Goal: Information Seeking & Learning: Check status

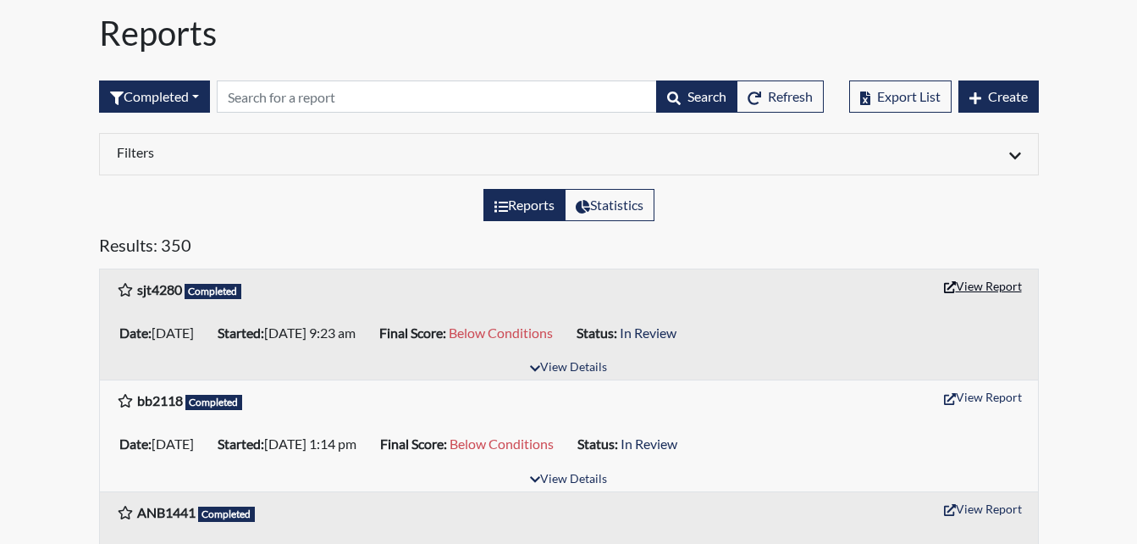
scroll to position [85, 0]
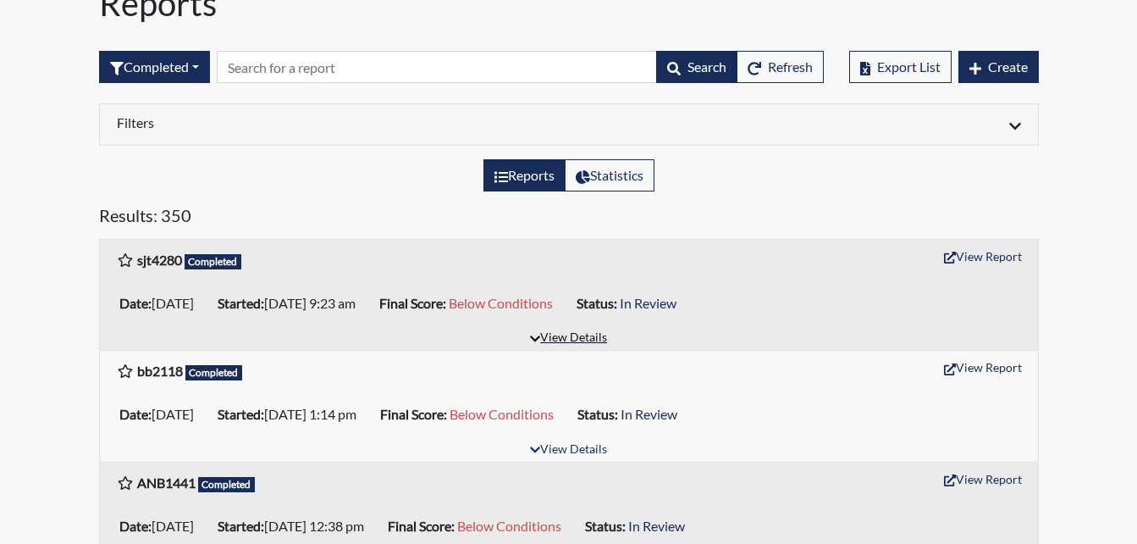
click at [595, 342] on button "View Details" at bounding box center [569, 338] width 92 height 23
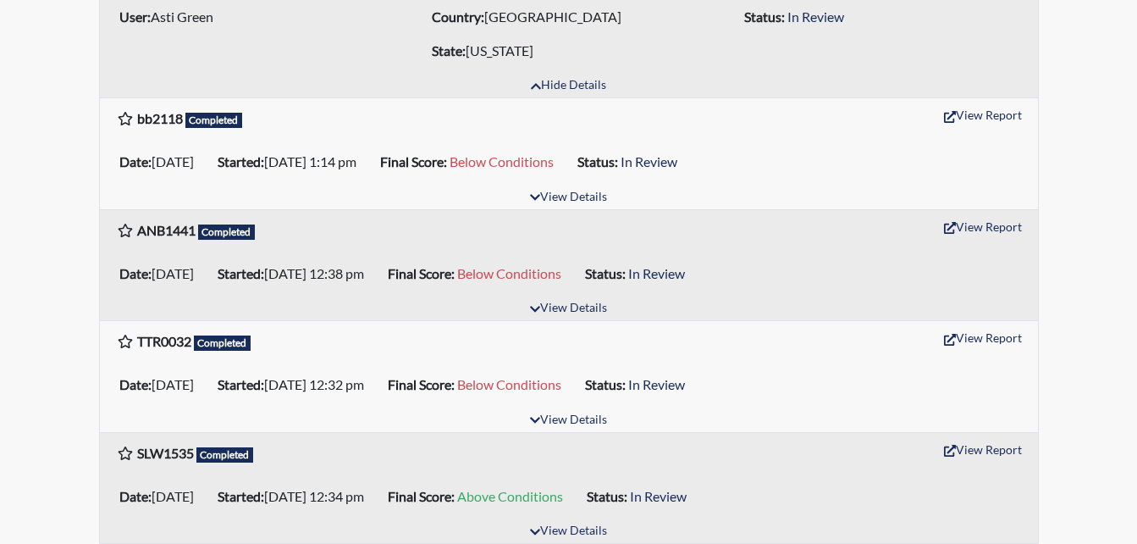
scroll to position [508, 0]
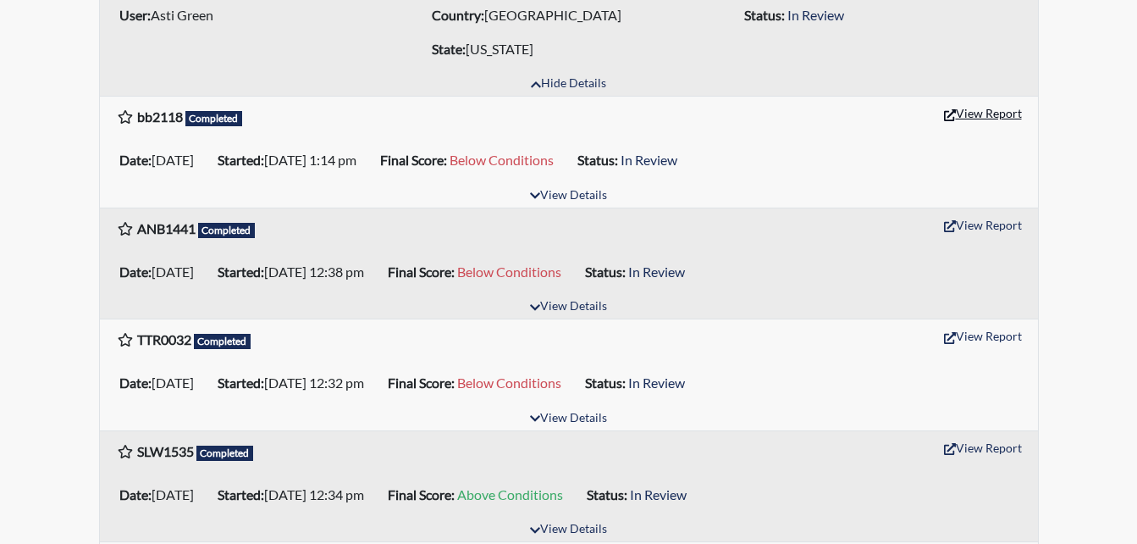
click at [950, 113] on icon "button" at bounding box center [950, 115] width 12 height 12
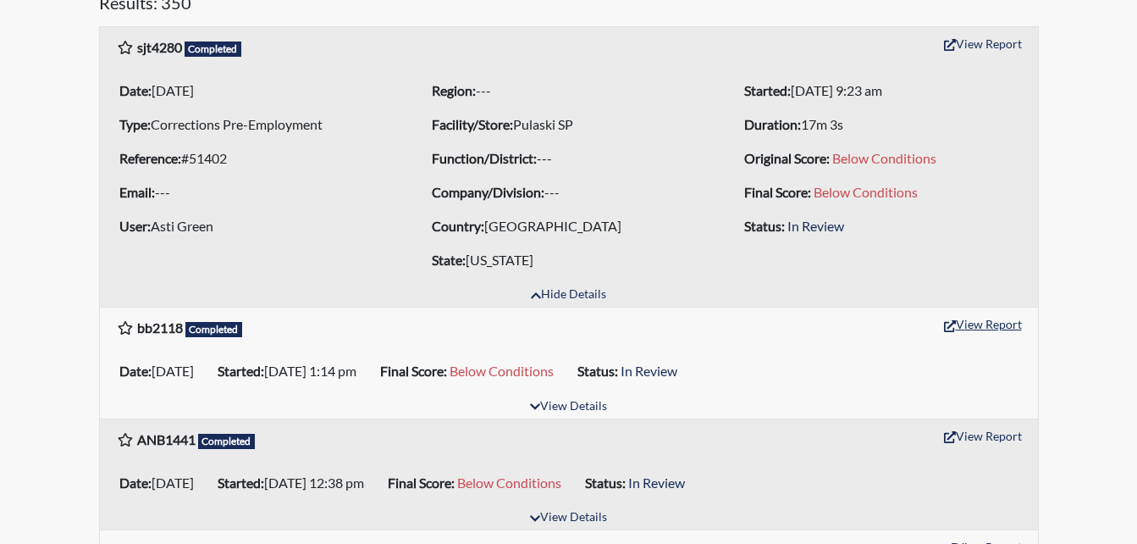
scroll to position [254, 0]
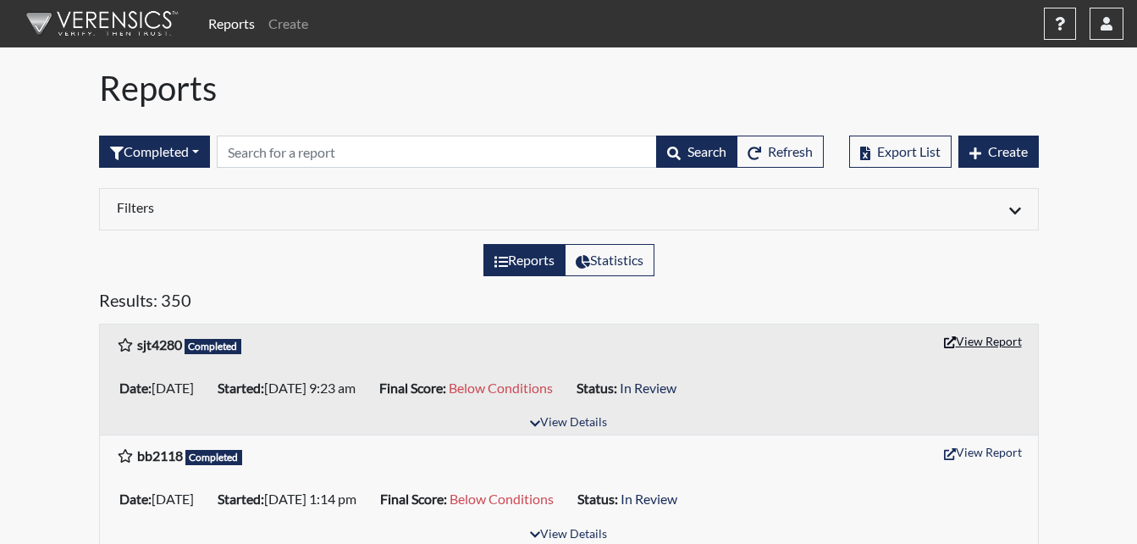
click at [969, 338] on button "View Report" at bounding box center [983, 341] width 93 height 26
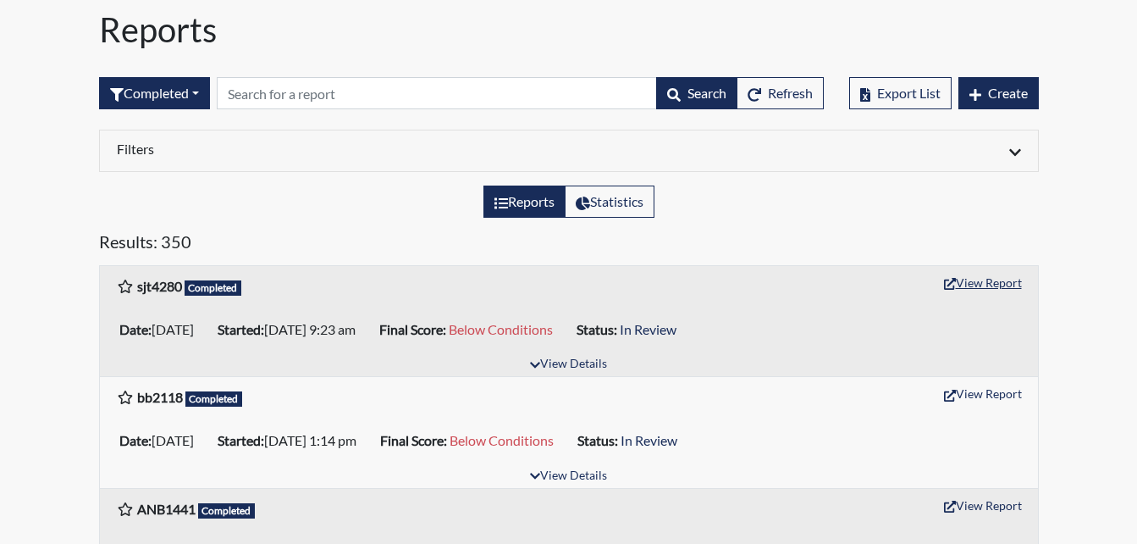
scroll to position [169, 0]
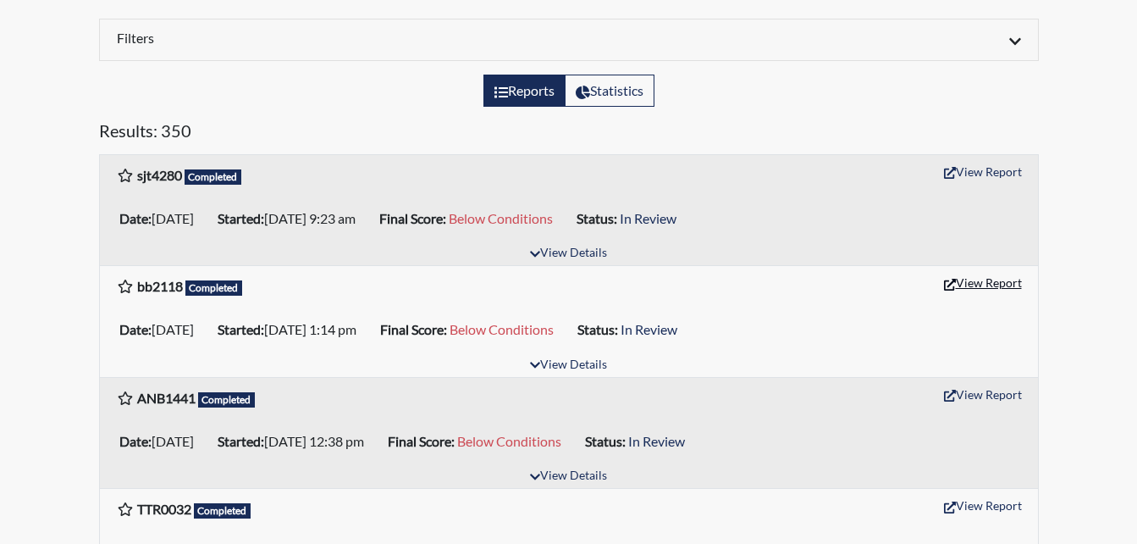
click at [949, 282] on icon "button" at bounding box center [950, 285] width 12 height 12
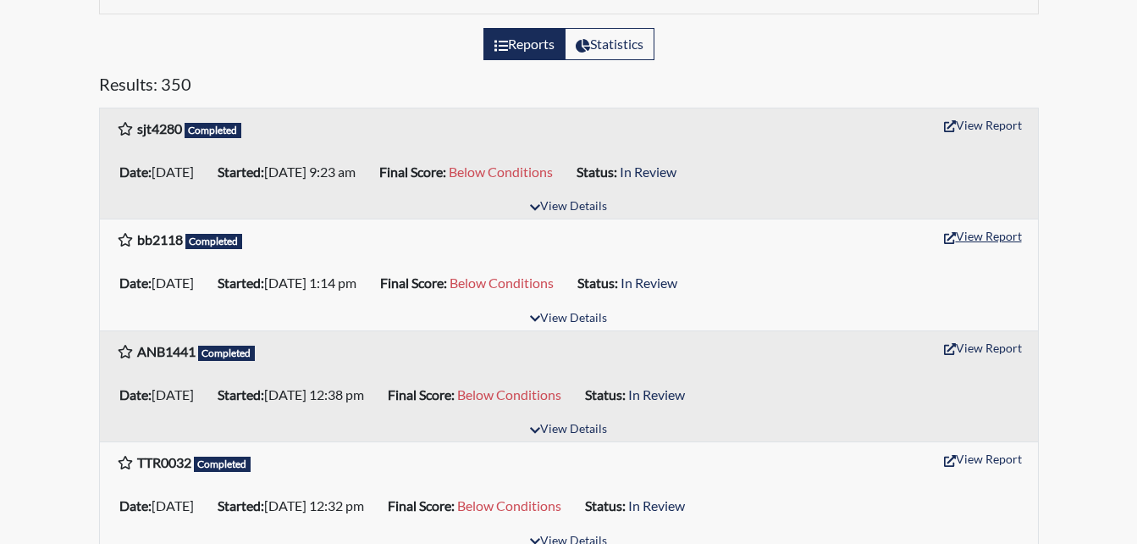
scroll to position [254, 0]
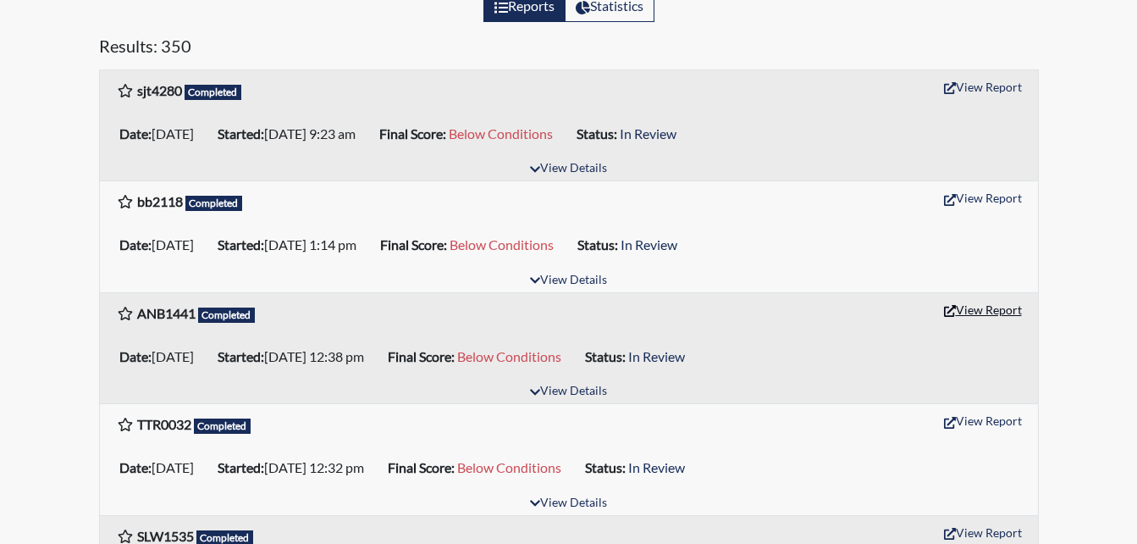
click at [964, 304] on button "View Report" at bounding box center [983, 309] width 93 height 26
click at [980, 423] on button "View Report" at bounding box center [983, 420] width 93 height 26
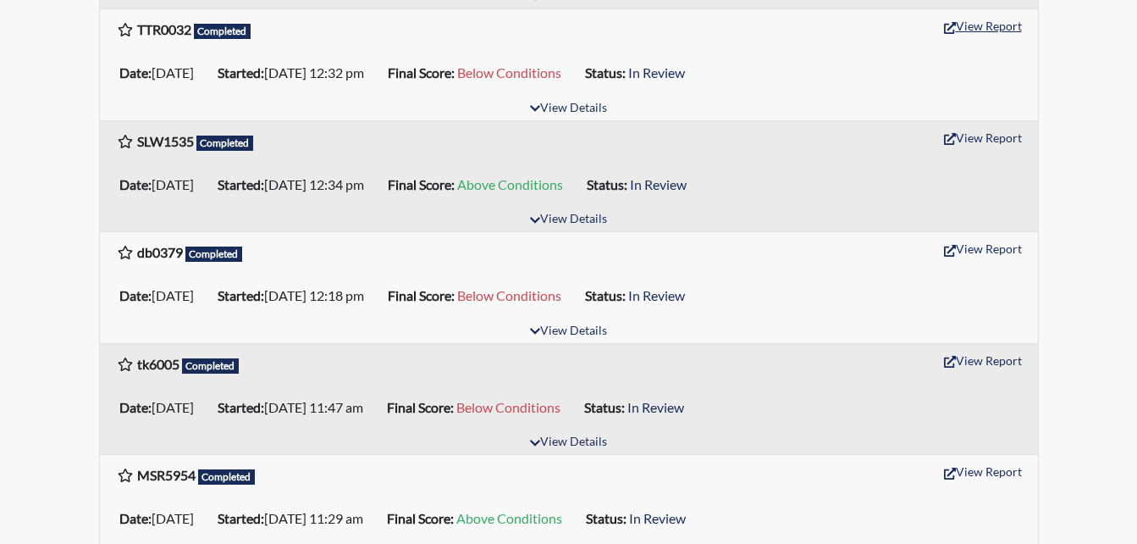
scroll to position [678, 0]
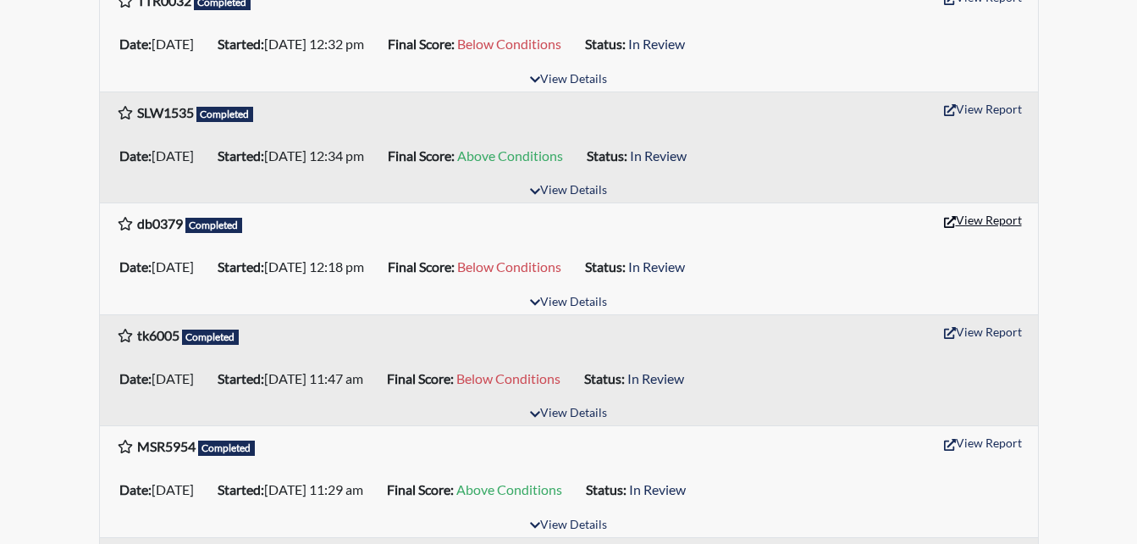
click at [961, 220] on button "View Report" at bounding box center [983, 220] width 93 height 26
click at [986, 326] on button "View Report" at bounding box center [983, 331] width 93 height 26
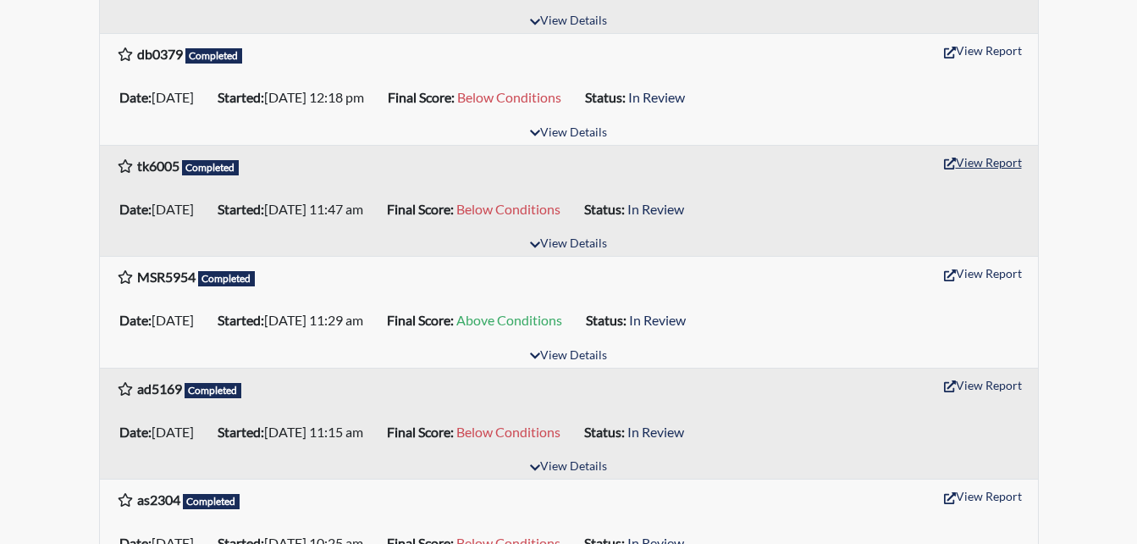
scroll to position [932, 0]
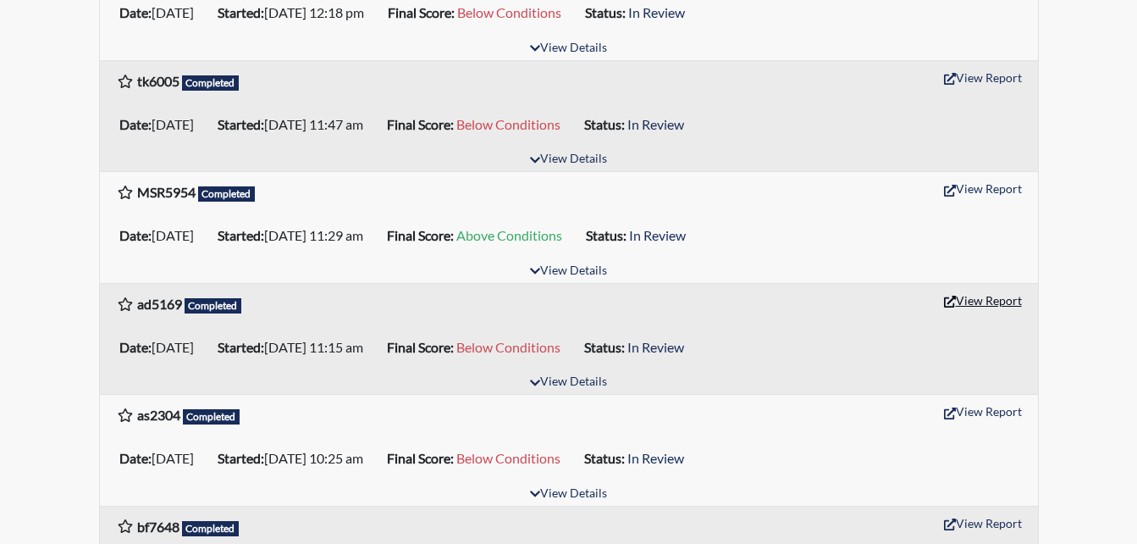
click at [972, 297] on button "View Report" at bounding box center [983, 300] width 93 height 26
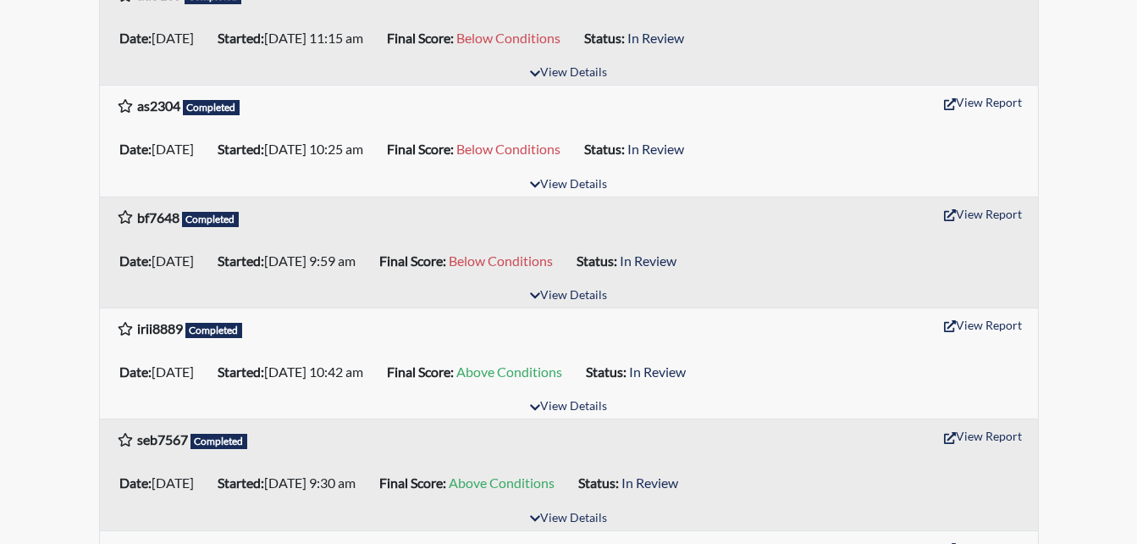
scroll to position [1270, 0]
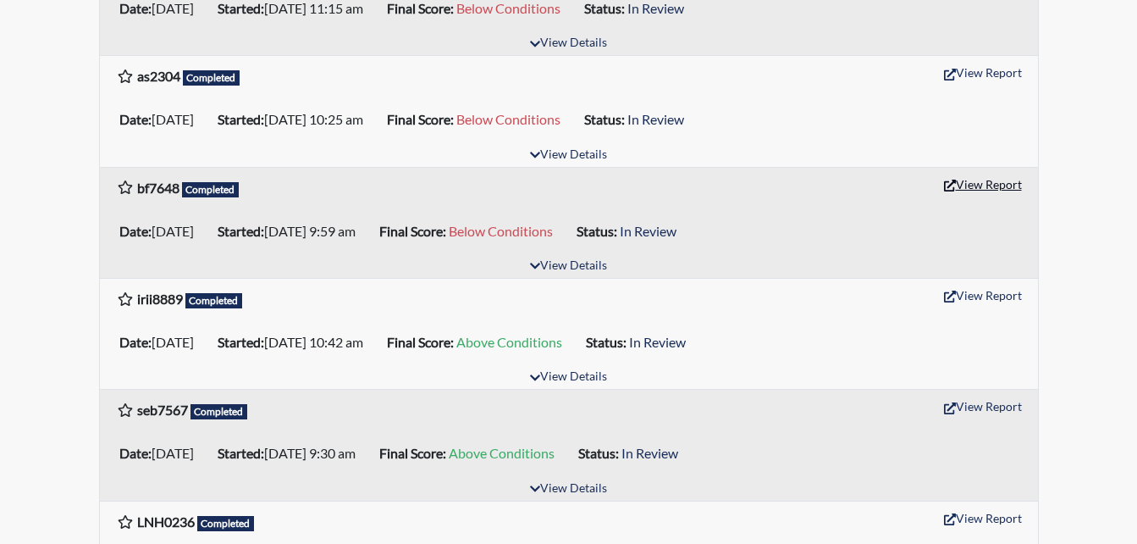
click at [983, 184] on button "View Report" at bounding box center [983, 184] width 93 height 26
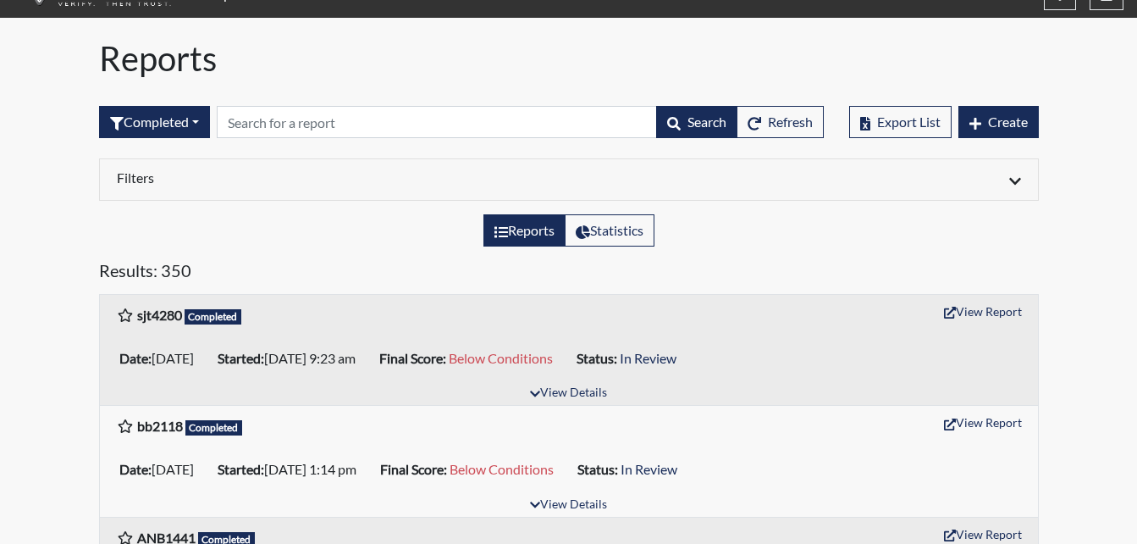
scroll to position [0, 0]
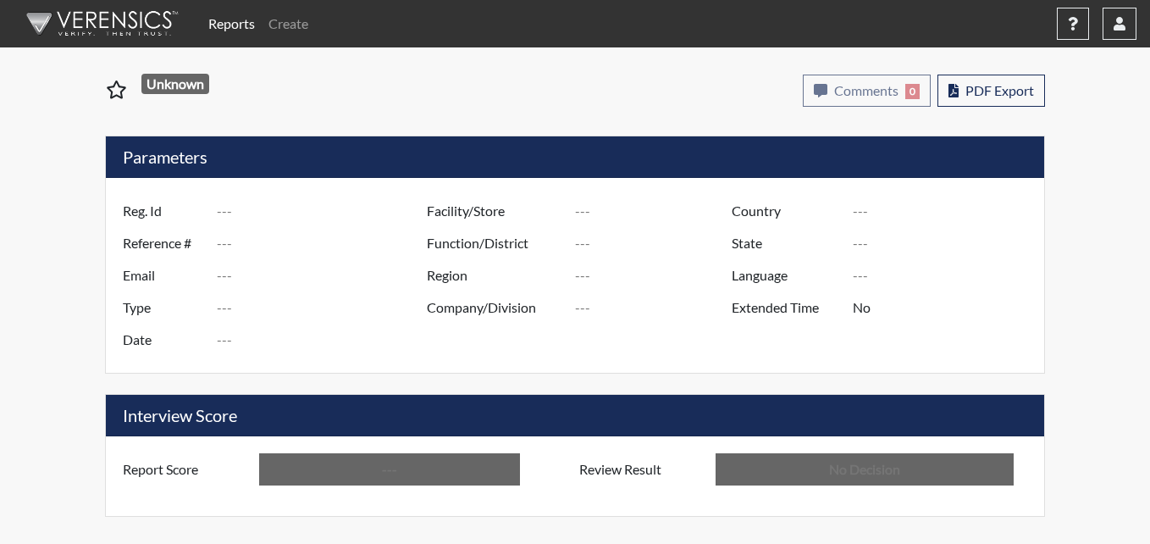
type input "bb2118"
type input "51368"
type input "---"
type input "Corrections Pre-Employment"
type input "Sep 18, 2025"
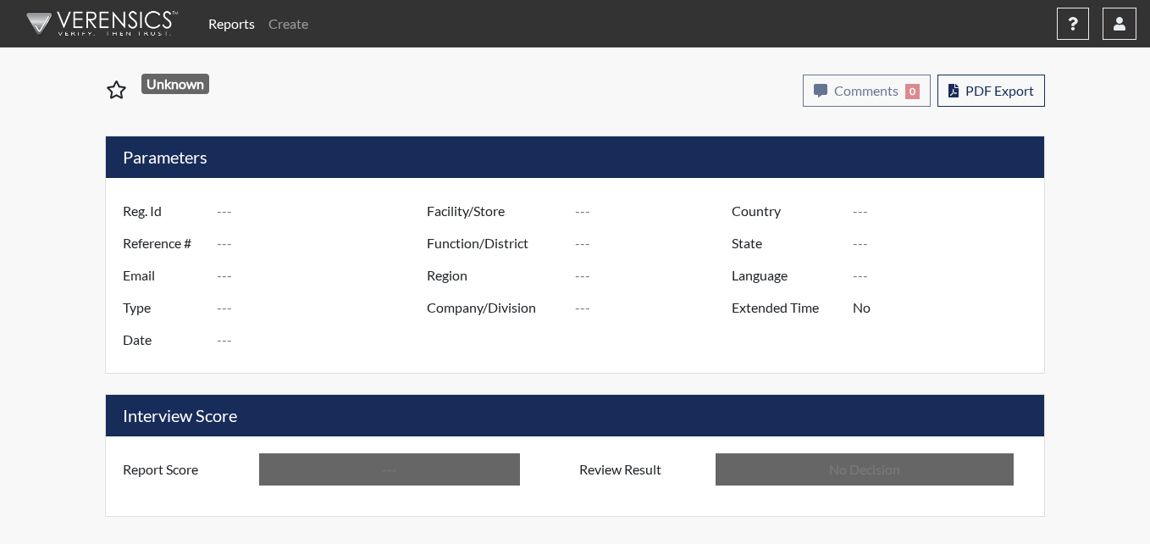
type input "Pulaski SP"
type input "[GEOGRAPHIC_DATA]"
type input "[US_STATE]"
type input "English"
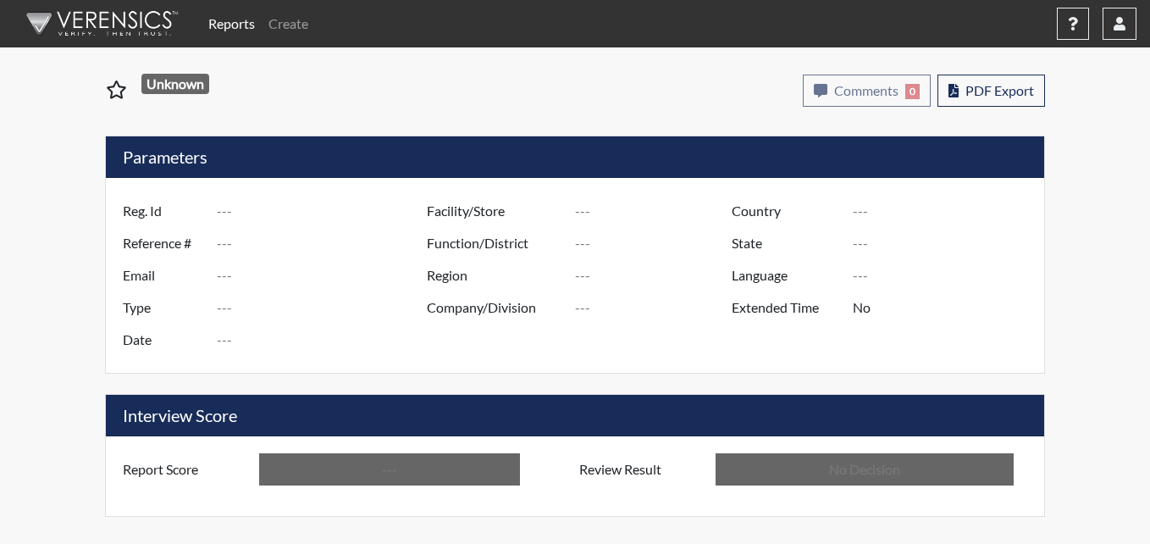
type input "Below Conditions"
type input "In Review"
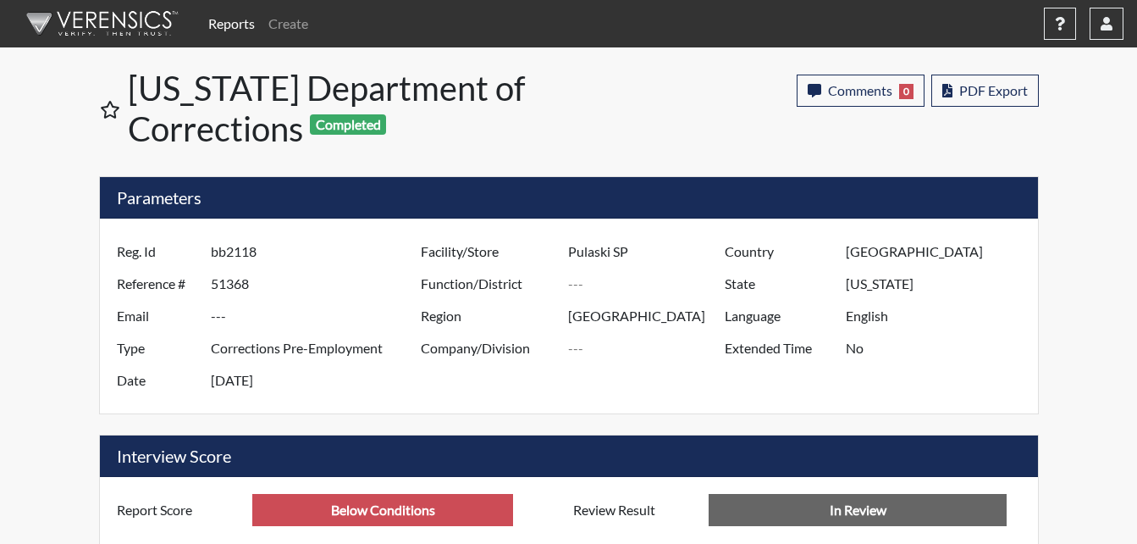
scroll to position [281, 704]
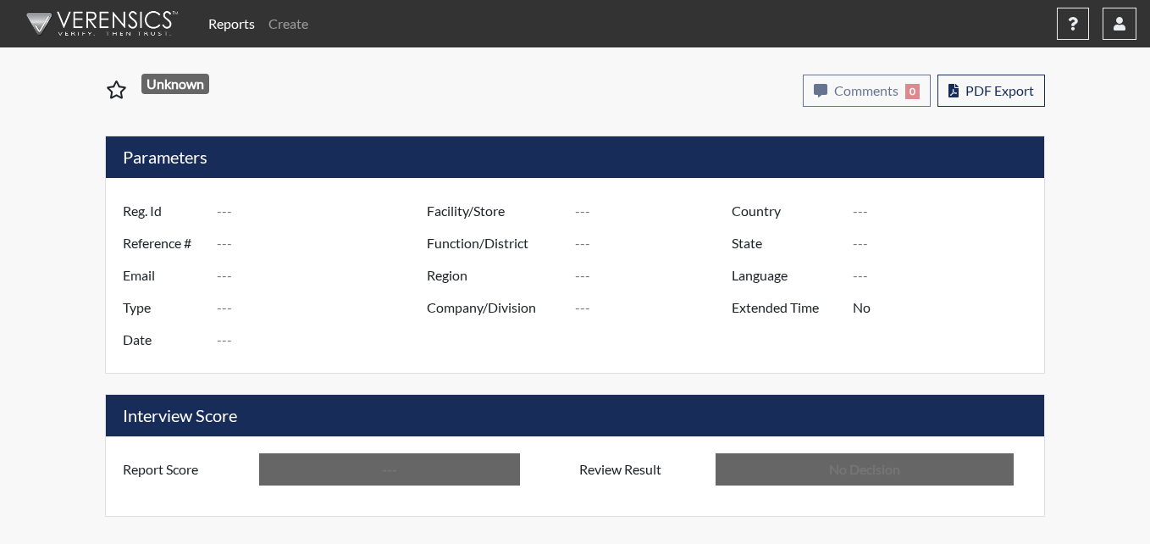
type input "sjt4280"
type input "51402"
type input "---"
type input "Corrections Pre-Employment"
type input "Sep 22, 2025"
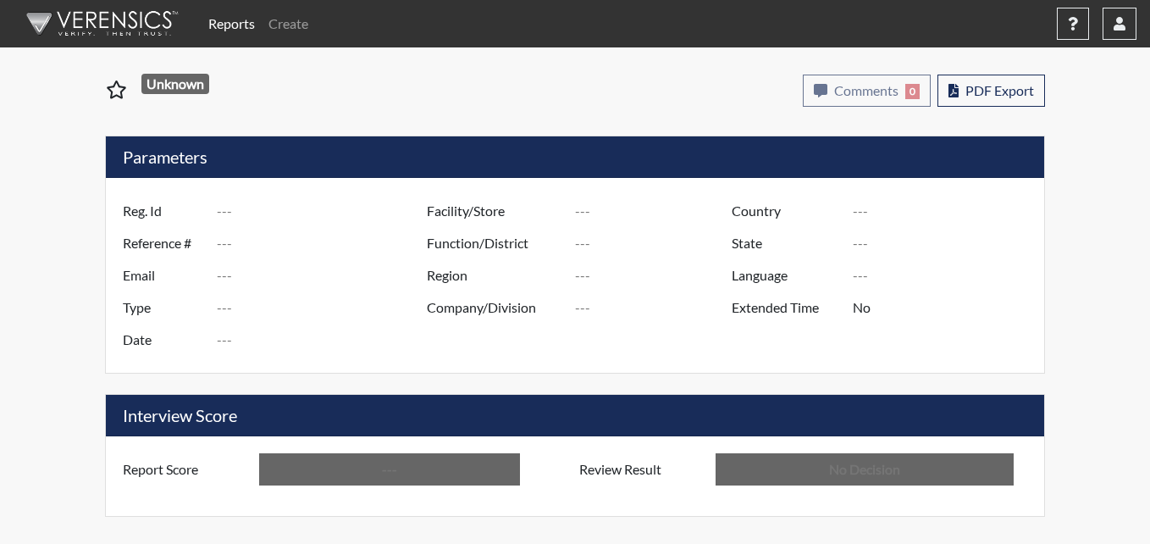
type input "Pulaski SP"
type input "[GEOGRAPHIC_DATA]"
type input "[US_STATE]"
type input "English"
type input "Below Conditions"
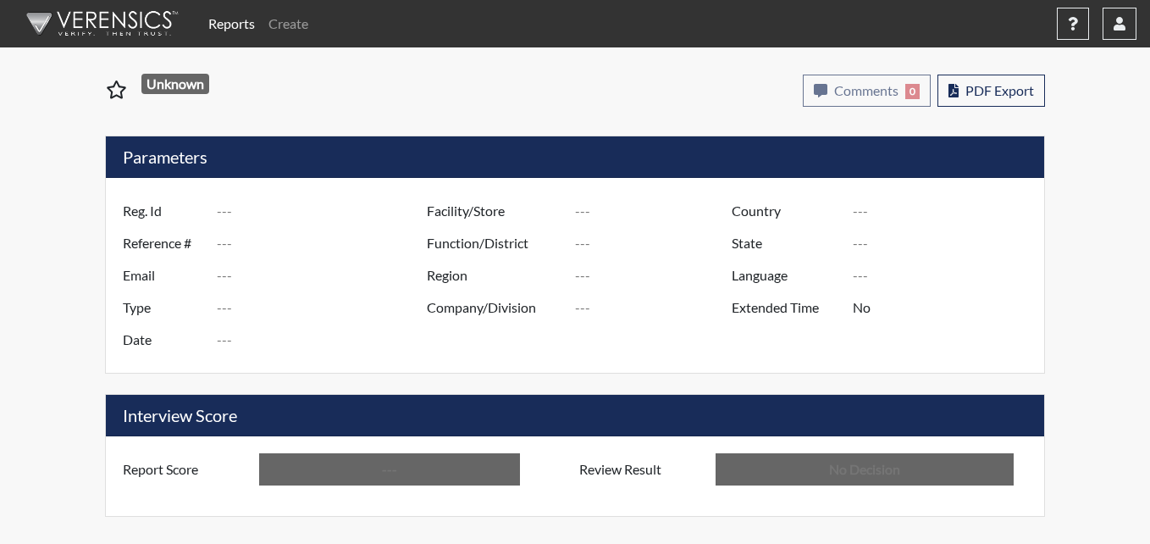
type input "In Review"
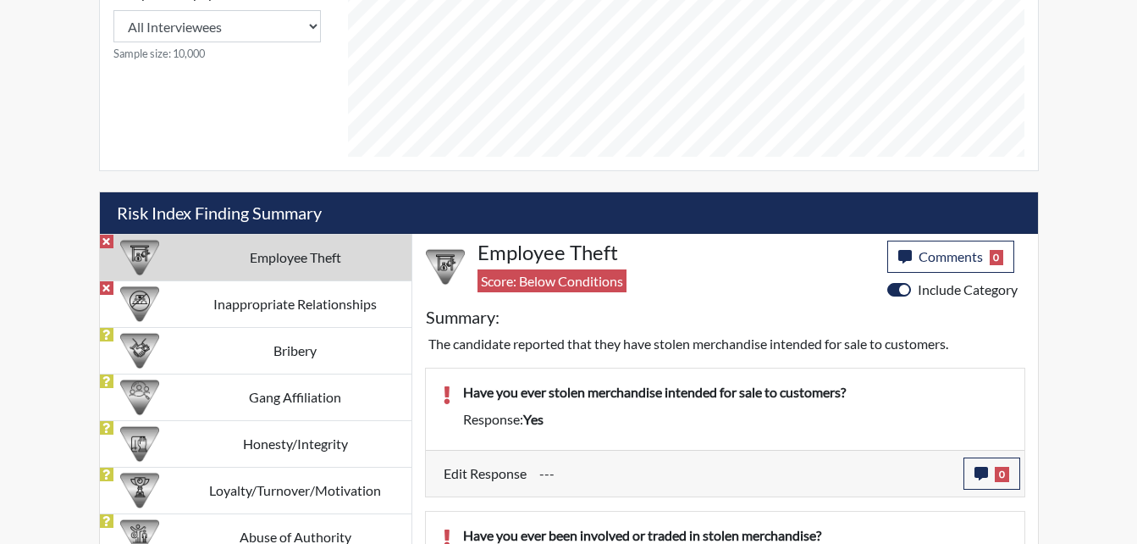
scroll to position [847, 0]
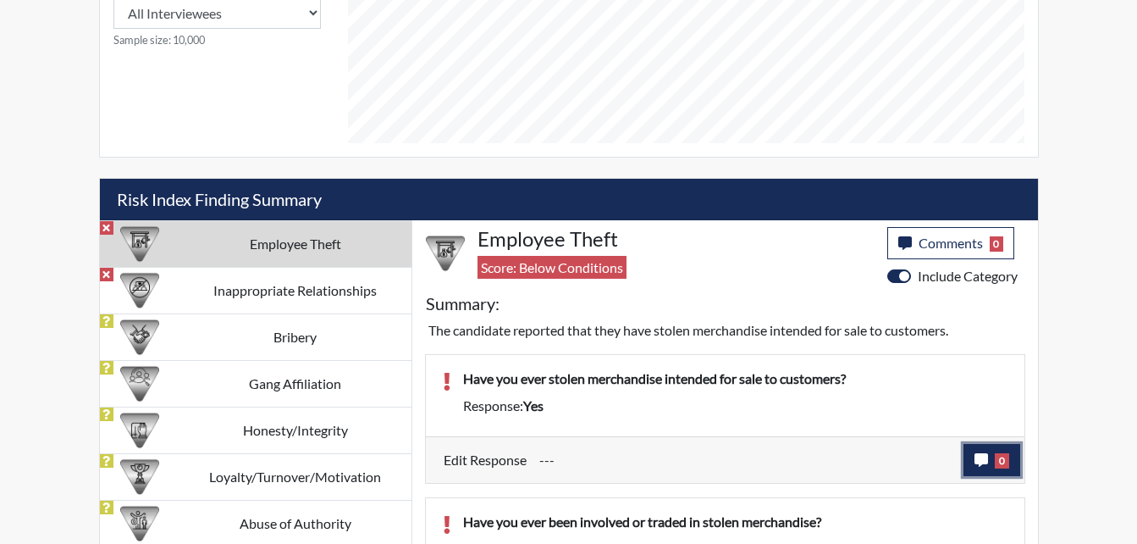
click at [986, 456] on icon "button" at bounding box center [982, 460] width 14 height 14
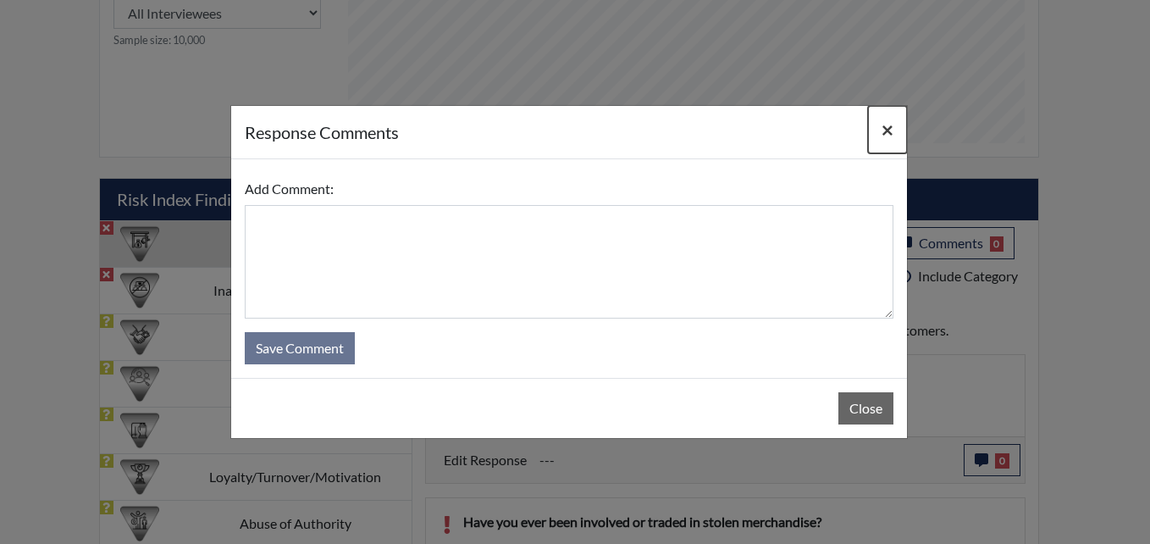
click at [888, 127] on span "×" at bounding box center [888, 129] width 12 height 25
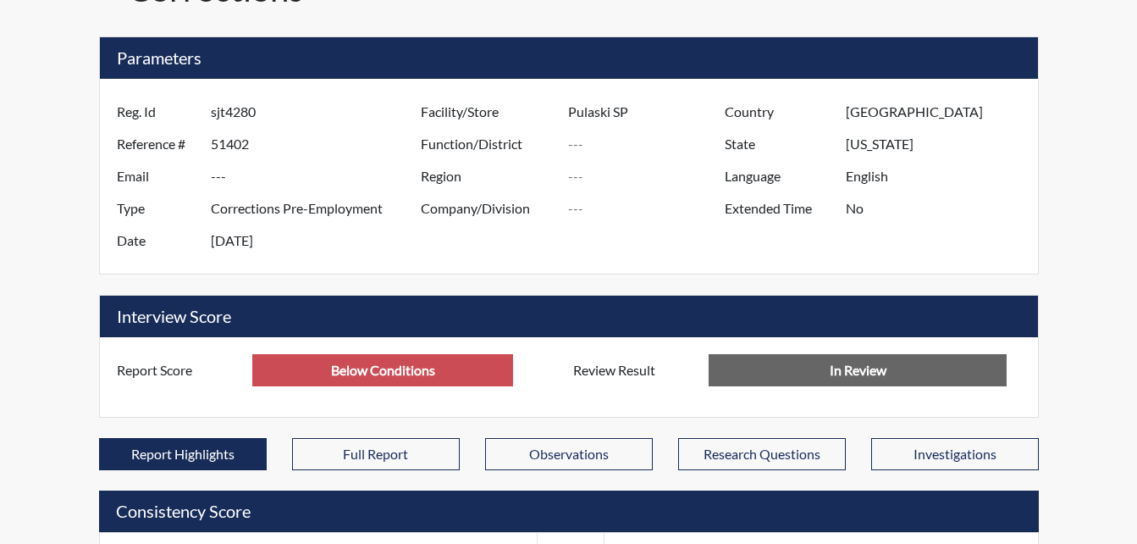
scroll to position [85, 0]
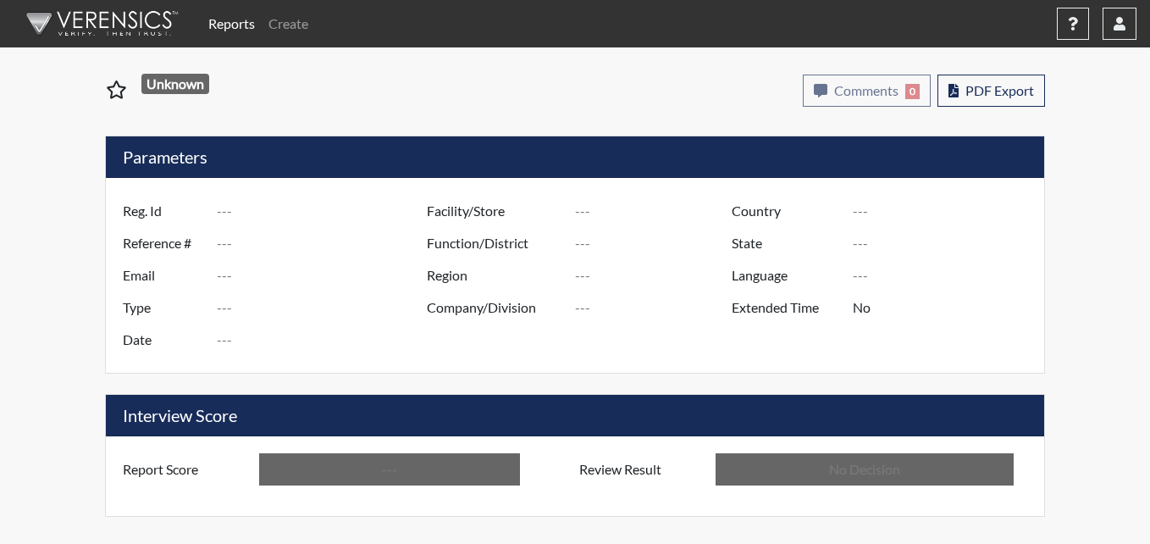
type input "bb2118"
type input "51368"
type input "---"
type input "Corrections Pre-Employment"
type input "Sep 18, 2025"
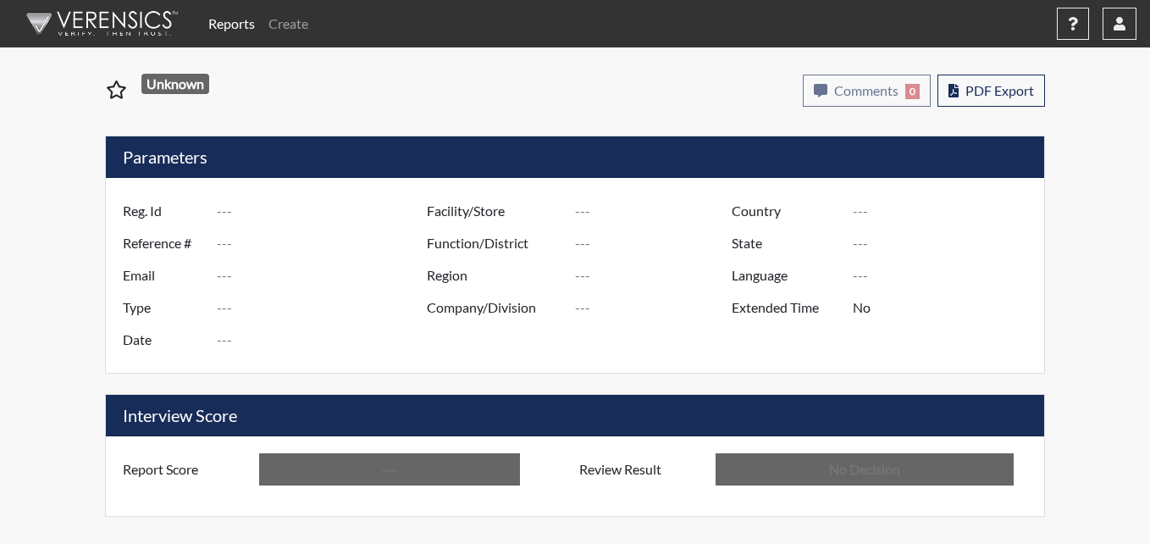
type input "Pulaski SP"
type input "[GEOGRAPHIC_DATA]"
type input "[US_STATE]"
type input "English"
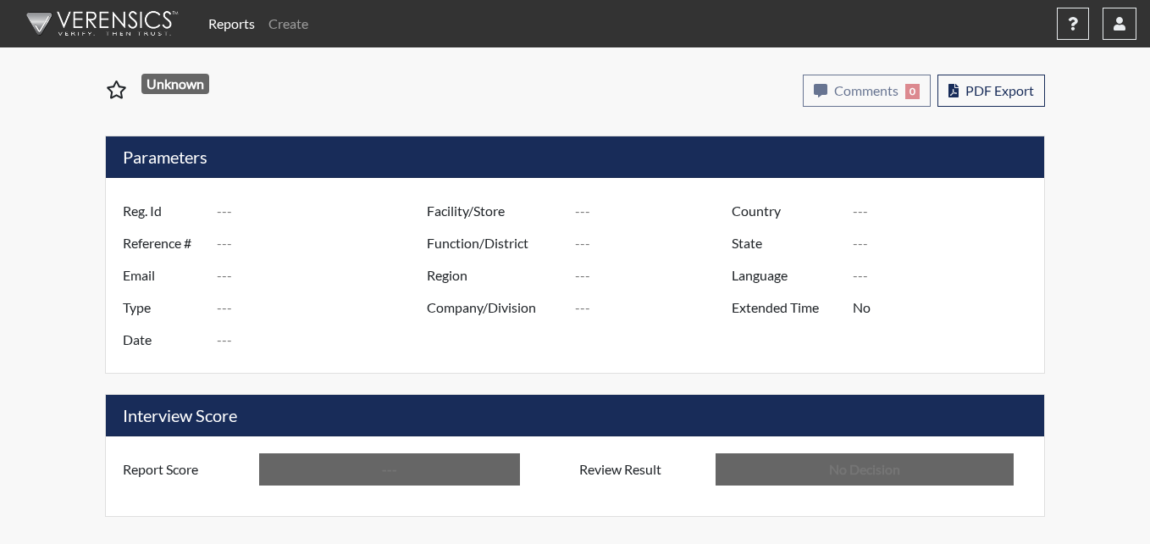
type input "Below Conditions"
type input "In Review"
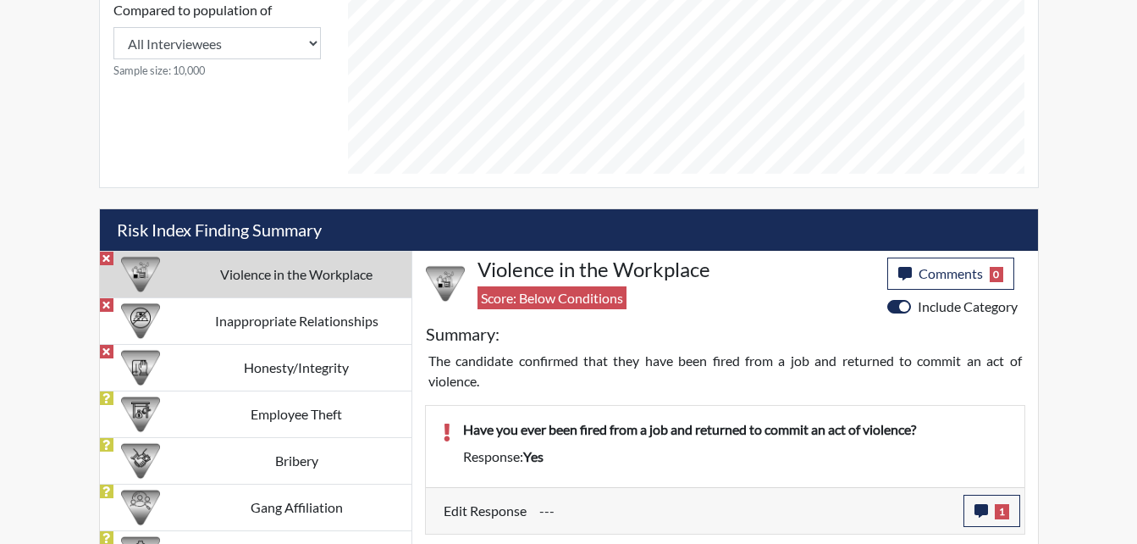
scroll to position [932, 0]
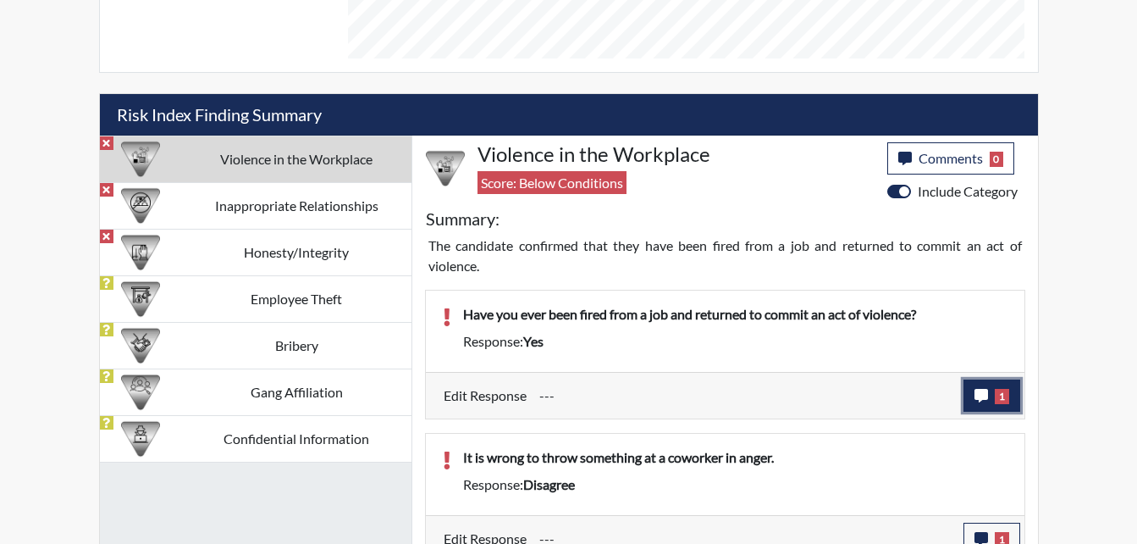
click at [982, 397] on icon "button" at bounding box center [982, 396] width 14 height 14
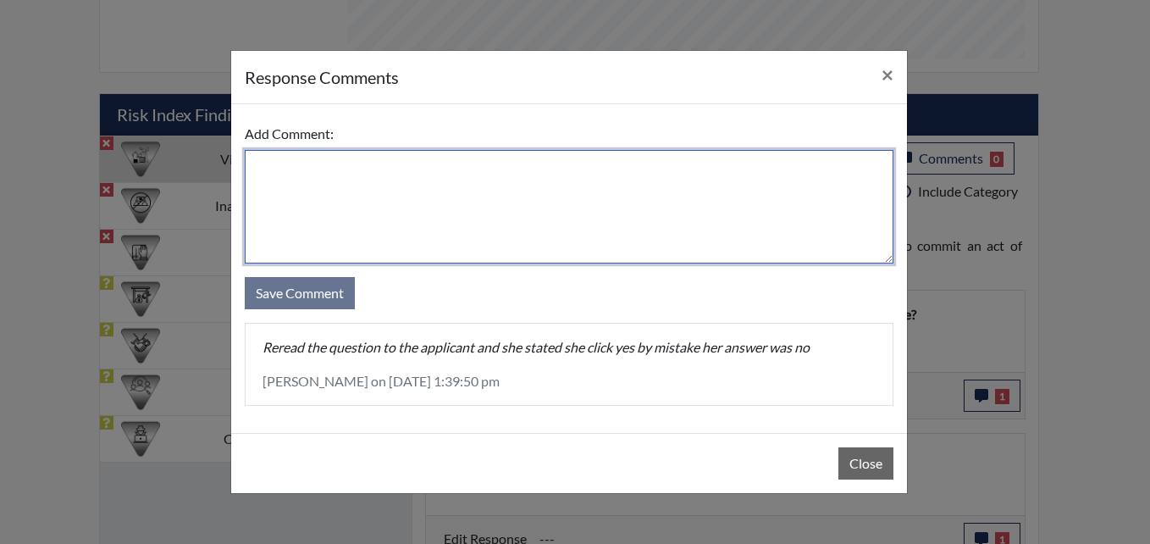
click at [295, 188] on textarea at bounding box center [569, 206] width 649 height 113
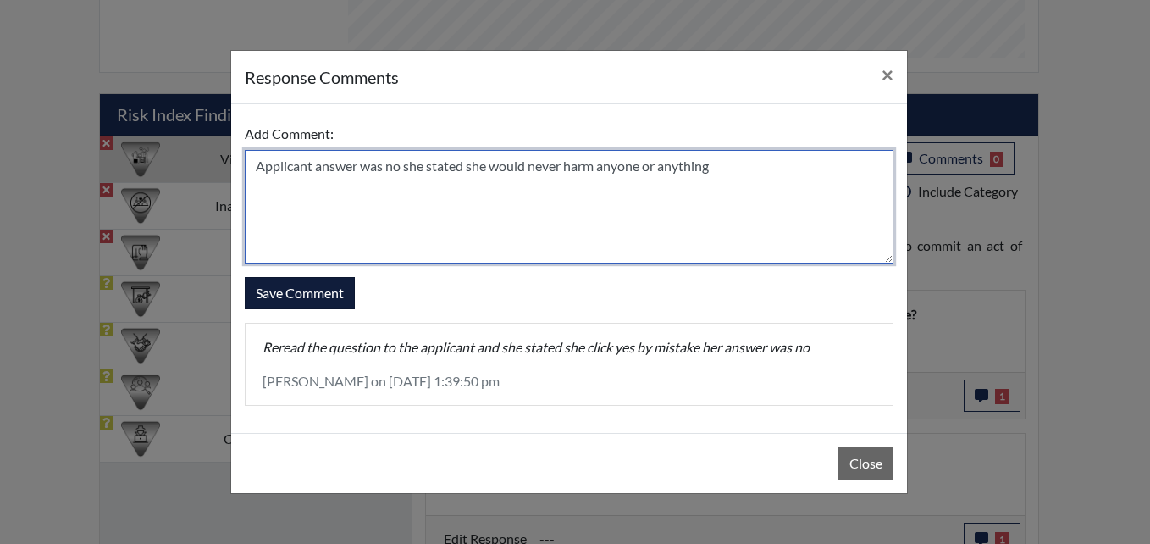
type textarea "Applicant answer was no she stated she would never harm anyone or anything"
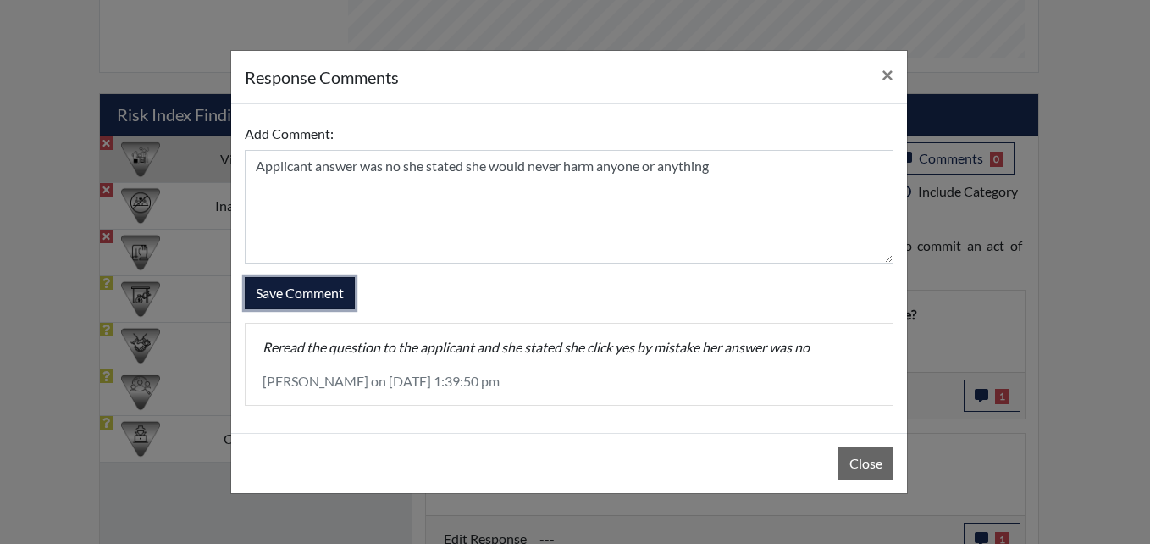
click at [314, 295] on button "Save Comment" at bounding box center [300, 293] width 110 height 32
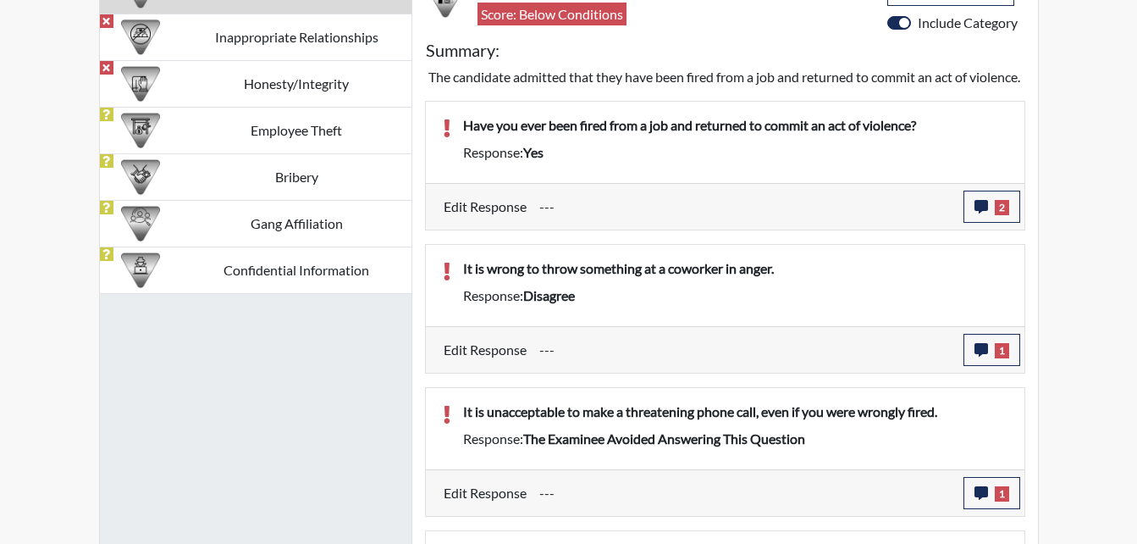
scroll to position [1101, 0]
click at [981, 356] on icon "button" at bounding box center [982, 349] width 14 height 14
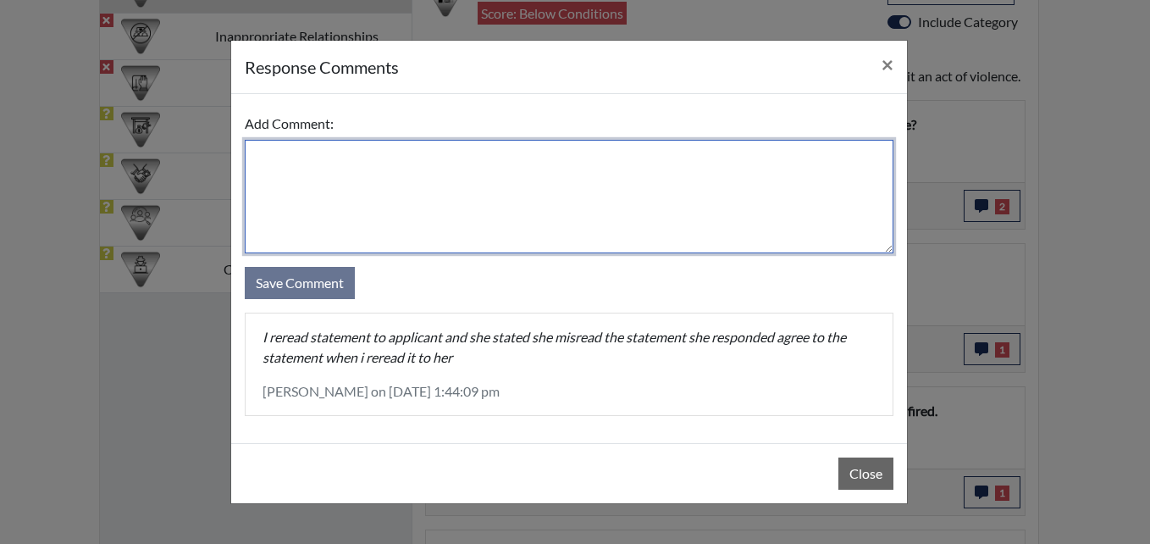
click at [306, 200] on textarea at bounding box center [569, 196] width 649 height 113
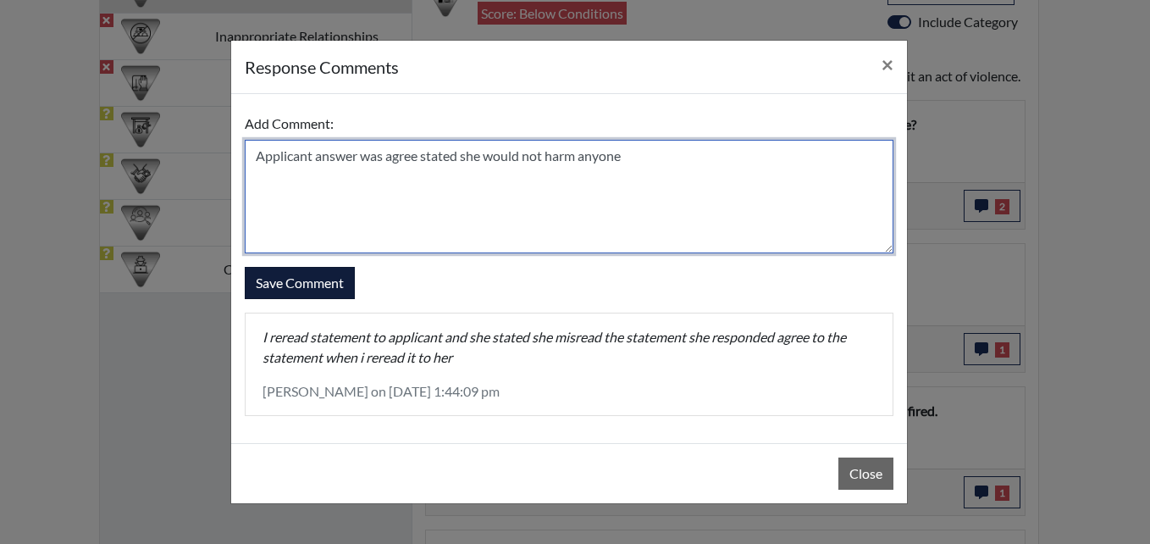
type textarea "Applicant answer was agree stated she would not harm anyone"
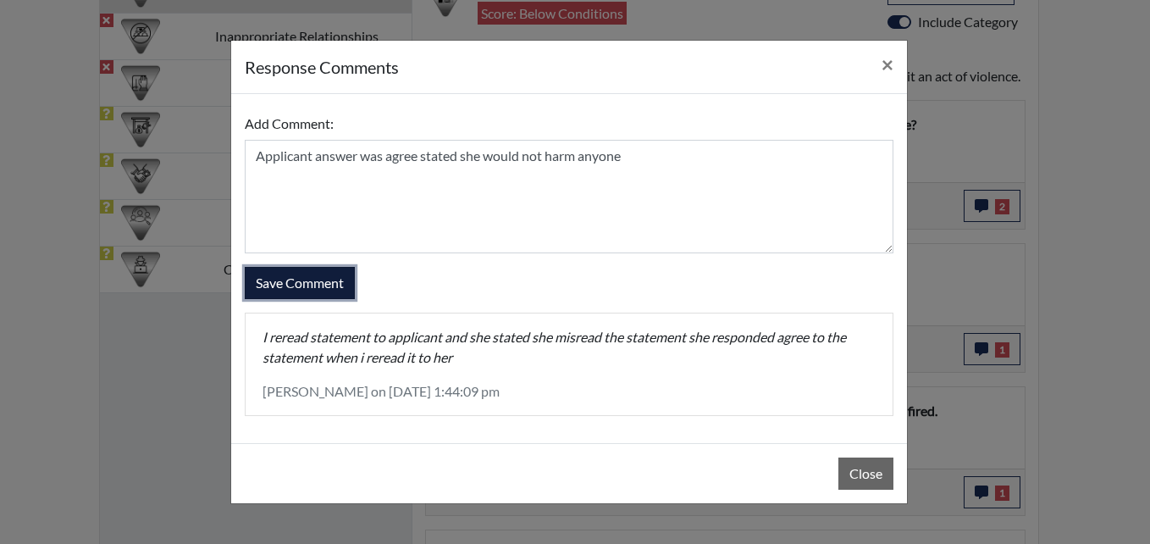
click at [335, 285] on button "Save Comment" at bounding box center [300, 283] width 110 height 32
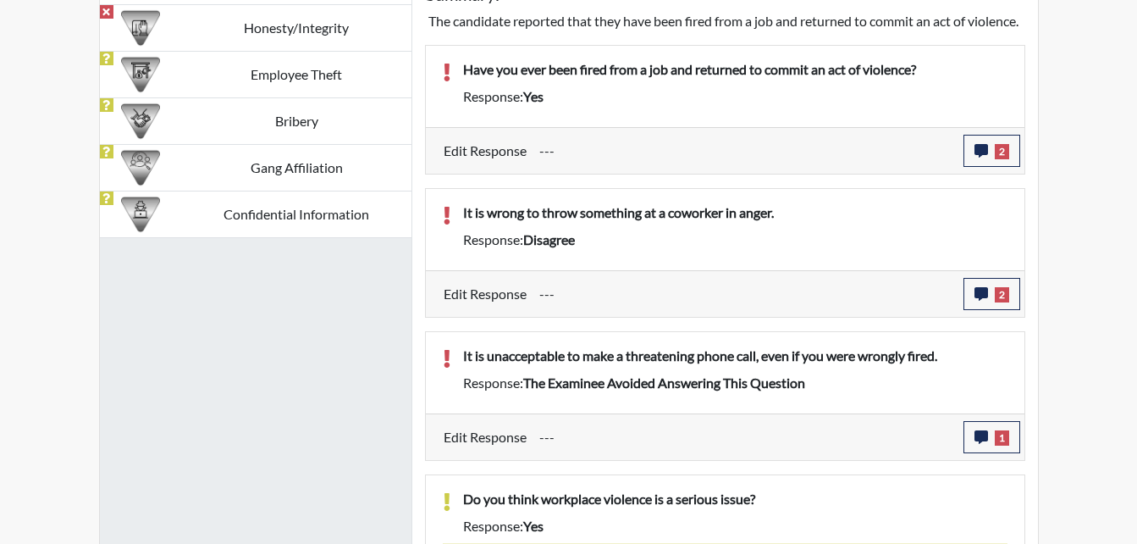
scroll to position [1186, 0]
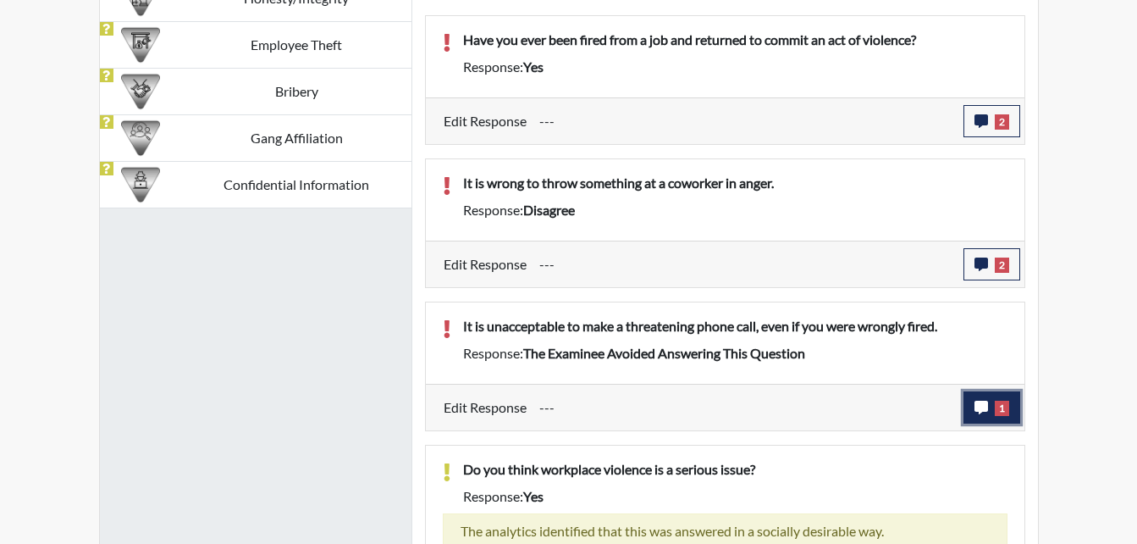
click at [978, 414] on icon "button" at bounding box center [982, 408] width 14 height 14
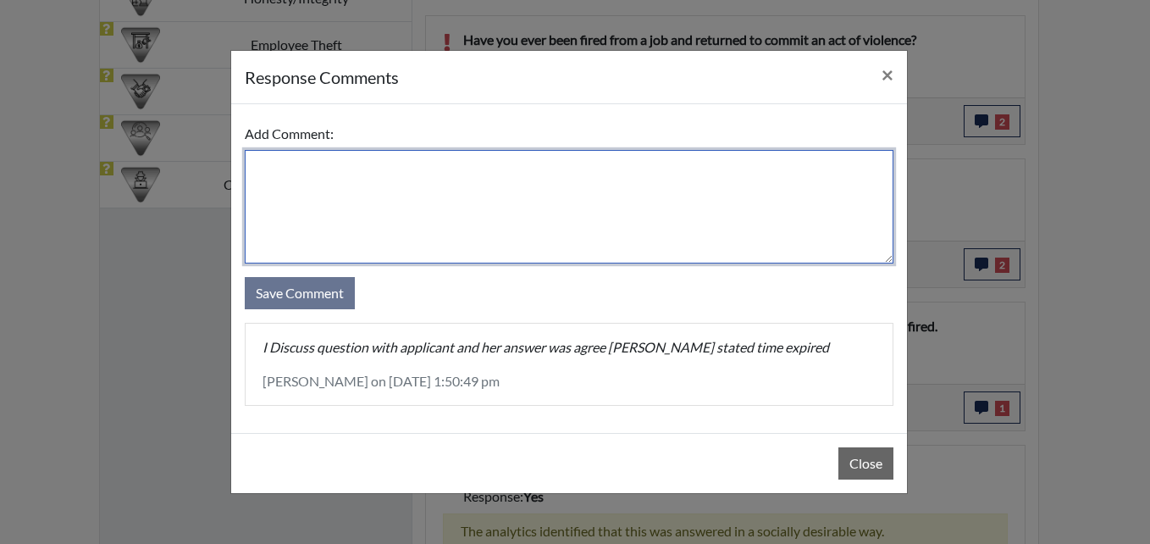
click at [380, 194] on textarea at bounding box center [569, 206] width 649 height 113
type textarea "A"
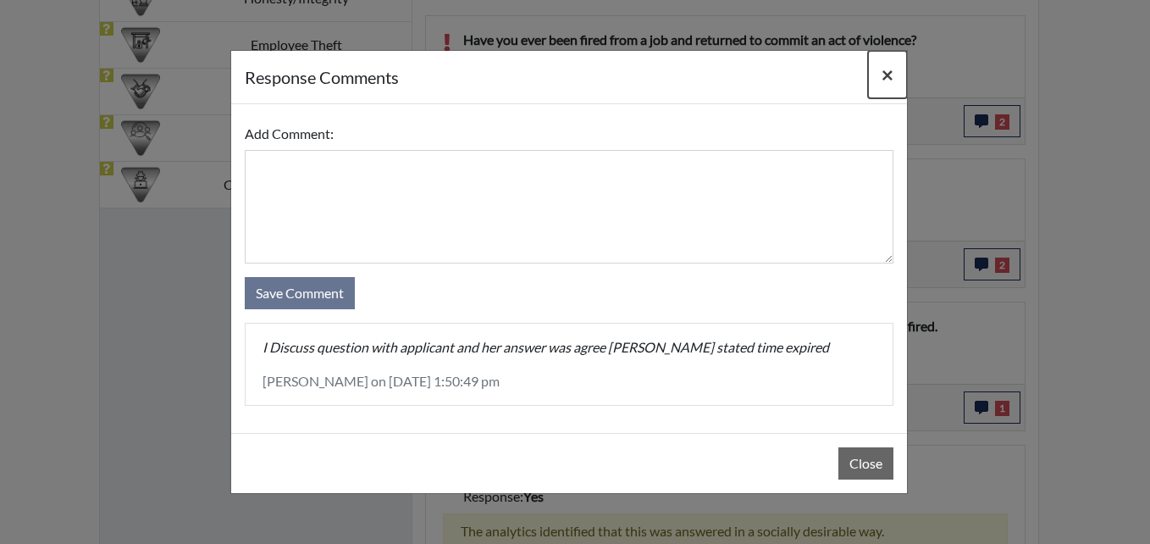
click at [883, 80] on span "×" at bounding box center [888, 74] width 12 height 25
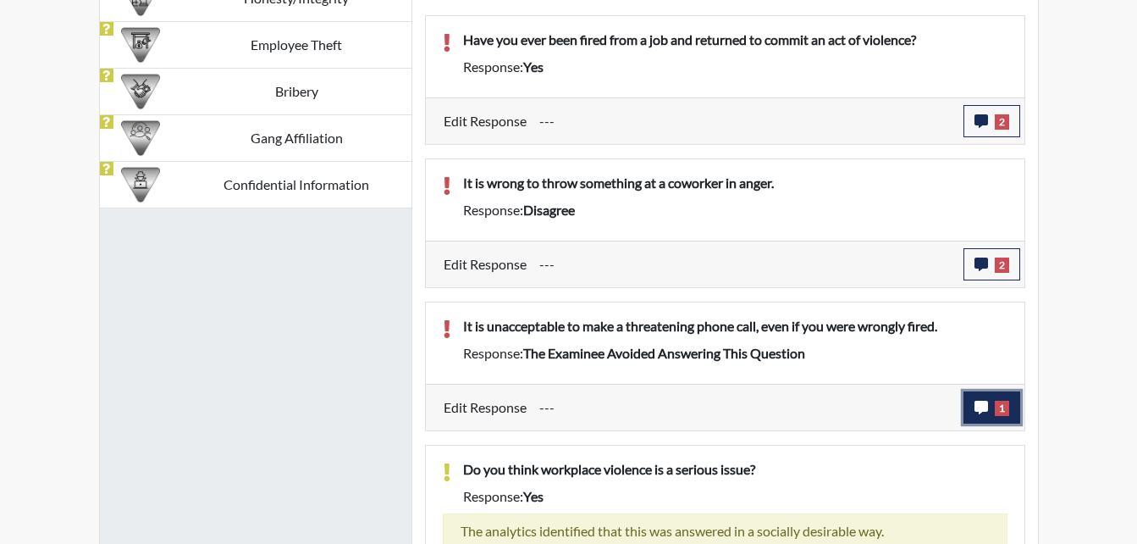
click at [982, 414] on icon "button" at bounding box center [982, 408] width 14 height 14
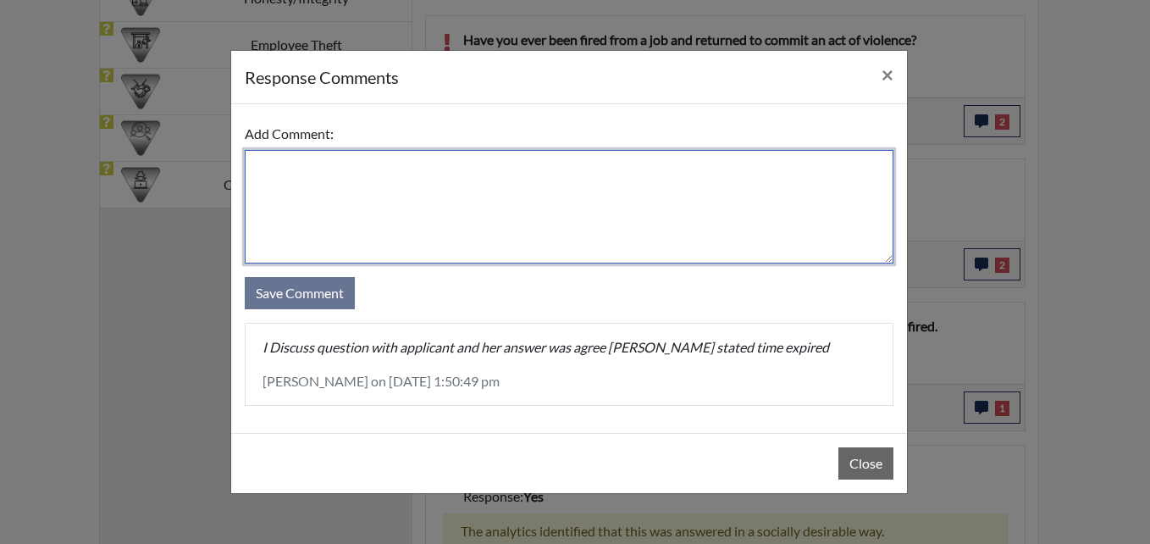
click at [324, 208] on textarea at bounding box center [569, 206] width 649 height 113
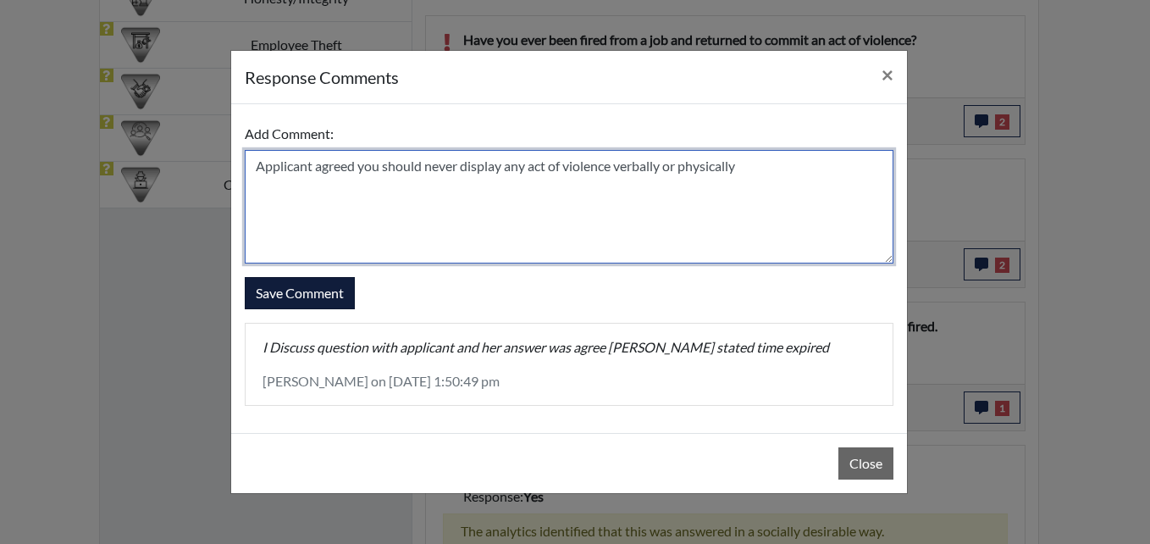
type textarea "Applicant agreed you should never display any act of violence verbally or physi…"
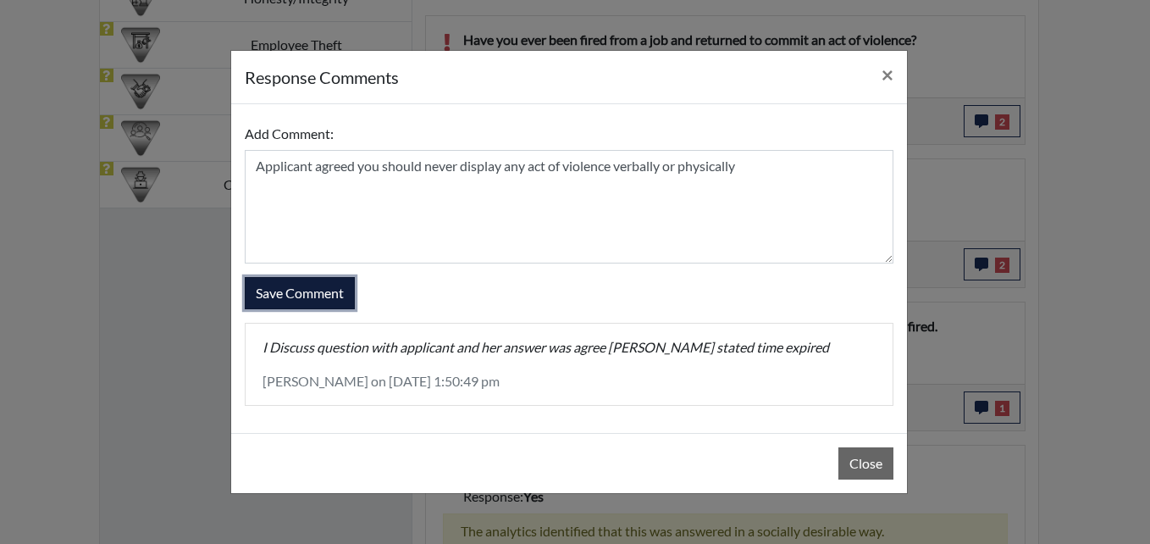
click at [333, 300] on button "Save Comment" at bounding box center [300, 293] width 110 height 32
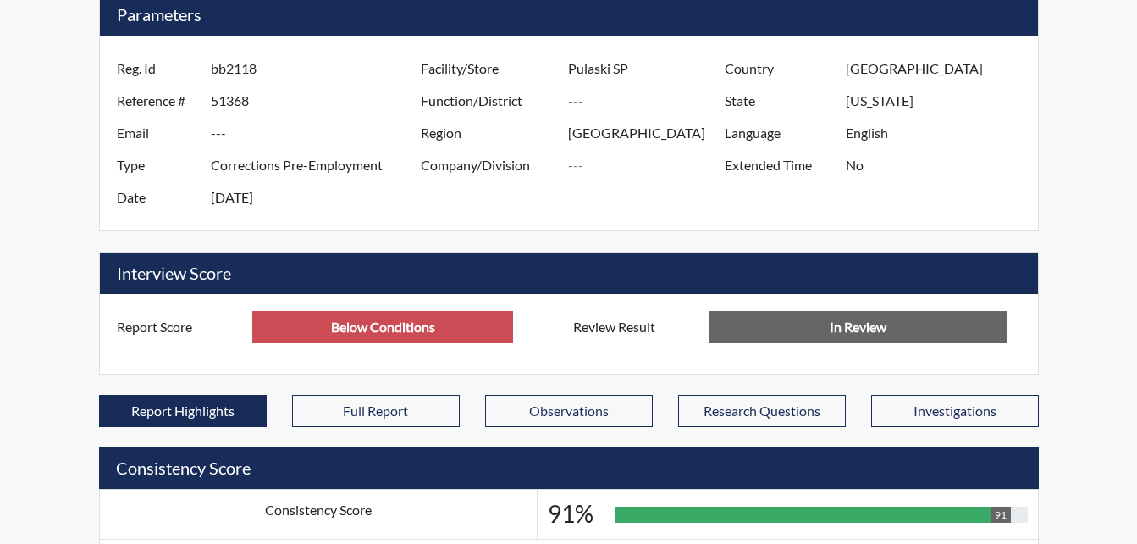
scroll to position [85, 0]
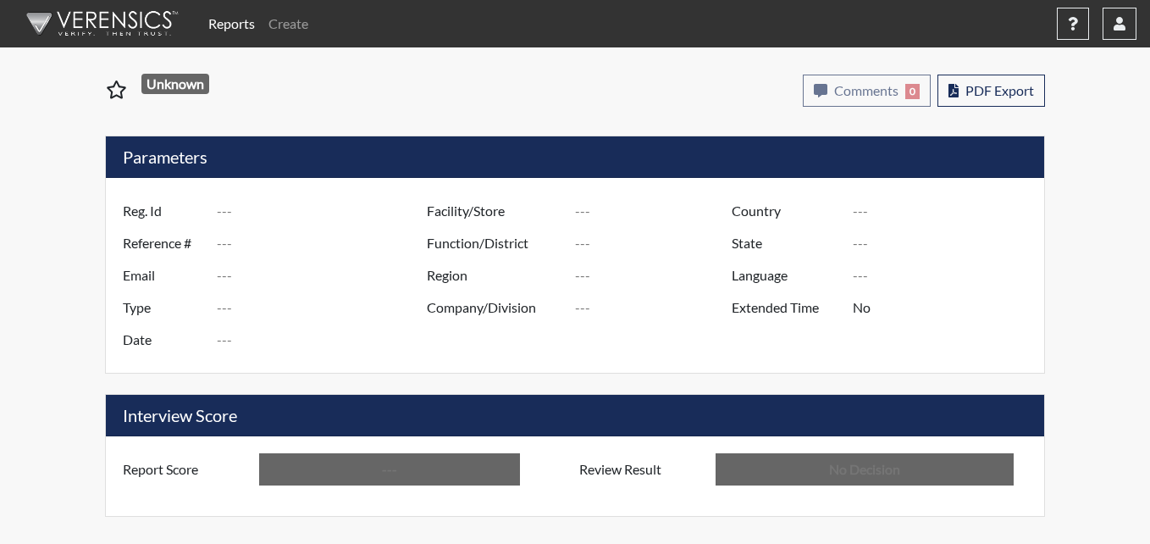
type input "ANB1441"
type input "51367"
type input "---"
type input "Corrections Pre-Employment"
type input "[DATE]"
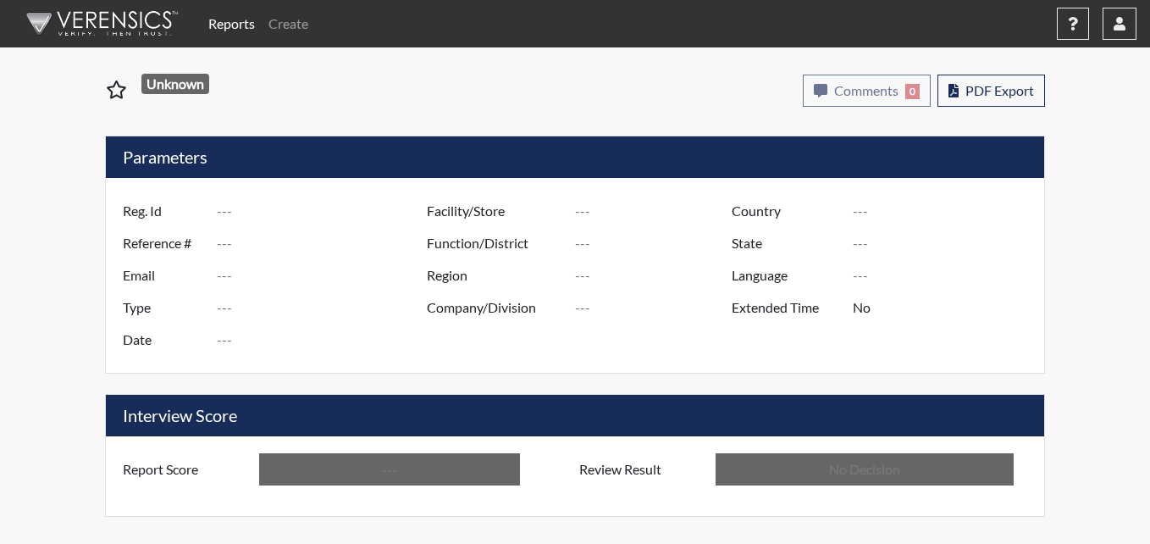
type input "Pulaski SP"
type input "[GEOGRAPHIC_DATA]"
type input "[US_STATE]"
type input "English"
type input "Below Conditions"
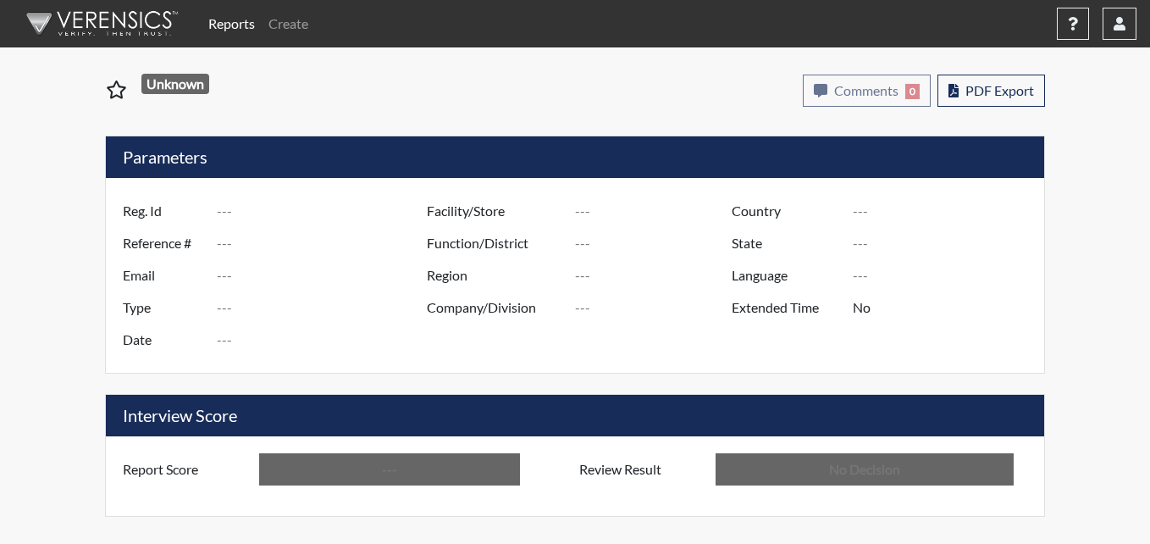
type input "In Review"
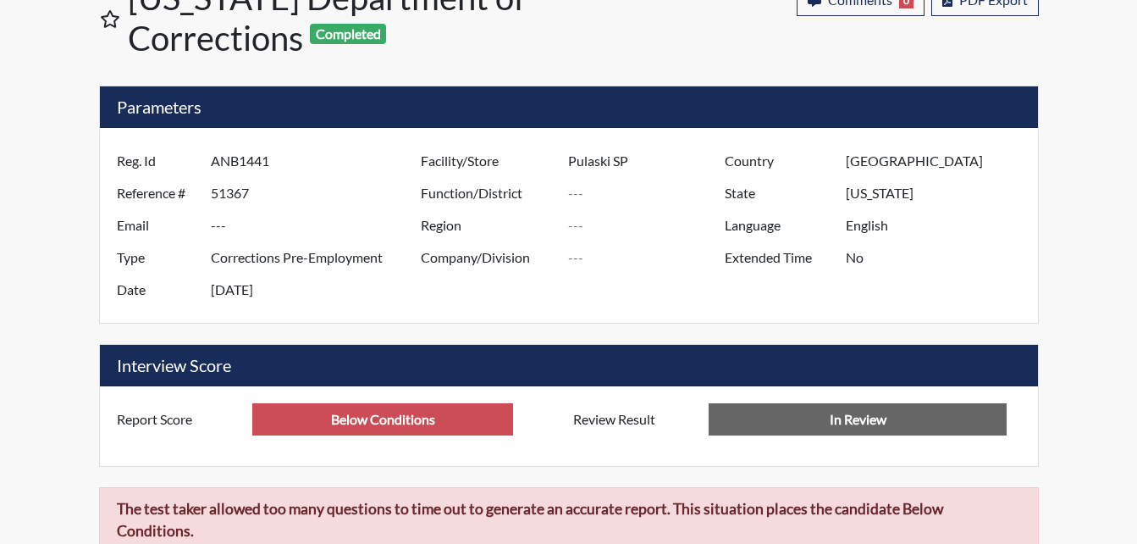
scroll to position [91, 0]
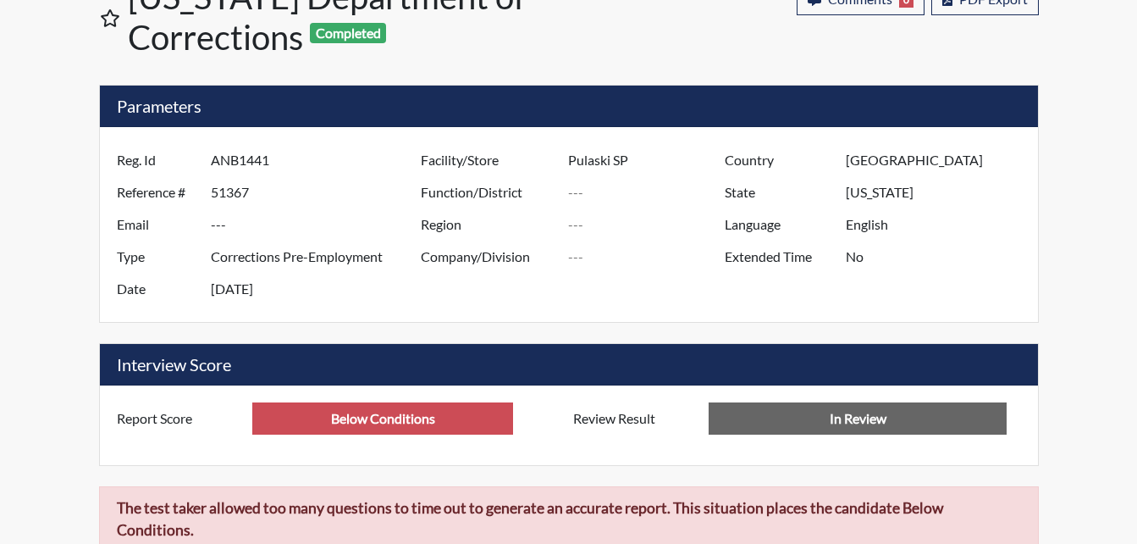
click at [884, 423] on input "In Review" at bounding box center [858, 418] width 298 height 32
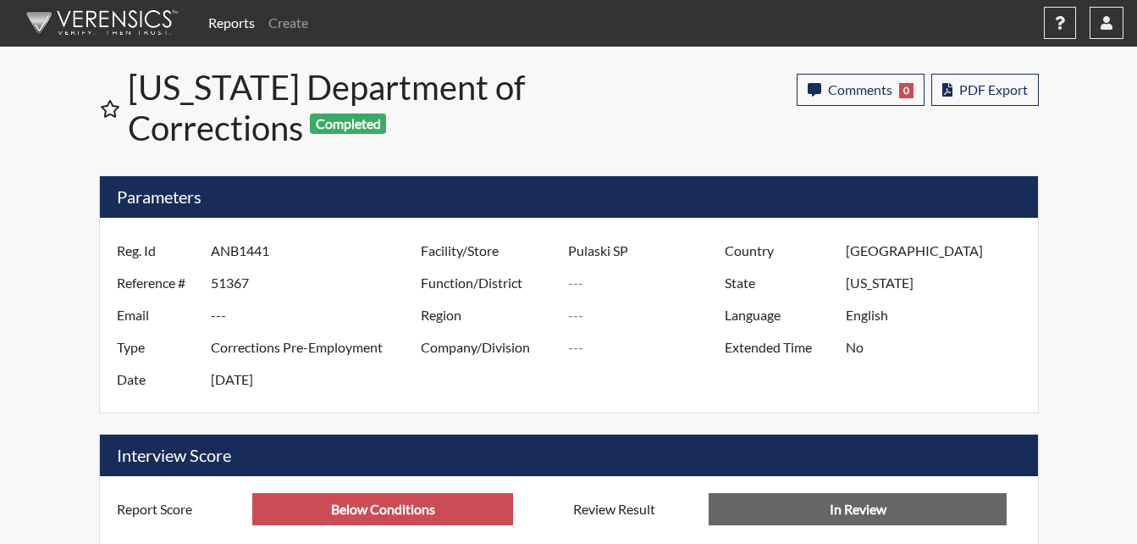
scroll to position [0, 0]
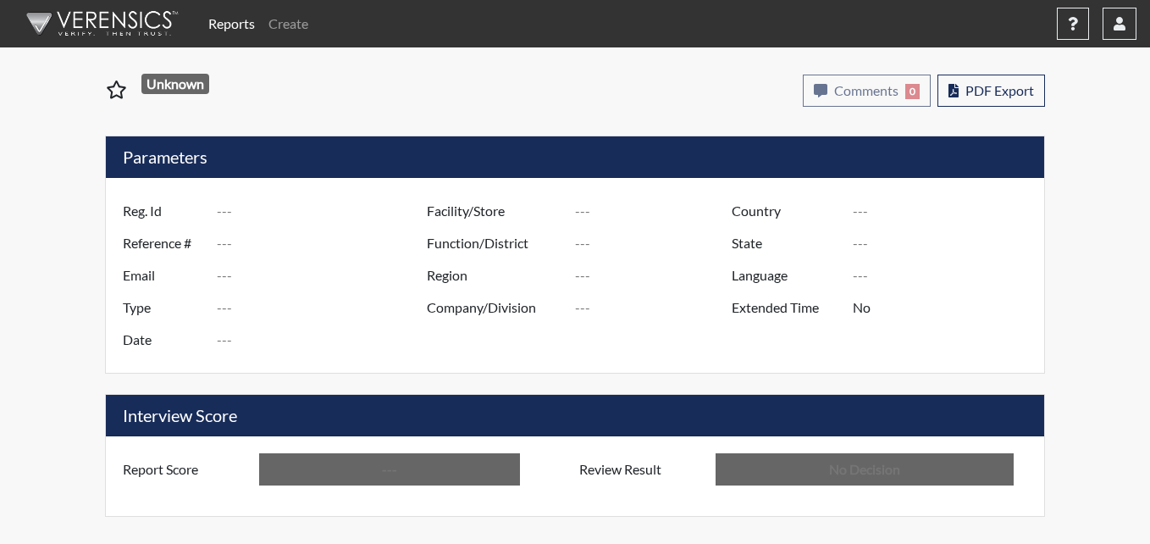
type input "TTR0032"
type input "51365"
type input "---"
type input "Corrections Pre-Employment"
type input "[DATE]"
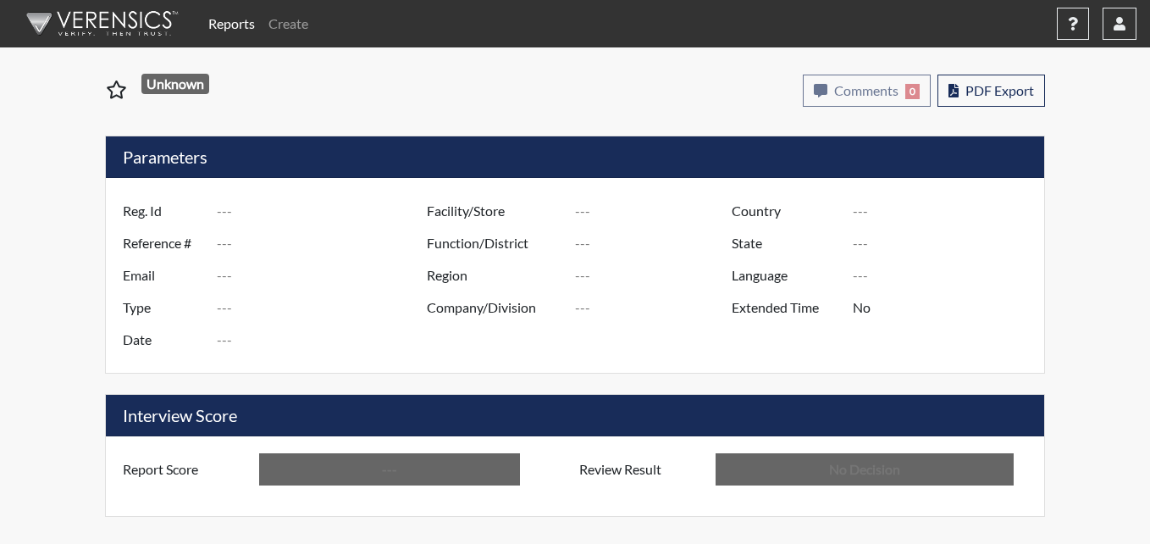
type input "Pulaski SP"
type input "[GEOGRAPHIC_DATA]"
type input "[US_STATE]"
type input "English"
type input "Below Conditions"
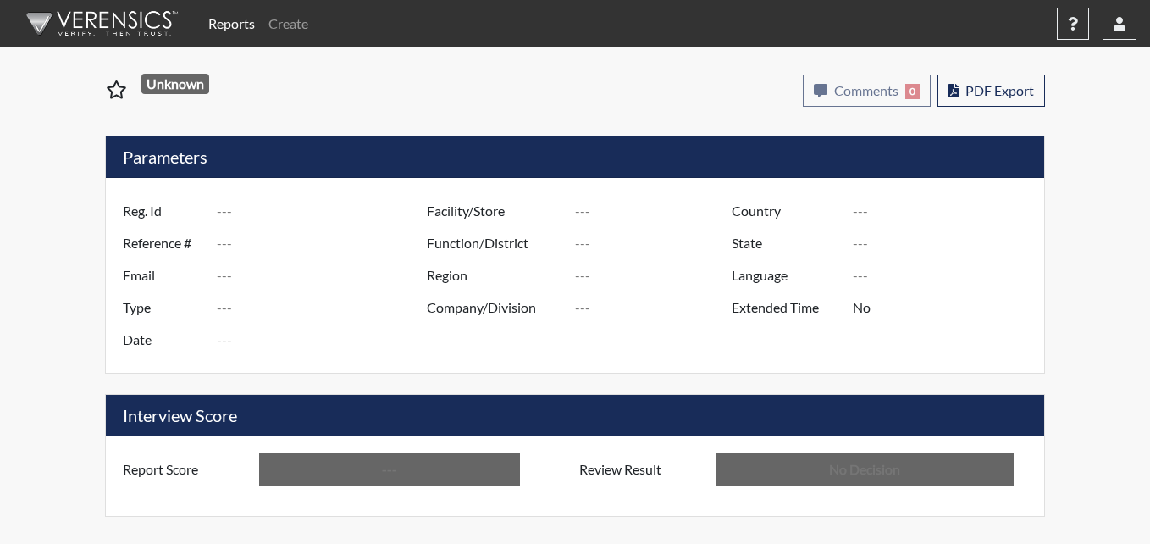
type input "In Review"
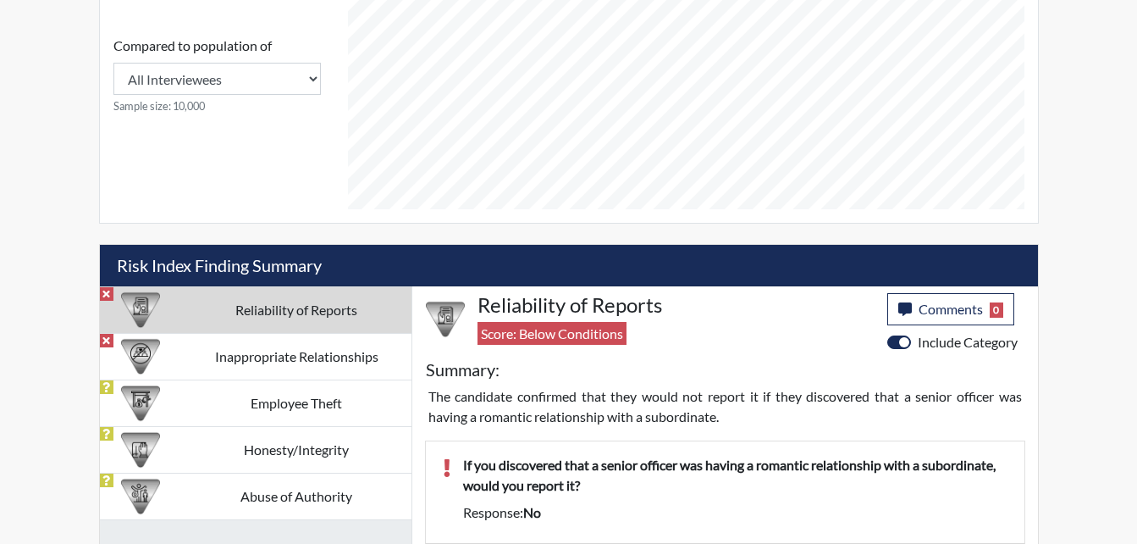
scroll to position [932, 0]
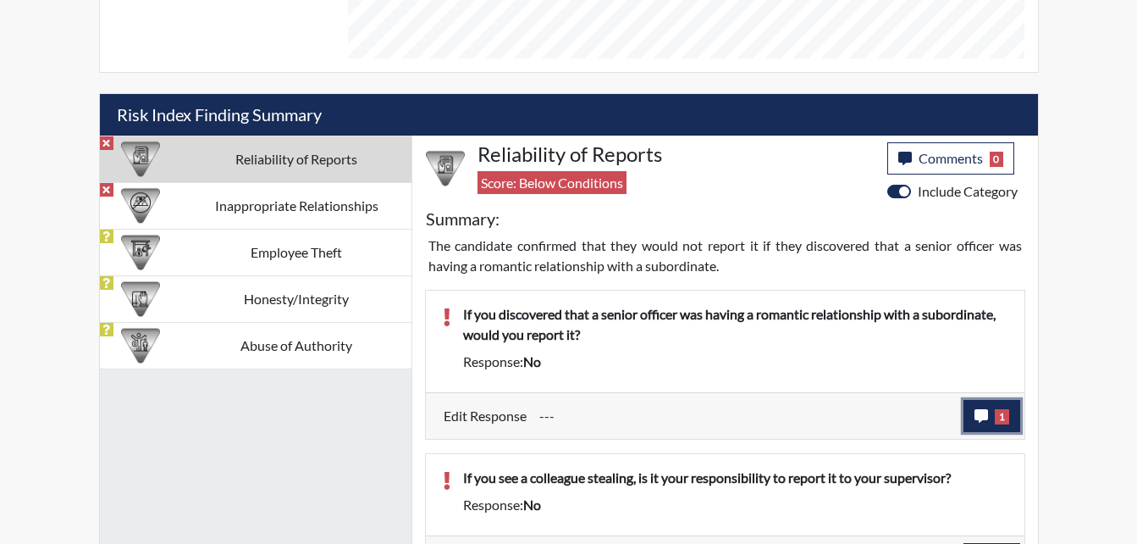
click at [985, 415] on icon "button" at bounding box center [982, 416] width 14 height 14
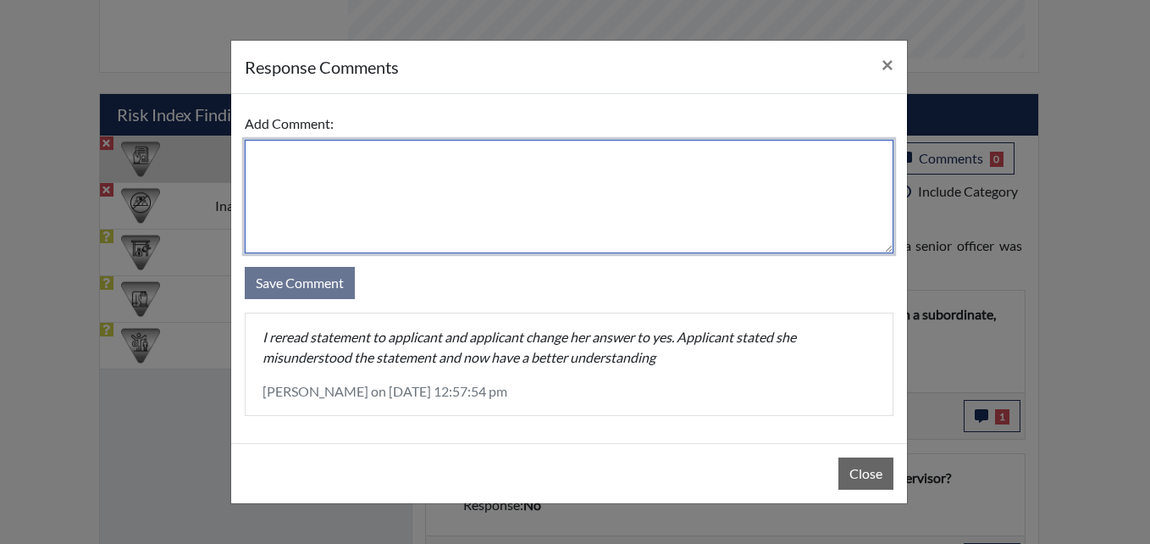
click at [292, 165] on textarea at bounding box center [569, 196] width 649 height 113
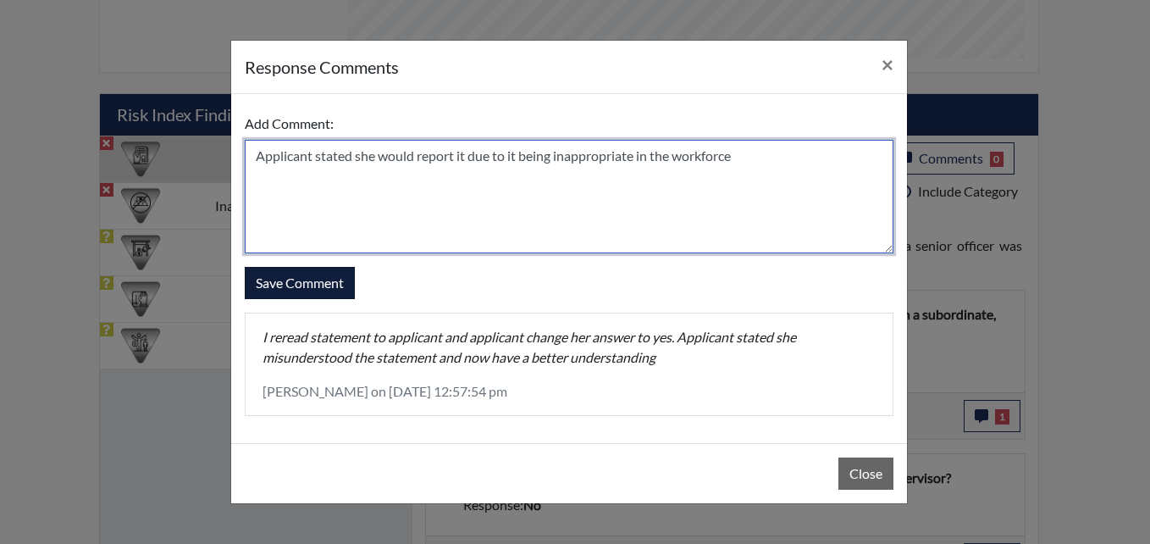
type textarea "Applicant stated she would report it due to it being inappropriate in the workf…"
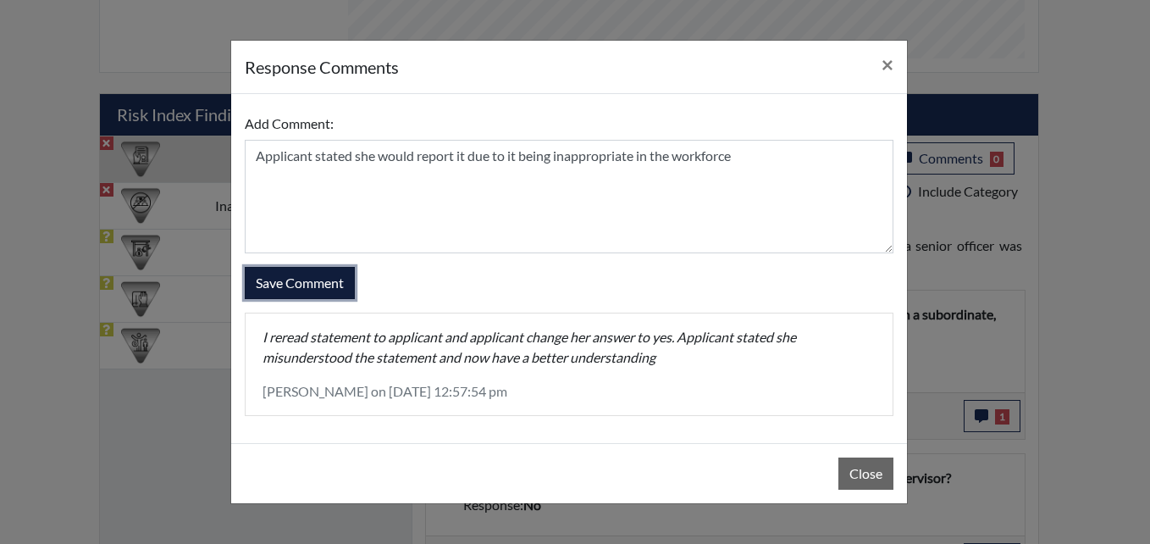
click at [296, 283] on button "Save Comment" at bounding box center [300, 283] width 110 height 32
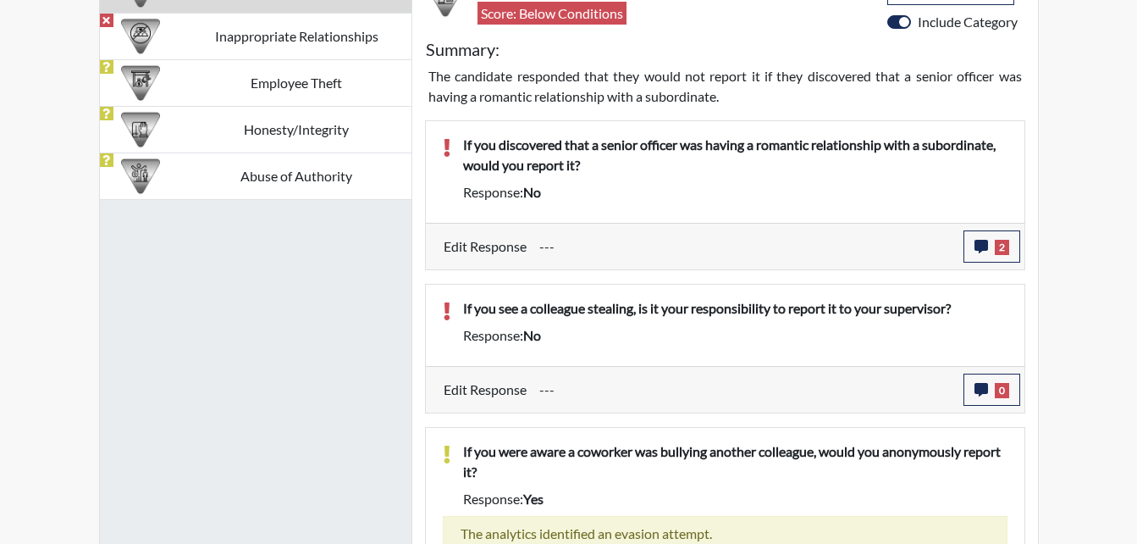
scroll to position [281, 704]
click at [985, 391] on icon "button" at bounding box center [982, 390] width 14 height 14
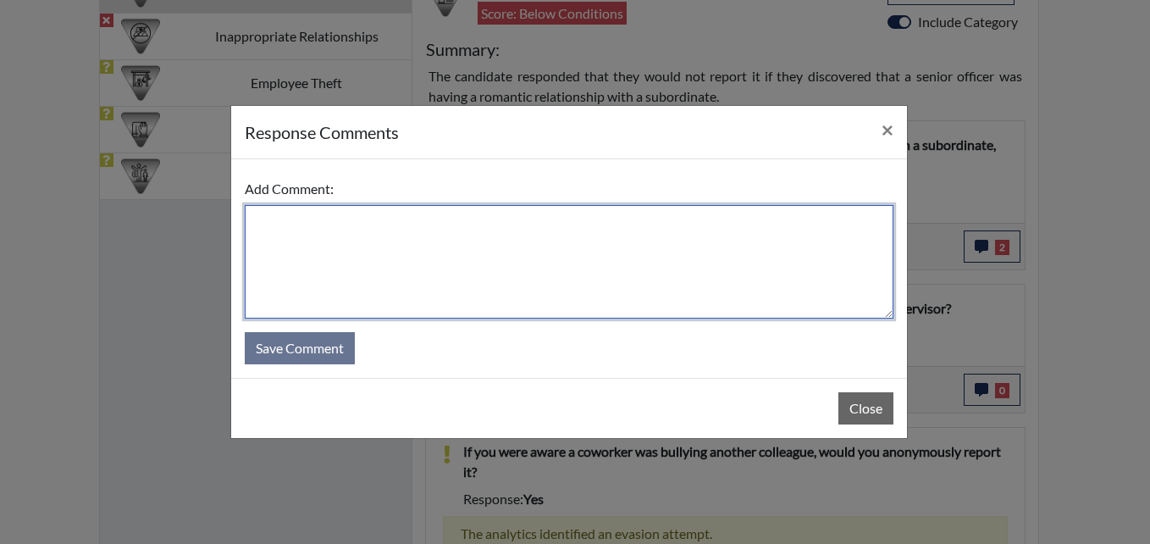
click at [282, 241] on textarea at bounding box center [569, 261] width 649 height 113
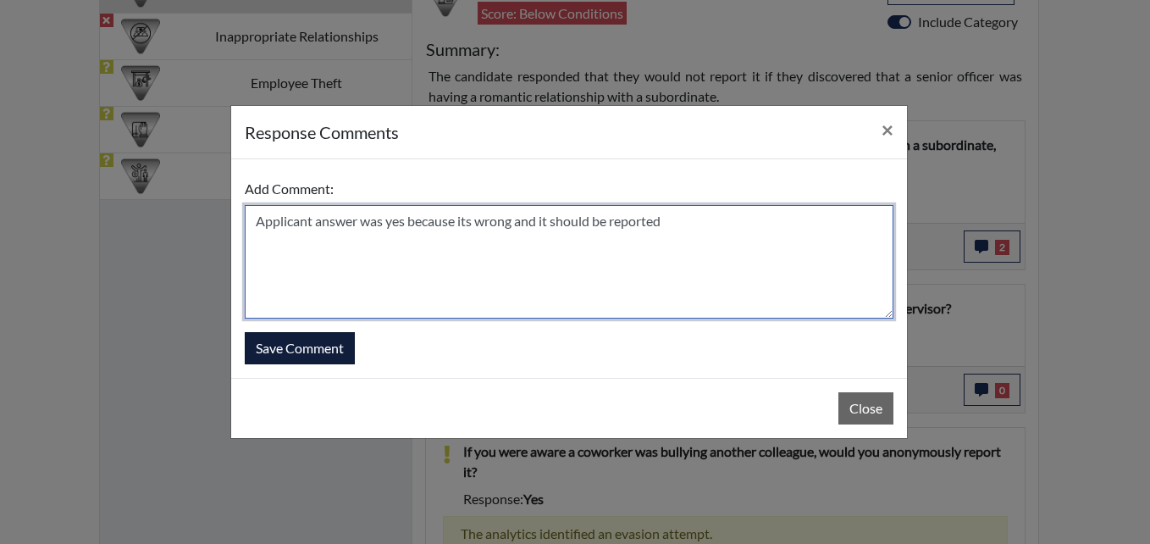
type textarea "Applicant answer was yes because its wrong and it should be reported"
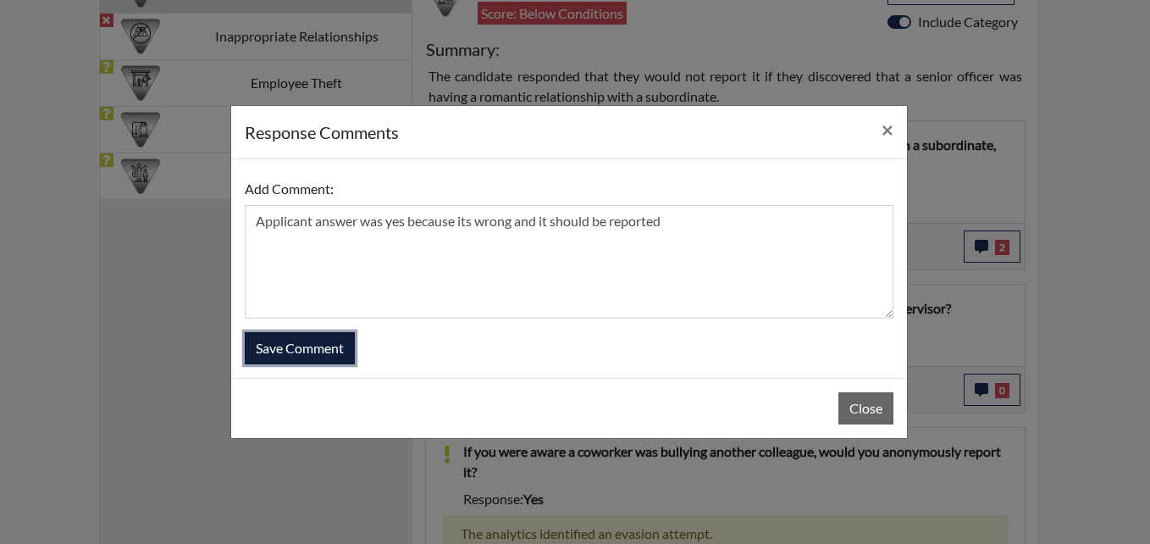
click at [267, 344] on button "Save Comment" at bounding box center [300, 348] width 110 height 32
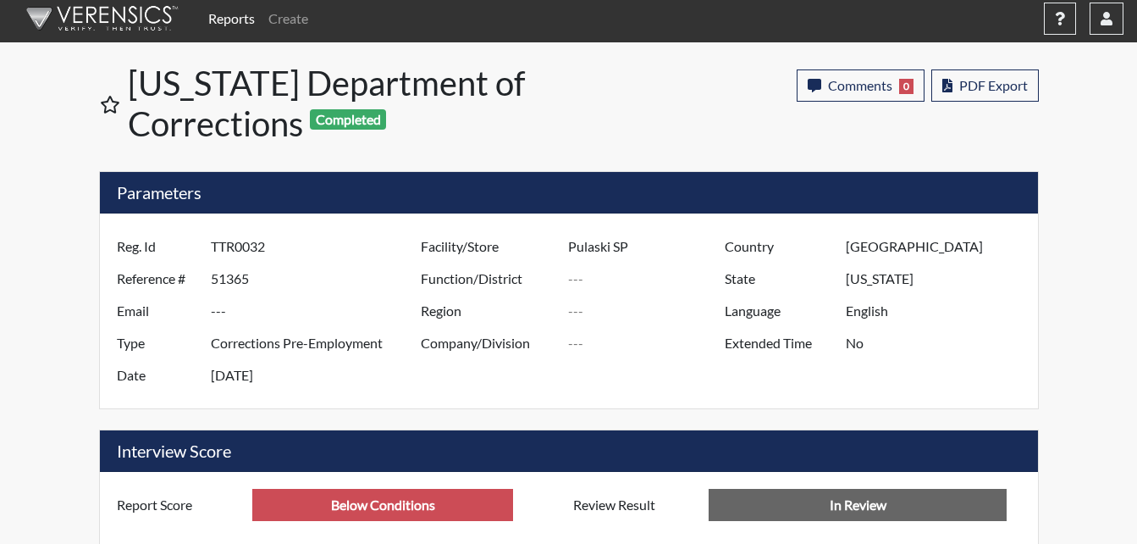
scroll to position [0, 0]
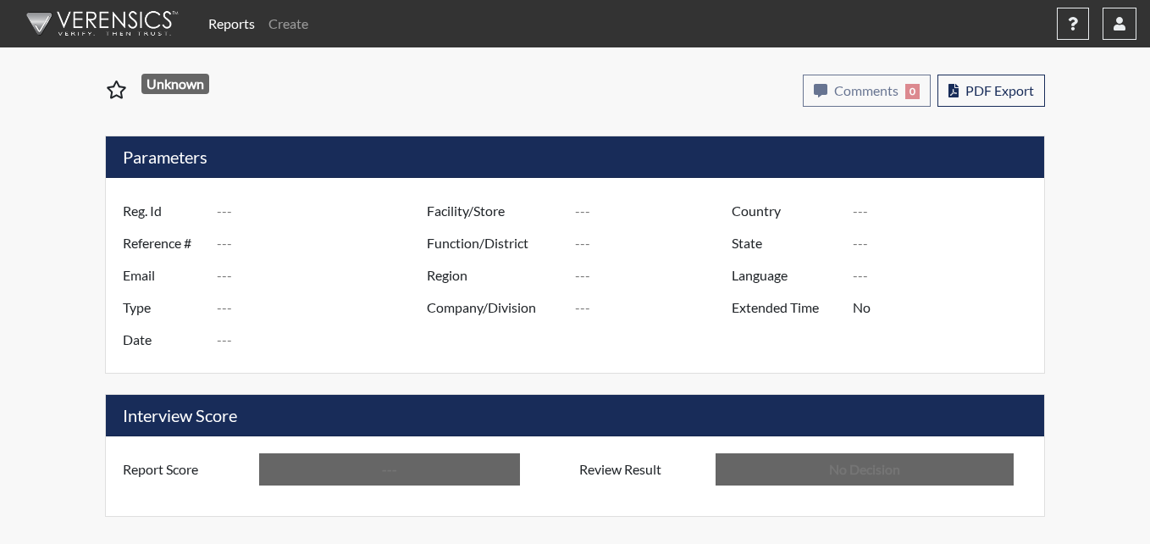
type input "db0379"
type input "51364"
type input "---"
type input "Corrections Pre-Employment"
type input "[DATE]"
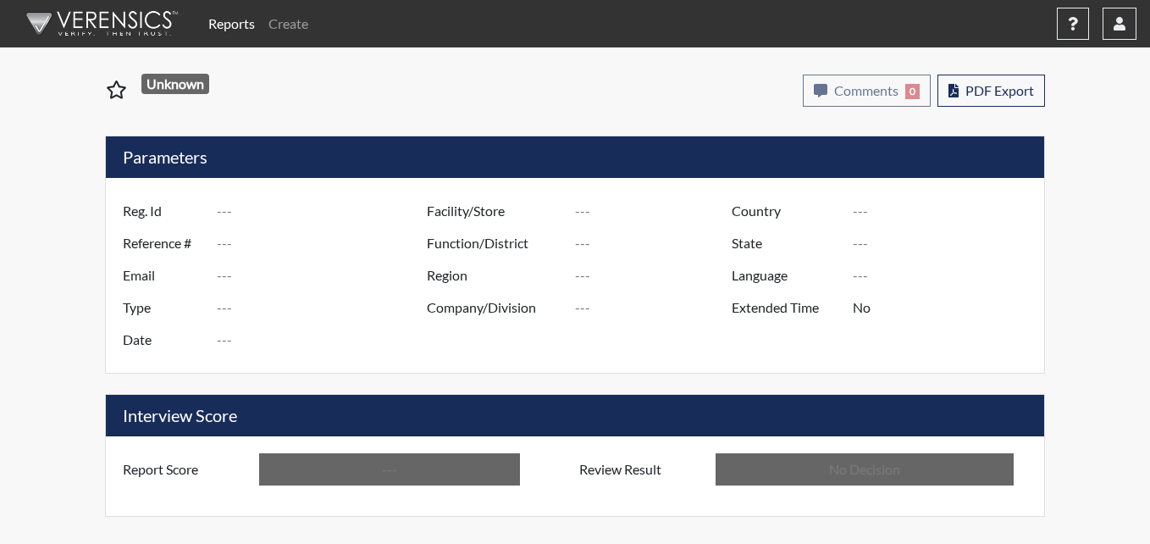
type input "Pulaski SP"
type input "[GEOGRAPHIC_DATA]"
type input "[US_STATE]"
type input "English"
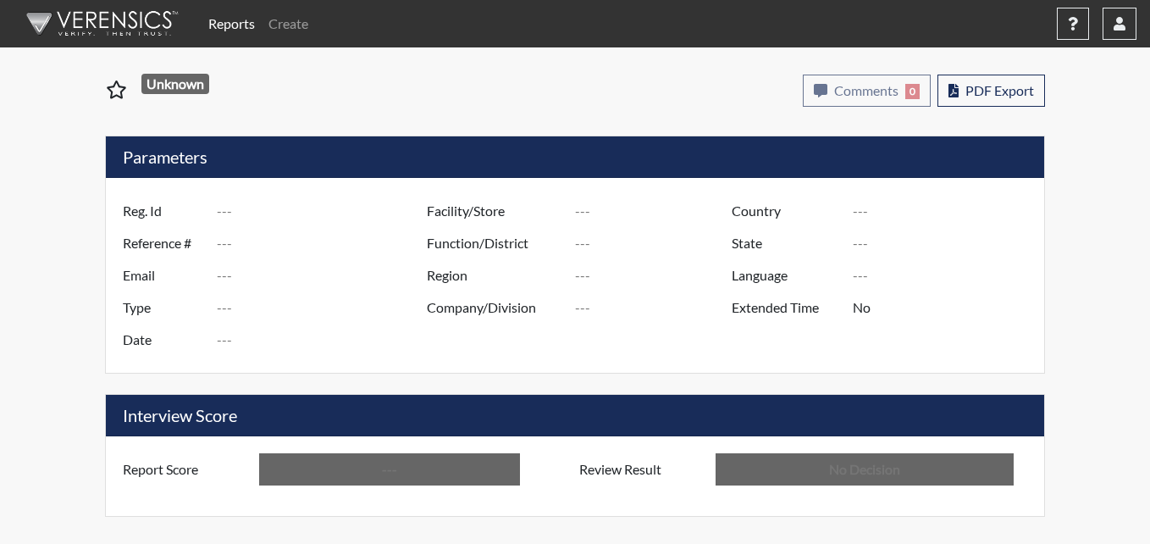
type input "Below Conditions"
type input "In Review"
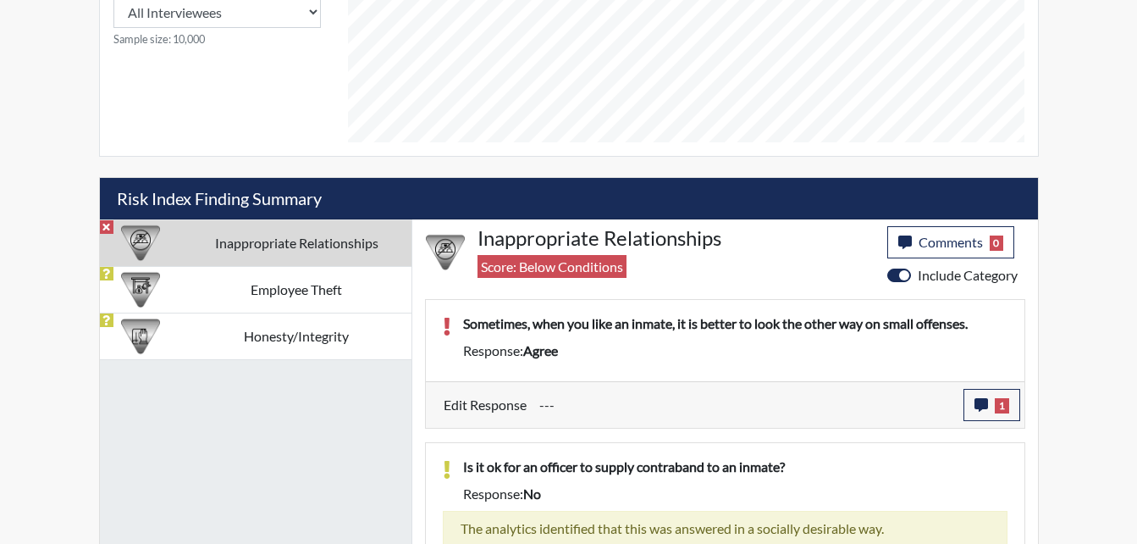
scroll to position [912, 0]
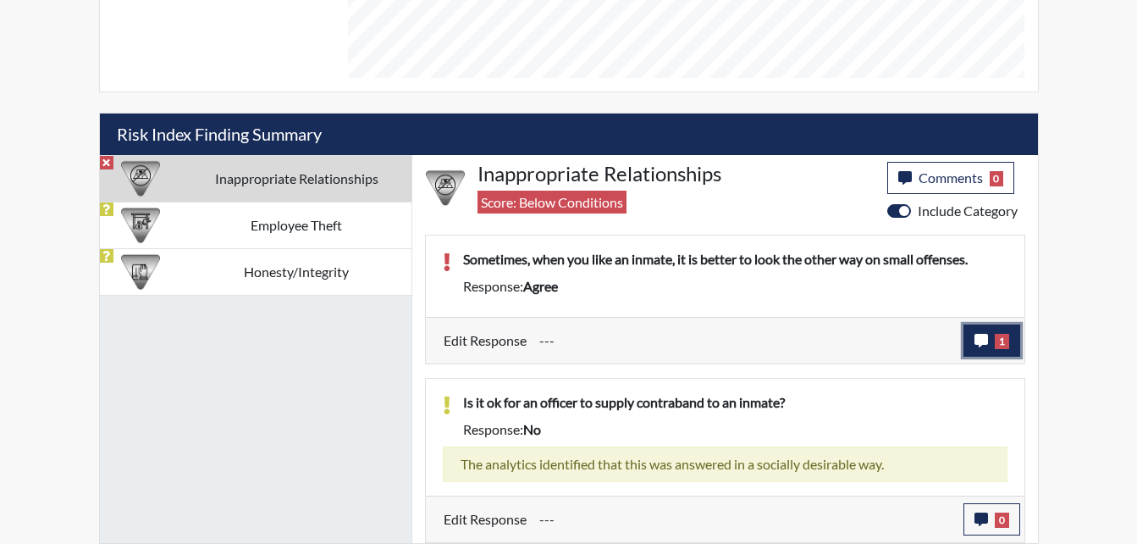
click at [978, 336] on icon "button" at bounding box center [982, 341] width 14 height 14
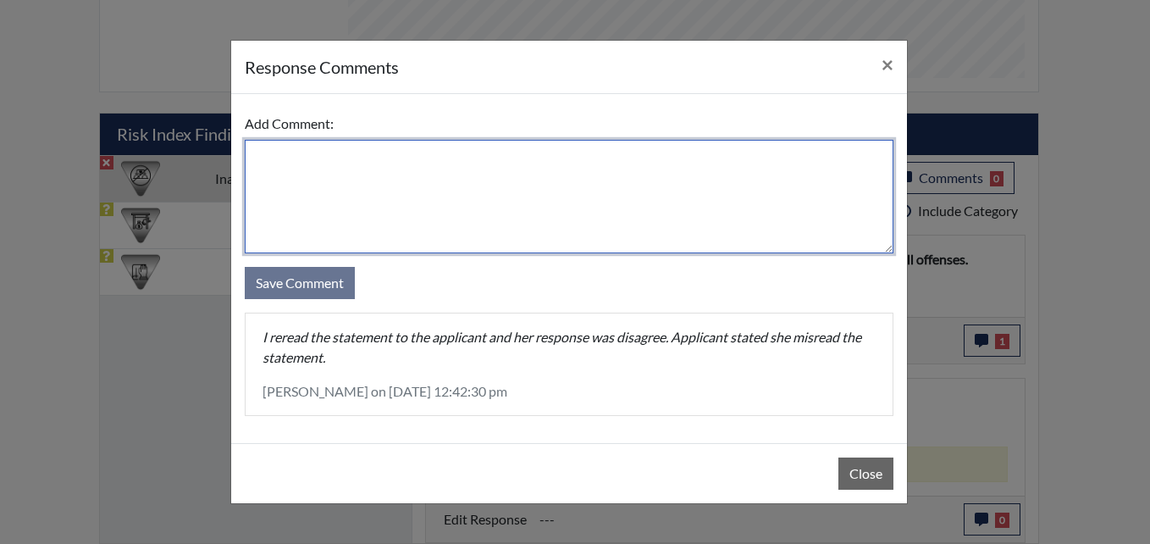
click at [322, 184] on textarea at bounding box center [569, 196] width 649 height 113
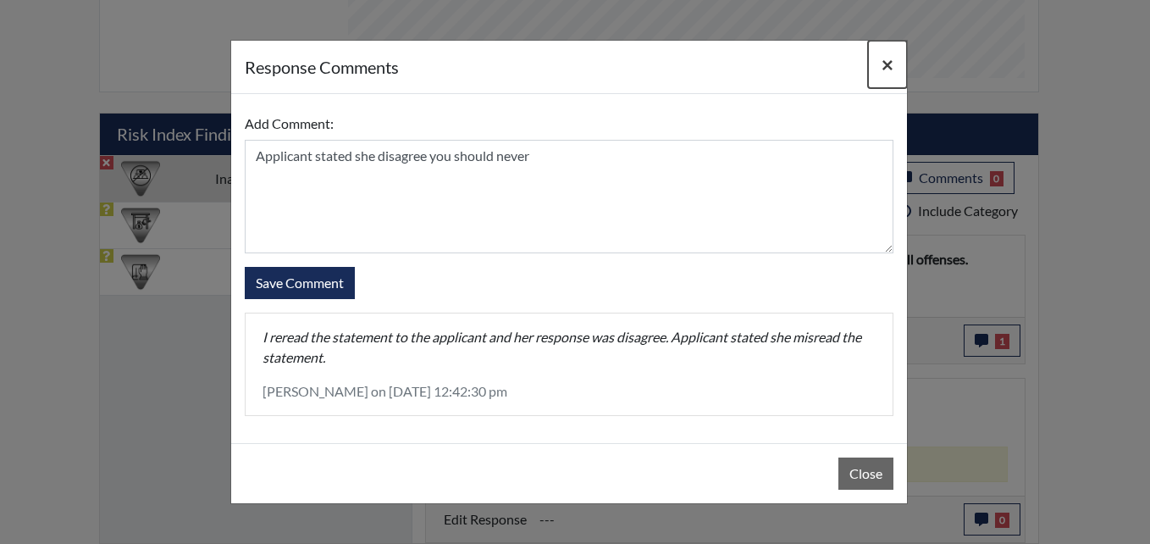
click at [890, 60] on span "×" at bounding box center [888, 64] width 12 height 25
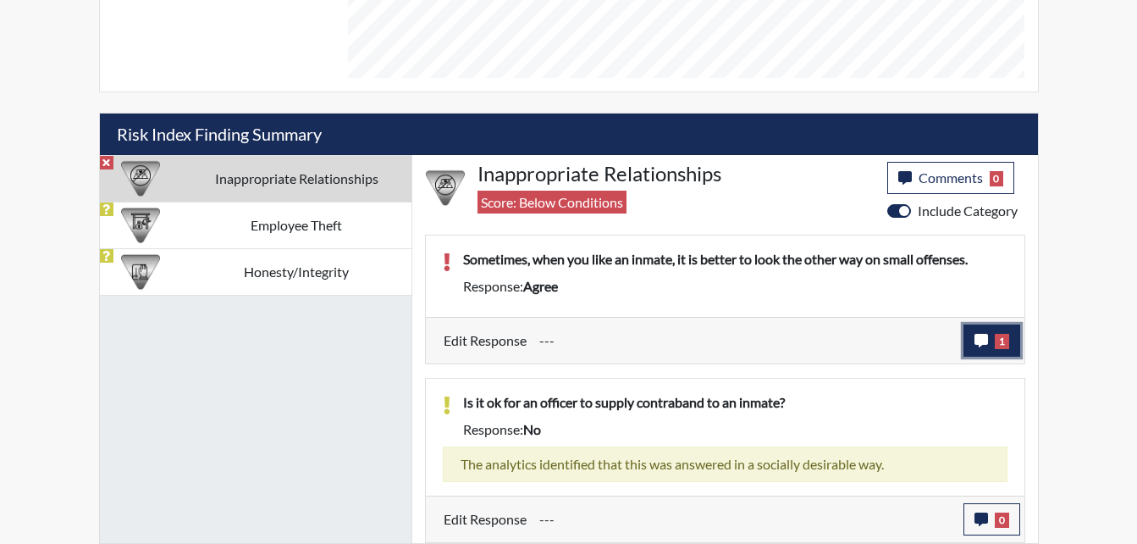
click at [977, 342] on icon "button" at bounding box center [982, 341] width 14 height 14
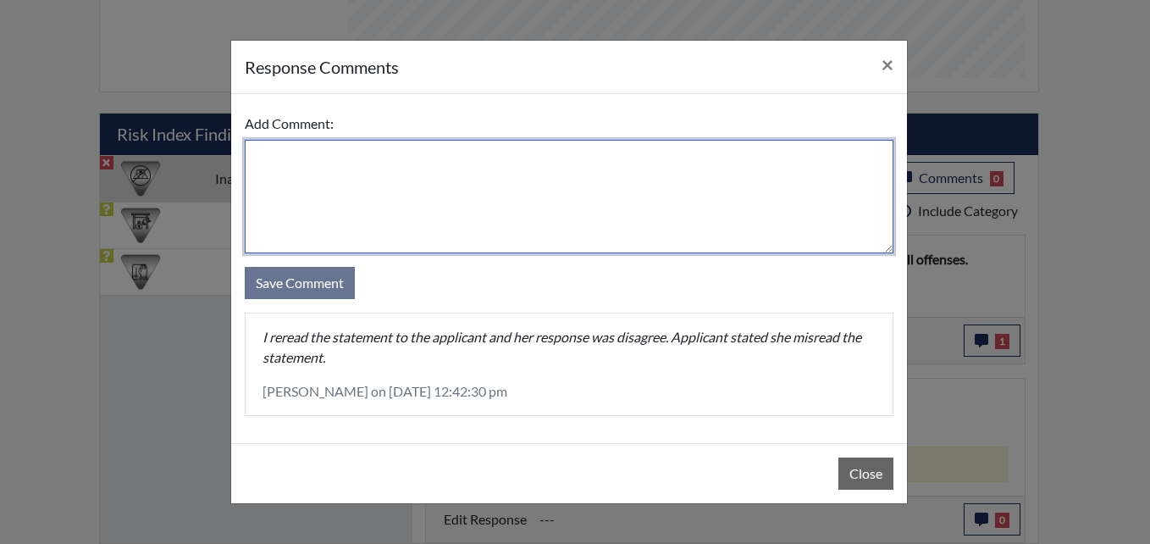
click at [277, 154] on textarea at bounding box center [569, 196] width 649 height 113
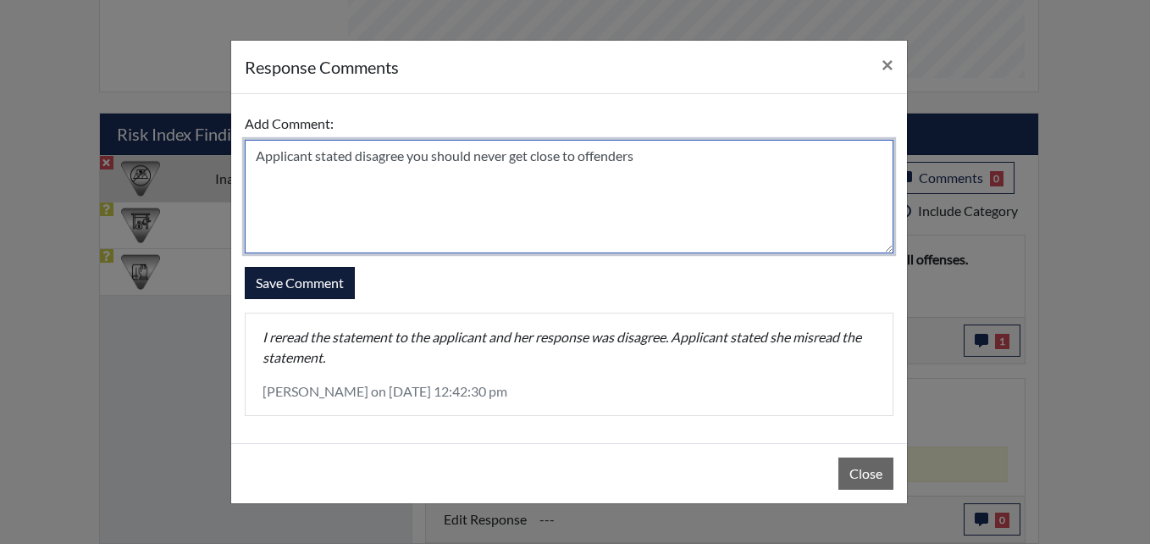
type textarea "Applicant stated disagree you should never get close to offenders"
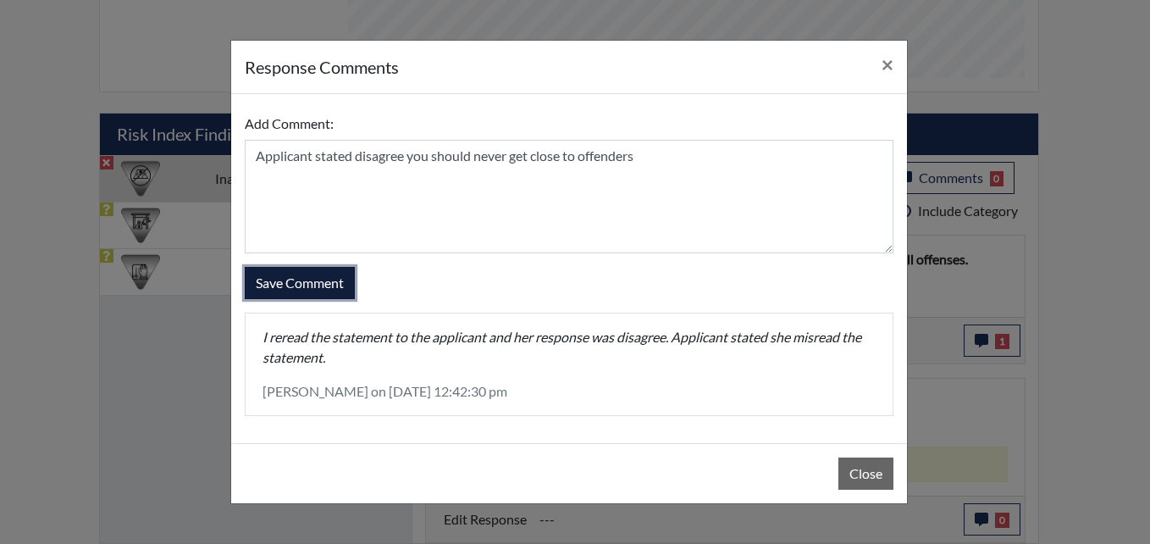
click at [308, 288] on button "Save Comment" at bounding box center [300, 283] width 110 height 32
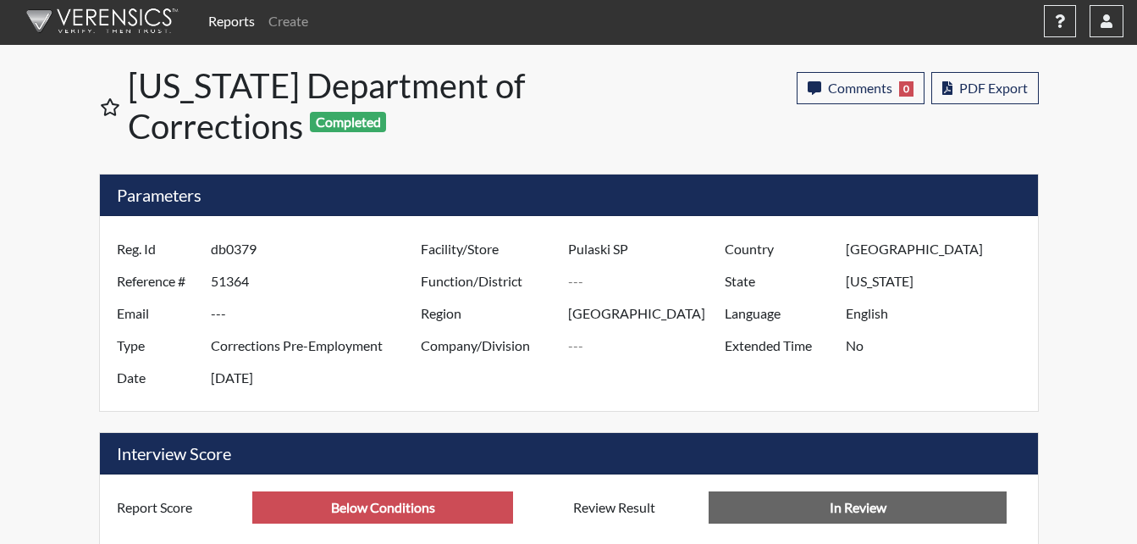
scroll to position [0, 0]
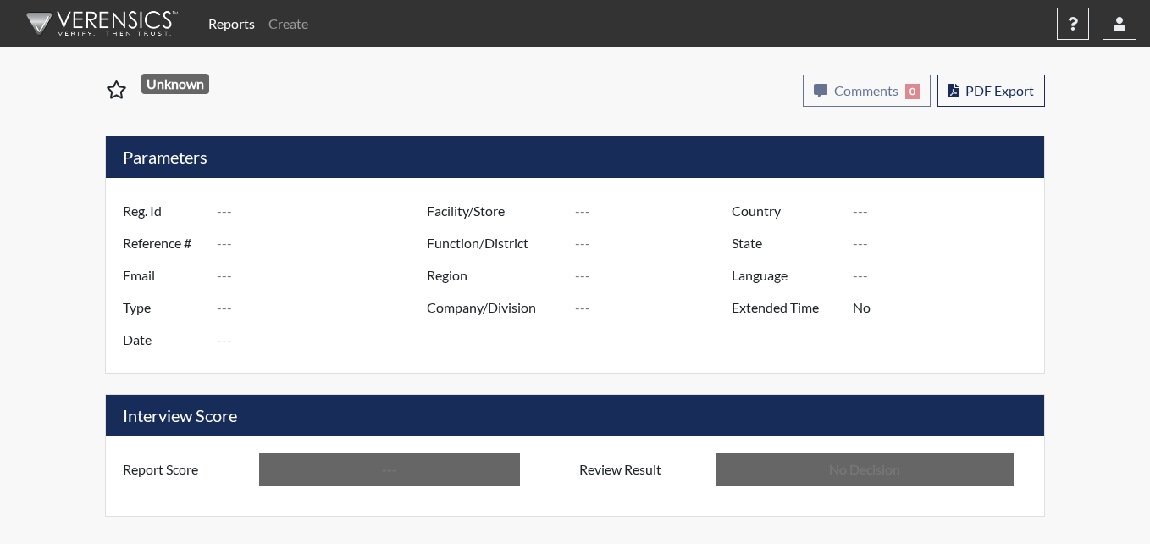
type input "tk6005"
type input "51361"
type input "---"
type input "Corrections Pre-Employment"
type input "[DATE]"
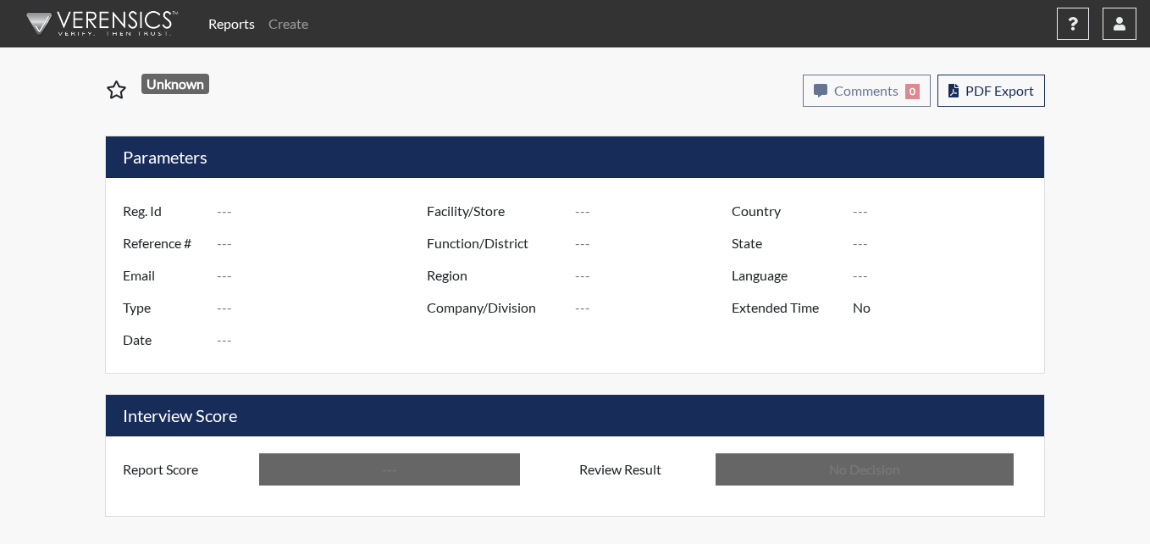
type input "Pulaski SP"
type input "[GEOGRAPHIC_DATA]"
type input "[US_STATE]"
type input "English"
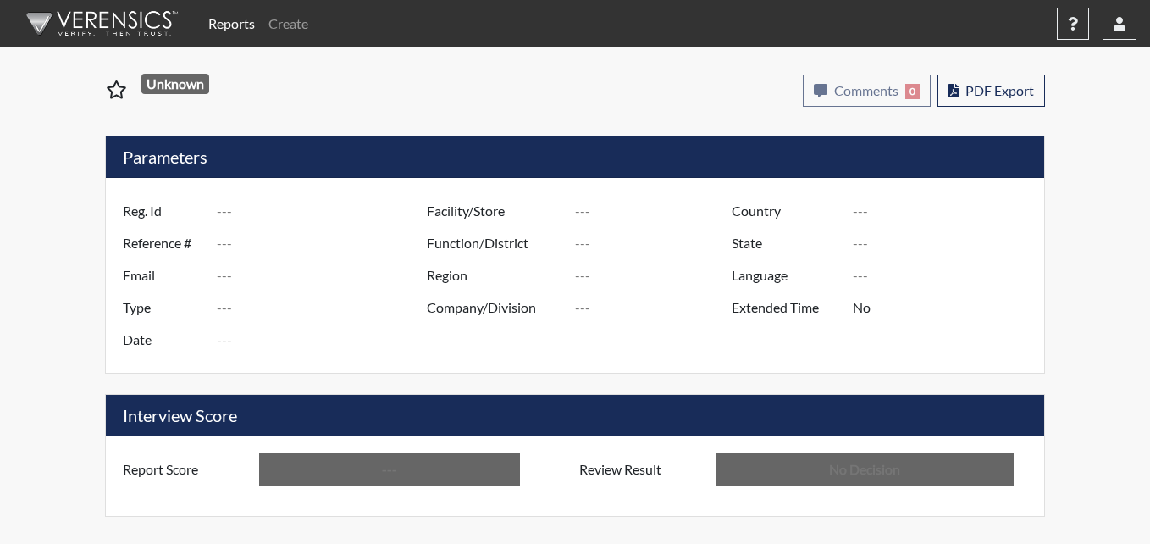
type input "Below Conditions"
type input "In Review"
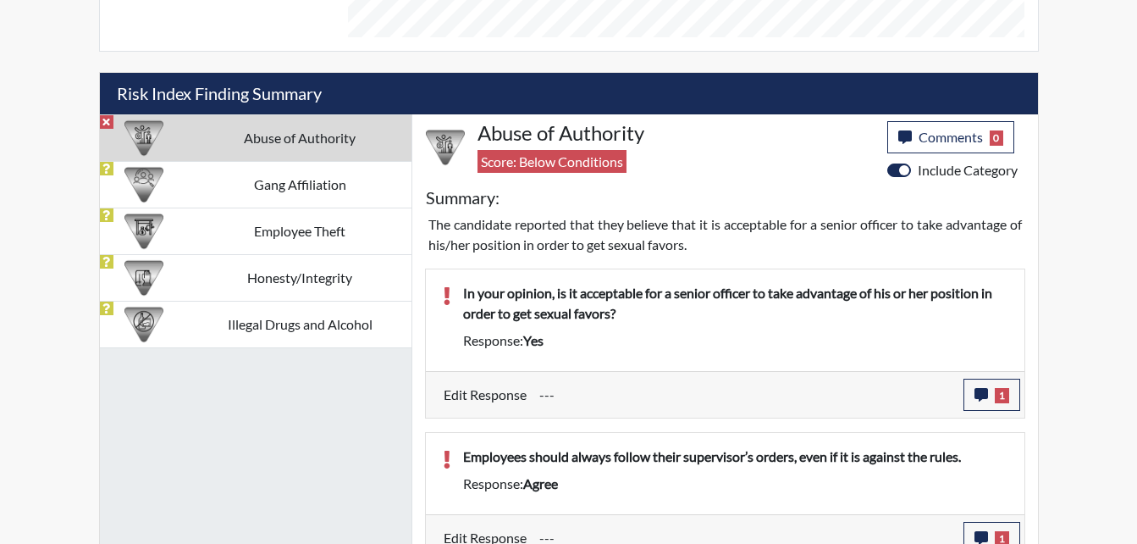
scroll to position [971, 0]
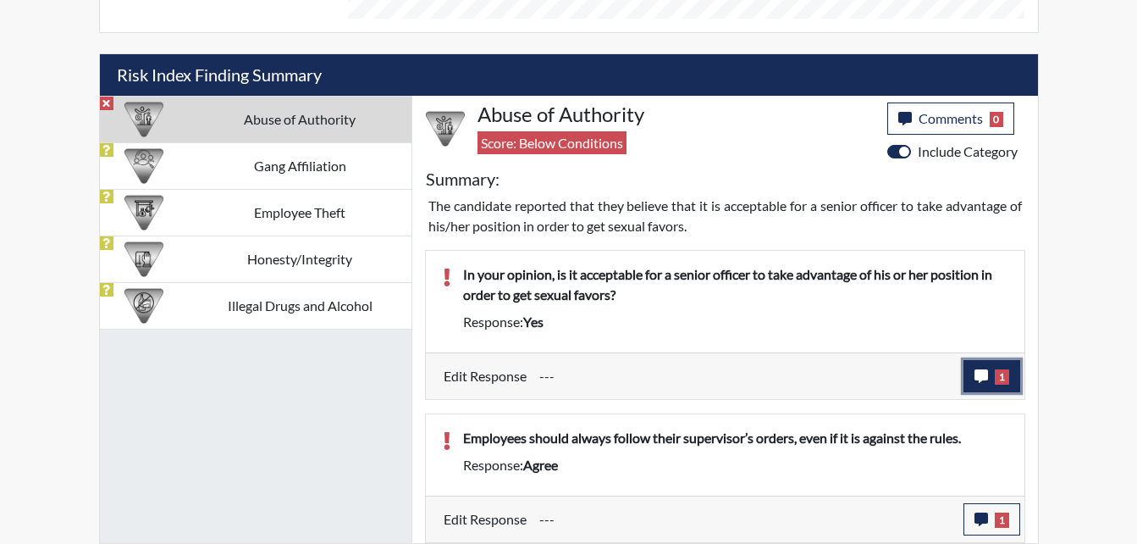
click at [977, 380] on icon "button" at bounding box center [982, 376] width 14 height 14
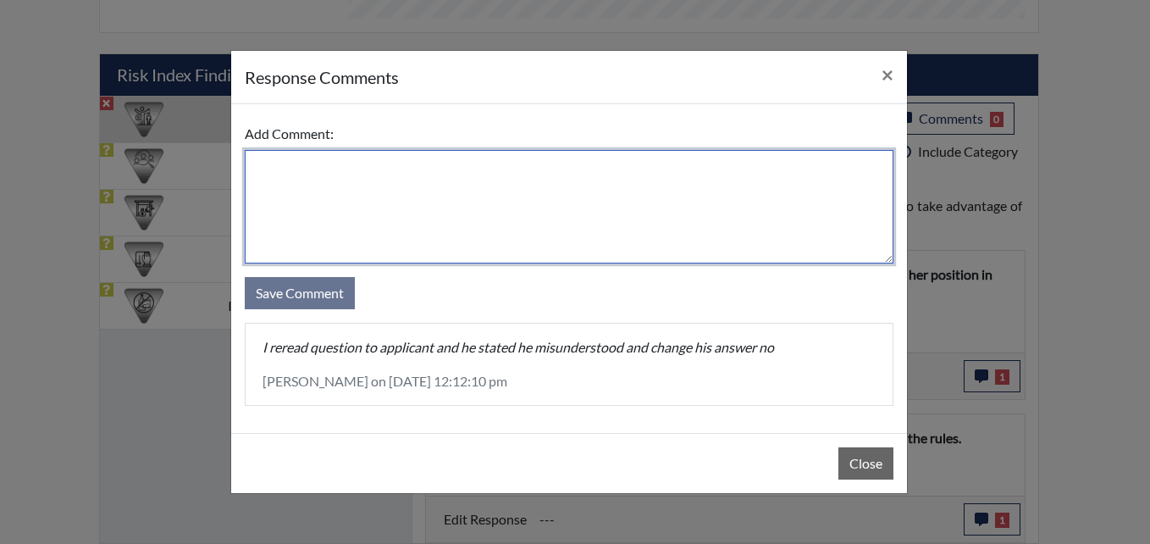
click at [291, 179] on textarea at bounding box center [569, 206] width 649 height 113
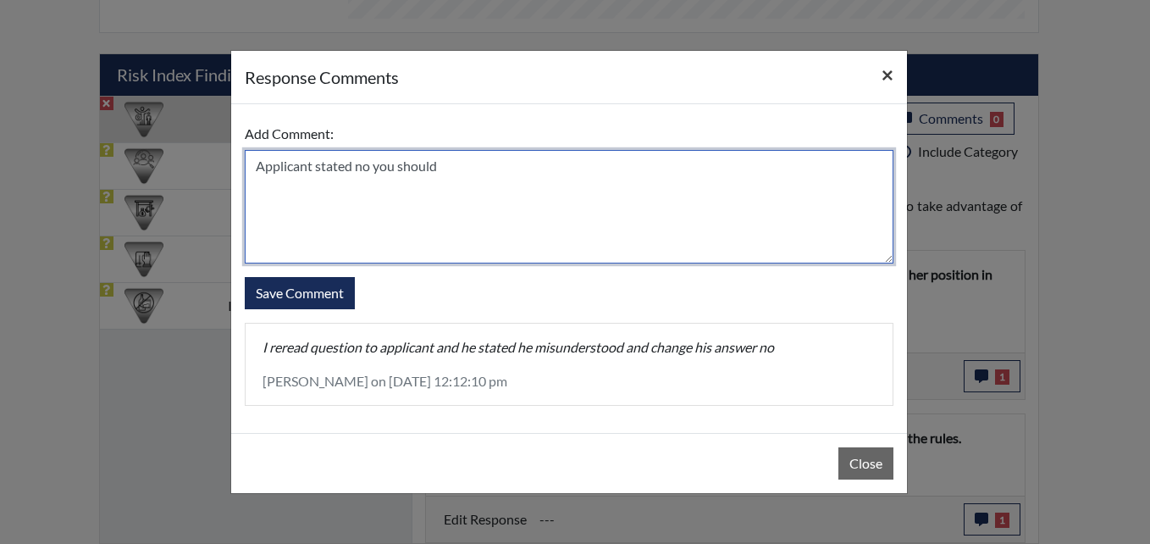
type textarea "Applicant stated no you should"
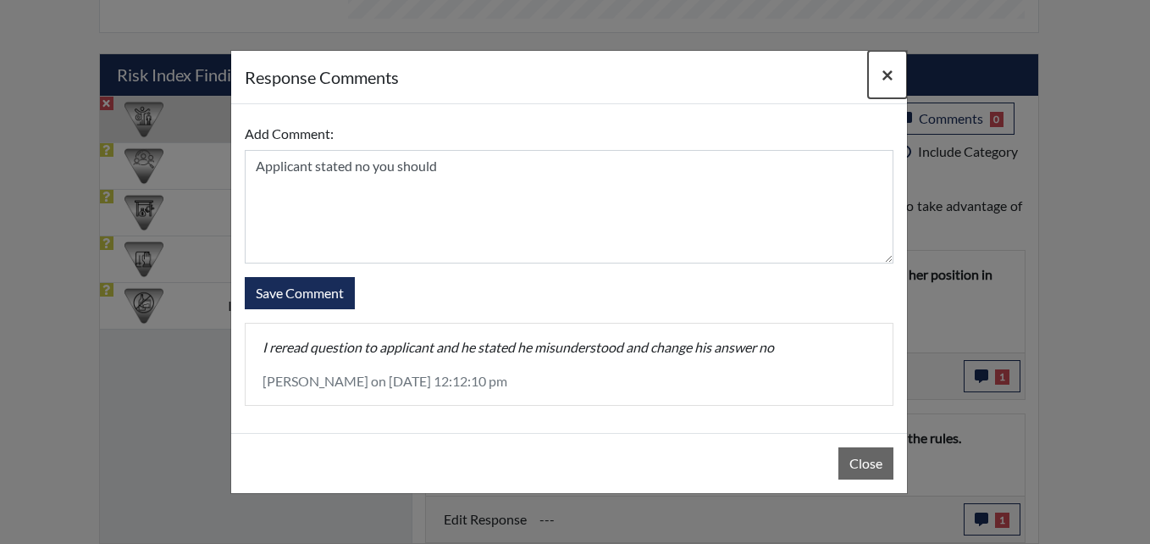
click at [888, 80] on span "×" at bounding box center [888, 74] width 12 height 25
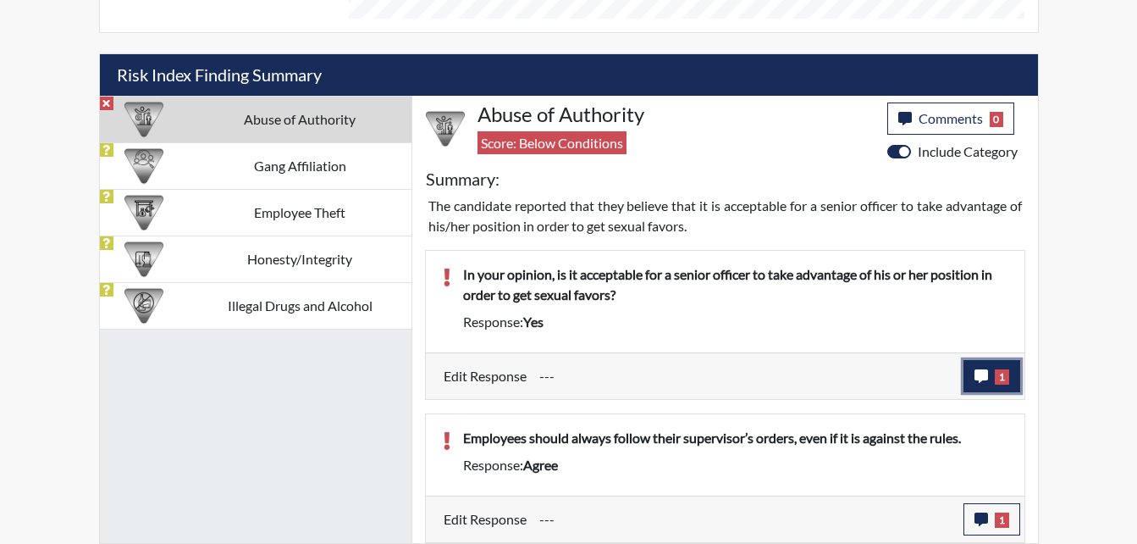
click at [980, 376] on icon "button" at bounding box center [982, 376] width 14 height 14
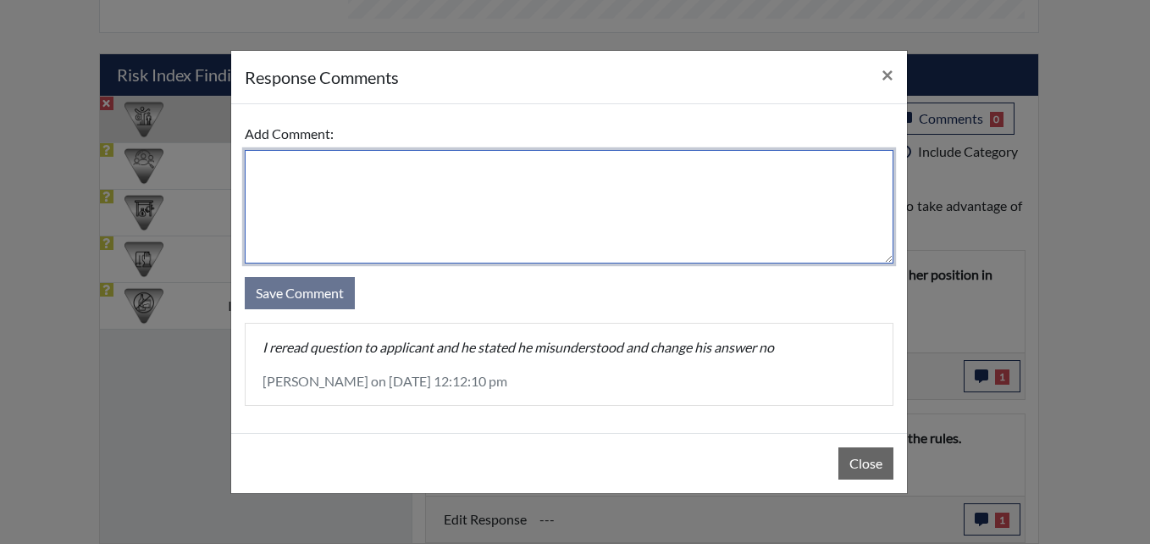
click at [394, 195] on textarea at bounding box center [569, 206] width 649 height 113
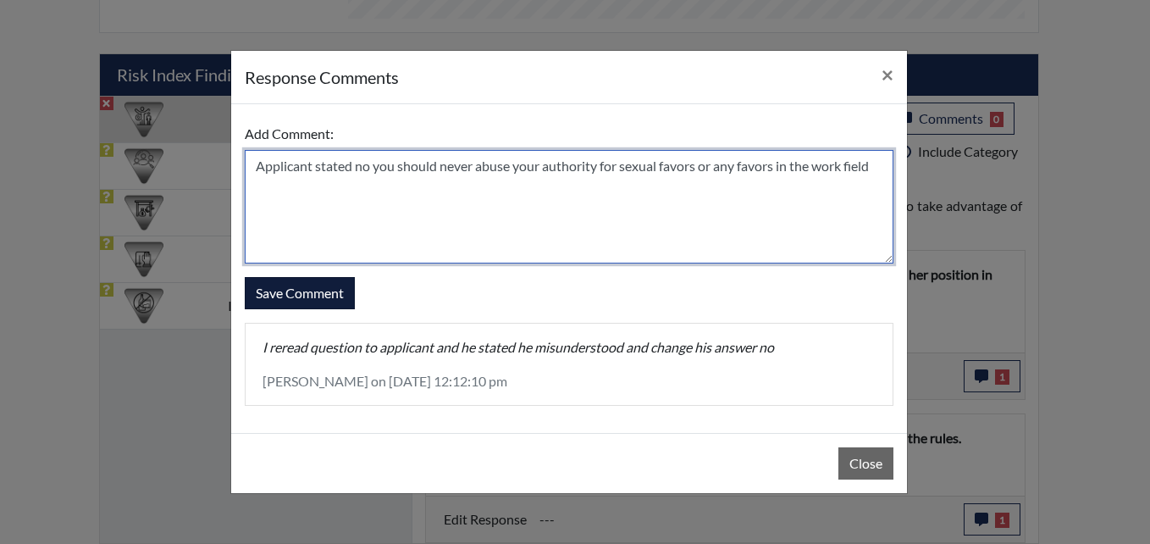
type textarea "Applicant stated no you should never abuse your authority for sexual favors or …"
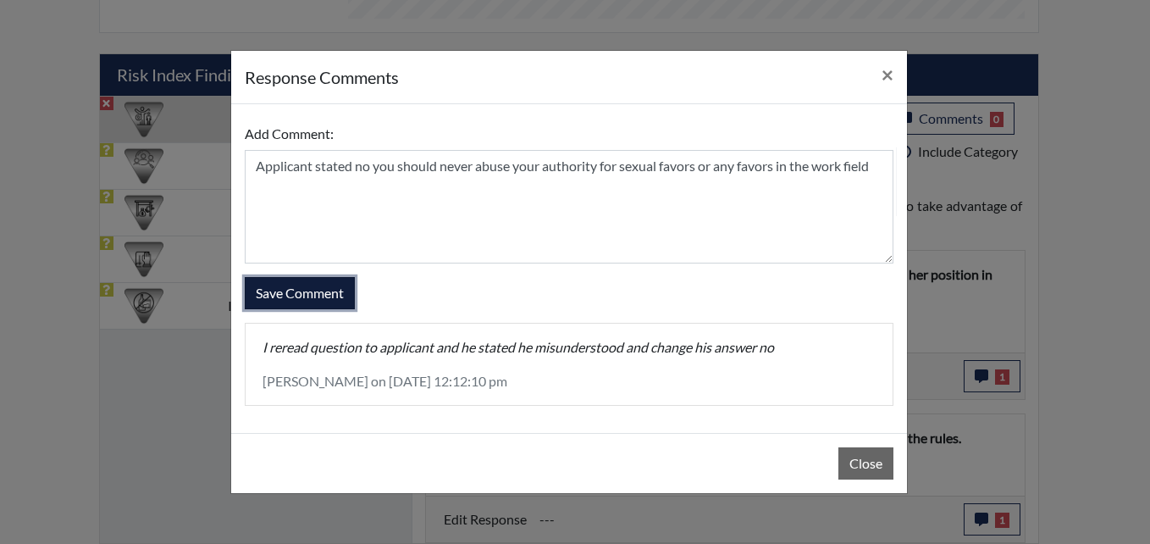
click at [318, 301] on button "Save Comment" at bounding box center [300, 293] width 110 height 32
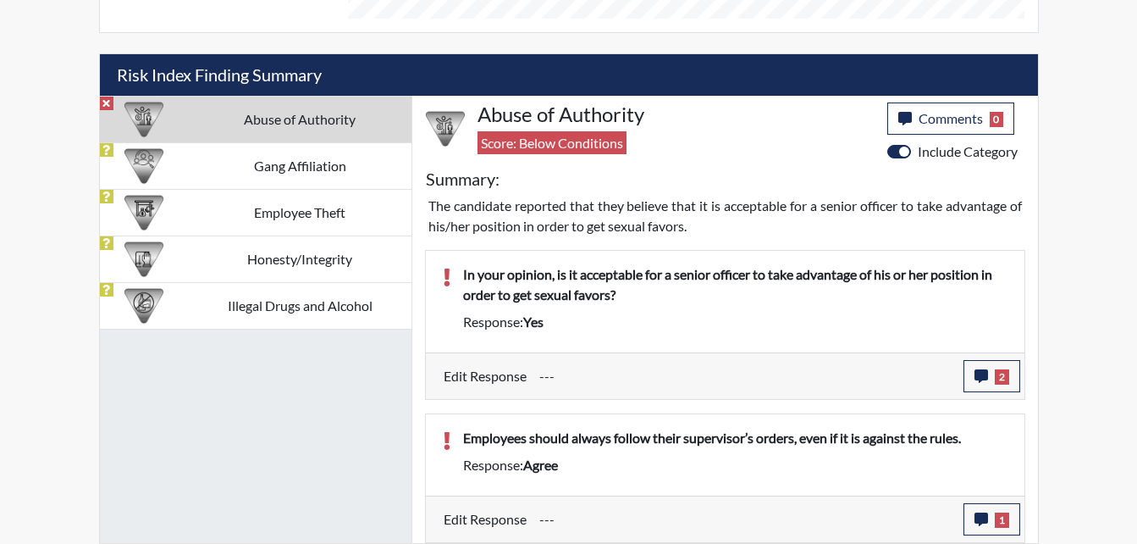
scroll to position [281, 704]
click at [977, 520] on icon "button" at bounding box center [982, 519] width 14 height 14
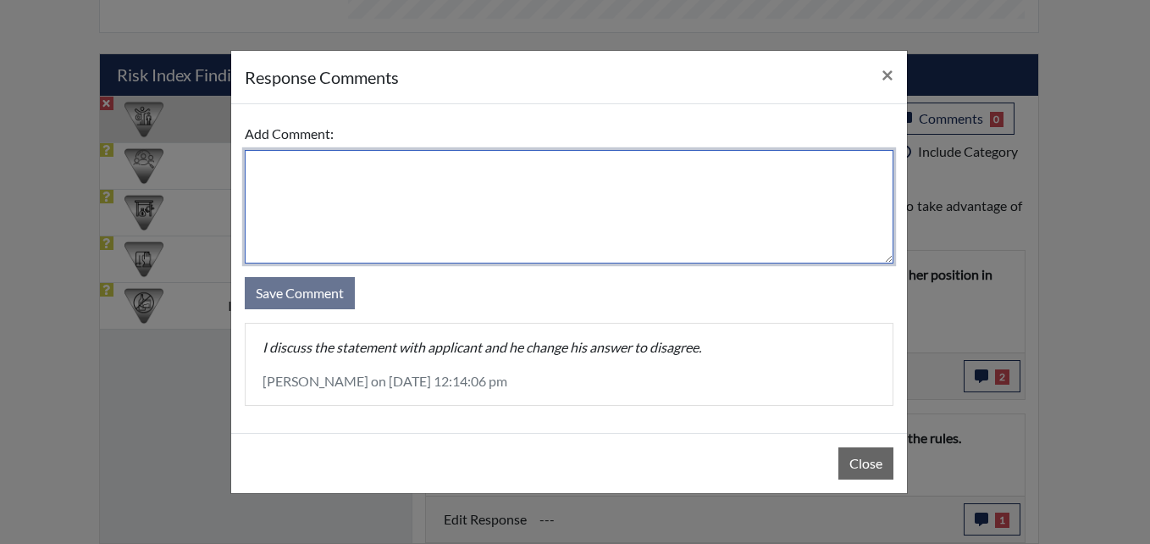
click at [258, 180] on textarea at bounding box center [569, 206] width 649 height 113
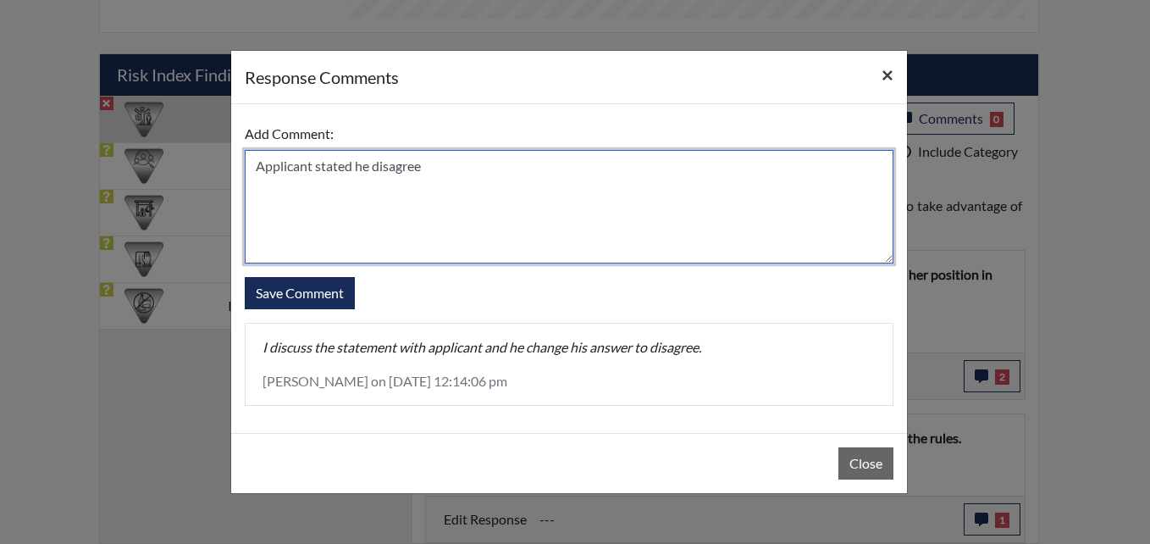
type textarea "Applicant stated he disagree"
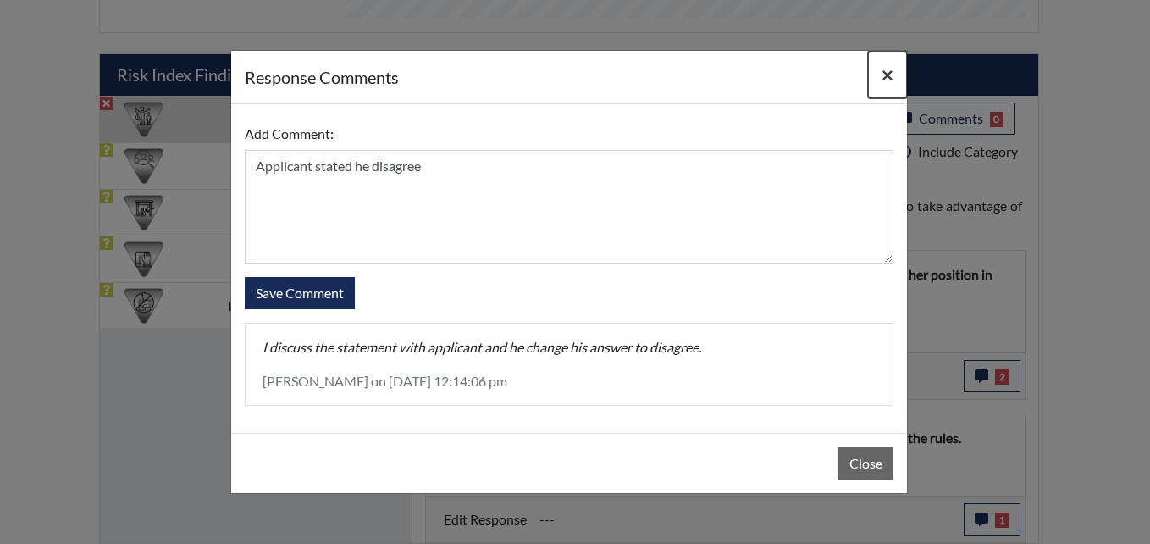
click at [892, 75] on span "×" at bounding box center [888, 74] width 12 height 25
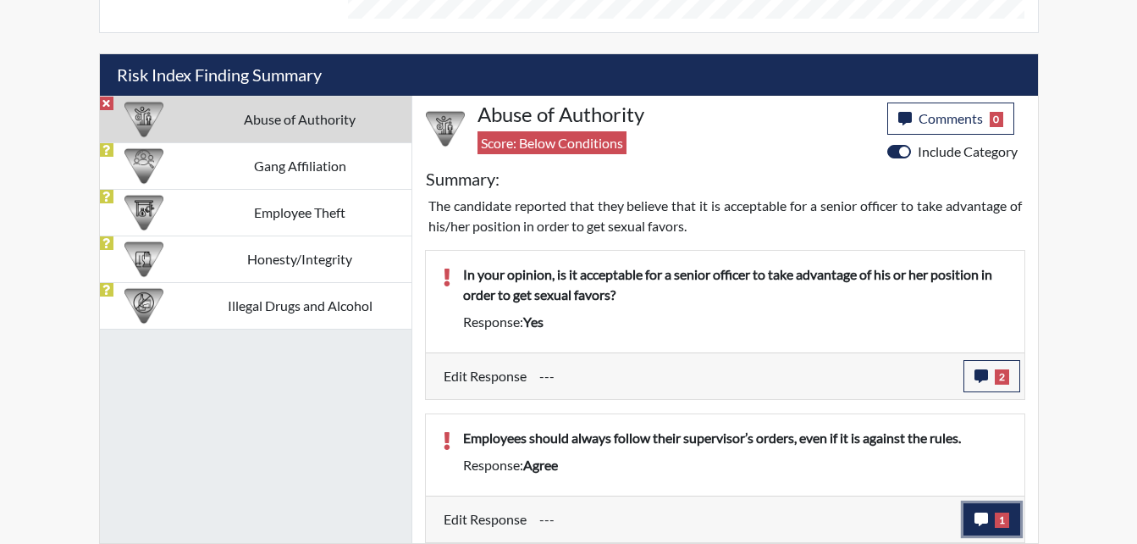
click at [983, 520] on icon "button" at bounding box center [982, 519] width 14 height 14
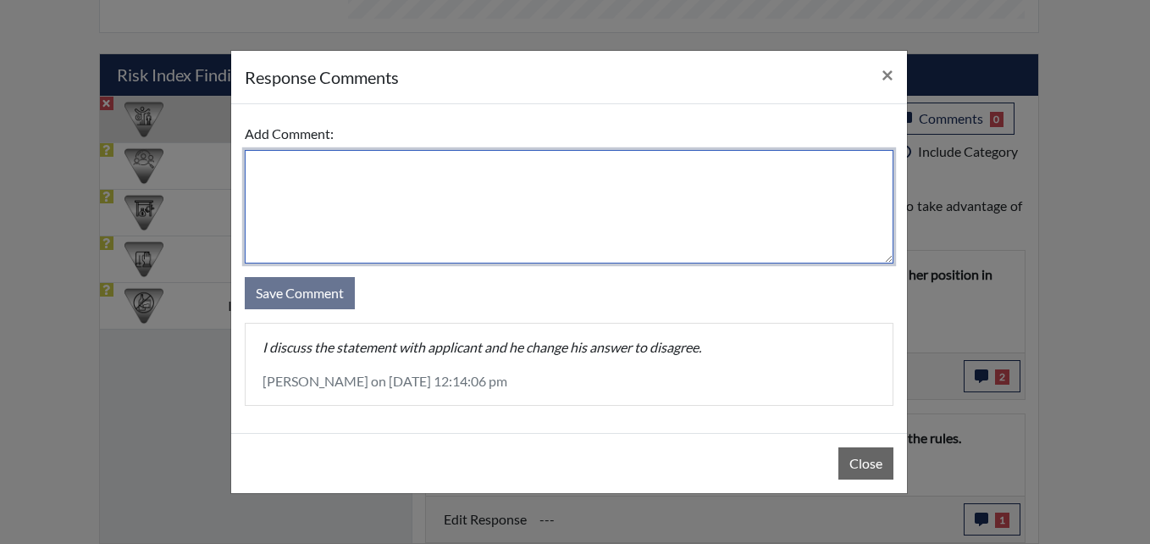
click at [306, 172] on textarea at bounding box center [569, 206] width 649 height 113
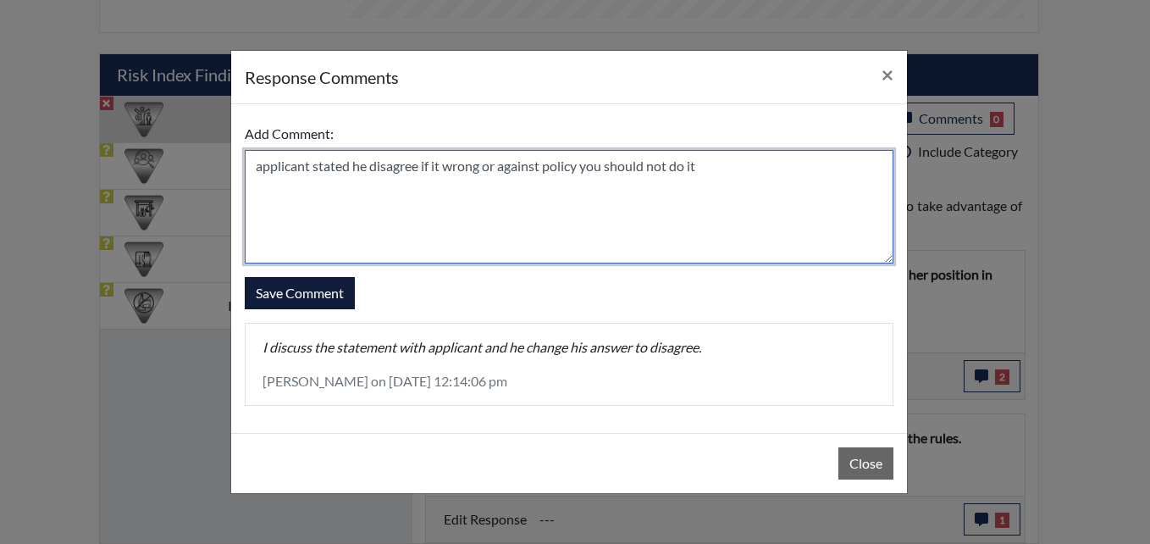
type textarea "applicant stated he disagree if it wrong or against policy you should not do it"
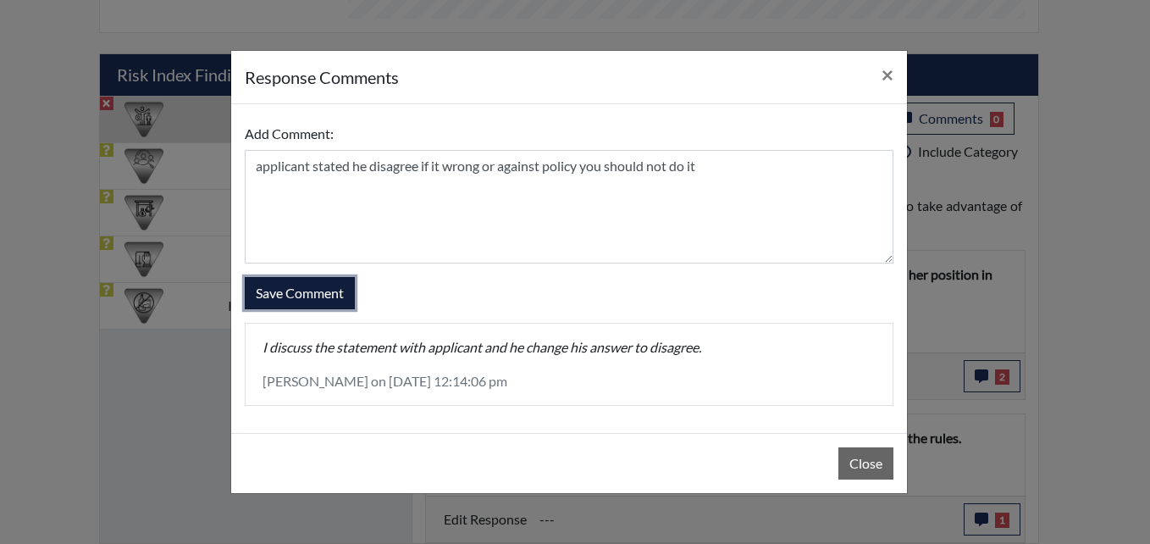
click at [318, 295] on button "Save Comment" at bounding box center [300, 293] width 110 height 32
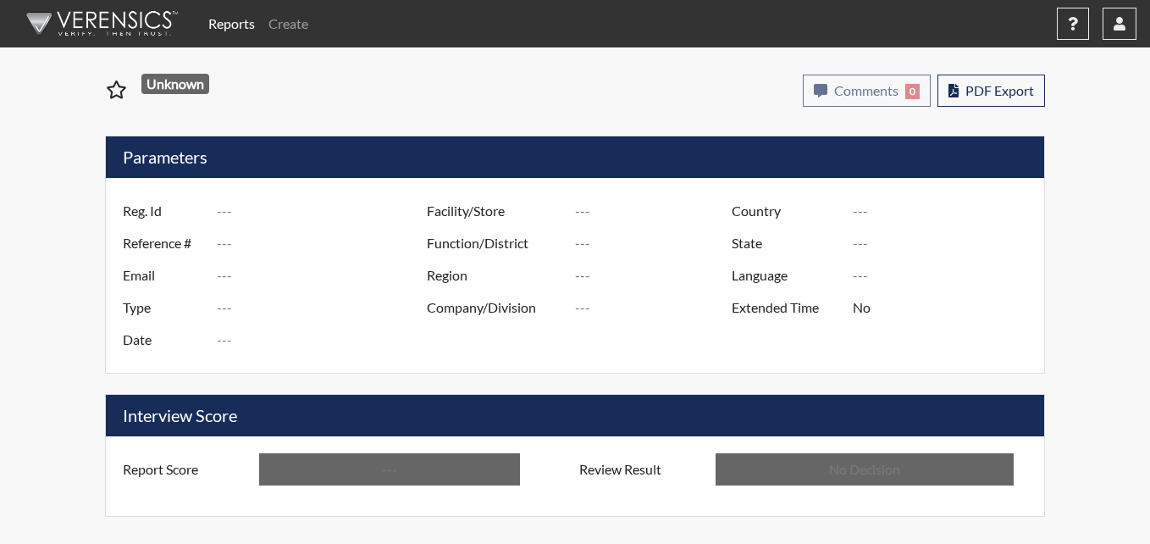
type input "ad5169"
type input "51358"
type input "---"
type input "Corrections Pre-Employment"
type input "[DATE]"
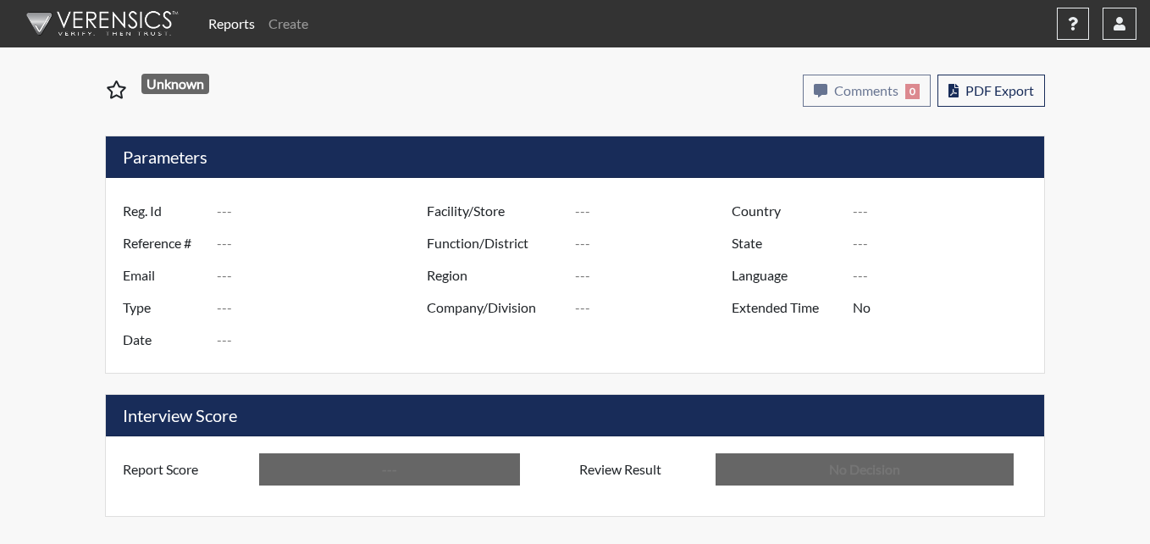
type input "Pulaski SP"
type input "[GEOGRAPHIC_DATA]"
type input "[US_STATE]"
type input "English"
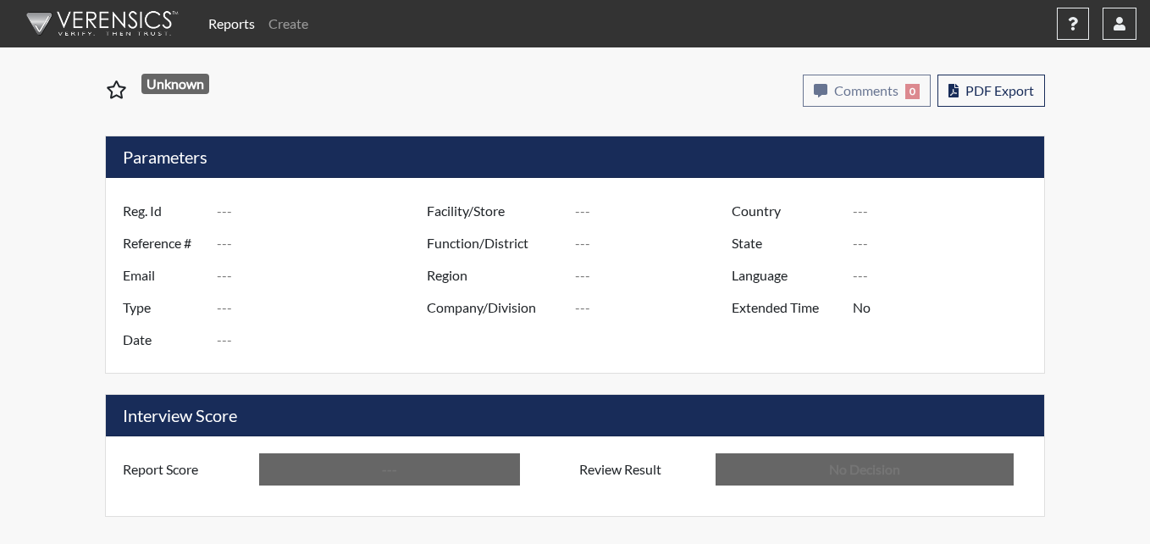
type input "Below Conditions"
type input "In Review"
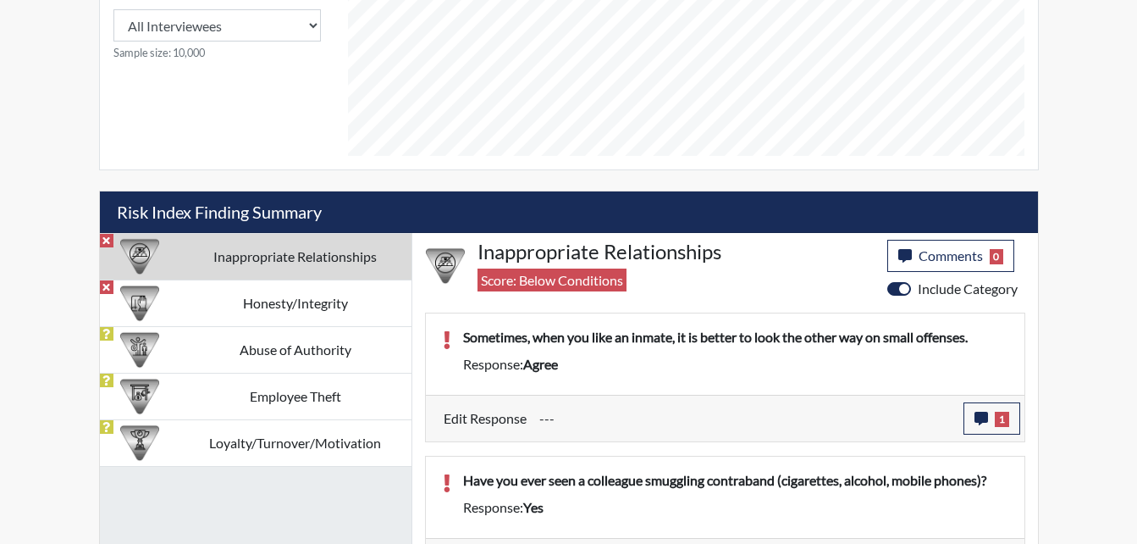
scroll to position [847, 0]
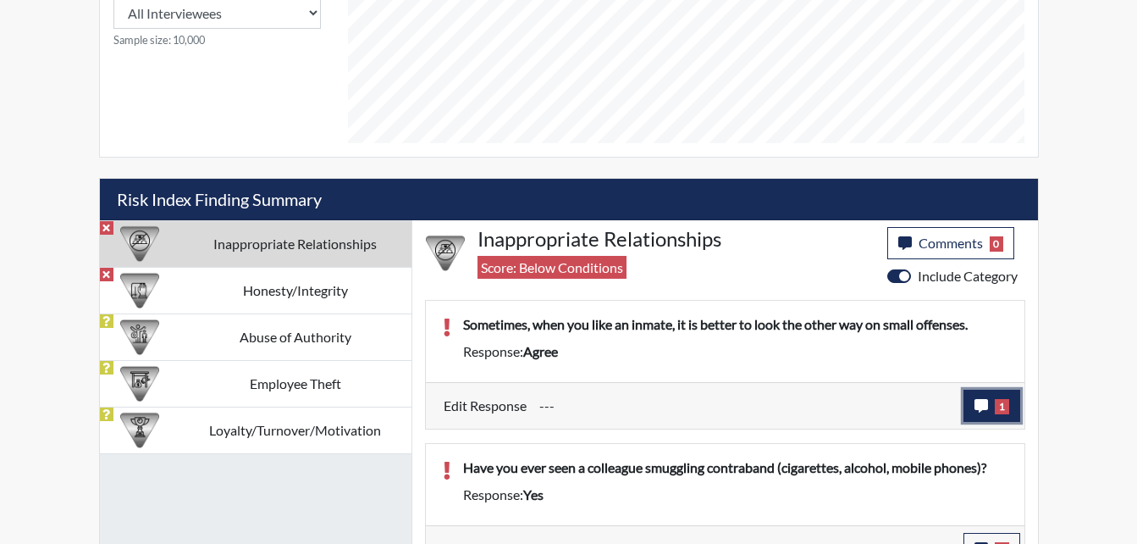
click at [984, 405] on icon "button" at bounding box center [982, 406] width 14 height 14
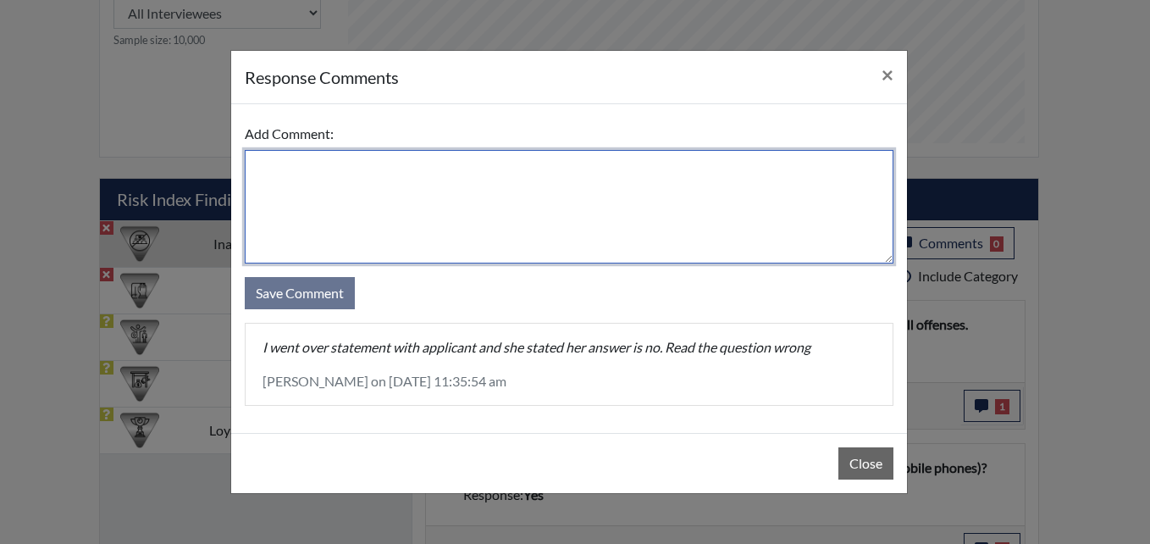
click at [329, 158] on textarea at bounding box center [569, 206] width 649 height 113
click at [368, 169] on textarea "Applicant disagree" at bounding box center [569, 206] width 649 height 113
drag, startPoint x: 310, startPoint y: 166, endPoint x: 416, endPoint y: 166, distance: 105.9
click at [324, 166] on textarea "Applicant disagree" at bounding box center [569, 206] width 649 height 113
click at [316, 164] on textarea "Applicant disagree" at bounding box center [569, 206] width 649 height 113
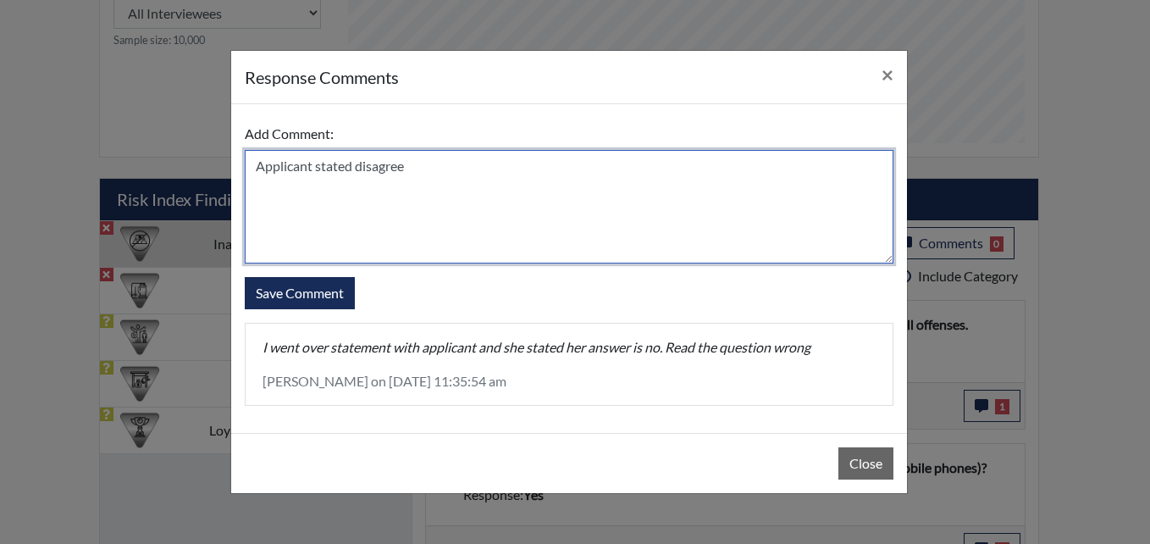
click at [412, 161] on textarea "Applicant stated disagree" at bounding box center [569, 206] width 649 height 113
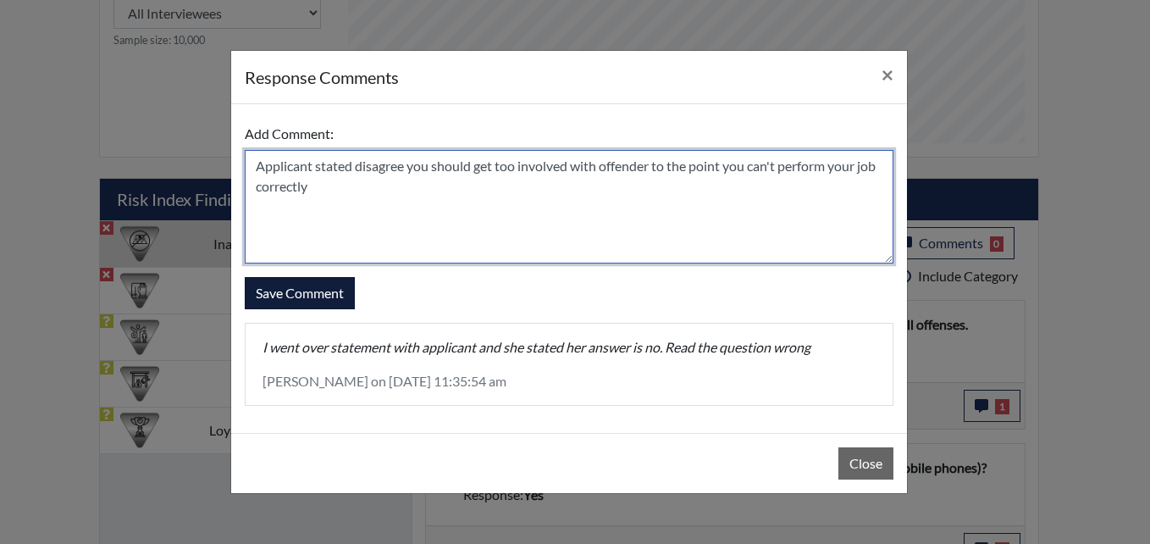
type textarea "Applicant stated disagree you should get too involved with offender to the poin…"
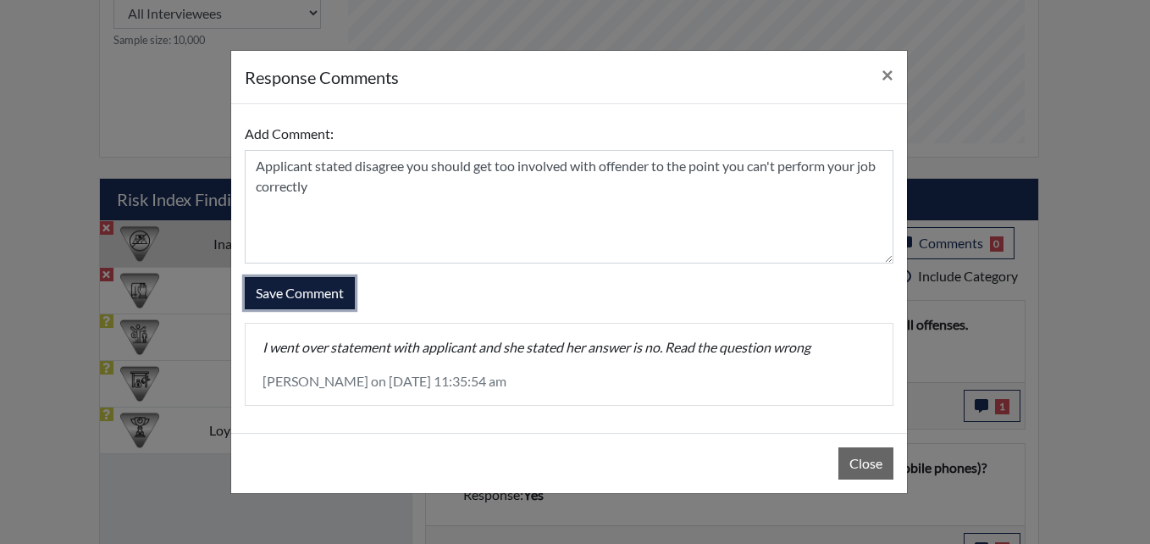
click at [336, 294] on button "Save Comment" at bounding box center [300, 293] width 110 height 32
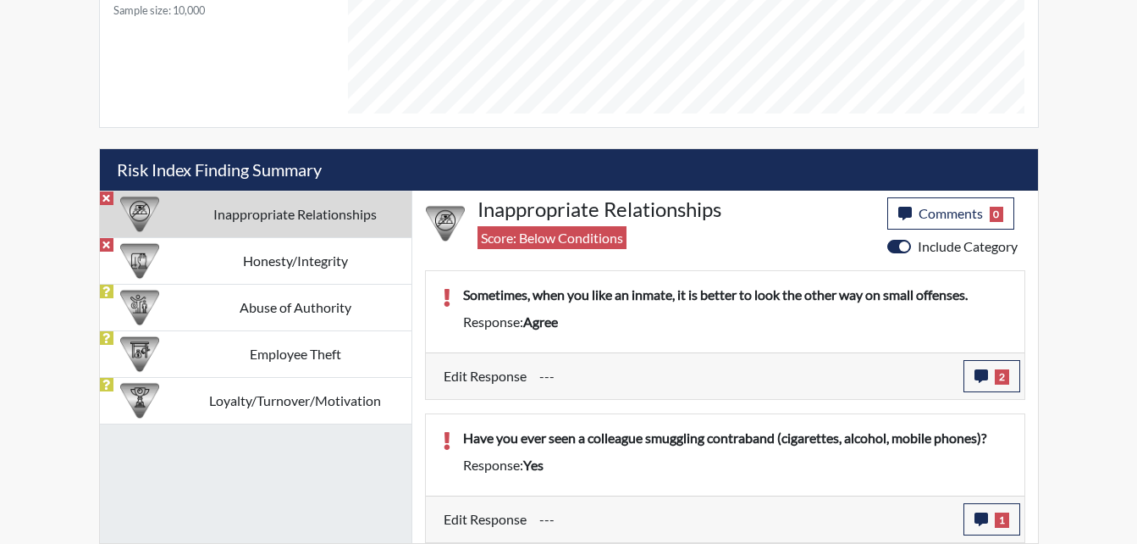
scroll to position [281, 704]
click at [988, 518] on icon "button" at bounding box center [982, 519] width 14 height 14
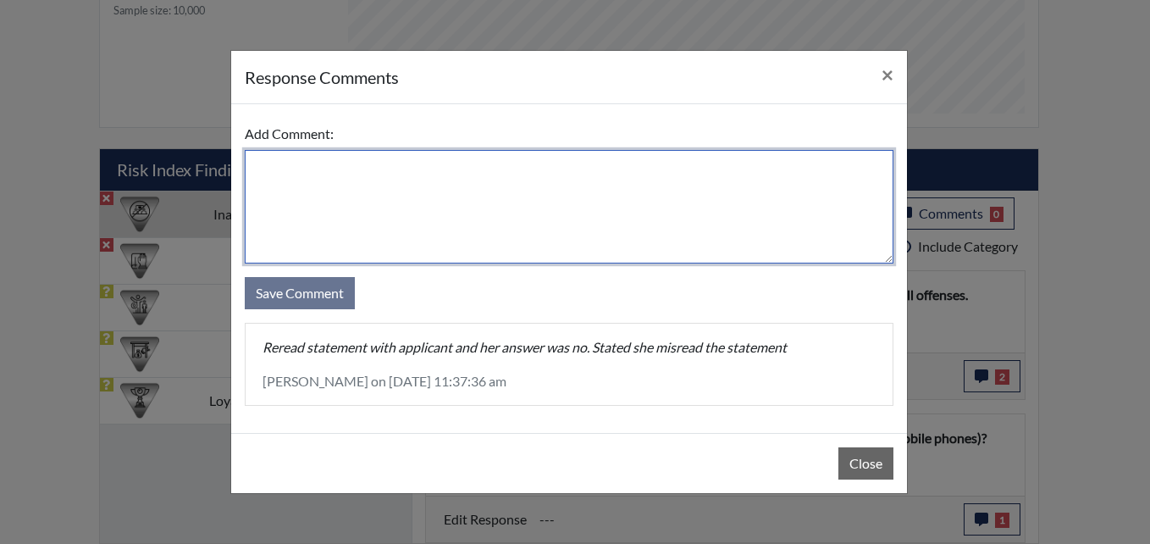
click at [328, 196] on textarea at bounding box center [569, 206] width 649 height 113
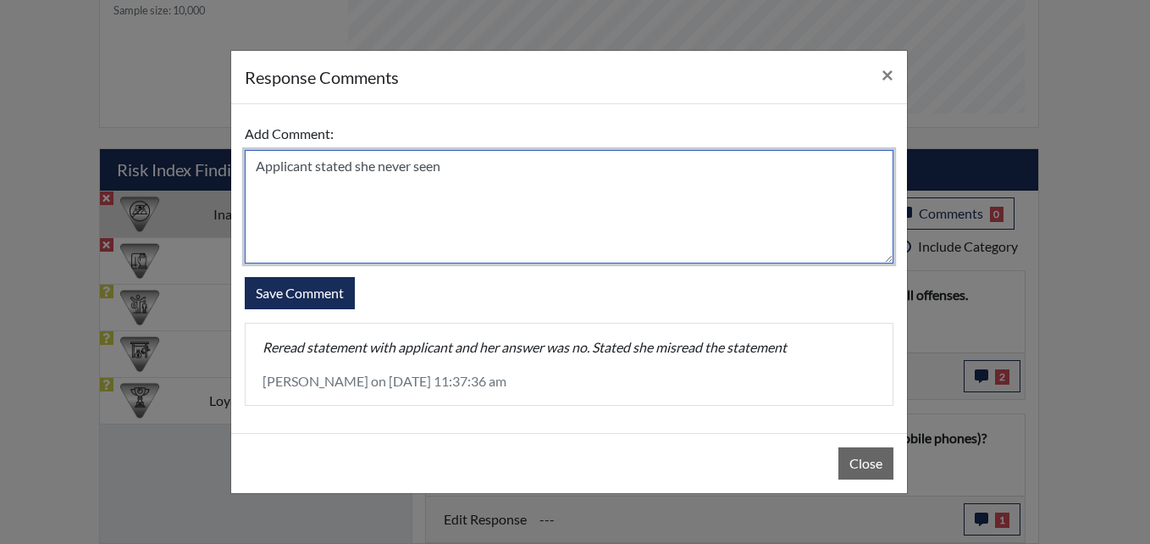
click at [449, 163] on textarea "Applicant stated she never seen" at bounding box center [569, 206] width 649 height 113
type textarea "Applicant stated she never seen anyone"
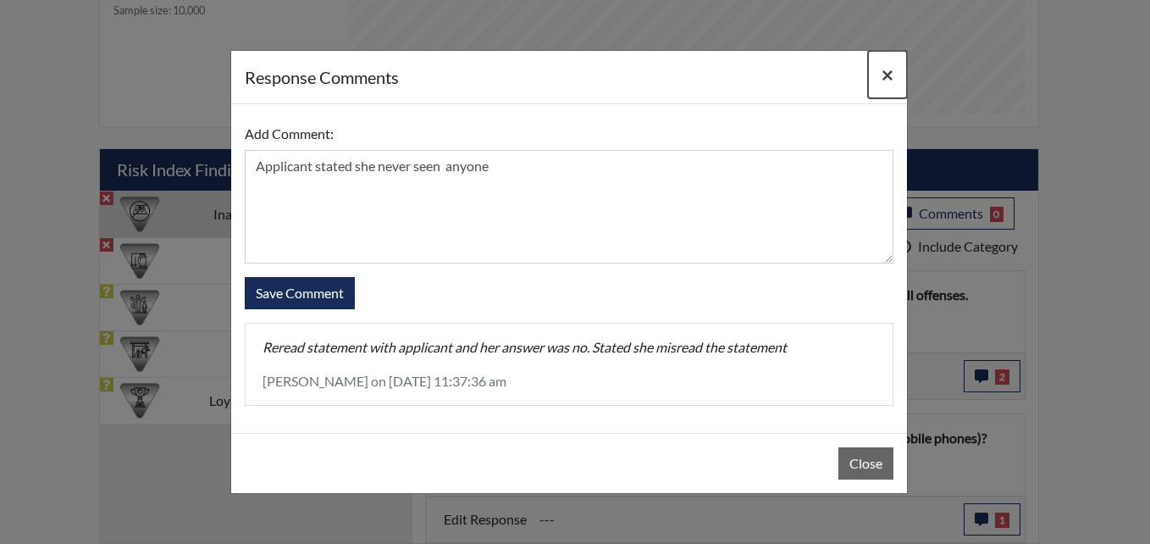
click at [881, 76] on button "×" at bounding box center [887, 74] width 39 height 47
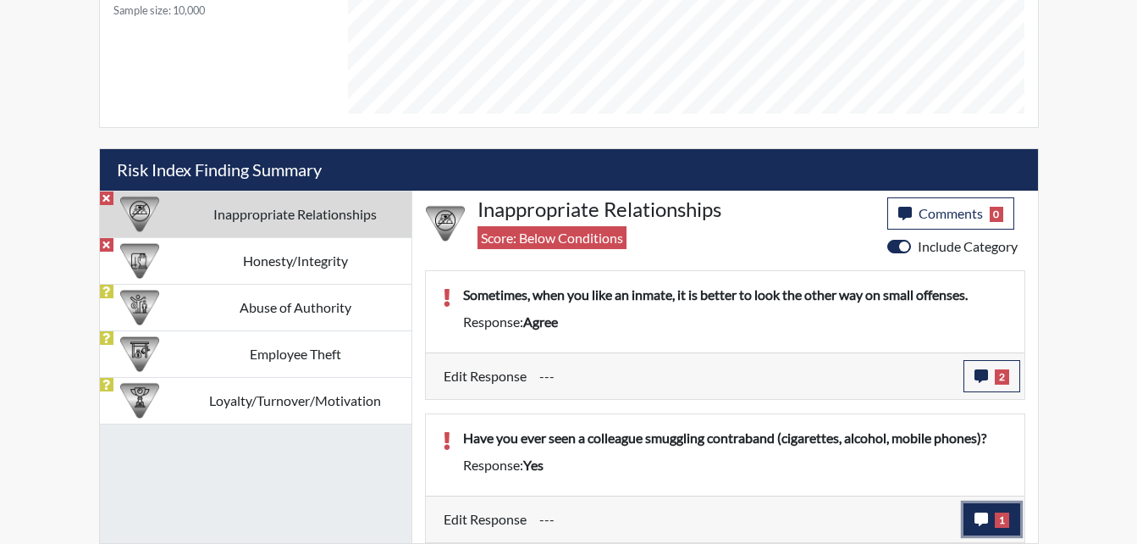
click at [978, 515] on icon "button" at bounding box center [982, 519] width 14 height 14
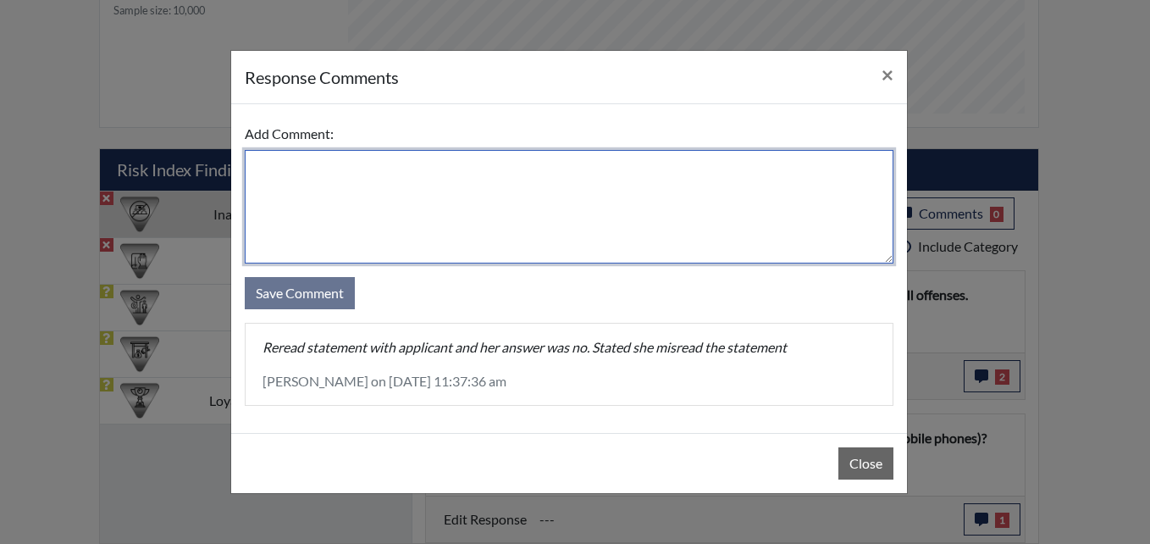
click at [353, 171] on textarea at bounding box center [569, 206] width 649 height 113
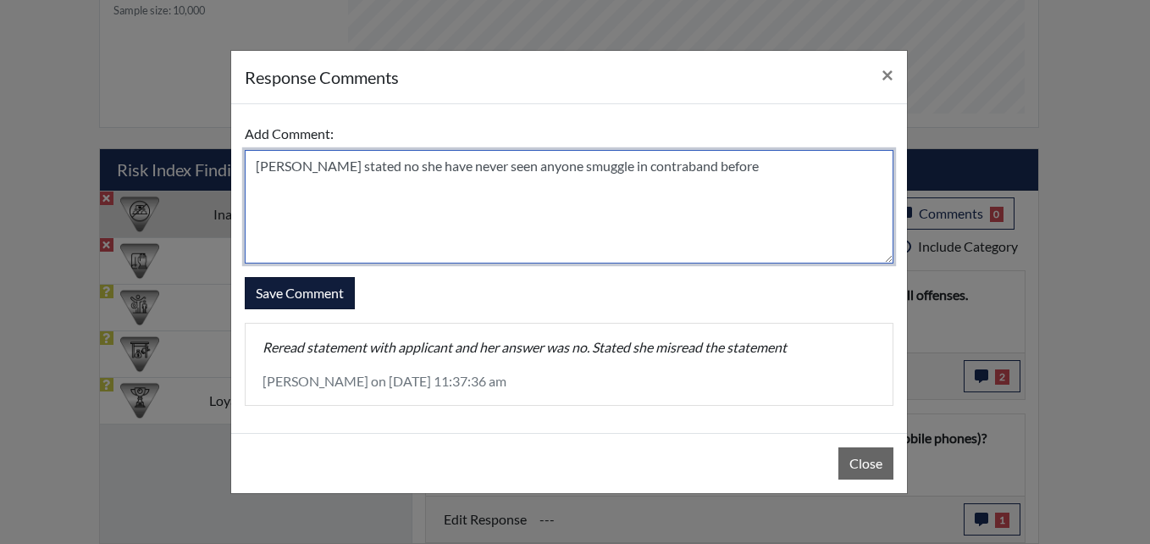
type textarea "Applicant stated no she have never seen anyone smuggle in contraband before"
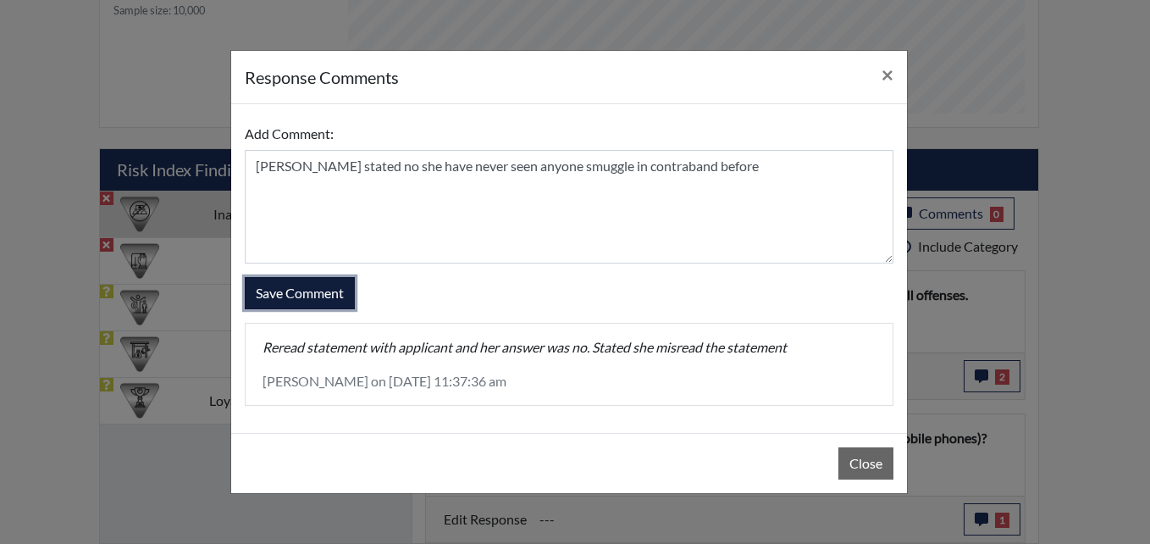
click at [304, 291] on button "Save Comment" at bounding box center [300, 293] width 110 height 32
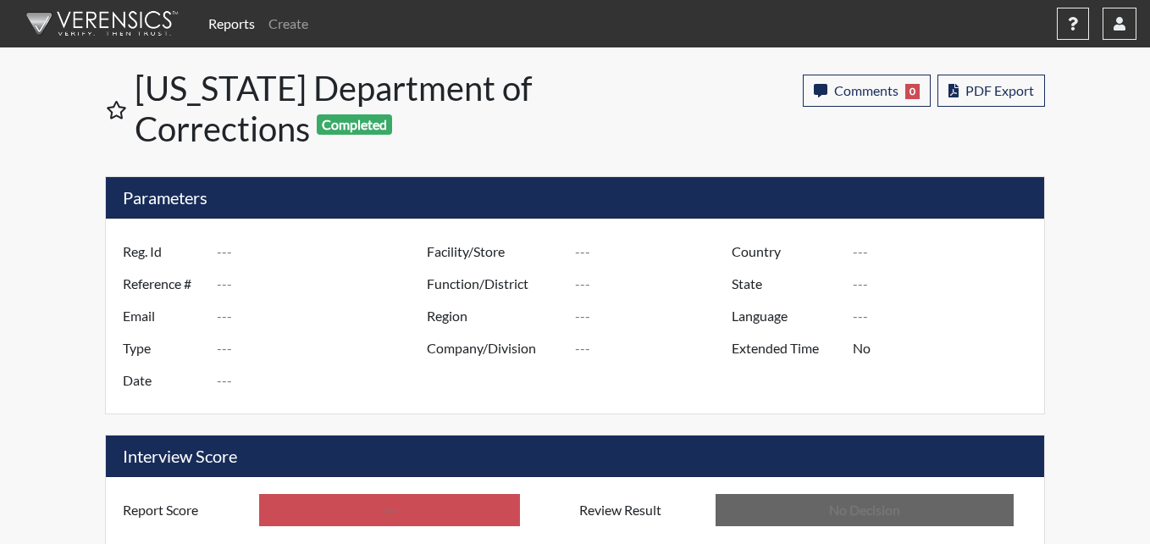
type input "bf7648"
type input "51351"
type input "---"
type input "Corrections Pre-Employment"
type input "[DATE]"
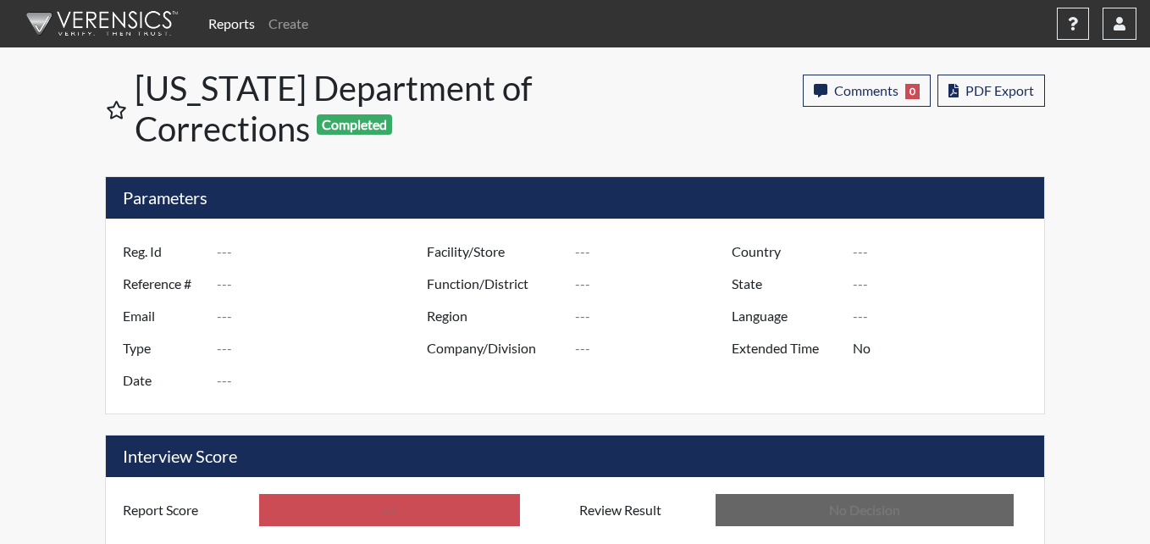
type input "Pulaski SP"
type input "[GEOGRAPHIC_DATA]"
type input "[US_STATE]"
type input "English"
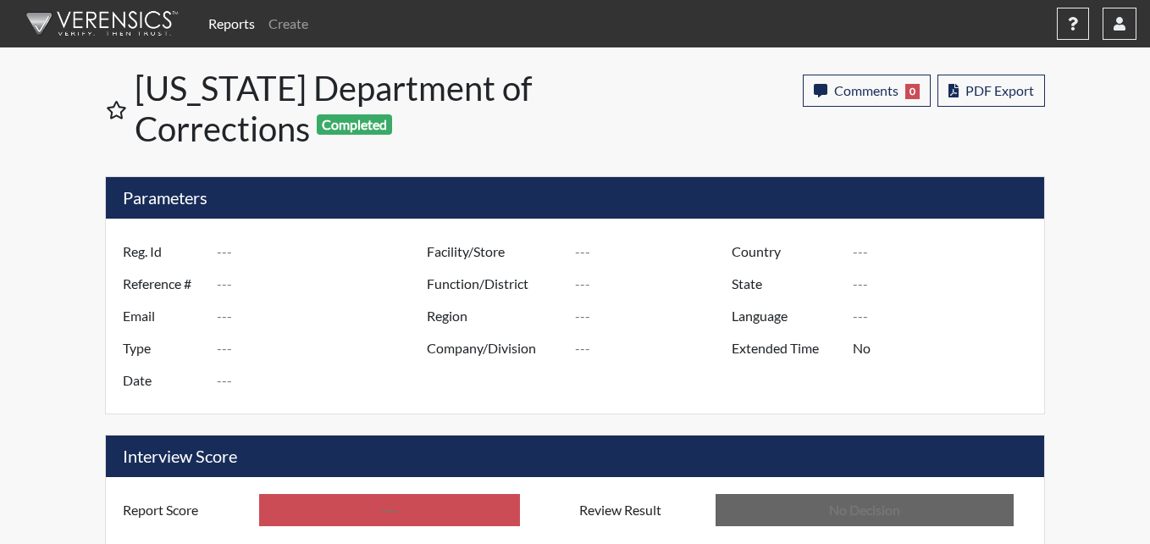
type input "Below Conditions"
type input "In Review"
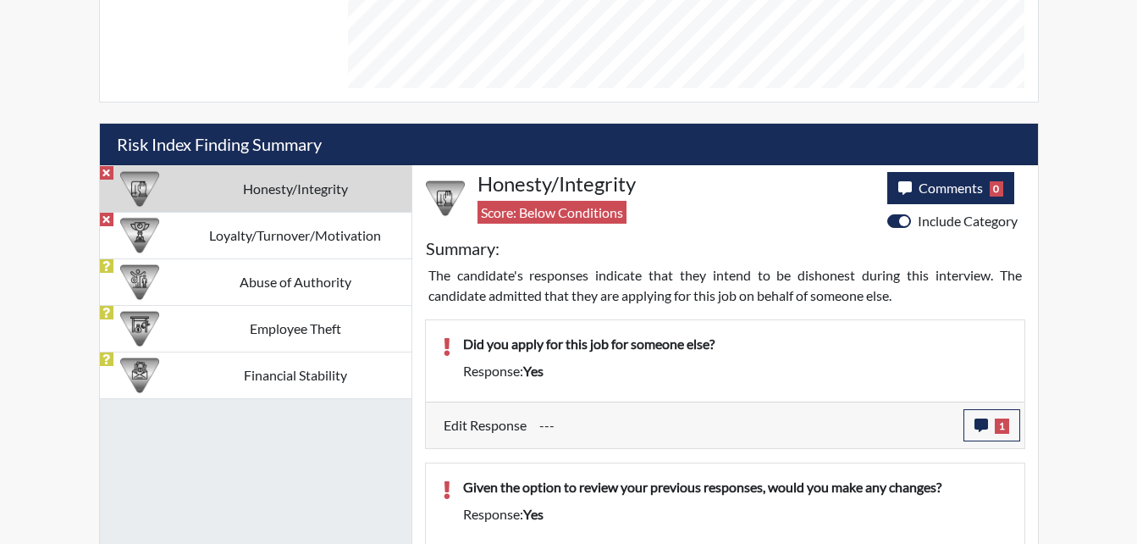
scroll to position [932, 0]
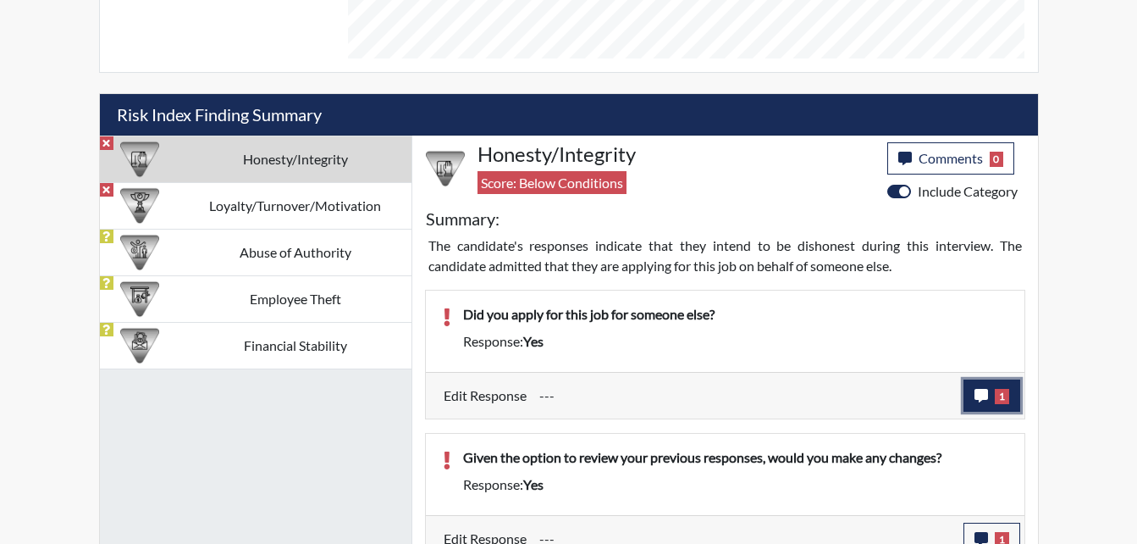
click at [977, 396] on icon "button" at bounding box center [982, 396] width 14 height 14
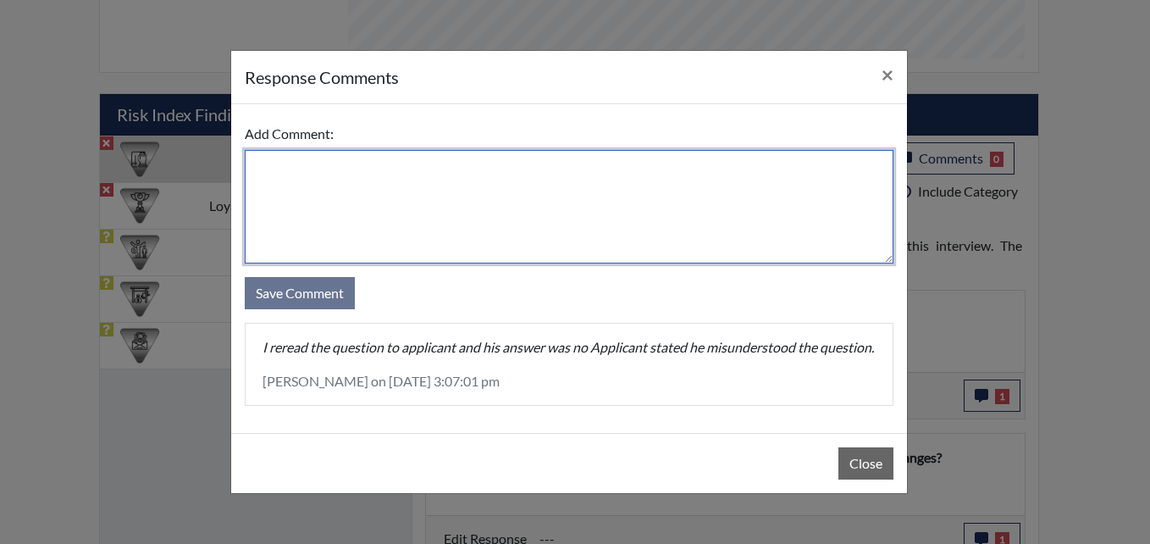
click at [396, 216] on textarea at bounding box center [569, 206] width 649 height 113
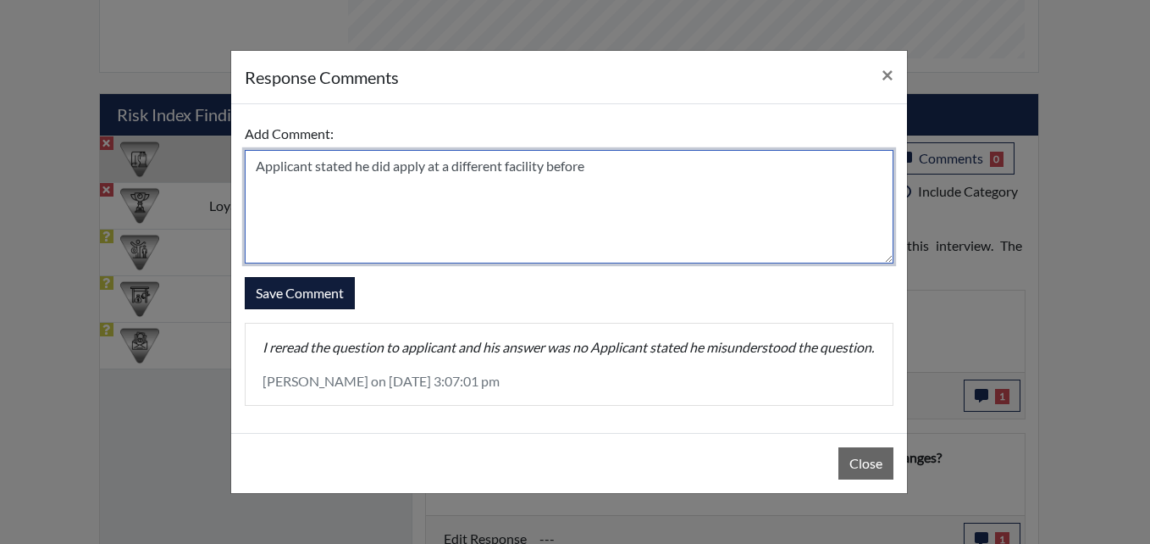
type textarea "Applicant stated he did apply at a different facility before"
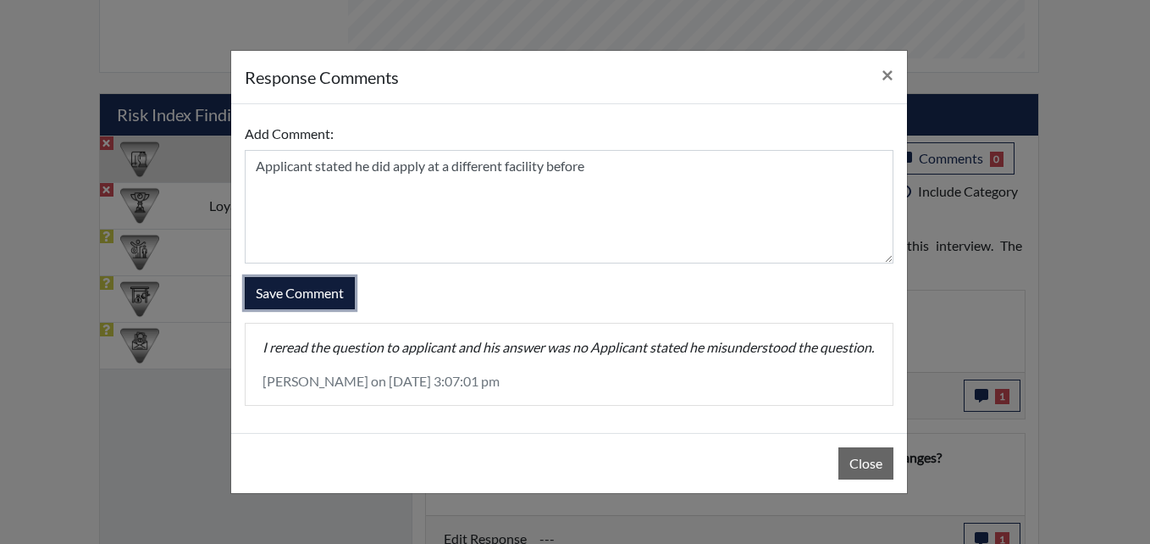
click at [288, 281] on button "Save Comment" at bounding box center [300, 293] width 110 height 32
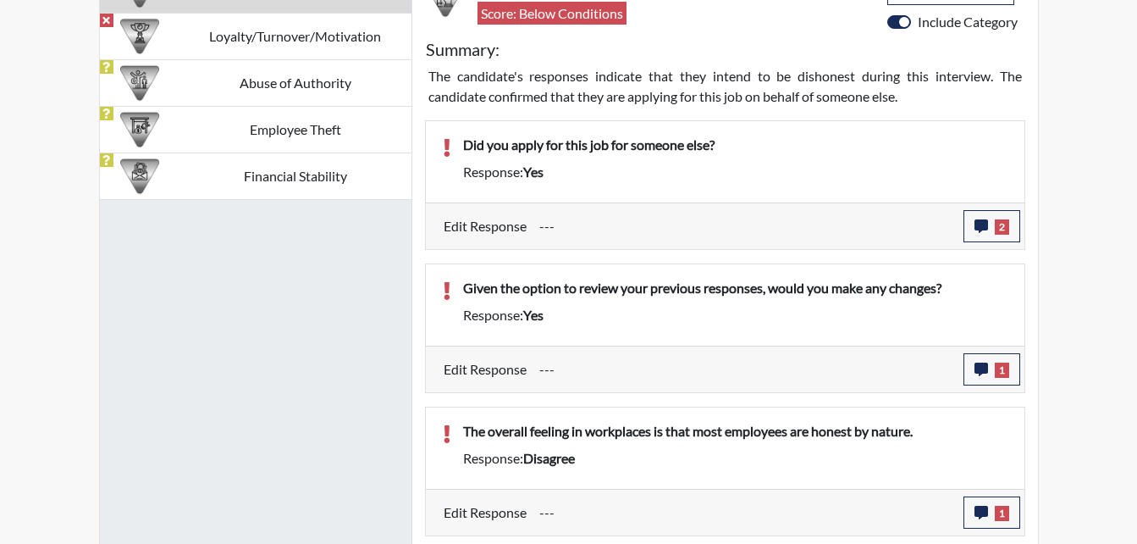
scroll to position [281, 704]
click at [977, 364] on icon "button" at bounding box center [982, 369] width 14 height 14
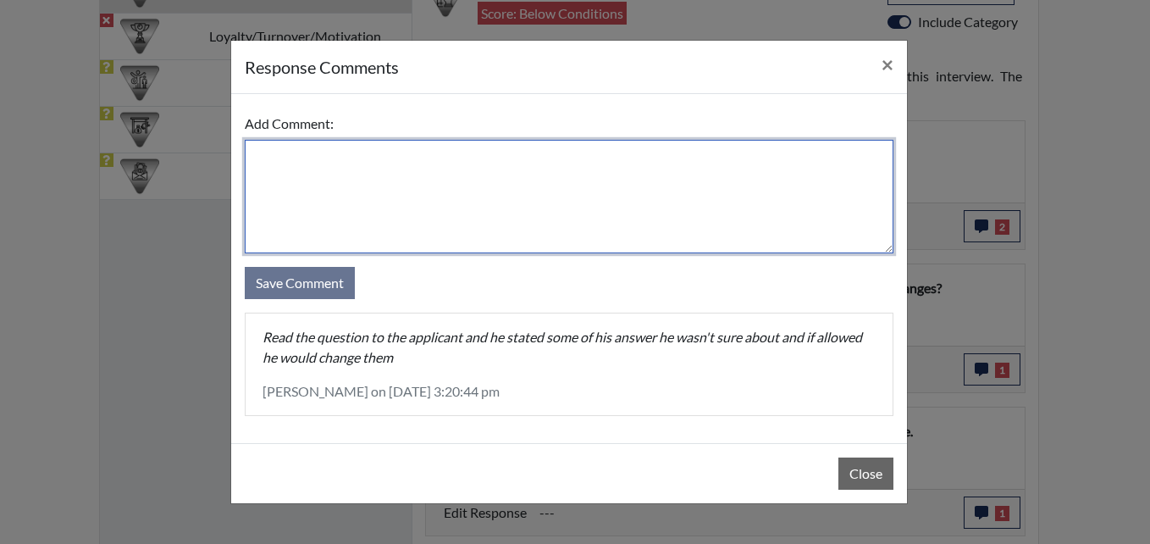
click at [368, 180] on textarea at bounding box center [569, 196] width 649 height 113
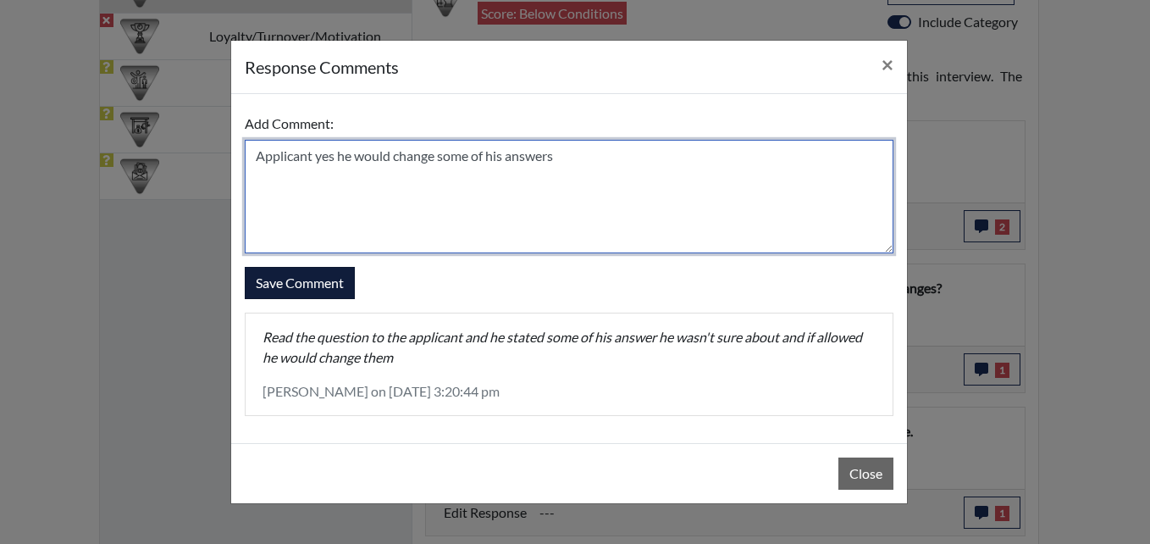
type textarea "Applicant yes he would change some of his answers"
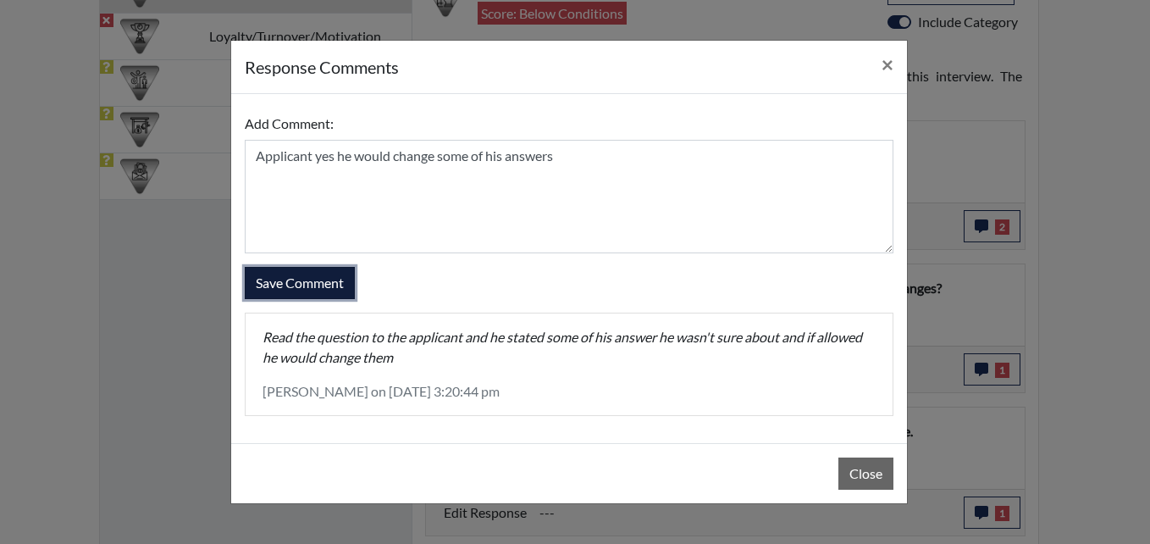
click at [312, 285] on button "Save Comment" at bounding box center [300, 283] width 110 height 32
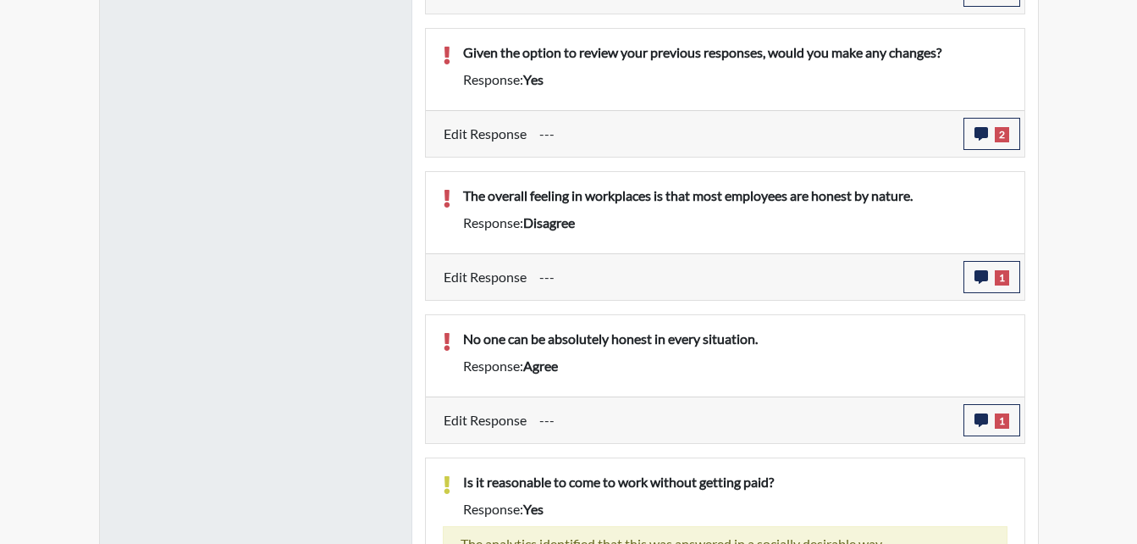
scroll to position [1355, 0]
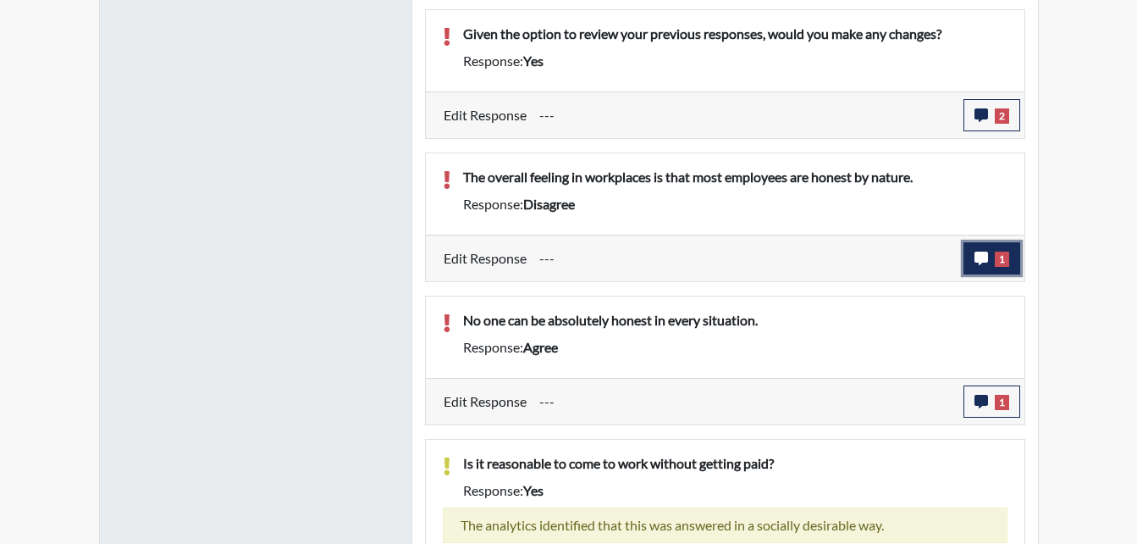
click at [979, 262] on icon "button" at bounding box center [982, 259] width 14 height 14
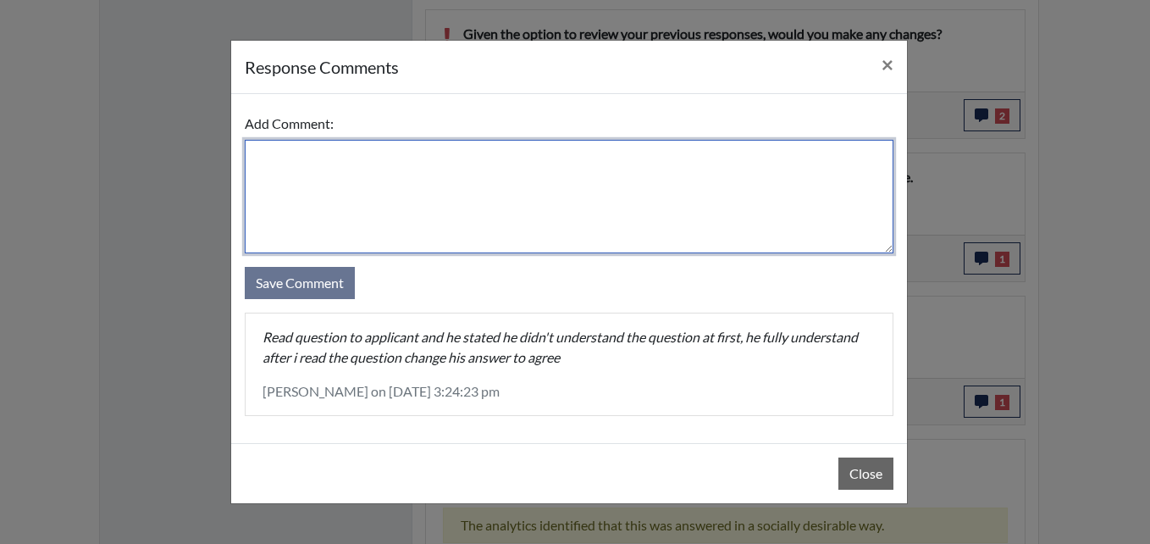
click at [350, 177] on textarea at bounding box center [569, 196] width 649 height 113
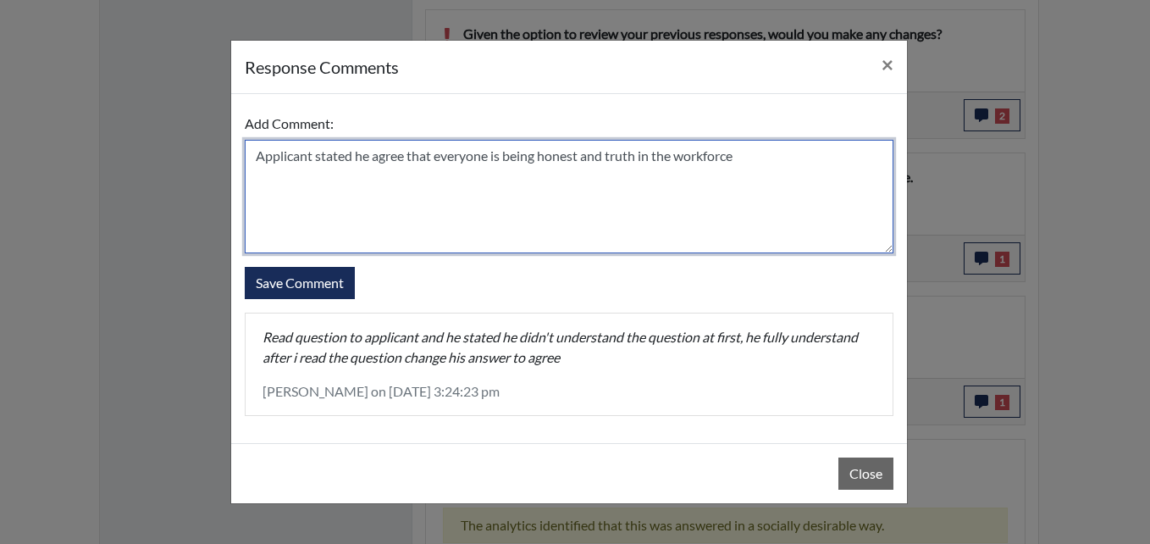
drag, startPoint x: 432, startPoint y: 157, endPoint x: 451, endPoint y: 157, distance: 19.5
click at [442, 157] on textarea "Applicant stated he agree that everyone is being honest and truth in the workfo…" at bounding box center [569, 196] width 649 height 113
click at [436, 155] on textarea "Applicant stated he agree that everyone is being honest and truth in the workfo…" at bounding box center [569, 196] width 649 height 113
type textarea "Applicant stated he agree that believes everyone is being honest and truth in t…"
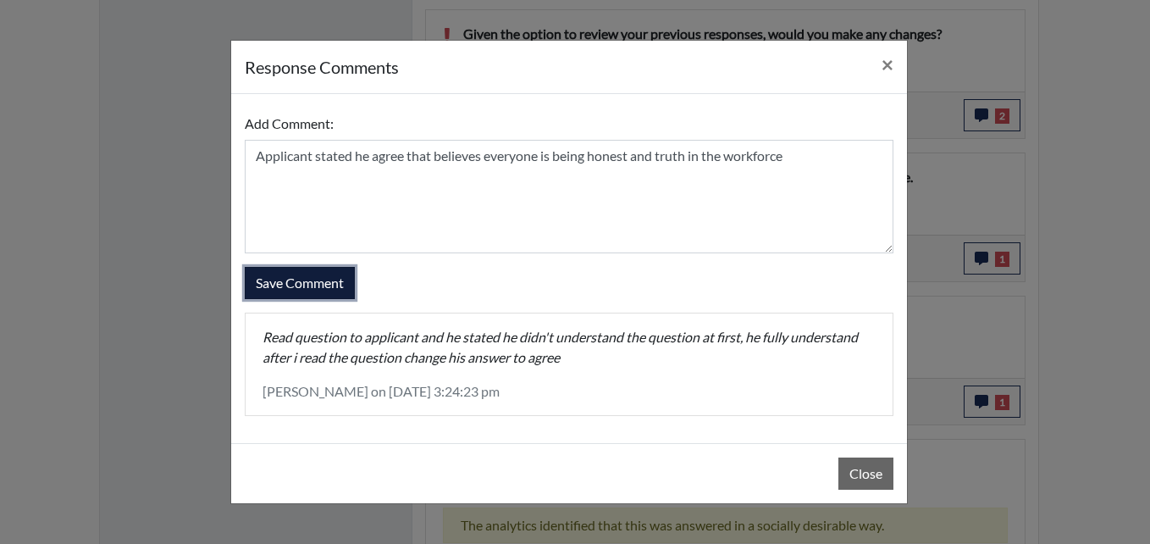
click at [283, 288] on button "Save Comment" at bounding box center [300, 283] width 110 height 32
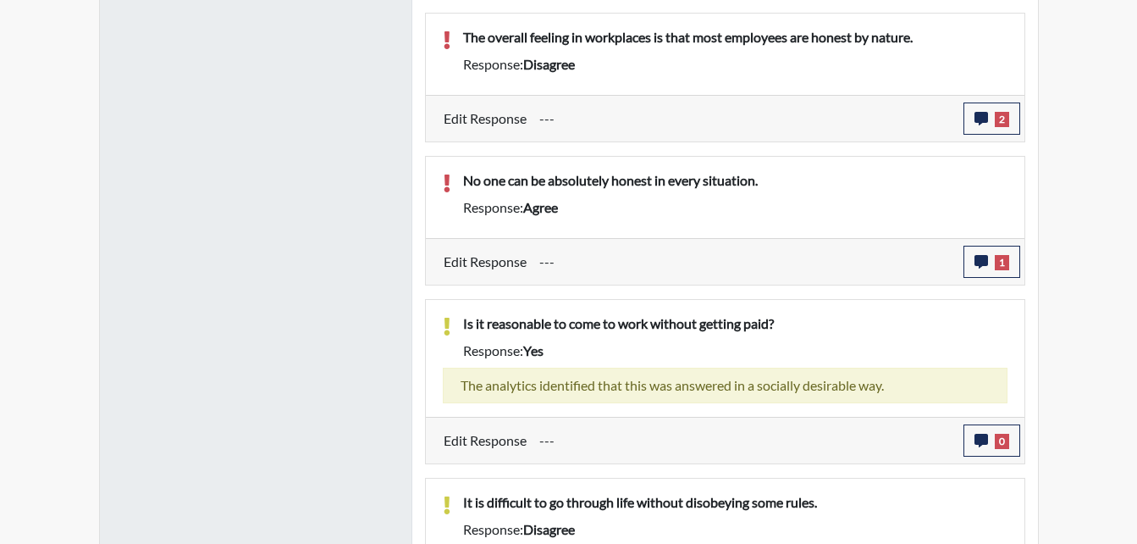
scroll to position [1525, 0]
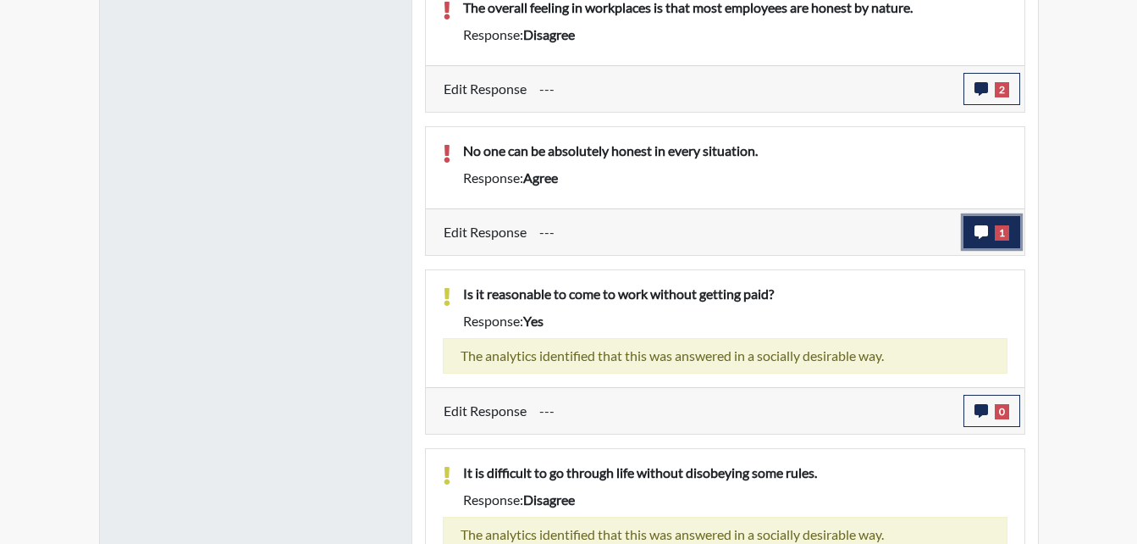
click at [983, 232] on icon "button" at bounding box center [982, 232] width 14 height 14
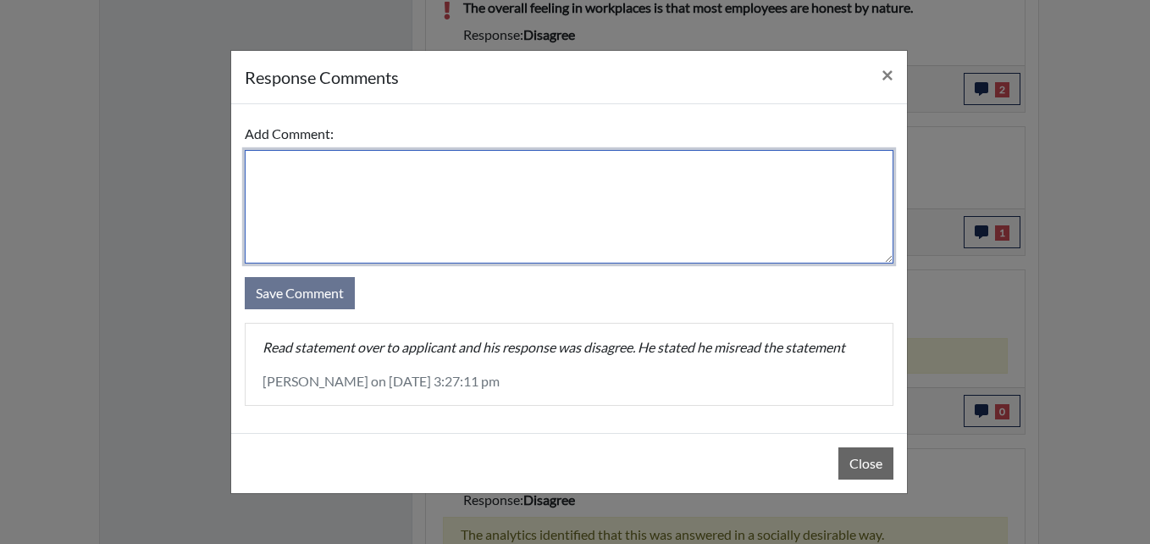
click at [318, 170] on textarea at bounding box center [569, 206] width 649 height 113
type textarea "D"
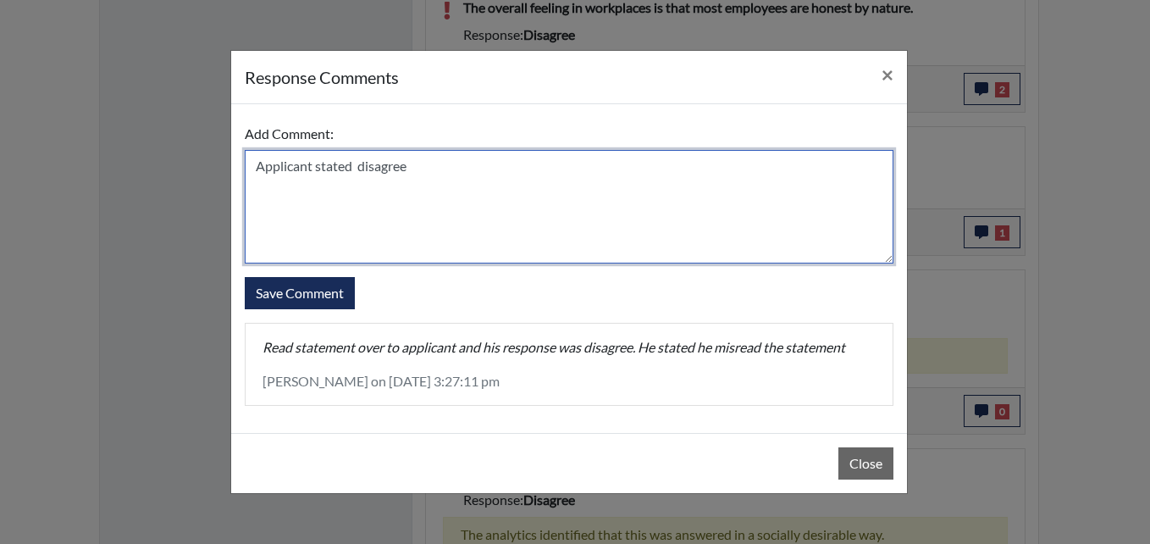
click at [423, 173] on textarea "Applicant stated disagree" at bounding box center [569, 206] width 649 height 113
drag, startPoint x: 353, startPoint y: 169, endPoint x: 365, endPoint y: 169, distance: 11.9
click at [356, 169] on textarea "Applicant stated disagree" at bounding box center [569, 206] width 649 height 113
click at [404, 165] on textarea "Applicant stated disagree" at bounding box center [569, 206] width 649 height 113
type textarea "Applicant stated disagree"
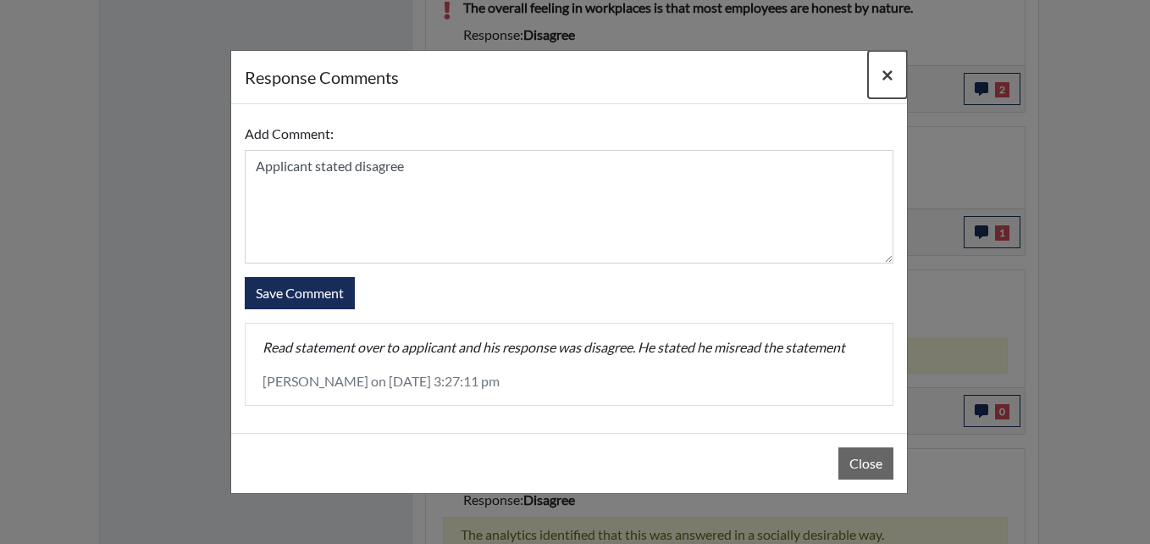
click at [890, 71] on span "×" at bounding box center [888, 74] width 12 height 25
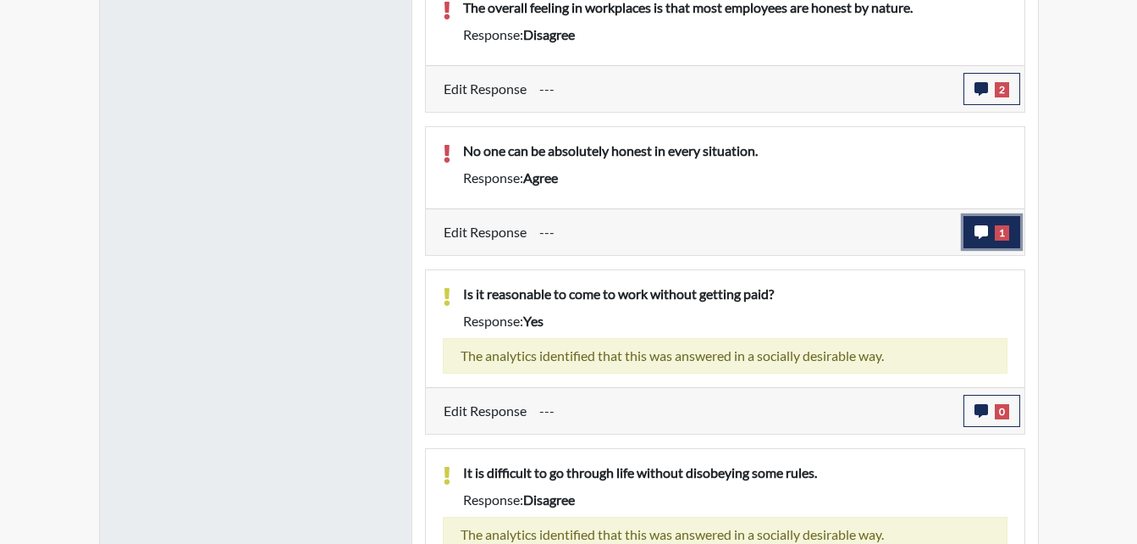
click at [977, 233] on icon "button" at bounding box center [982, 232] width 14 height 14
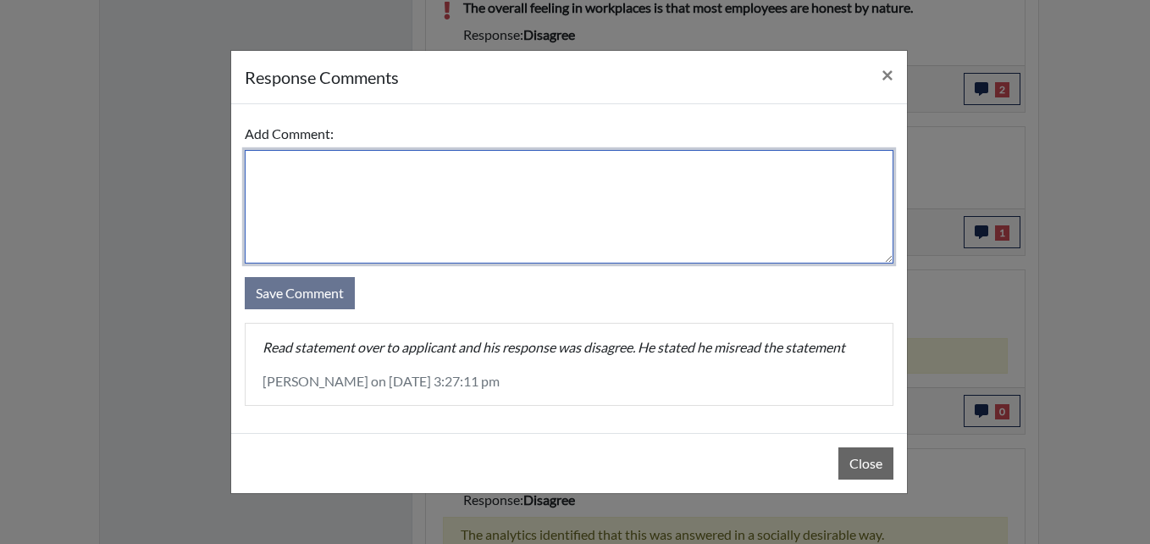
click at [352, 191] on textarea at bounding box center [569, 206] width 649 height 113
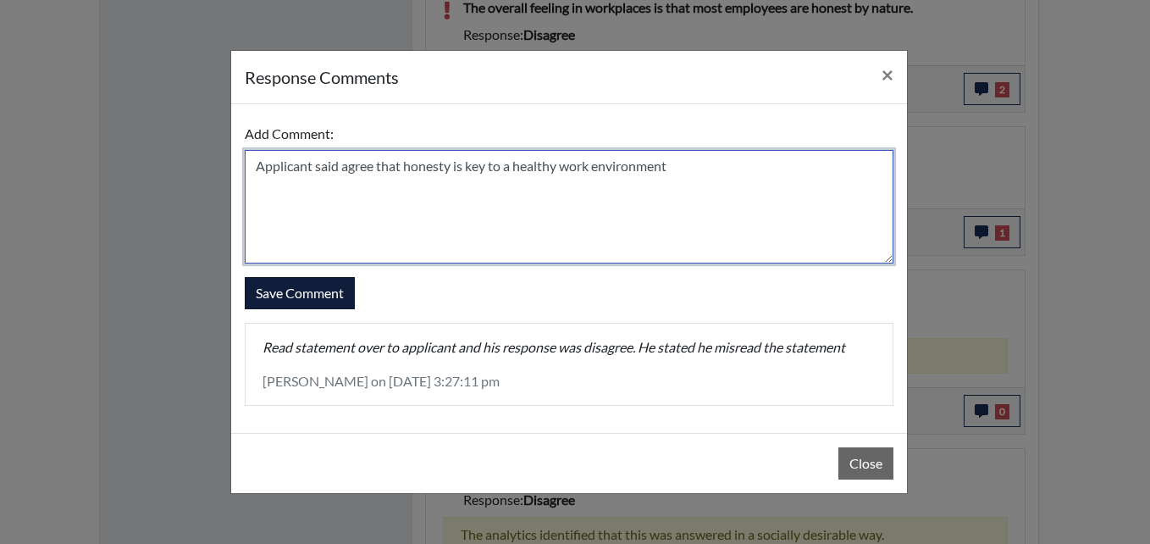
type textarea "Applicant said agree that honesty is key to a healthy work environment"
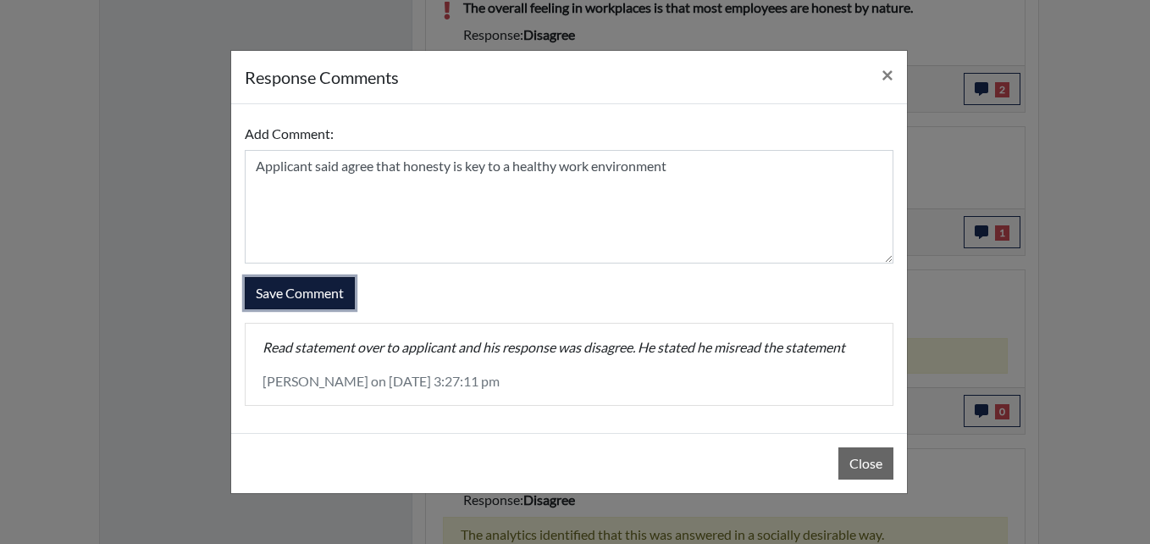
click at [333, 292] on button "Save Comment" at bounding box center [300, 293] width 110 height 32
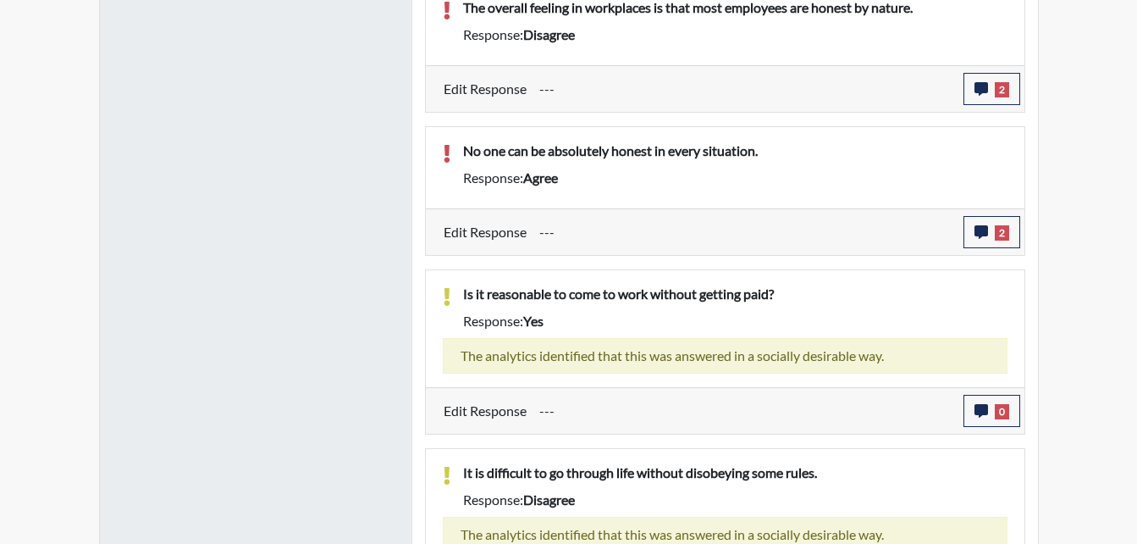
scroll to position [281, 704]
click at [1004, 409] on span "0" at bounding box center [1002, 411] width 14 height 15
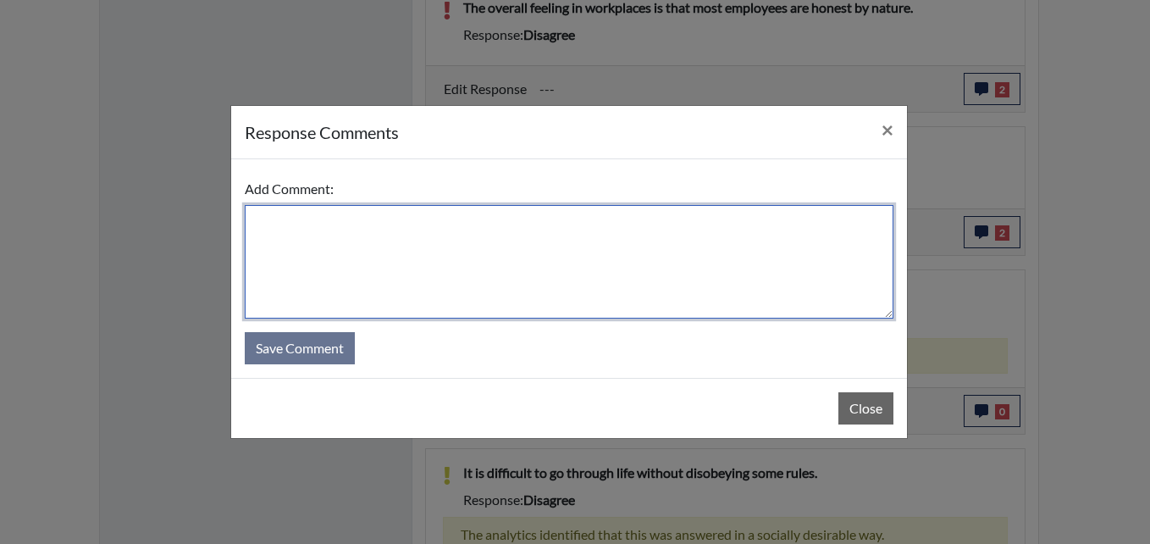
click at [292, 221] on textarea at bounding box center [569, 261] width 649 height 113
type textarea "Applicant stated agree he didnt"
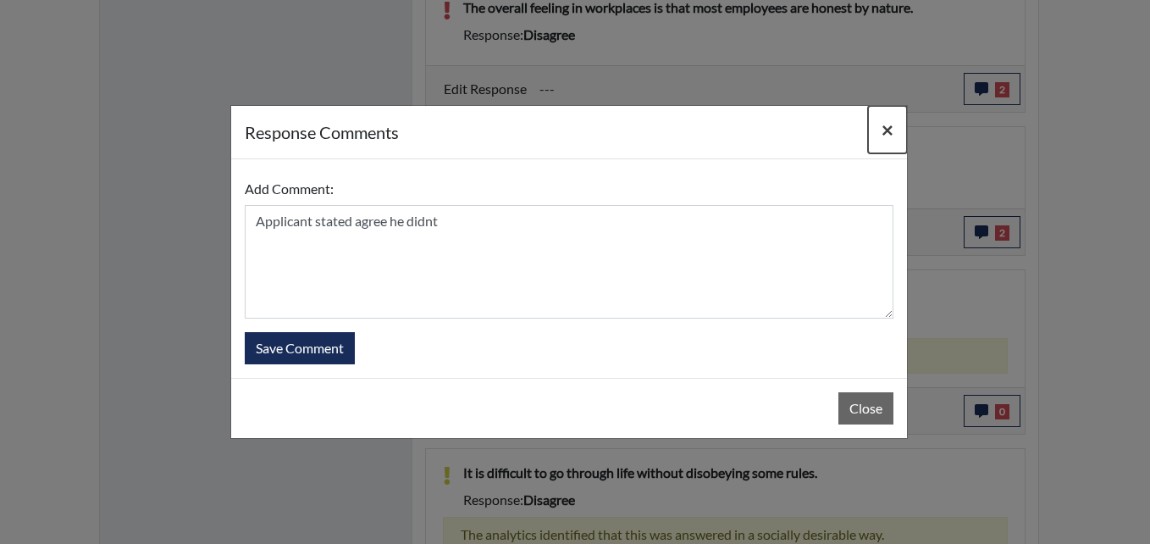
click at [896, 121] on button "×" at bounding box center [887, 129] width 39 height 47
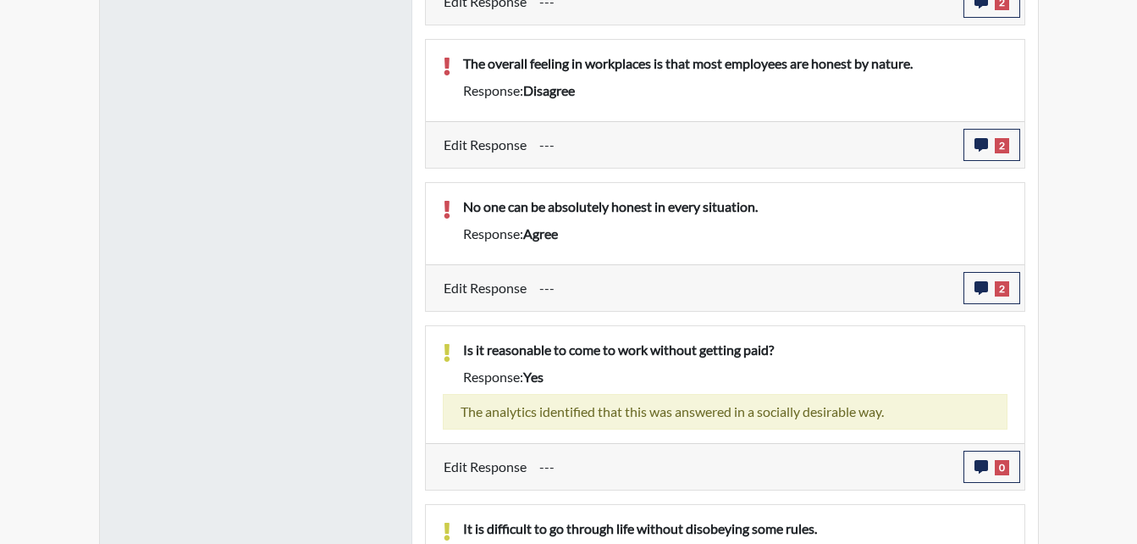
scroll to position [1440, 0]
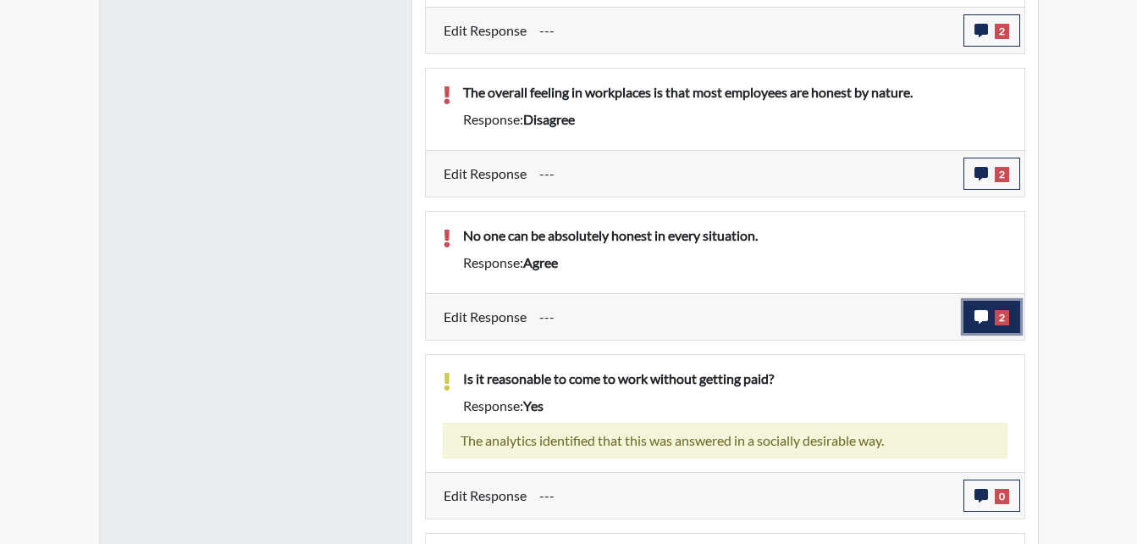
click at [987, 311] on icon "button" at bounding box center [982, 317] width 14 height 14
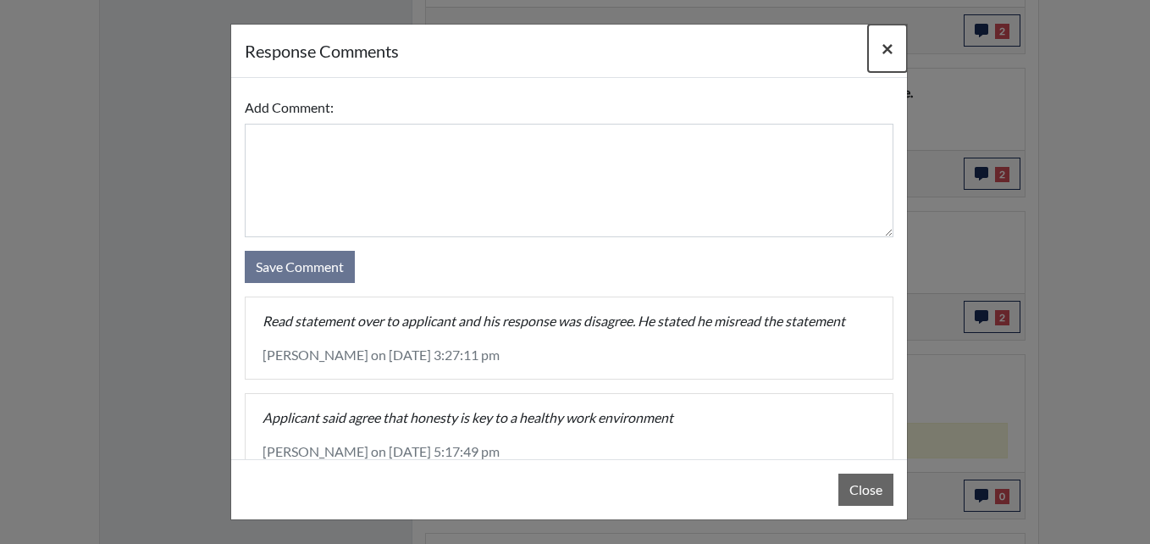
click at [883, 40] on span "×" at bounding box center [888, 48] width 12 height 25
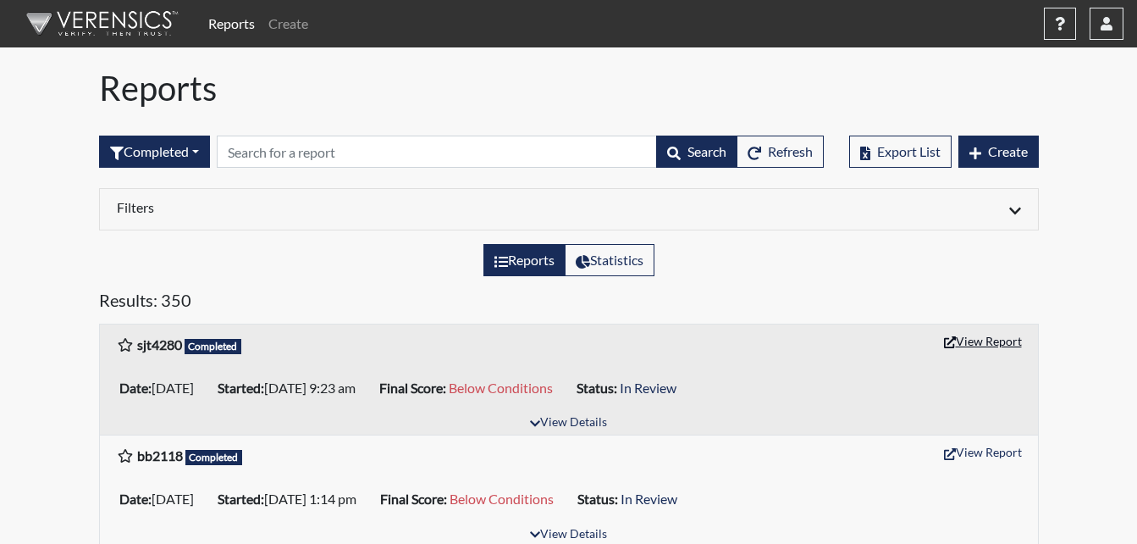
click at [972, 346] on button "View Report" at bounding box center [983, 341] width 93 height 26
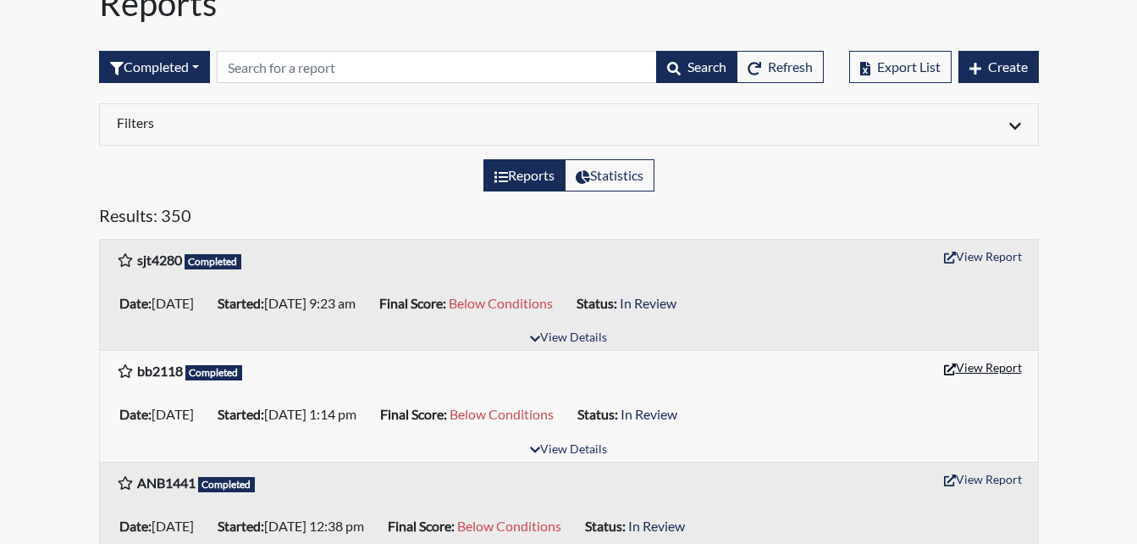
click at [966, 374] on button "View Report" at bounding box center [983, 367] width 93 height 26
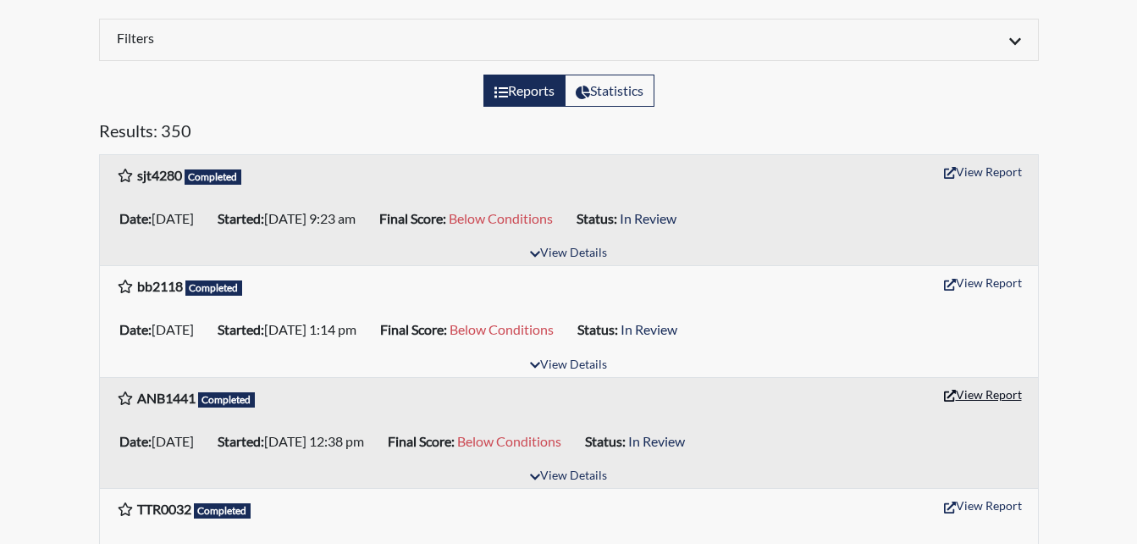
click at [954, 396] on icon "button" at bounding box center [950, 396] width 12 height 12
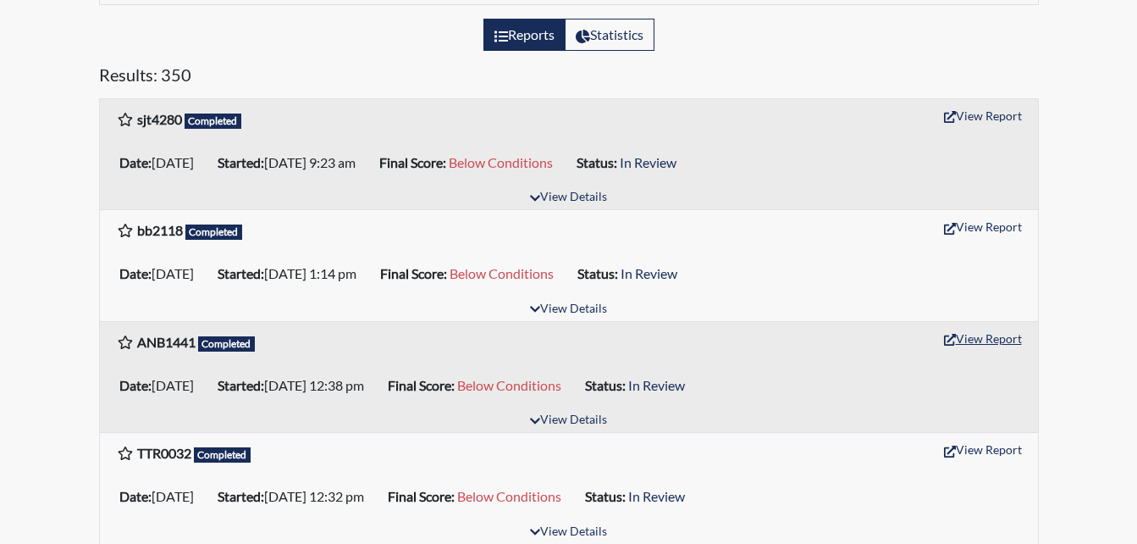
scroll to position [339, 0]
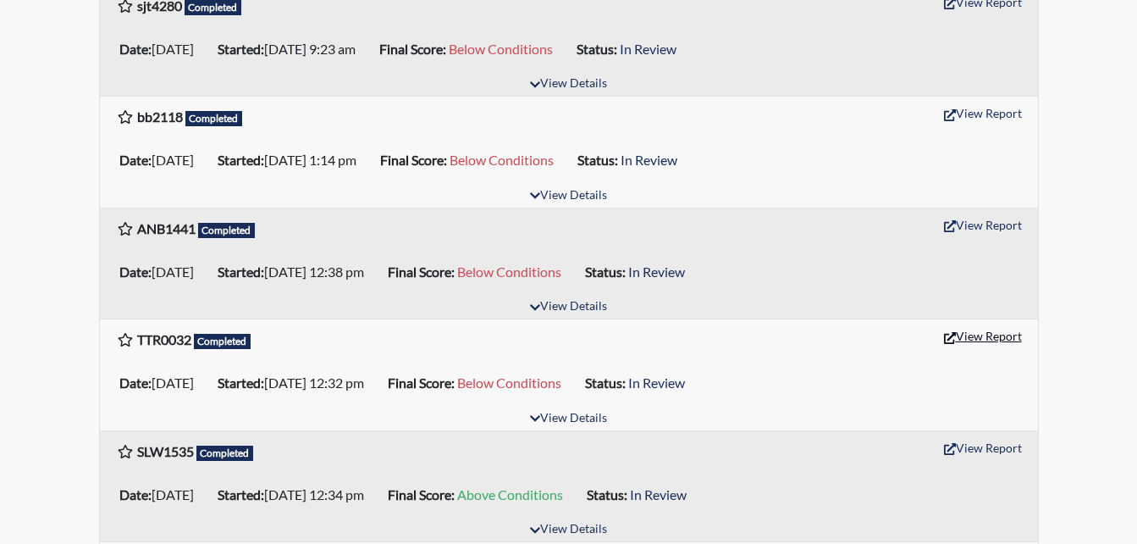
click at [971, 335] on button "View Report" at bounding box center [983, 336] width 93 height 26
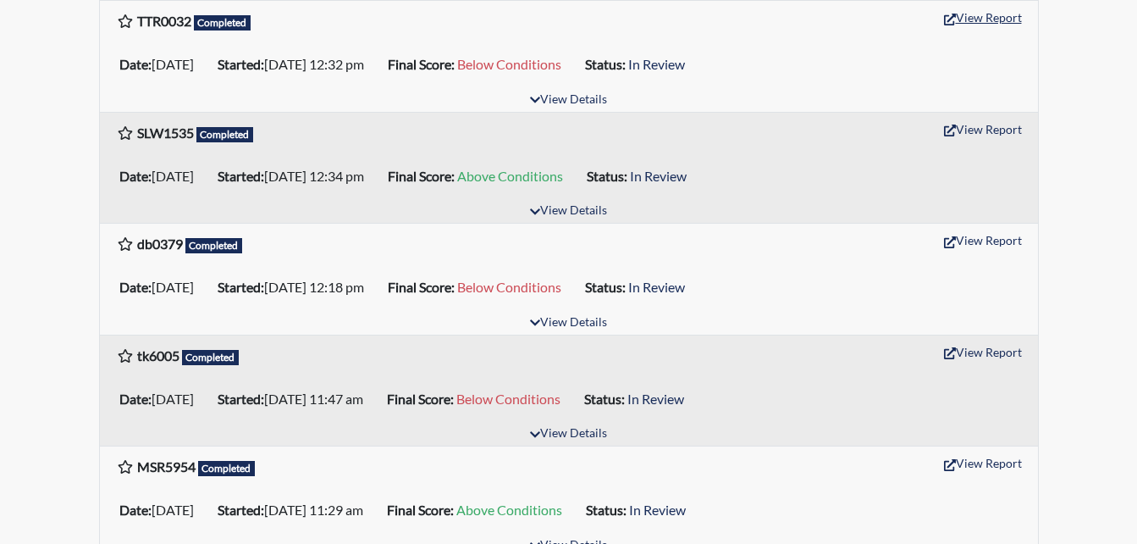
scroll to position [678, 0]
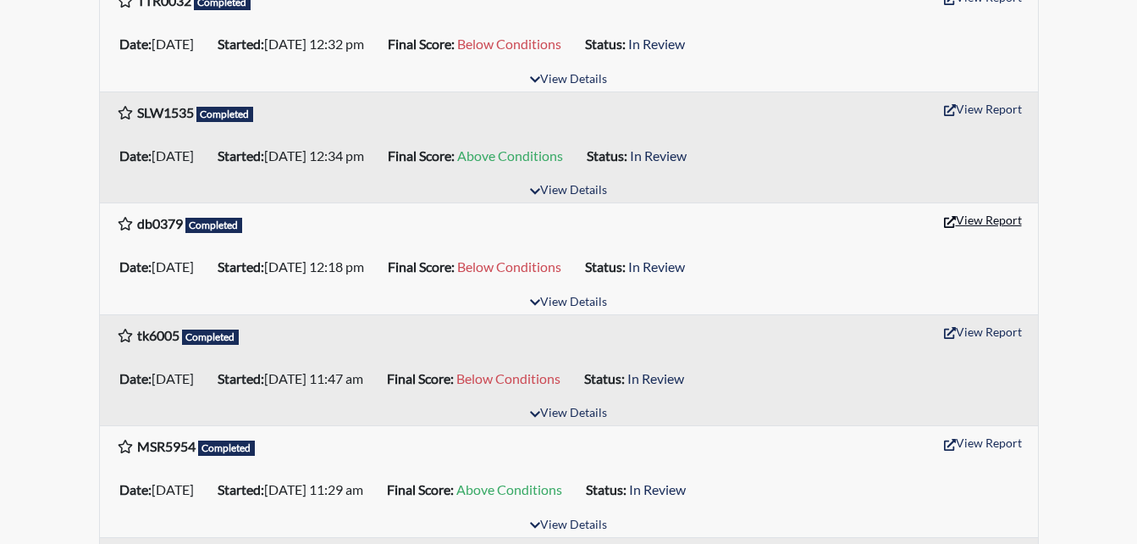
click at [956, 220] on button "View Report" at bounding box center [983, 220] width 93 height 26
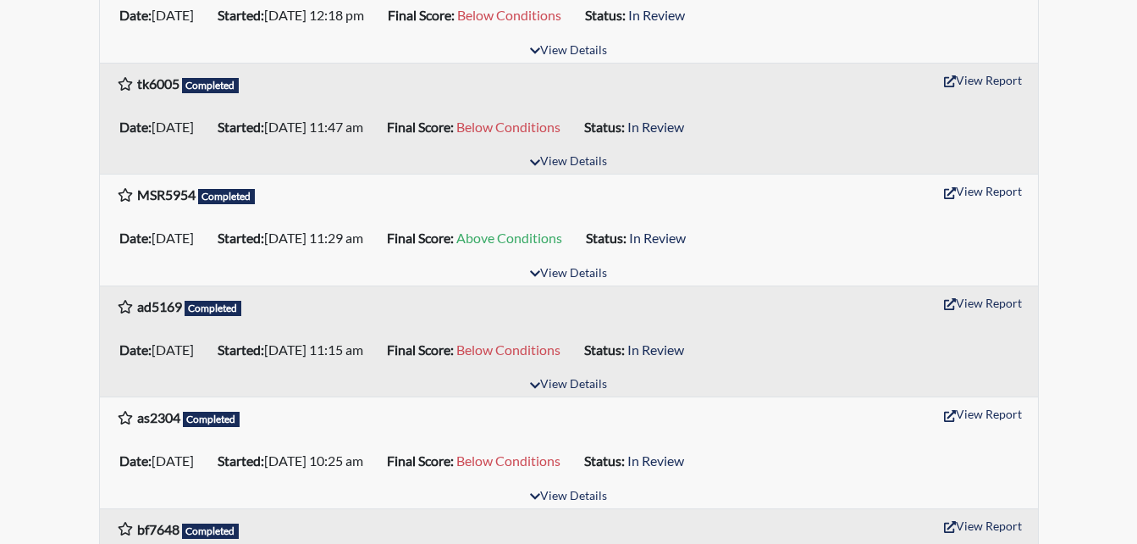
scroll to position [932, 0]
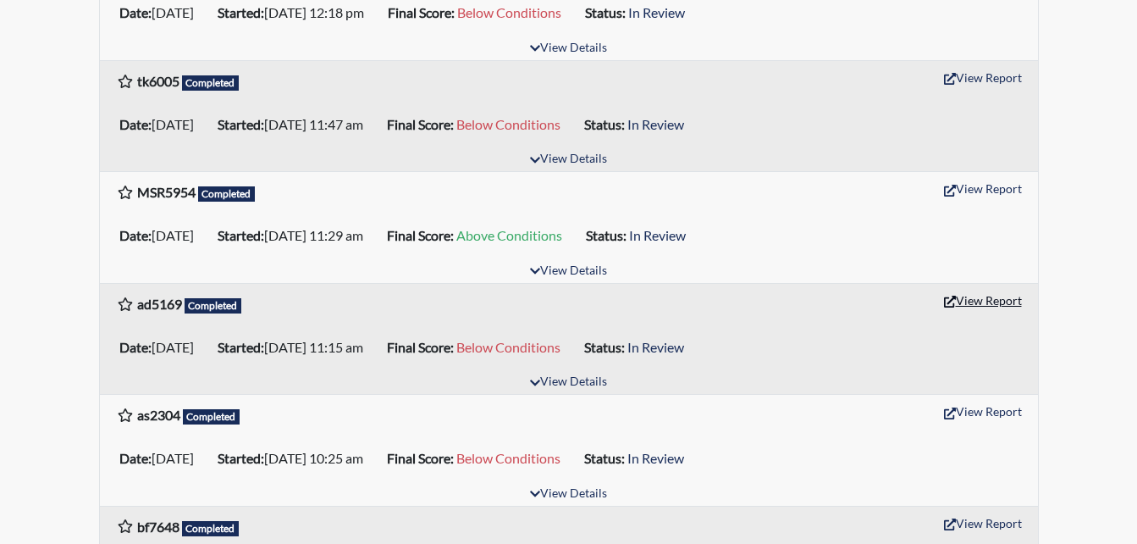
click at [982, 297] on button "View Report" at bounding box center [983, 300] width 93 height 26
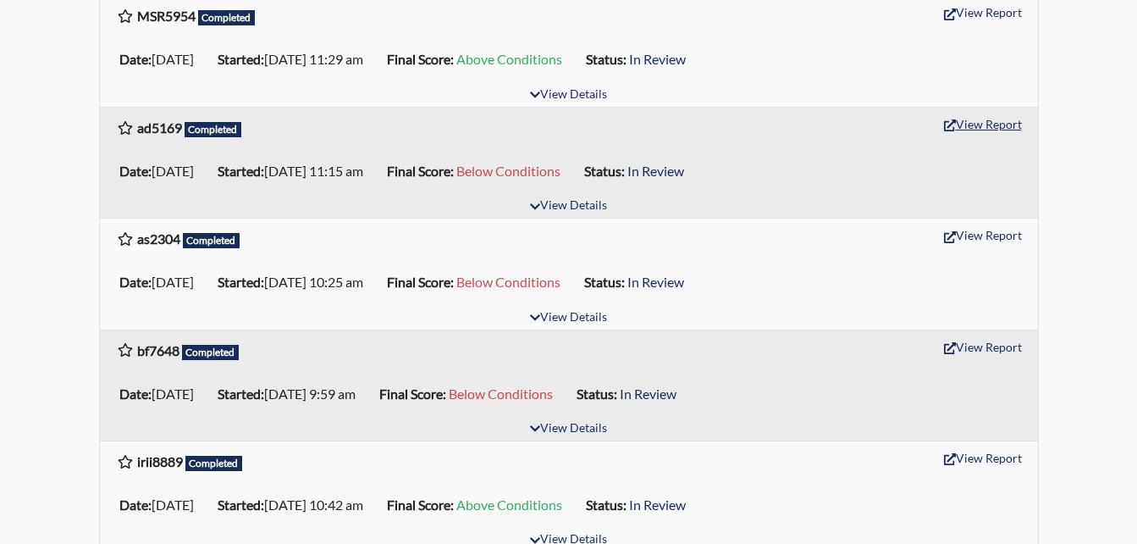
scroll to position [1355, 0]
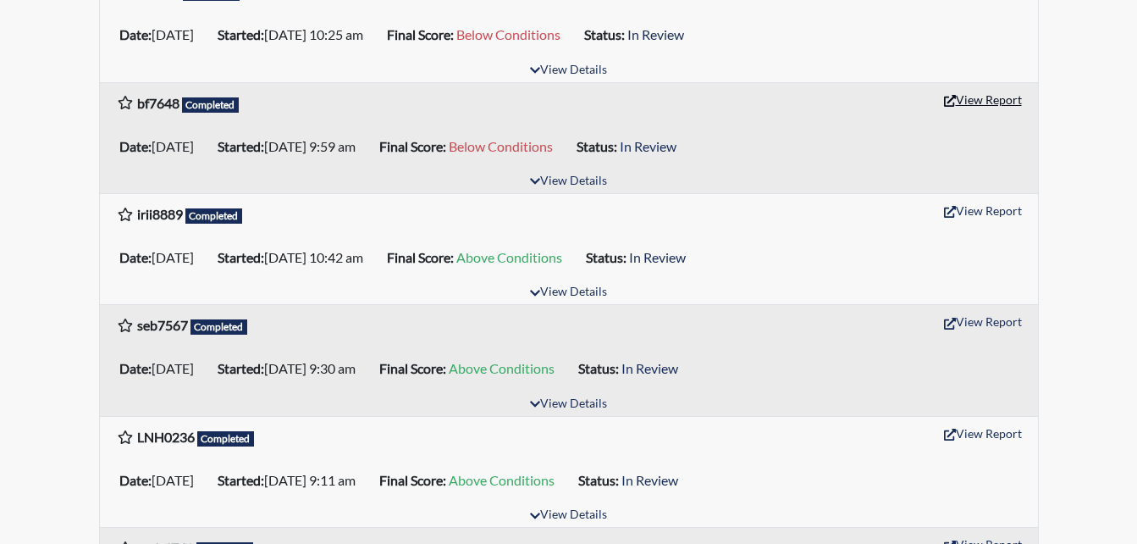
click at [953, 102] on icon "button" at bounding box center [950, 101] width 12 height 12
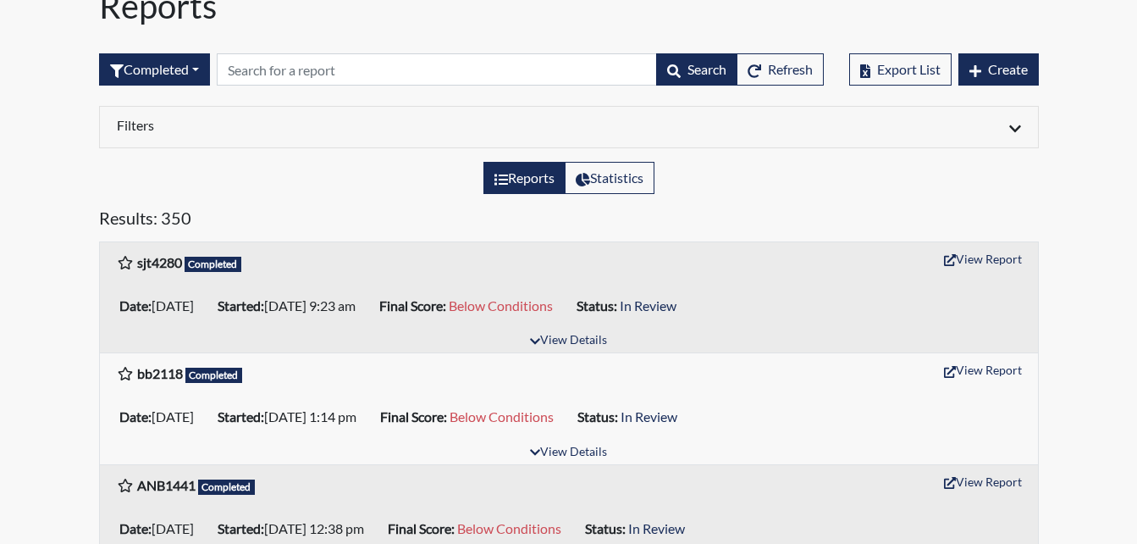
scroll to position [0, 0]
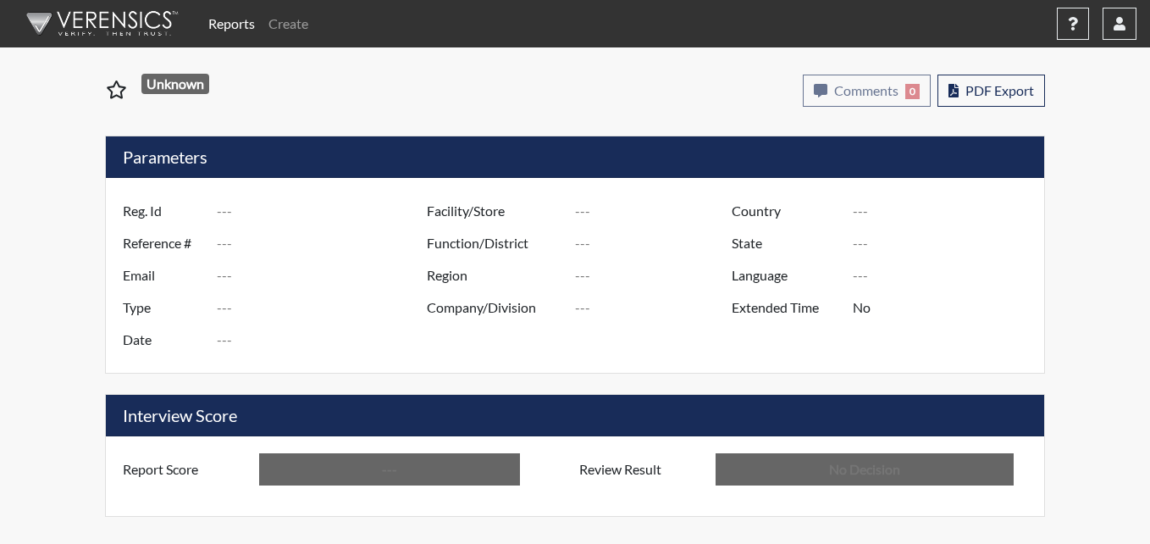
type input "sjt4280"
type input "51402"
type input "---"
type input "Corrections Pre-Employment"
type input "[DATE]"
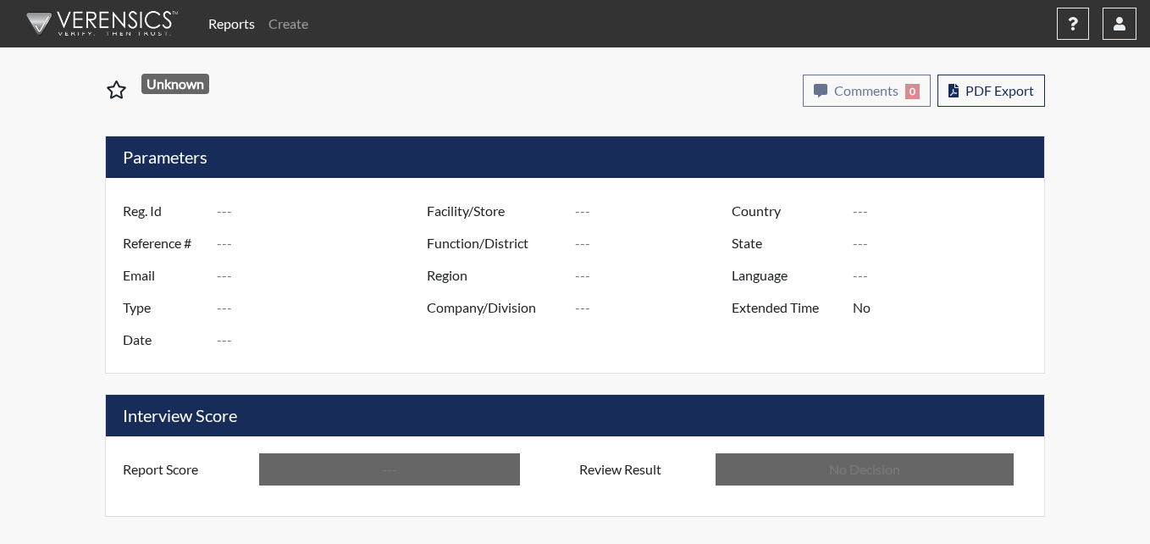
type input "Pulaski SP"
type input "[GEOGRAPHIC_DATA]"
type input "[US_STATE]"
type input "English"
type input "Below Conditions"
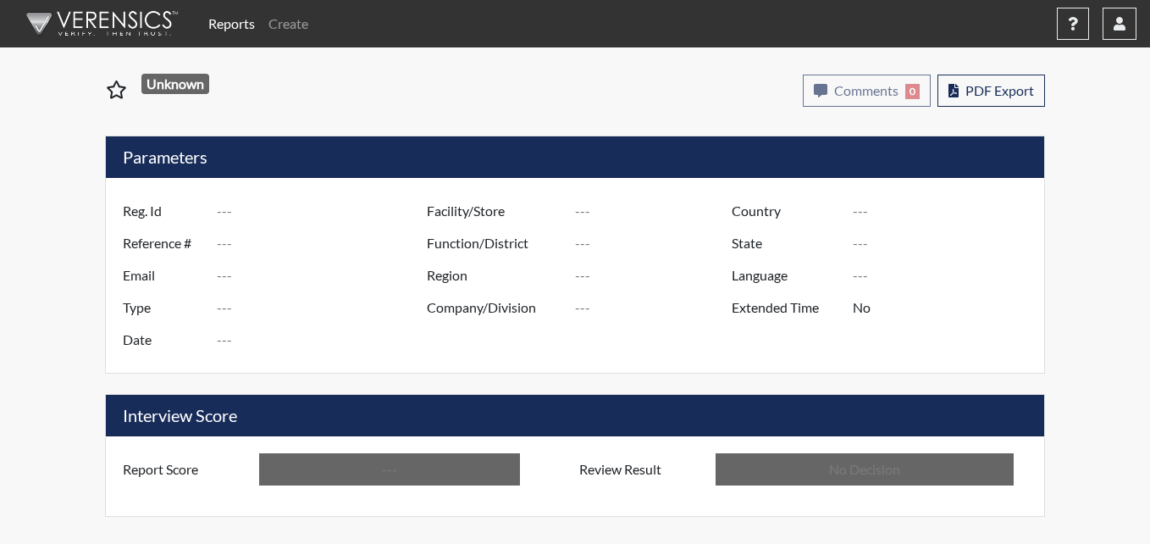
type input "In Review"
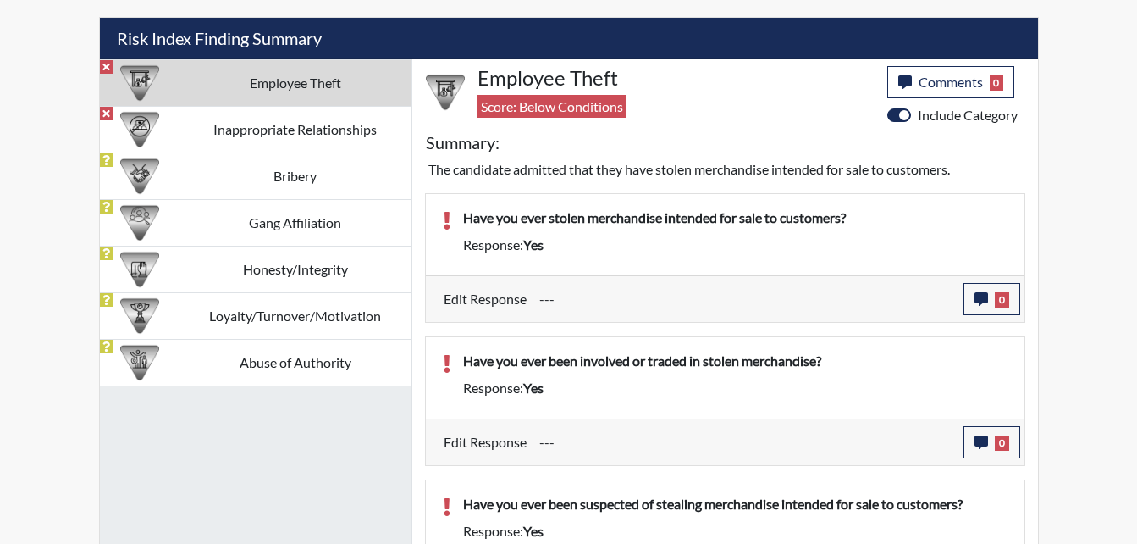
scroll to position [923, 0]
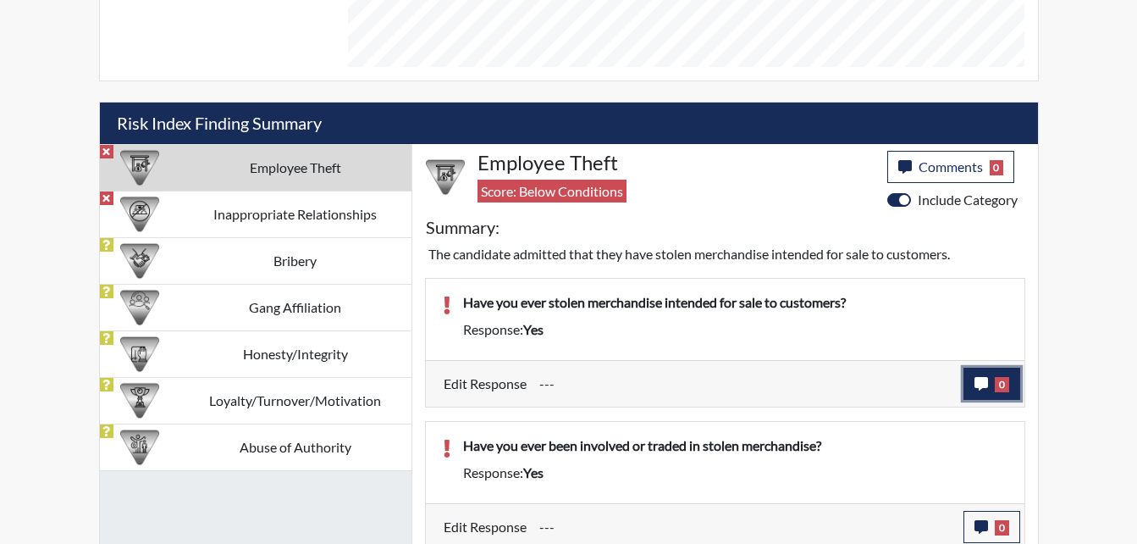
click at [986, 385] on icon "button" at bounding box center [982, 384] width 14 height 14
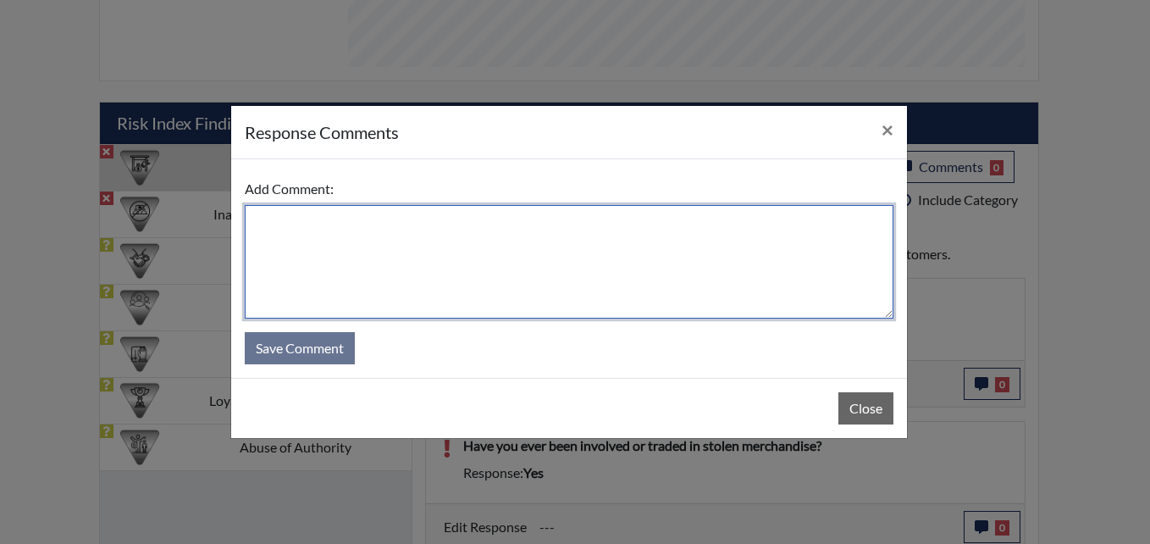
click at [325, 249] on textarea at bounding box center [569, 261] width 649 height 113
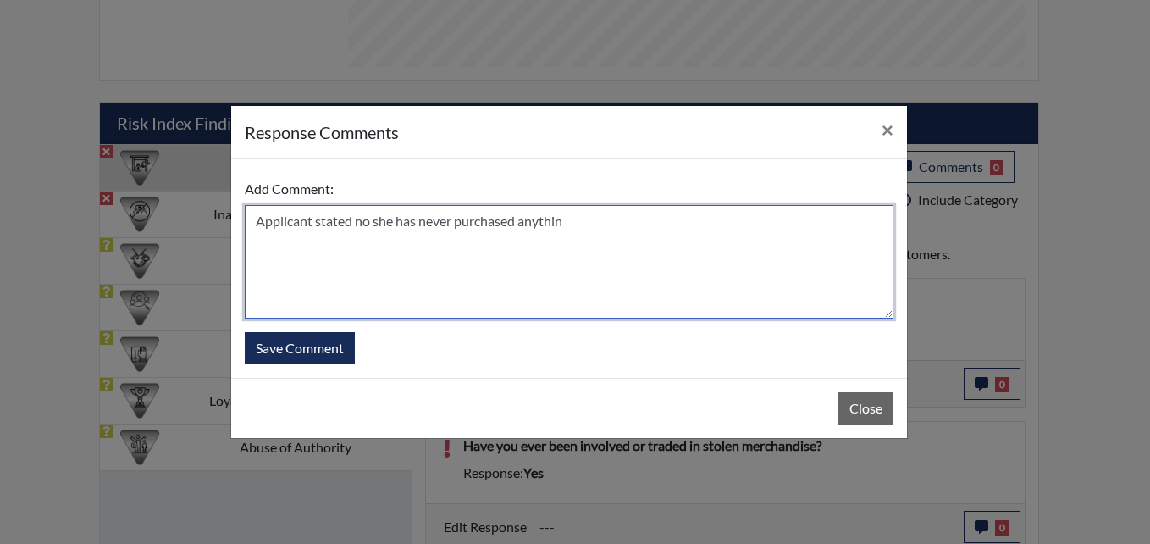
click at [414, 218] on textarea "Applicant stated no she has never purchased anythin" at bounding box center [569, 261] width 649 height 113
drag, startPoint x: 517, startPoint y: 221, endPoint x: 565, endPoint y: 221, distance: 47.4
click at [534, 221] on textarea "Applicant stated no she will never purchased anything stolen" at bounding box center [569, 261] width 649 height 113
type textarea "Applicant stated no she will never purchase anything stolen"
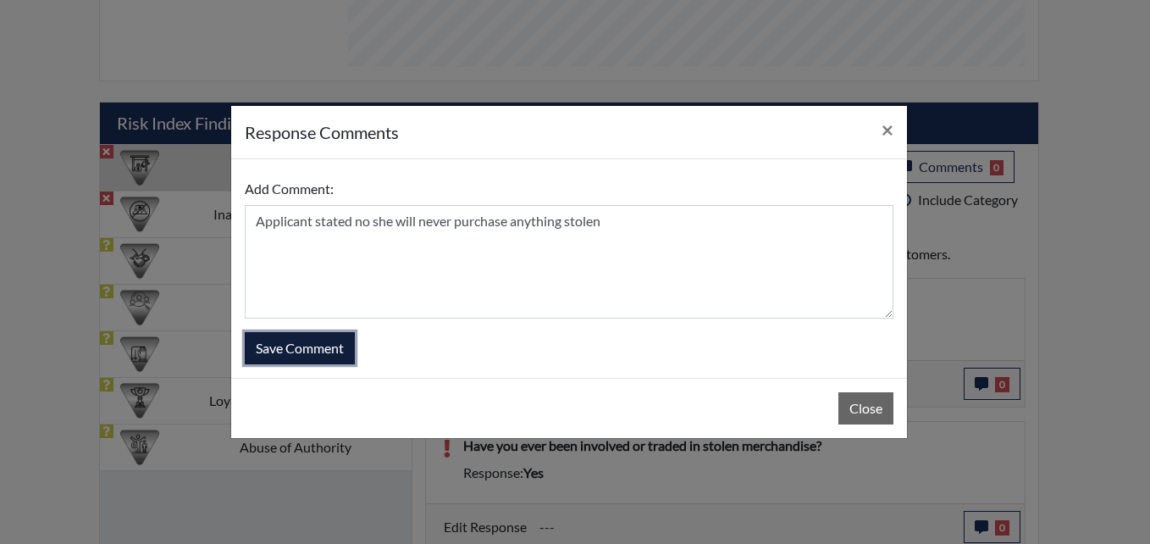
click at [326, 350] on button "Save Comment" at bounding box center [300, 348] width 110 height 32
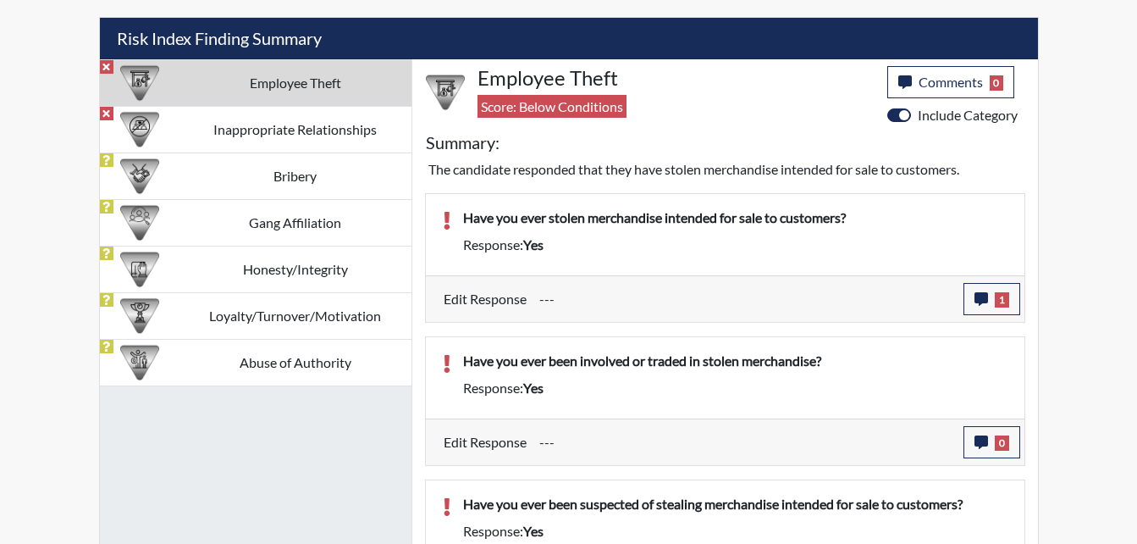
scroll to position [281, 704]
click at [980, 440] on icon "button" at bounding box center [982, 442] width 14 height 14
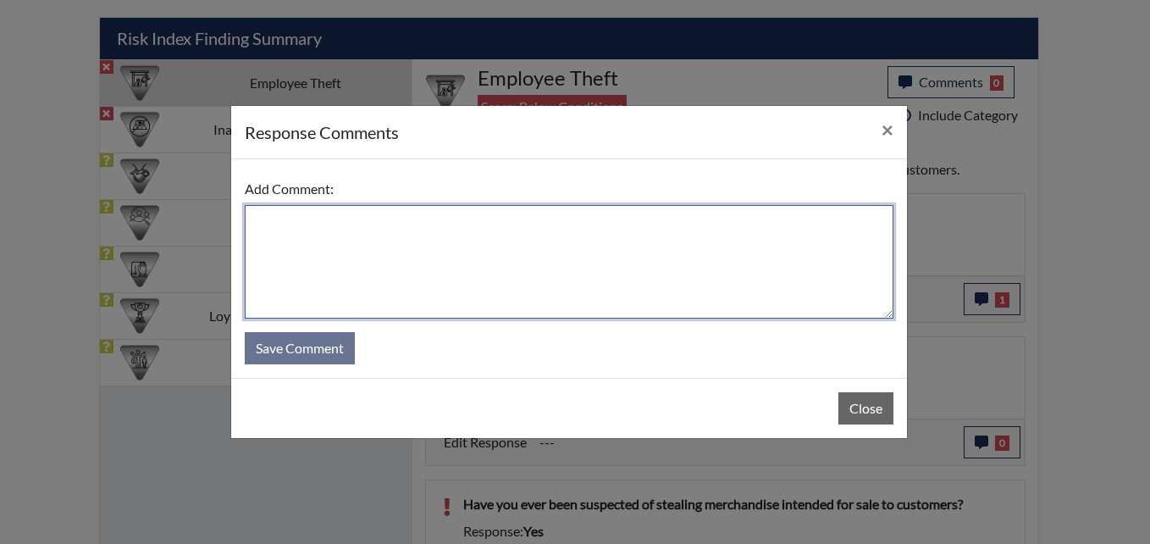
drag, startPoint x: 291, startPoint y: 229, endPoint x: 505, endPoint y: 220, distance: 213.6
click at [294, 230] on textarea at bounding box center [569, 261] width 649 height 113
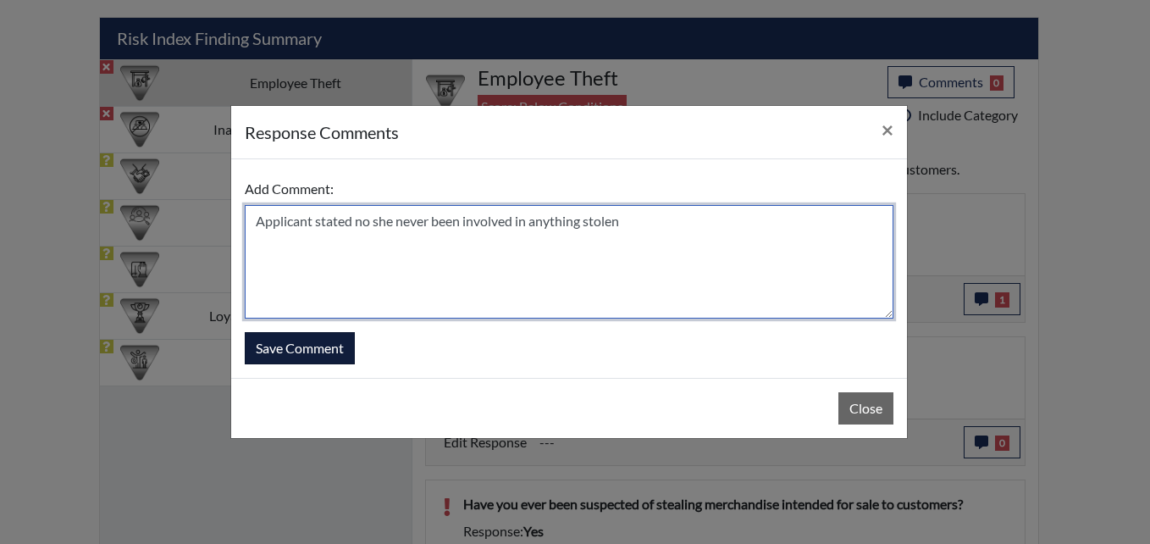
type textarea "Applicant stated no she never been involved in anything stolen"
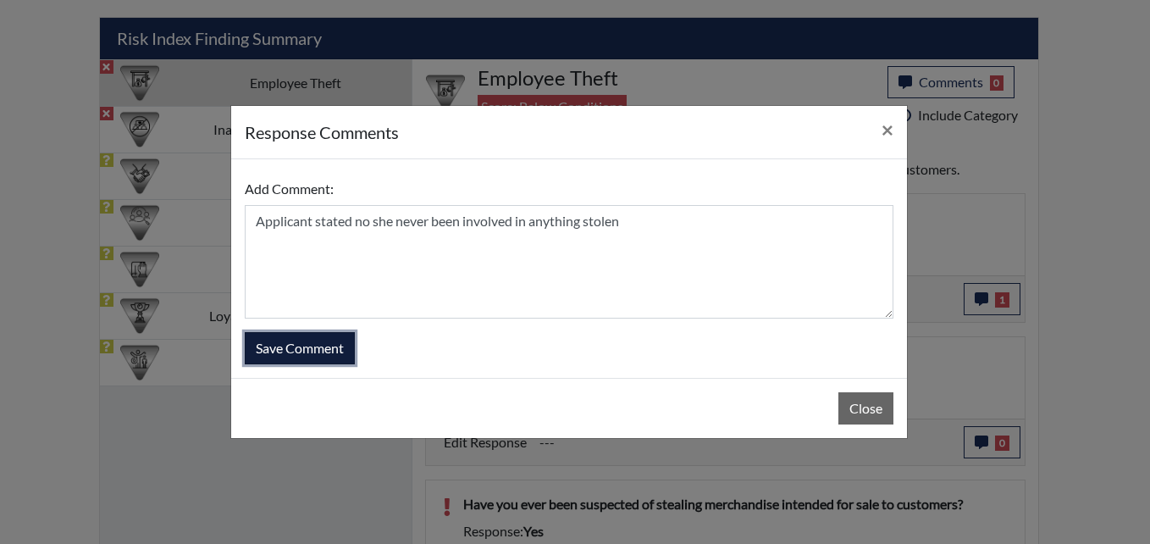
click at [320, 347] on button "Save Comment" at bounding box center [300, 348] width 110 height 32
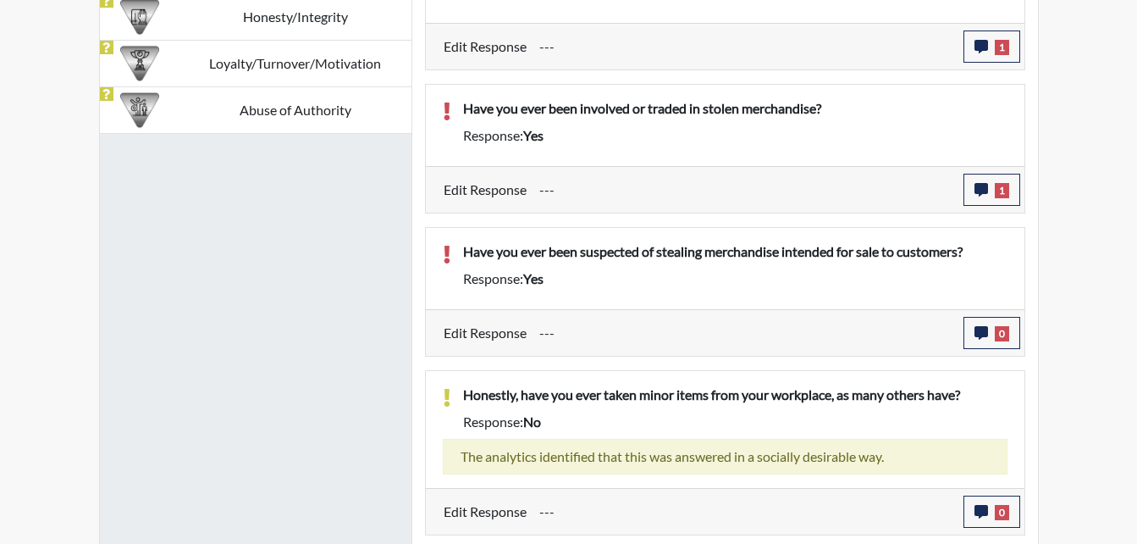
scroll to position [1262, 0]
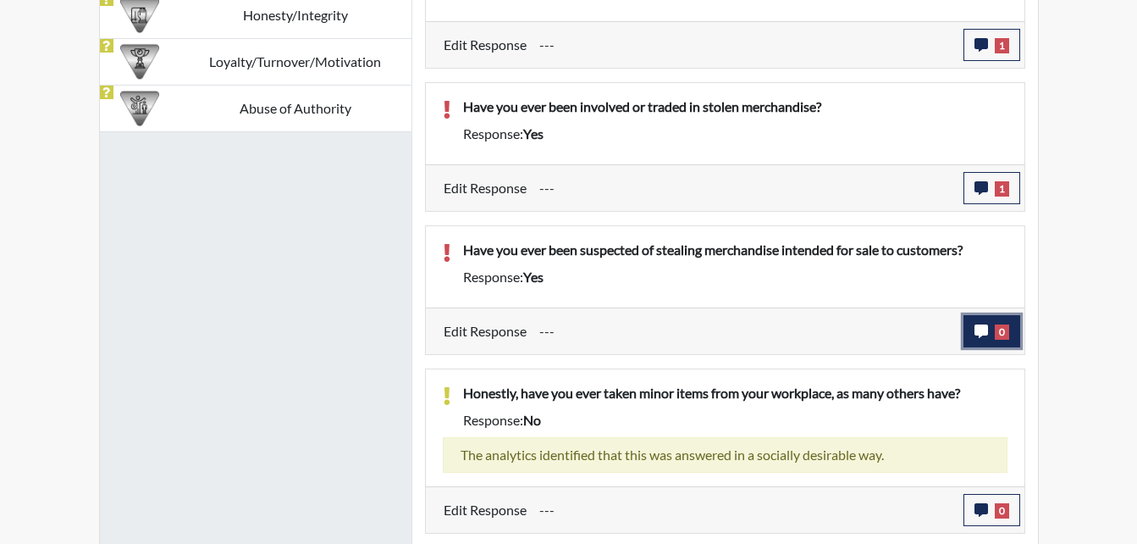
click at [981, 340] on button "0" at bounding box center [992, 331] width 57 height 32
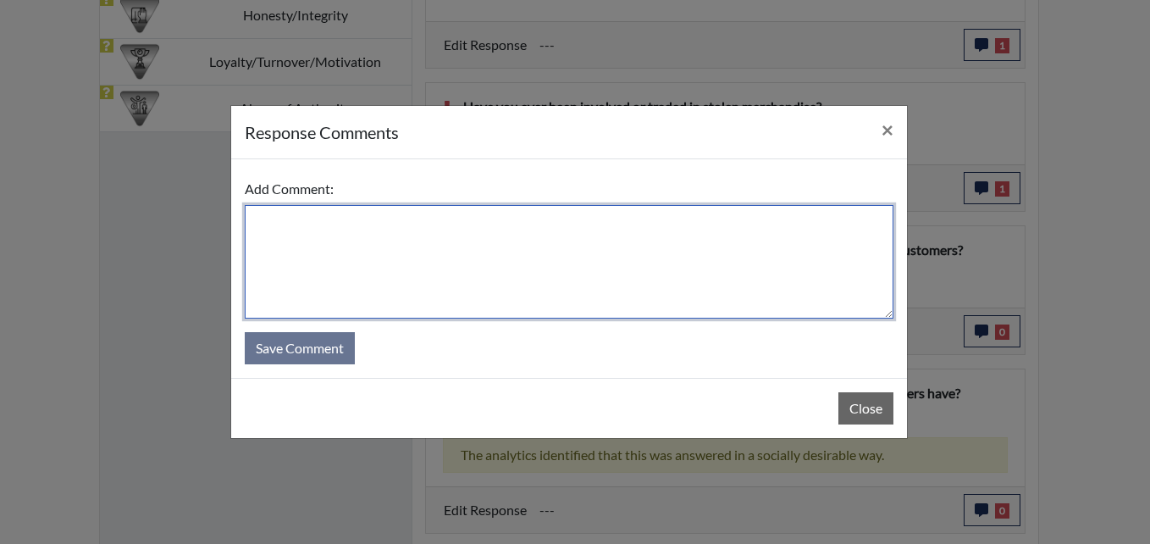
click at [313, 245] on textarea at bounding box center [569, 261] width 649 height 113
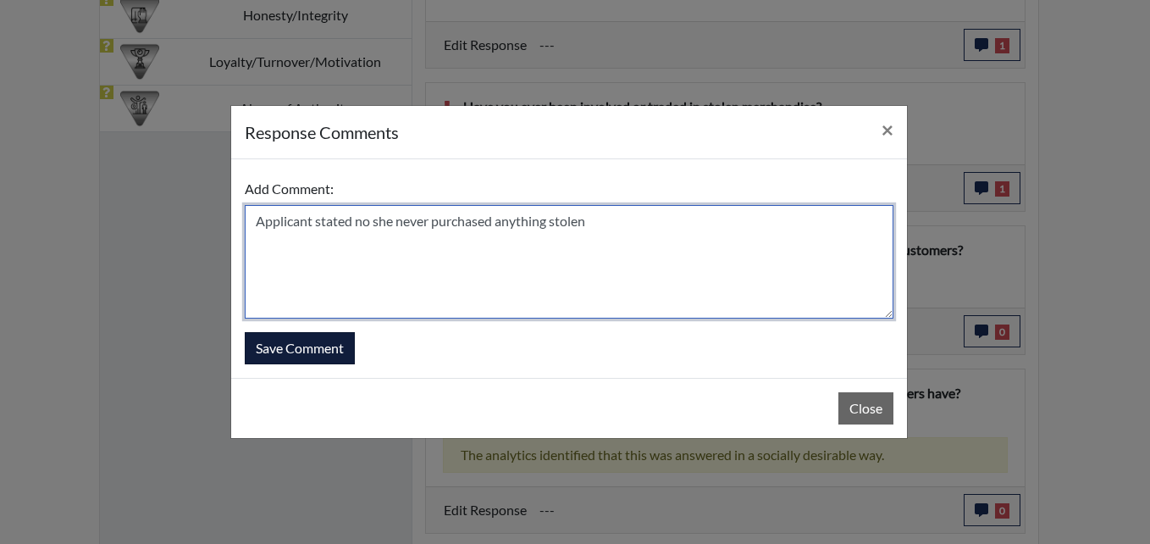
type textarea "Applicant stated no she never purchased anything stolen"
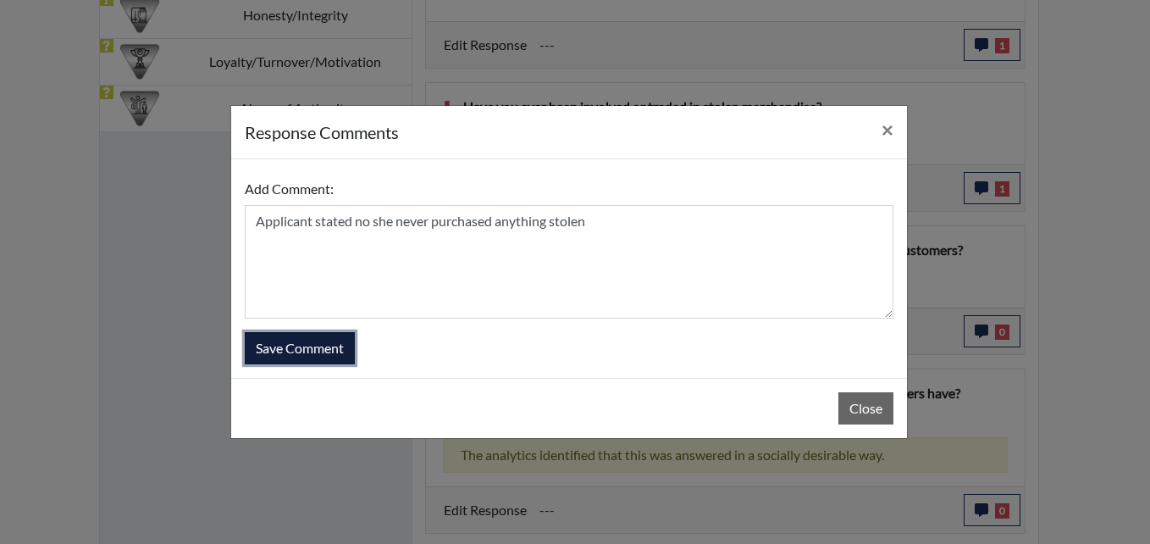
click at [295, 348] on button "Save Comment" at bounding box center [300, 348] width 110 height 32
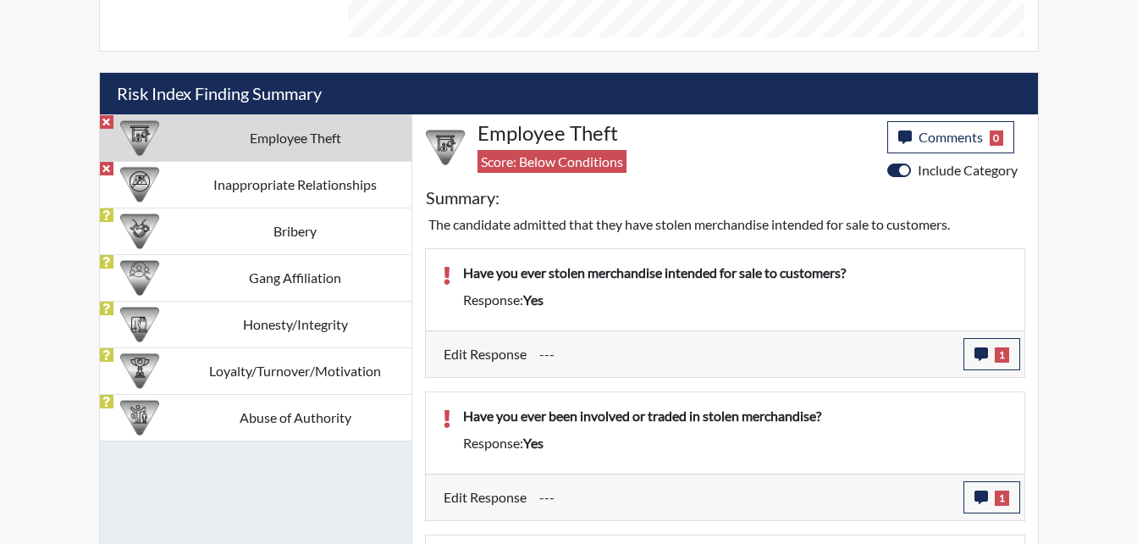
scroll to position [923, 0]
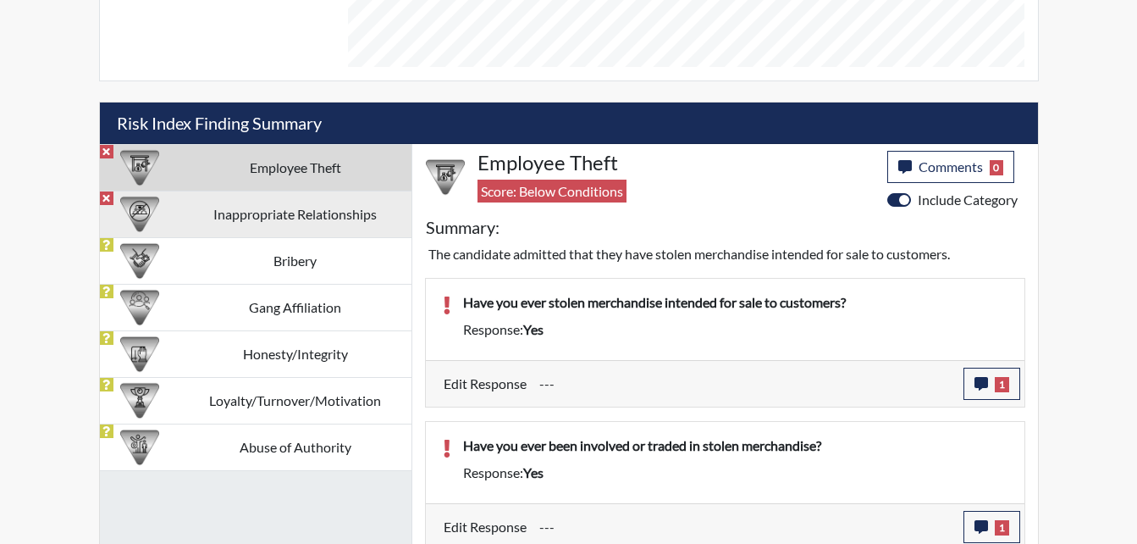
click at [274, 220] on td "Inappropriate Relationships" at bounding box center [296, 214] width 232 height 47
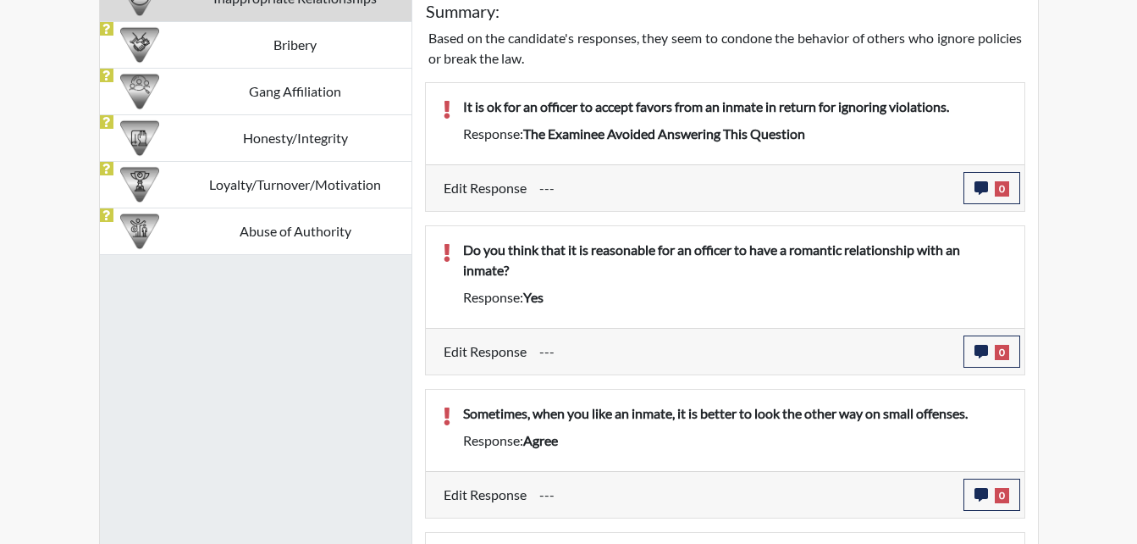
scroll to position [893, 0]
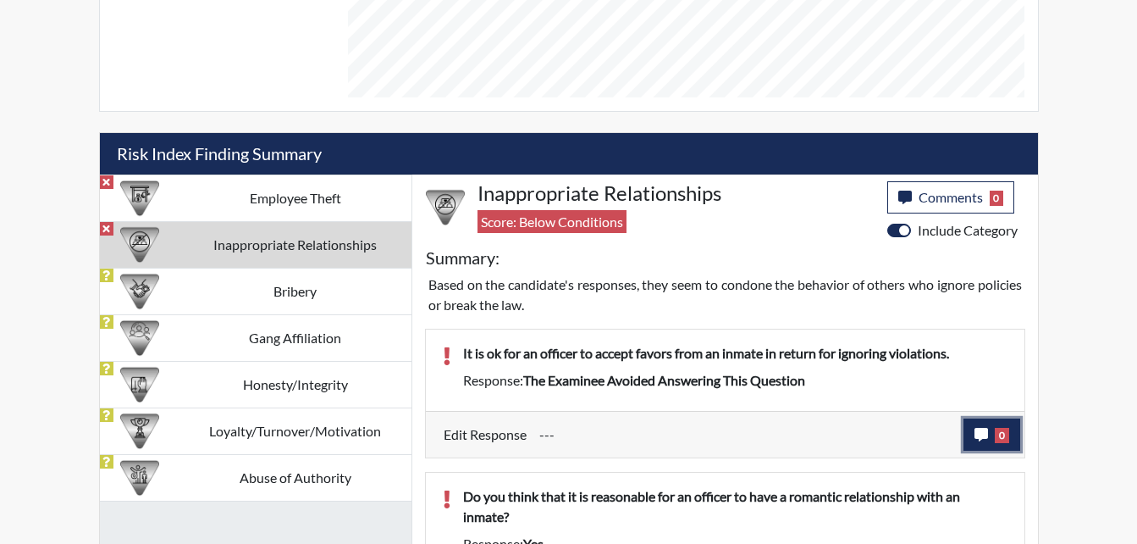
click at [989, 435] on button "0" at bounding box center [992, 434] width 57 height 32
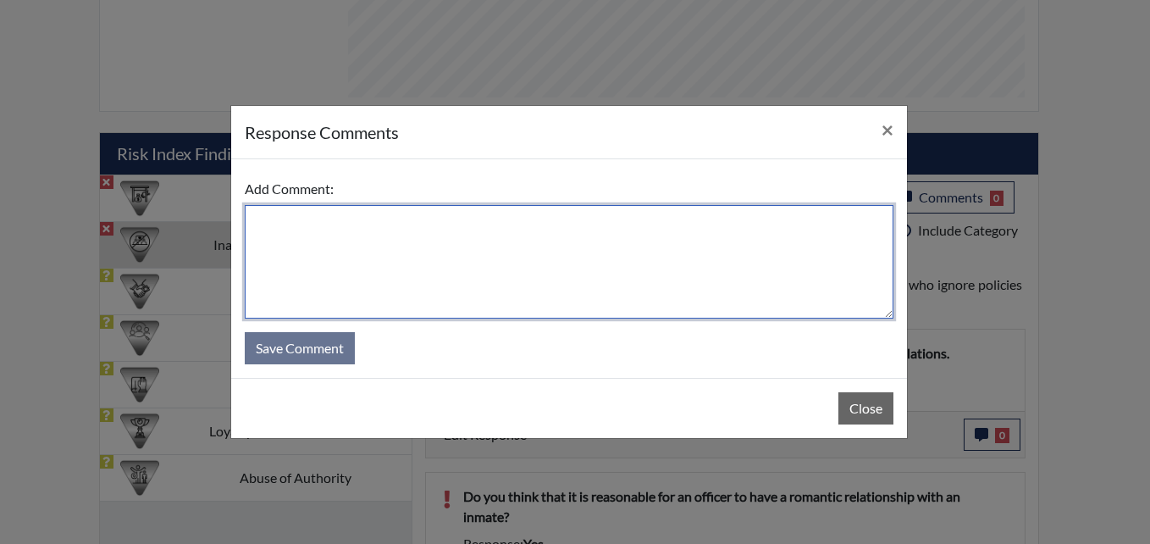
click at [543, 255] on textarea at bounding box center [569, 261] width 649 height 113
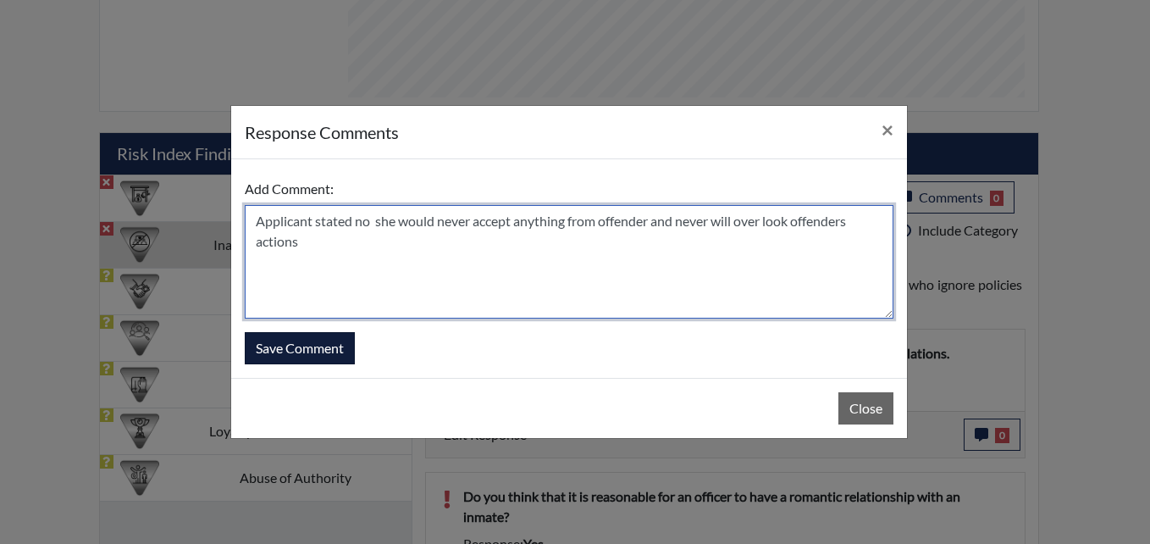
type textarea "Applicant stated no she would never accept anything from offender and never wil…"
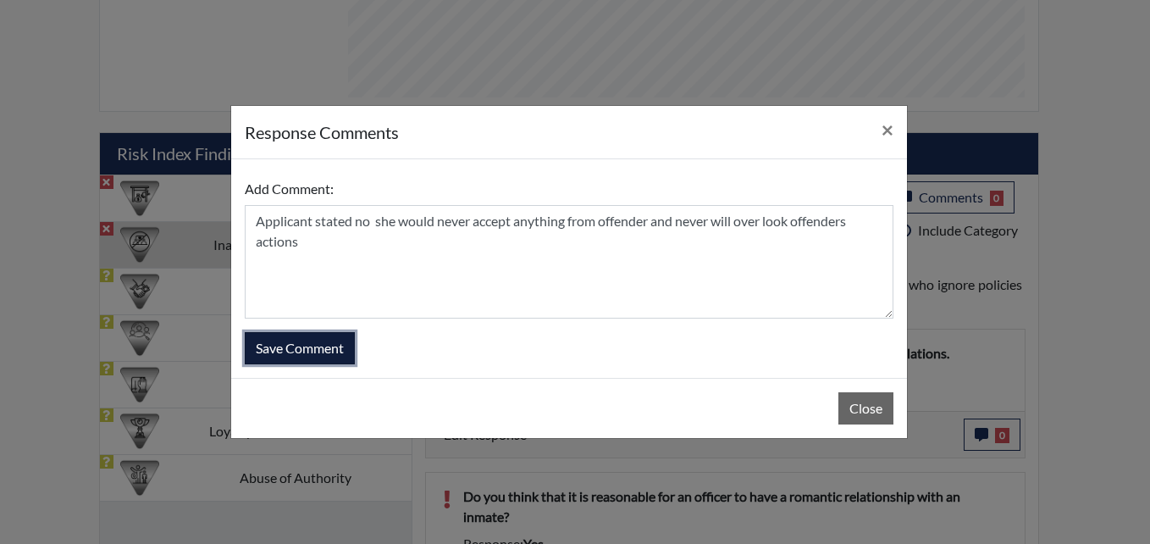
click at [308, 348] on button "Save Comment" at bounding box center [300, 348] width 110 height 32
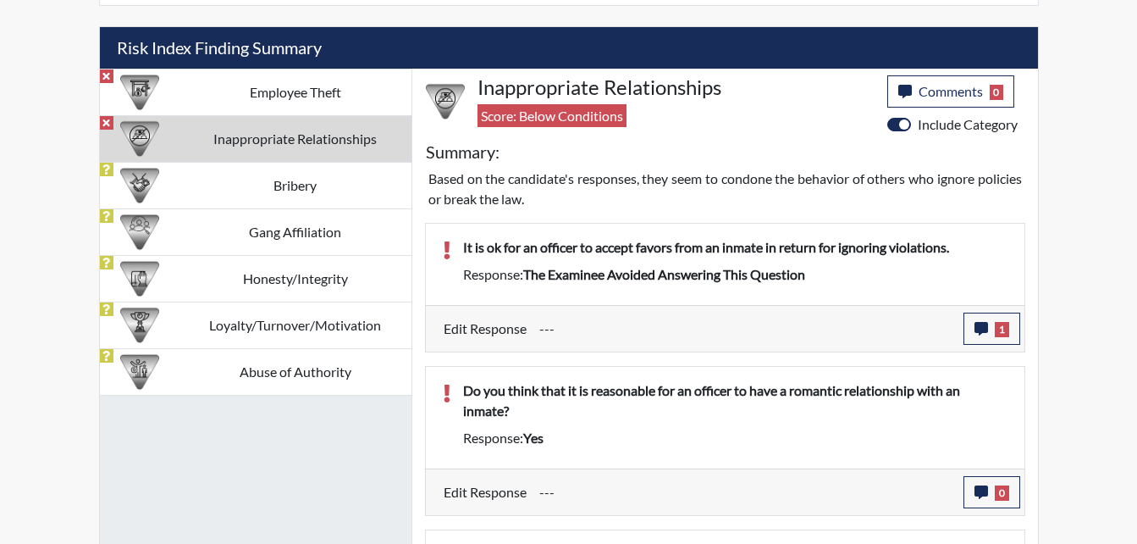
scroll to position [1062, 0]
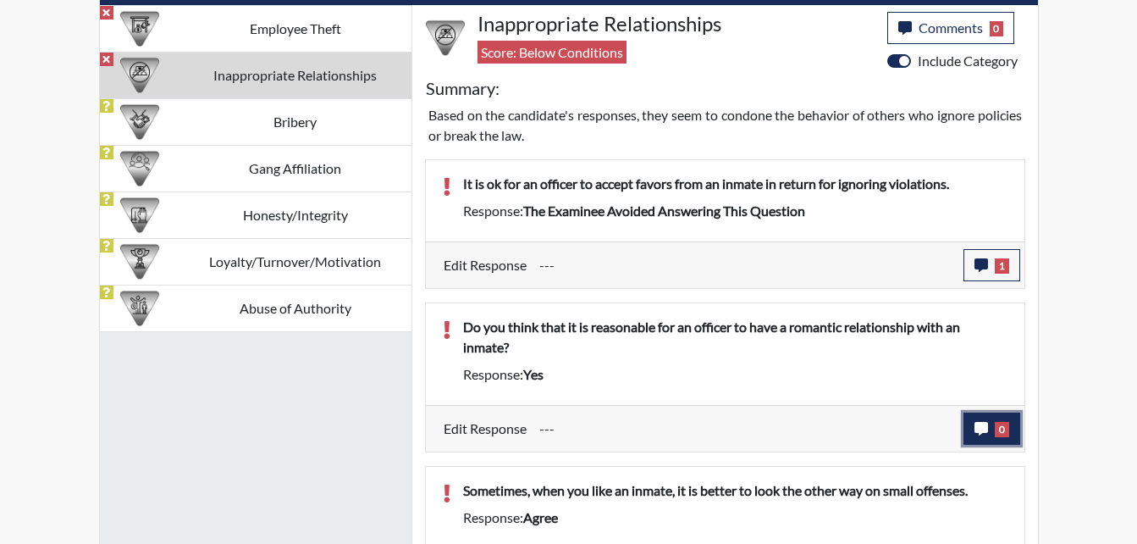
click at [978, 423] on icon "button" at bounding box center [982, 429] width 14 height 14
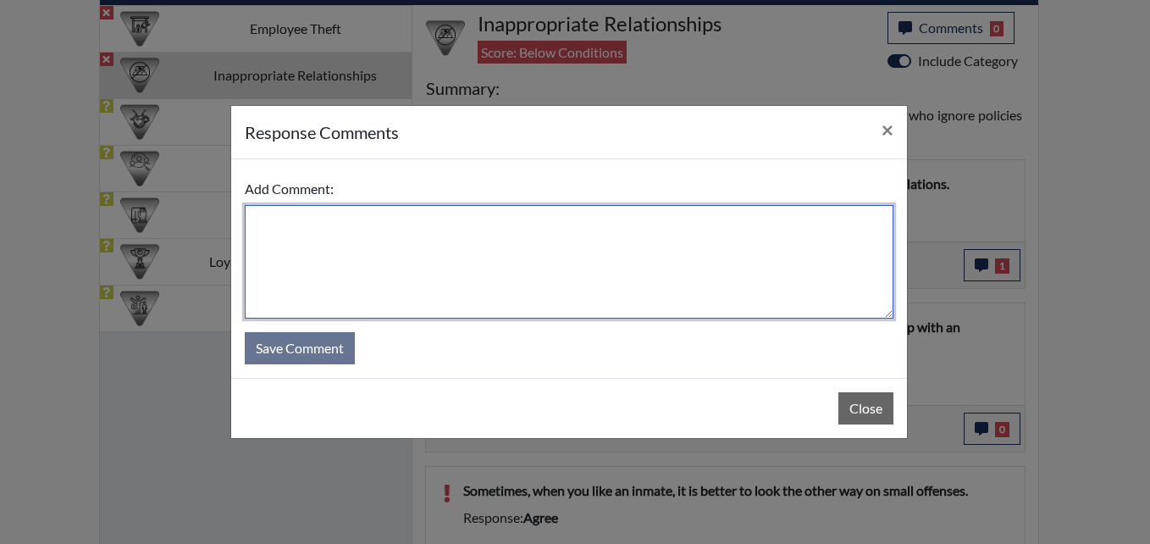
click at [326, 235] on textarea at bounding box center [569, 261] width 649 height 113
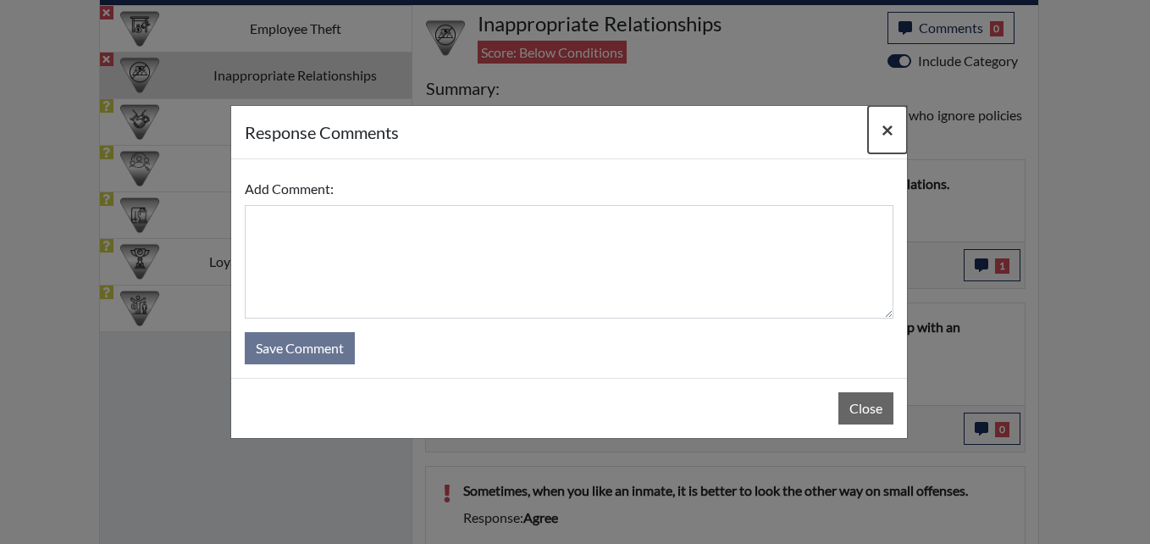
click at [890, 129] on span "×" at bounding box center [888, 129] width 12 height 25
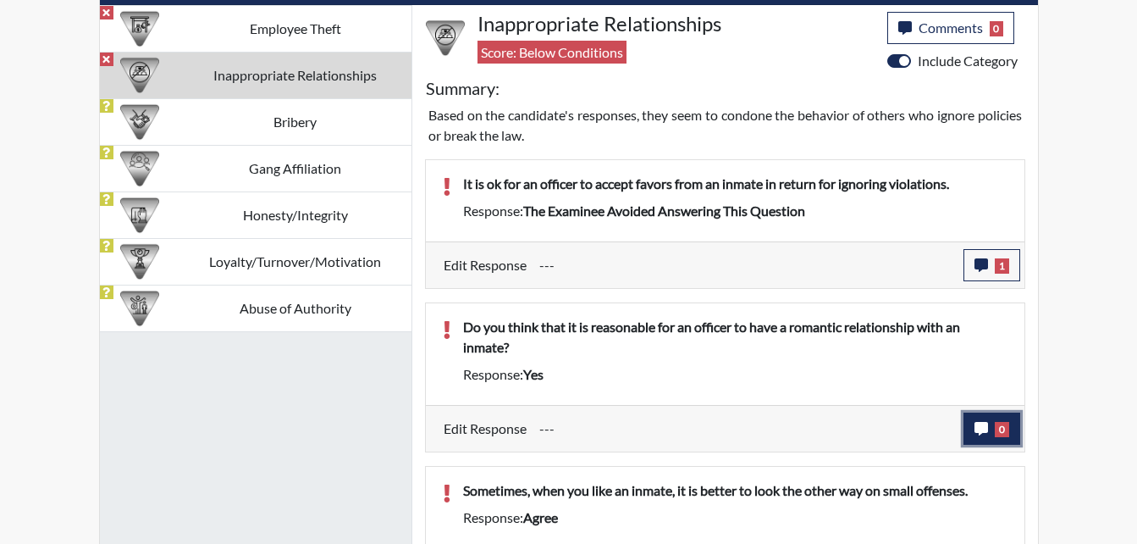
click at [975, 429] on icon "button" at bounding box center [982, 429] width 14 height 14
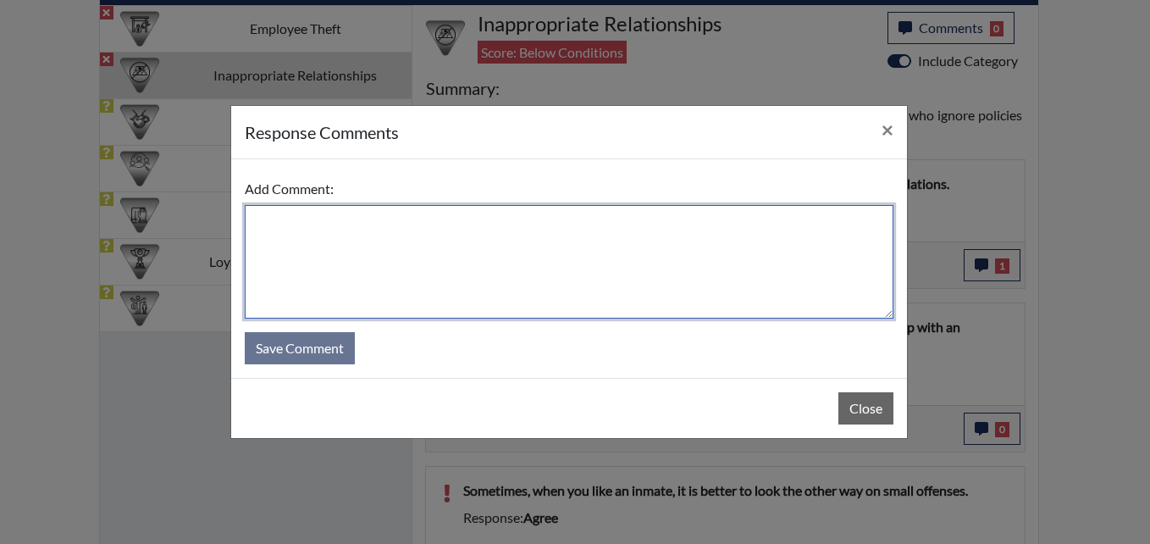
click at [309, 246] on textarea at bounding box center [569, 261] width 649 height 113
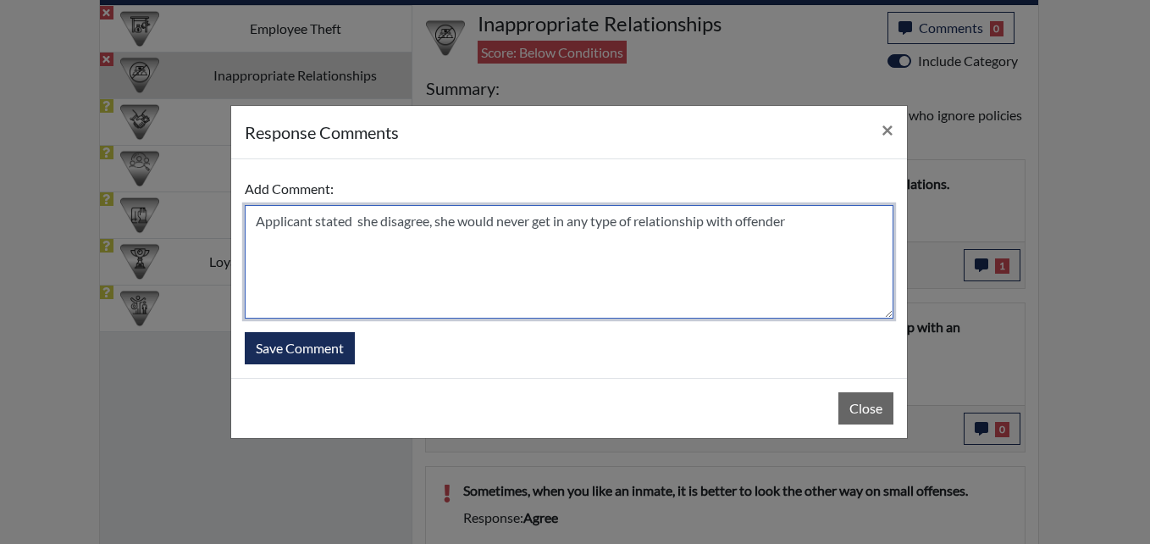
click at [495, 223] on textarea "Applicant stated she disagree, she would never get in any type of relationship …" at bounding box center [569, 261] width 649 height 113
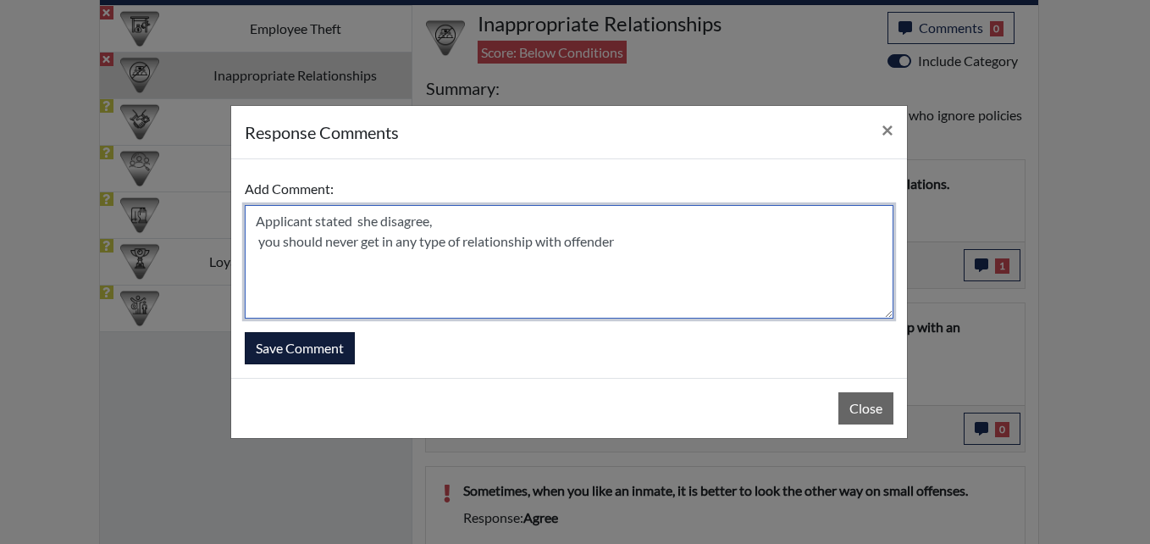
type textarea "Applicant stated she disagree, you should never get in any type of relationship…"
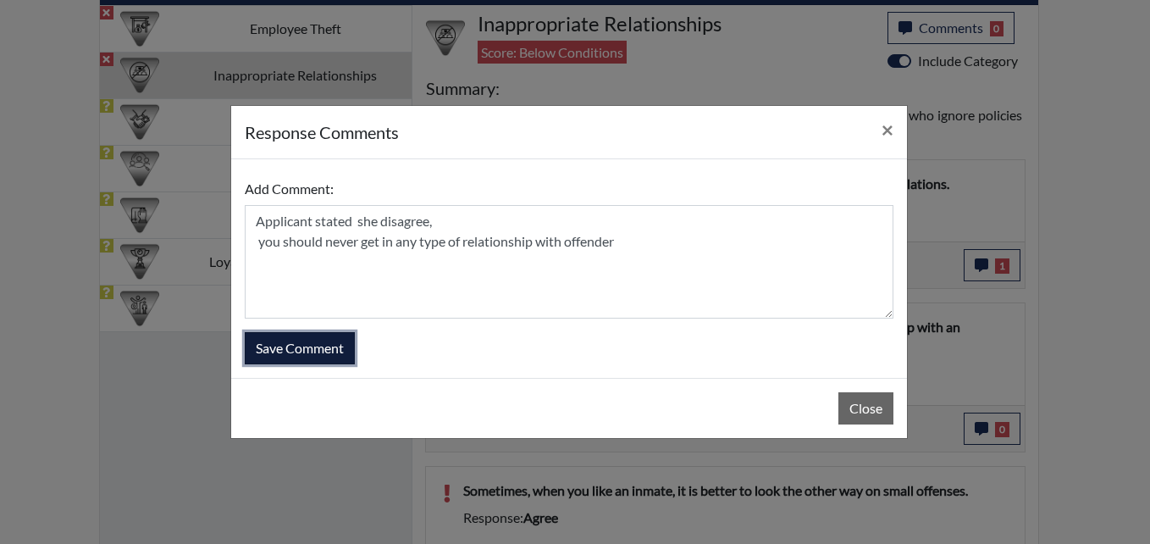
click at [301, 346] on button "Save Comment" at bounding box center [300, 348] width 110 height 32
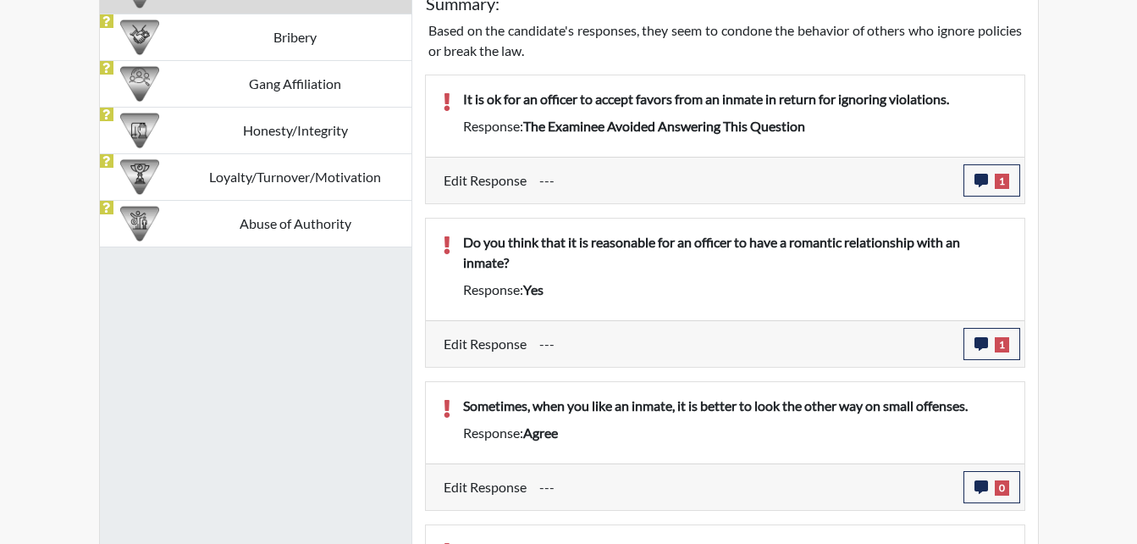
scroll to position [1231, 0]
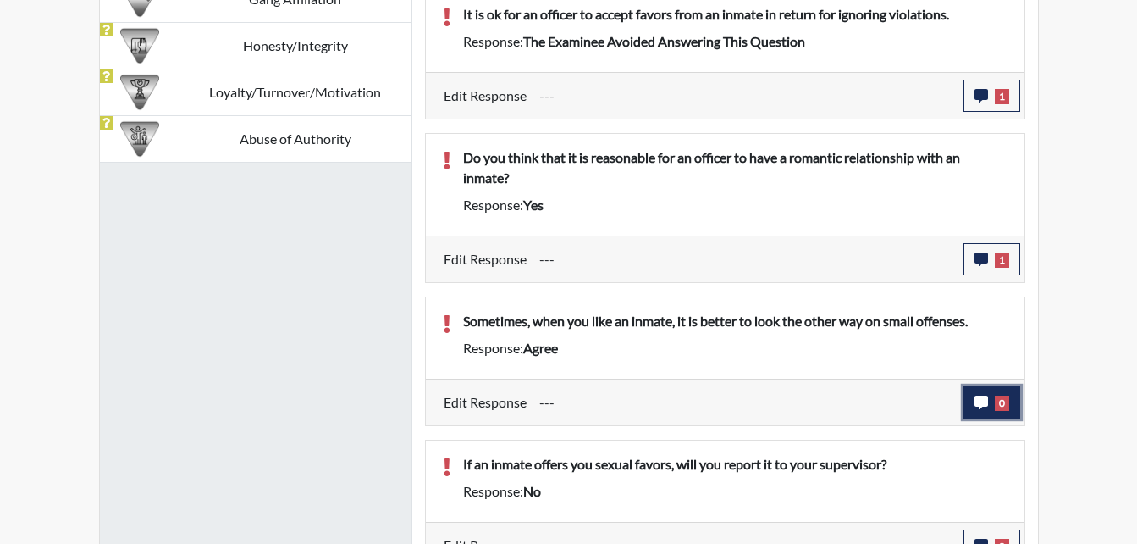
click at [976, 396] on icon "button" at bounding box center [982, 403] width 14 height 14
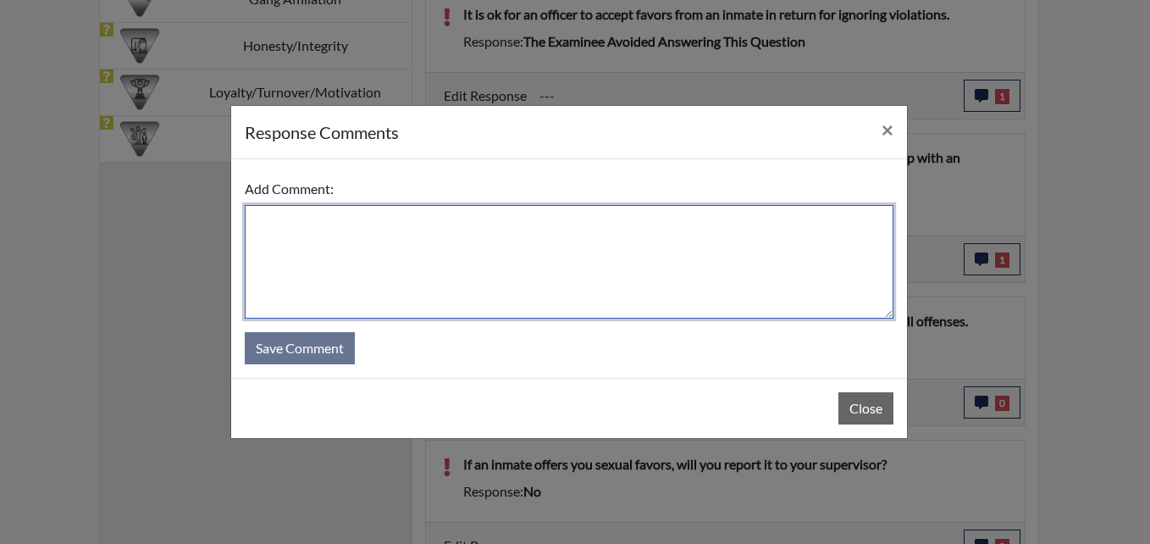
click at [325, 234] on textarea at bounding box center [569, 261] width 649 height 113
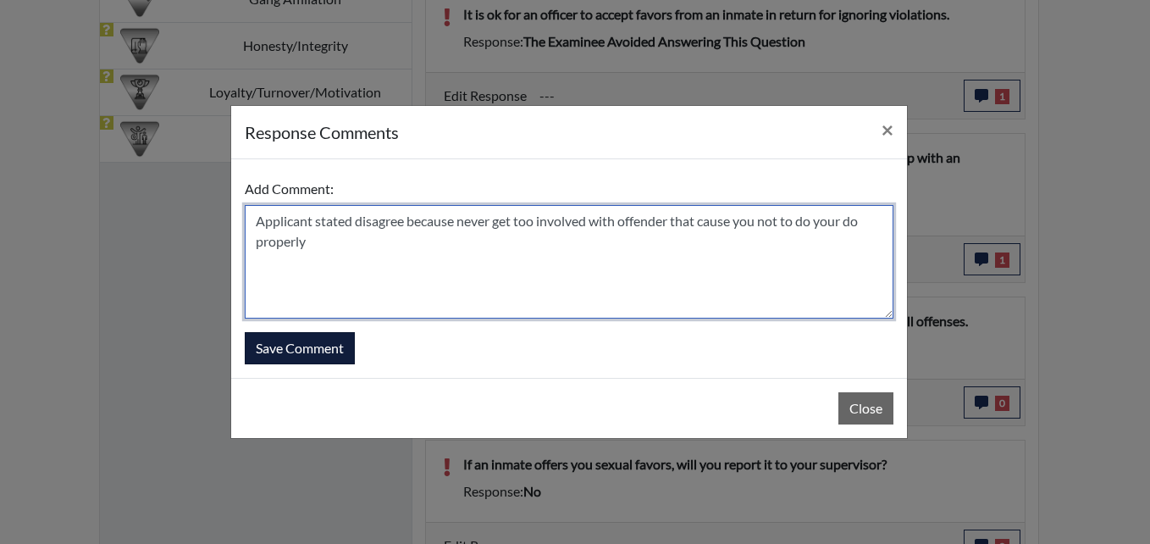
type textarea "Applicant stated disagree because never get too involved with offender that cau…"
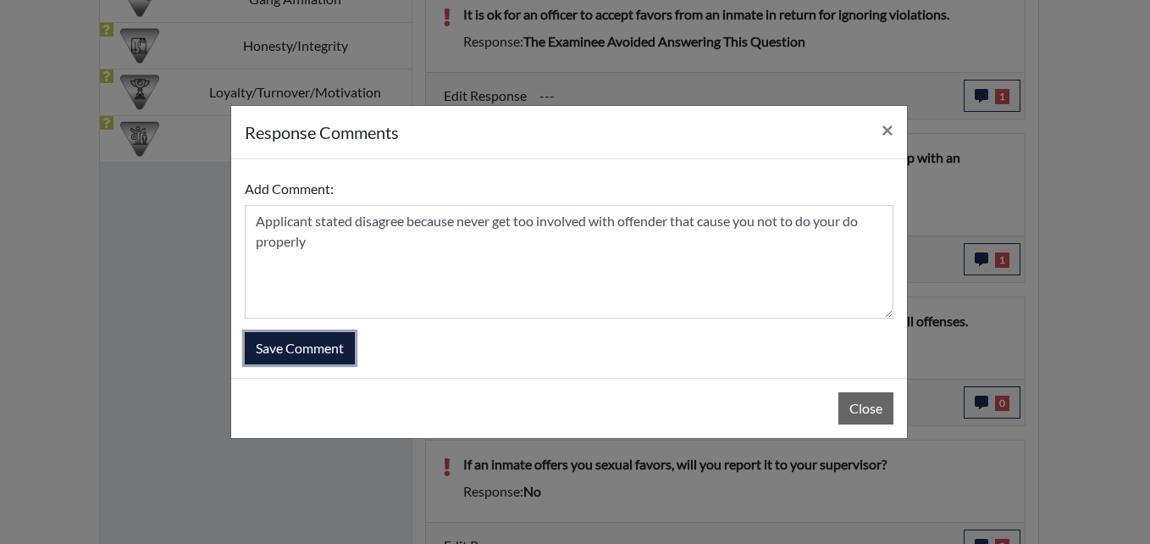
click at [290, 345] on button "Save Comment" at bounding box center [300, 348] width 110 height 32
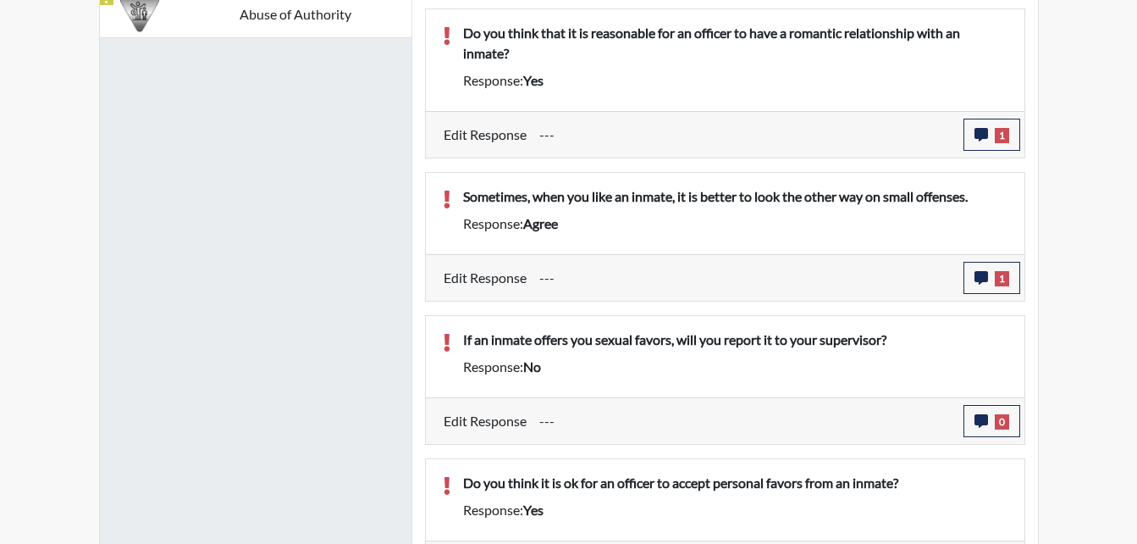
scroll to position [1401, 0]
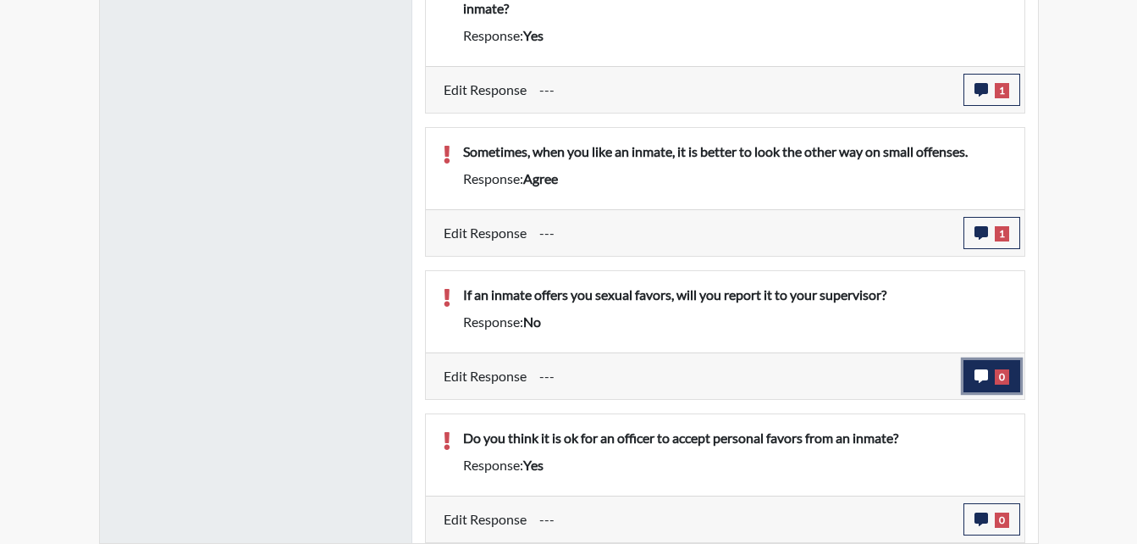
click at [982, 374] on icon "button" at bounding box center [982, 376] width 14 height 14
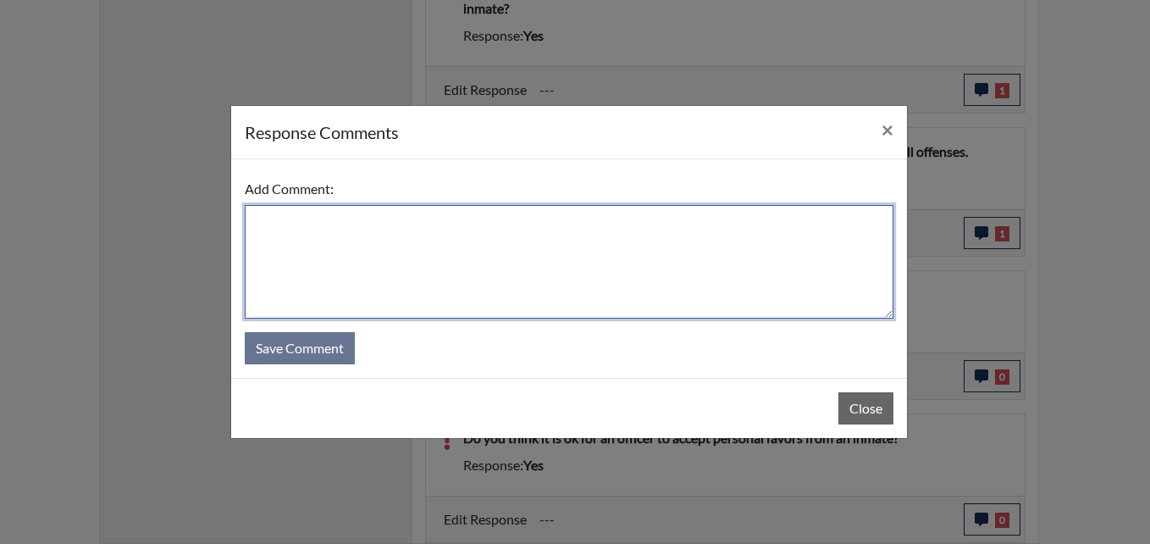
click at [332, 251] on textarea at bounding box center [569, 261] width 649 height 113
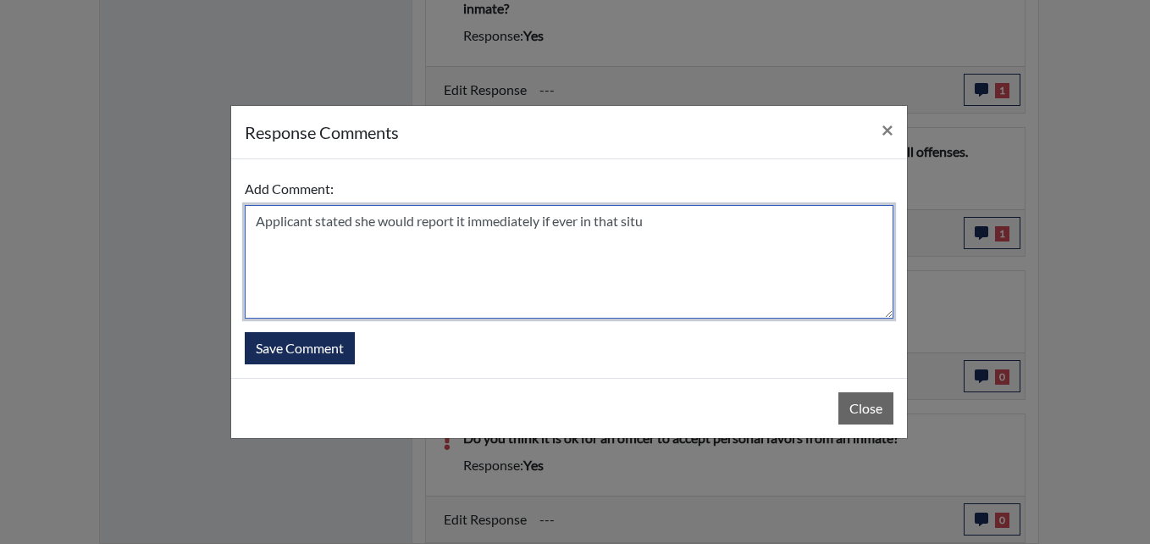
click at [676, 221] on textarea "Applicant stated she would report it immediately if ever in that situ" at bounding box center [569, 261] width 649 height 113
click at [597, 269] on textarea "Applicant stated she would report it immediately if ever in that situation" at bounding box center [569, 261] width 649 height 113
type textarea "Applicant stated she would report it immediately if ever in that situation"
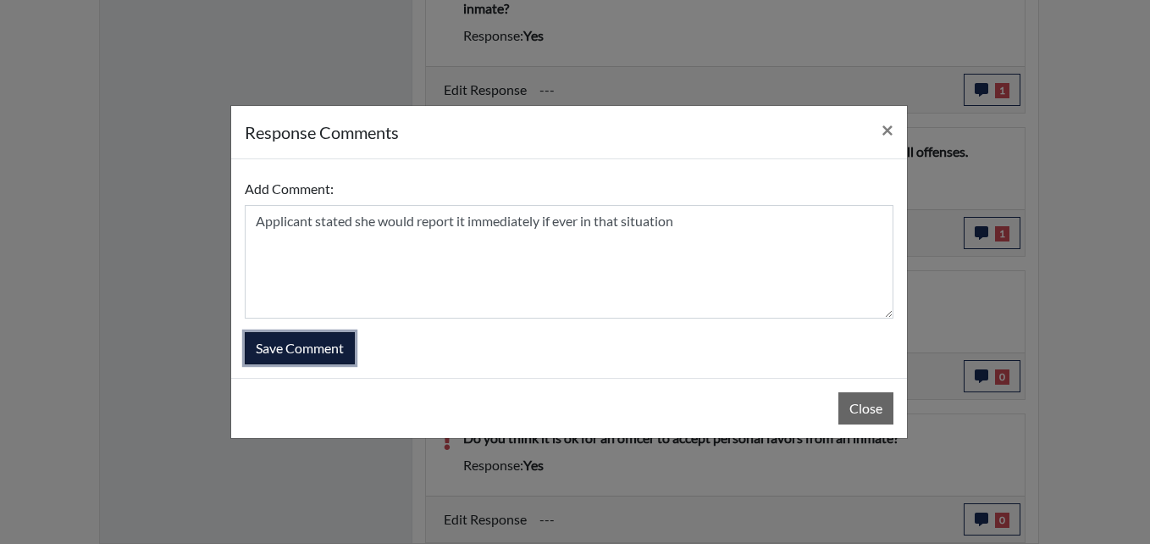
click at [298, 357] on button "Save Comment" at bounding box center [300, 348] width 110 height 32
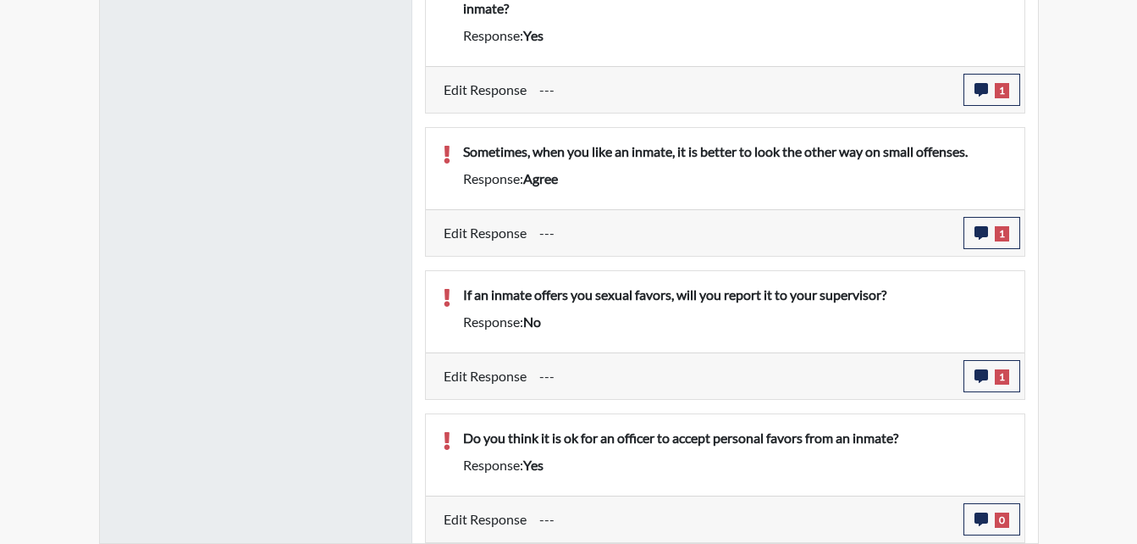
scroll to position [281, 704]
click at [975, 515] on icon "button" at bounding box center [982, 519] width 14 height 14
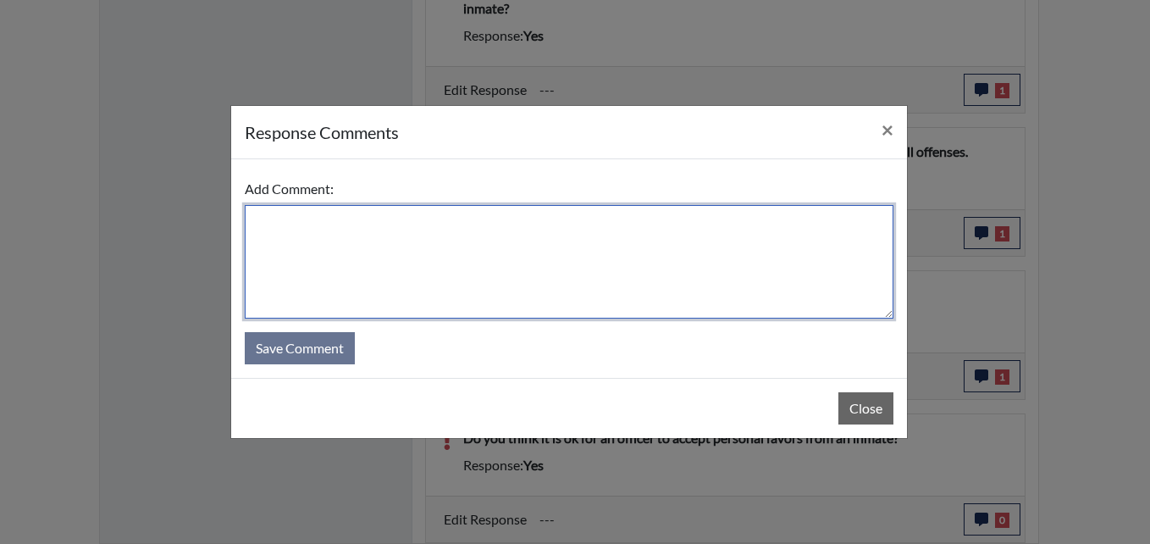
click at [495, 280] on textarea at bounding box center [569, 261] width 649 height 113
drag, startPoint x: 431, startPoint y: 224, endPoint x: 444, endPoint y: 226, distance: 13.0
click at [435, 224] on textarea "Applicant stated no you shoul never" at bounding box center [569, 261] width 649 height 113
click at [474, 219] on textarea "Applicant stated no you should never" at bounding box center [569, 261] width 649 height 113
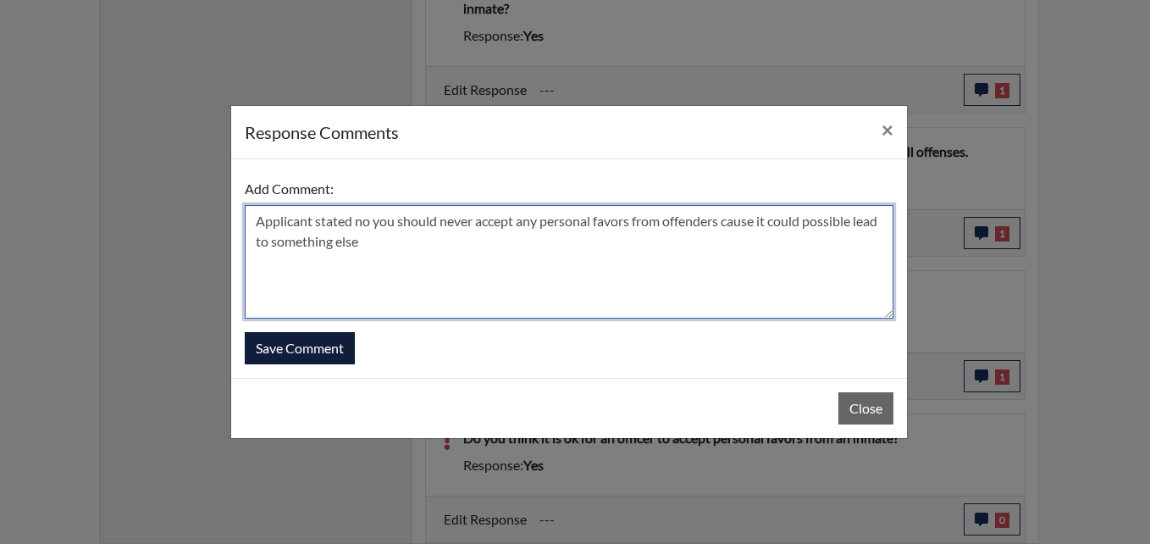
type textarea "Applicant stated no you should never accept any personal favors from offenders …"
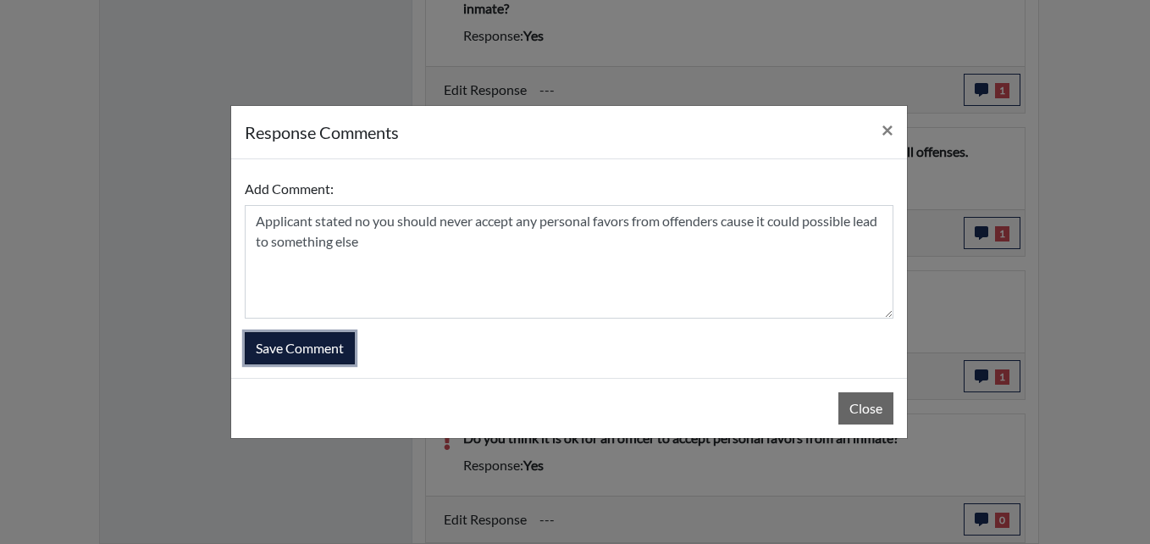
click at [349, 341] on button "Save Comment" at bounding box center [300, 348] width 110 height 32
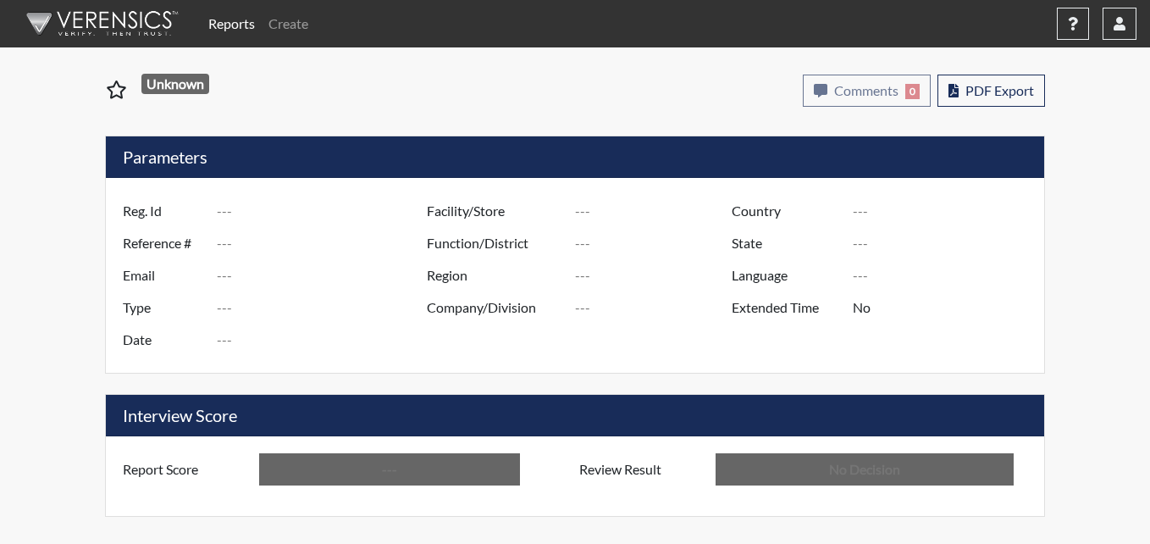
type input "bb2118"
type input "51368"
type input "---"
type input "Corrections Pre-Employment"
type input "[DATE]"
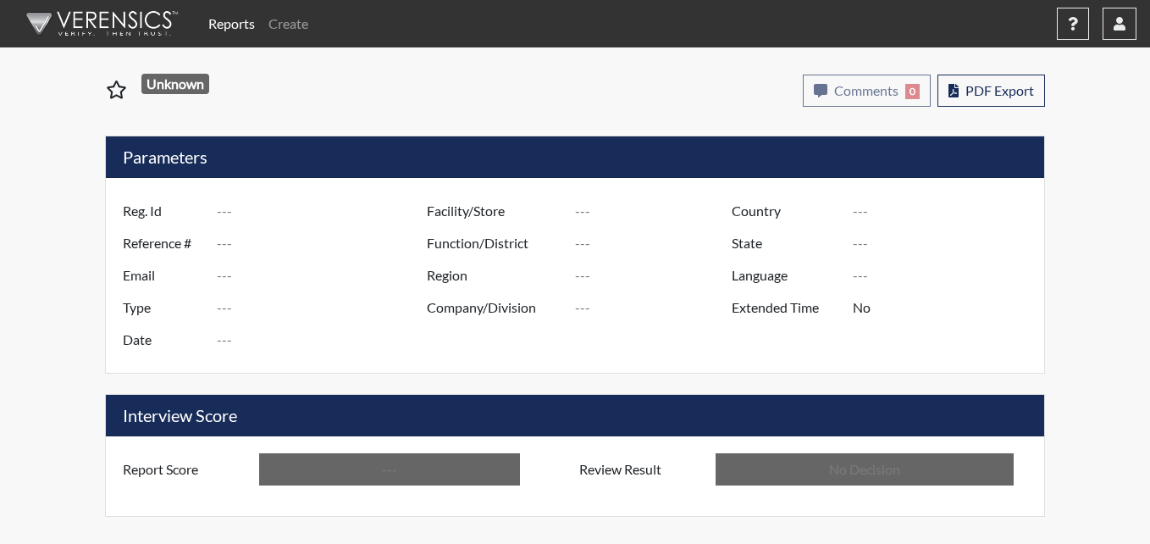
type input "Pulaski SP"
type input "Southwest Region"
type input "[GEOGRAPHIC_DATA]"
type input "[US_STATE]"
type input "English"
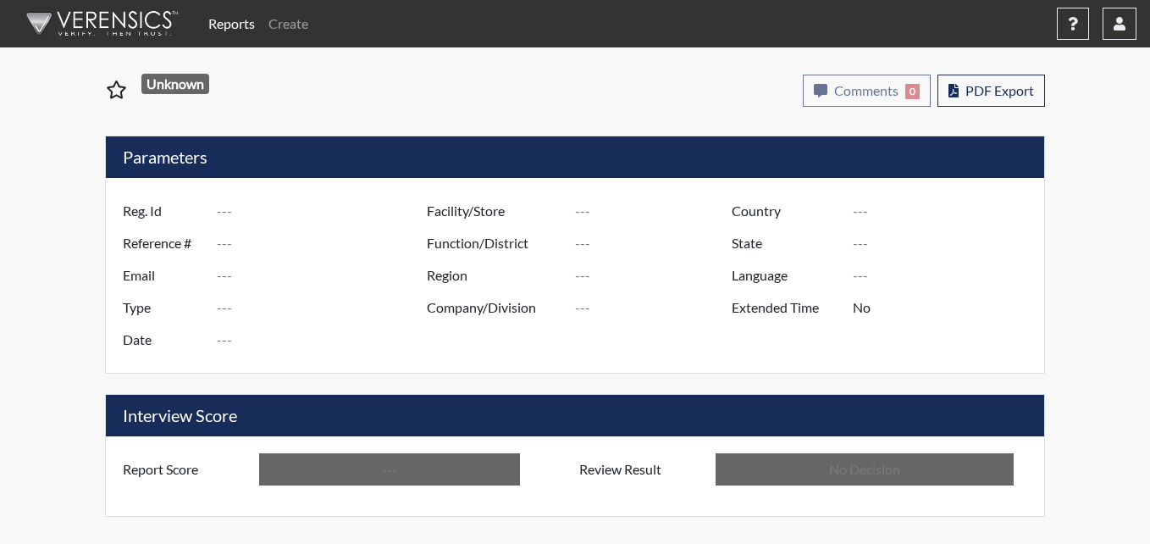
type input "Below Conditions"
type input "In Review"
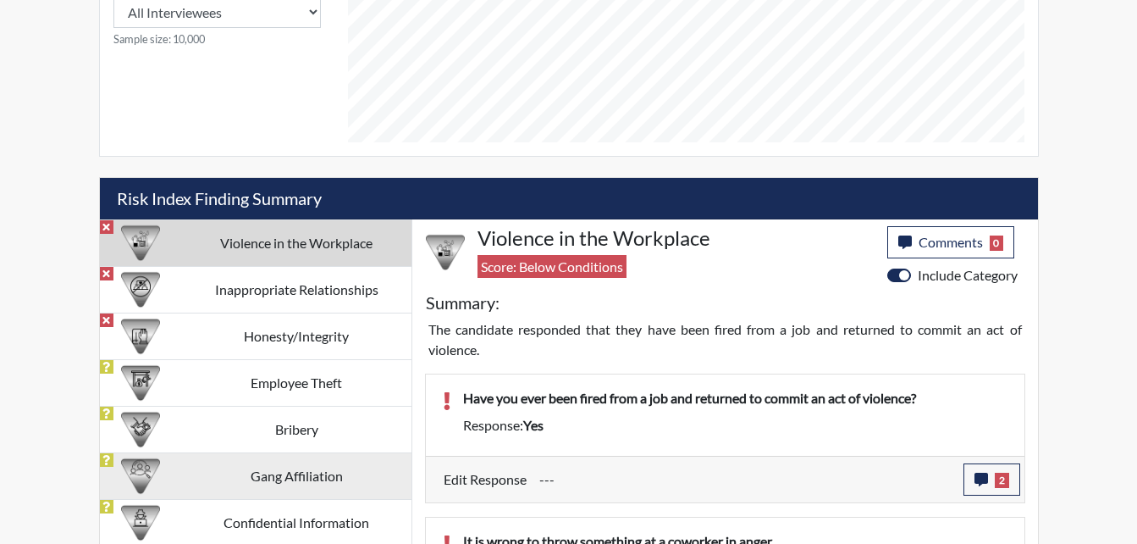
scroll to position [847, 0]
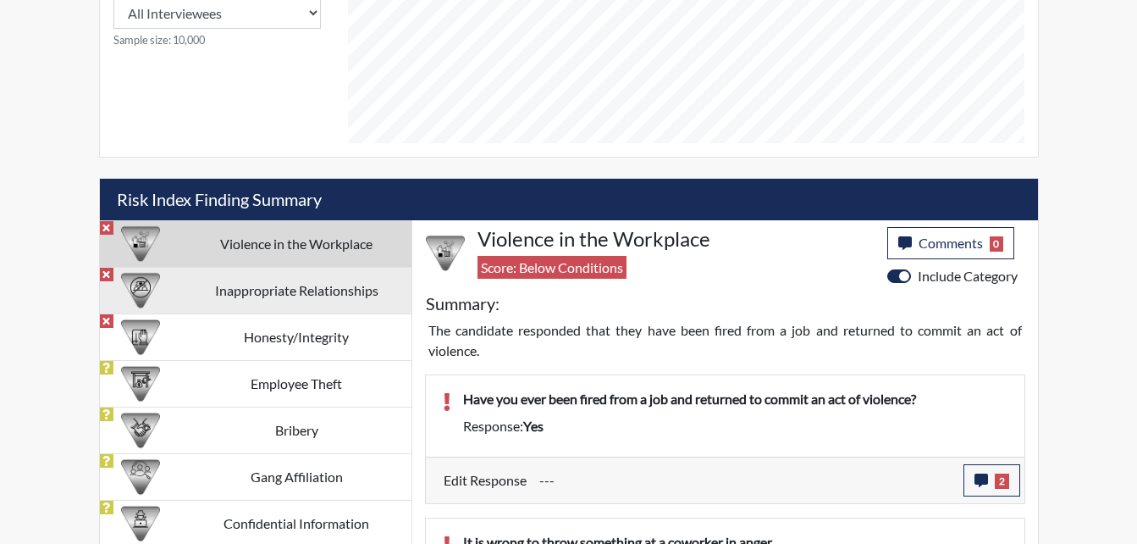
click at [301, 294] on td "Inappropriate Relationships" at bounding box center [297, 290] width 230 height 47
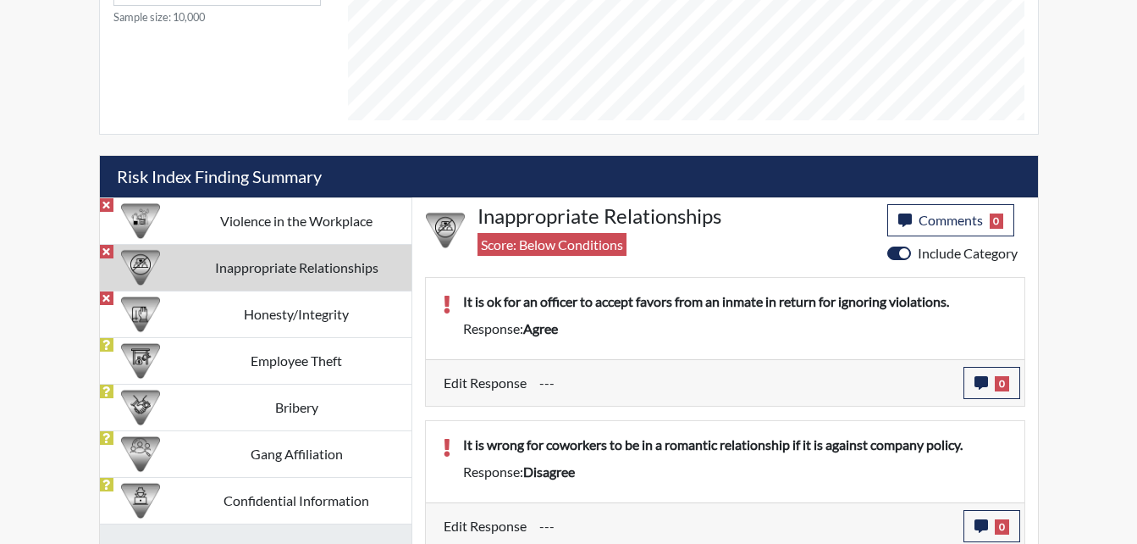
scroll to position [877, 0]
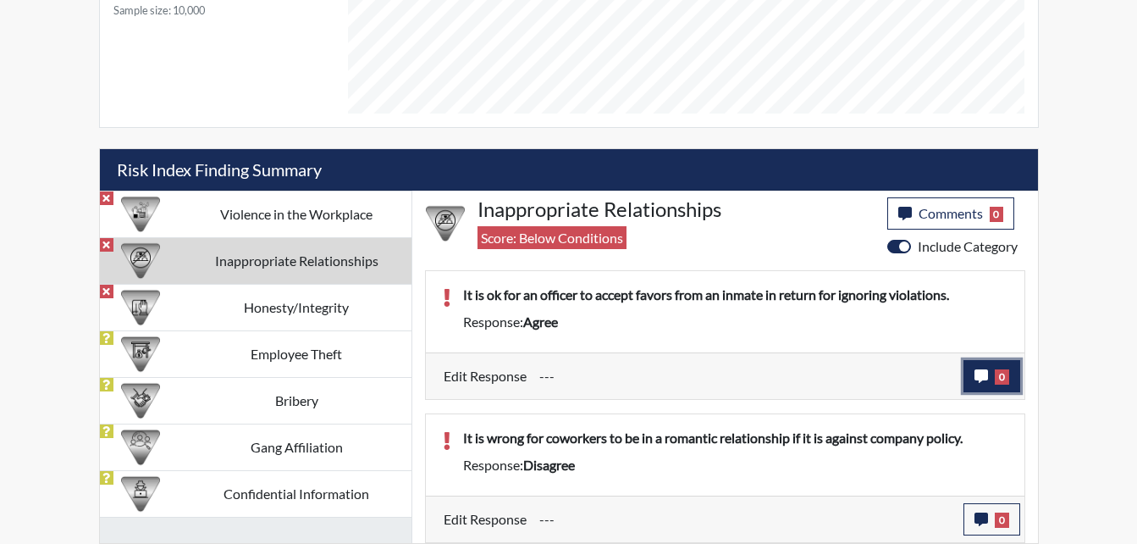
click at [980, 375] on icon "button" at bounding box center [982, 376] width 14 height 14
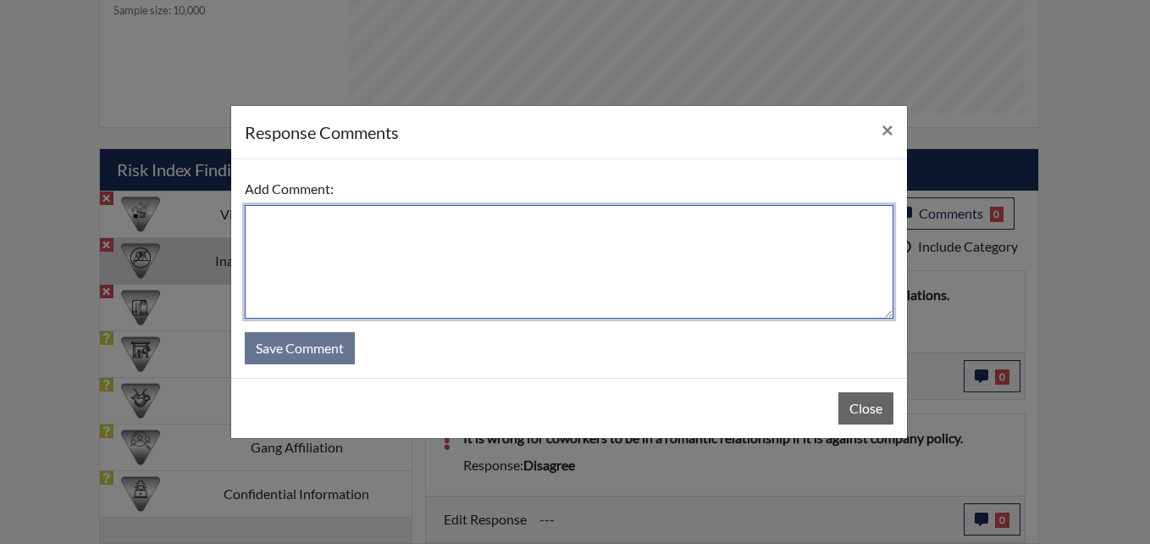
drag, startPoint x: 402, startPoint y: 242, endPoint x: 467, endPoint y: 245, distance: 64.4
click at [409, 242] on textarea at bounding box center [569, 261] width 649 height 113
type textarea "A"
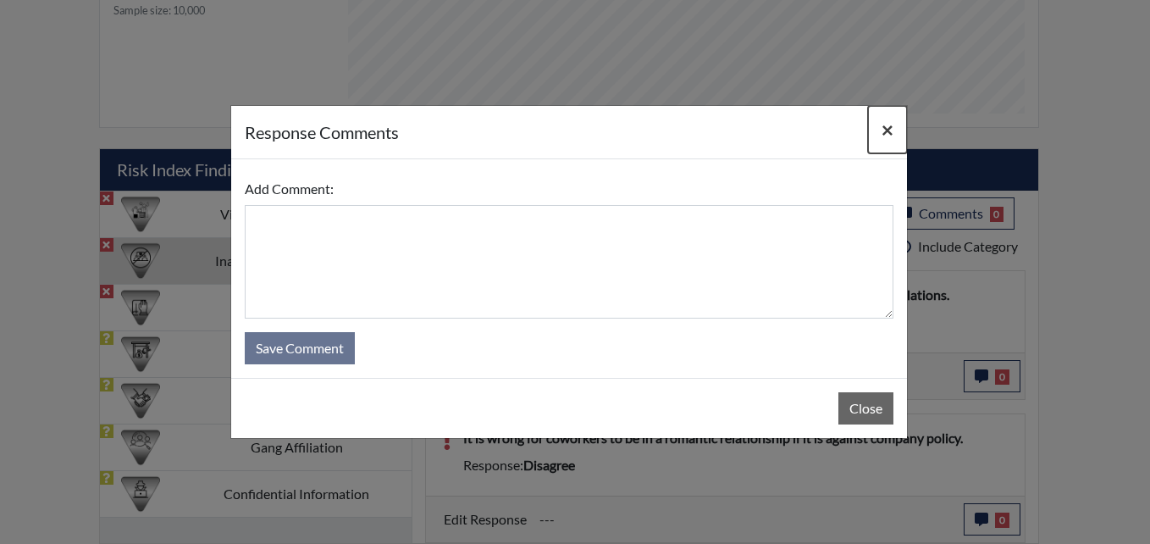
click at [886, 131] on span "×" at bounding box center [888, 129] width 12 height 25
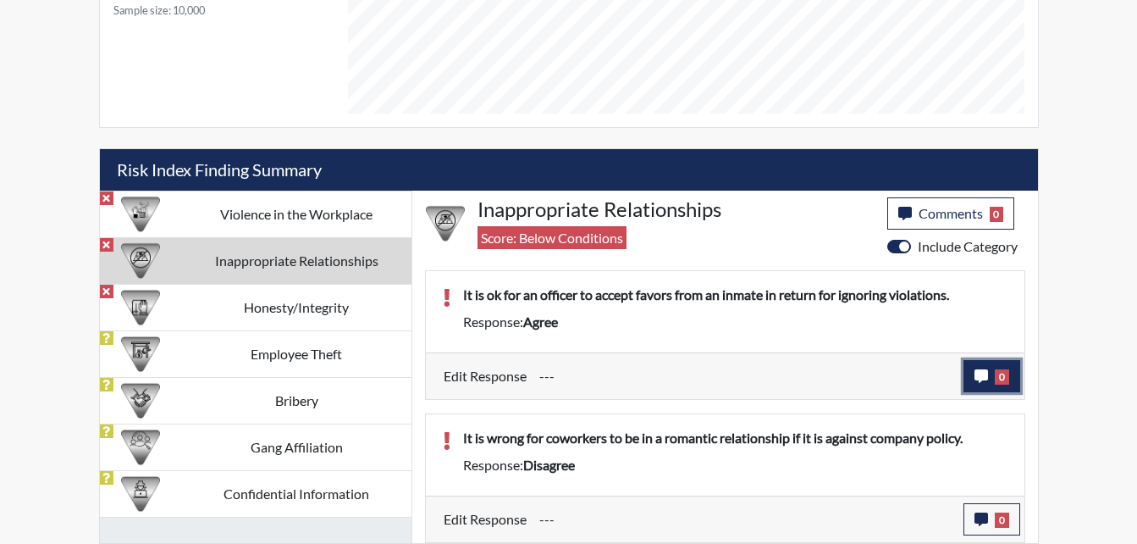
click at [978, 373] on icon "button" at bounding box center [982, 376] width 14 height 14
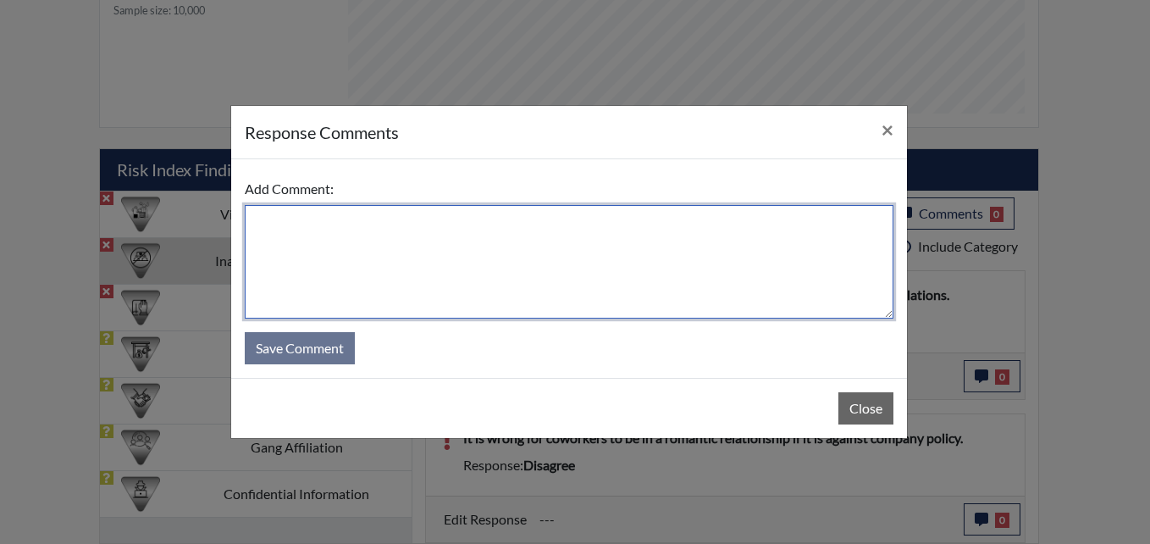
drag, startPoint x: 271, startPoint y: 226, endPoint x: 339, endPoint y: 226, distance: 67.8
click at [287, 226] on textarea at bounding box center [569, 261] width 649 height 113
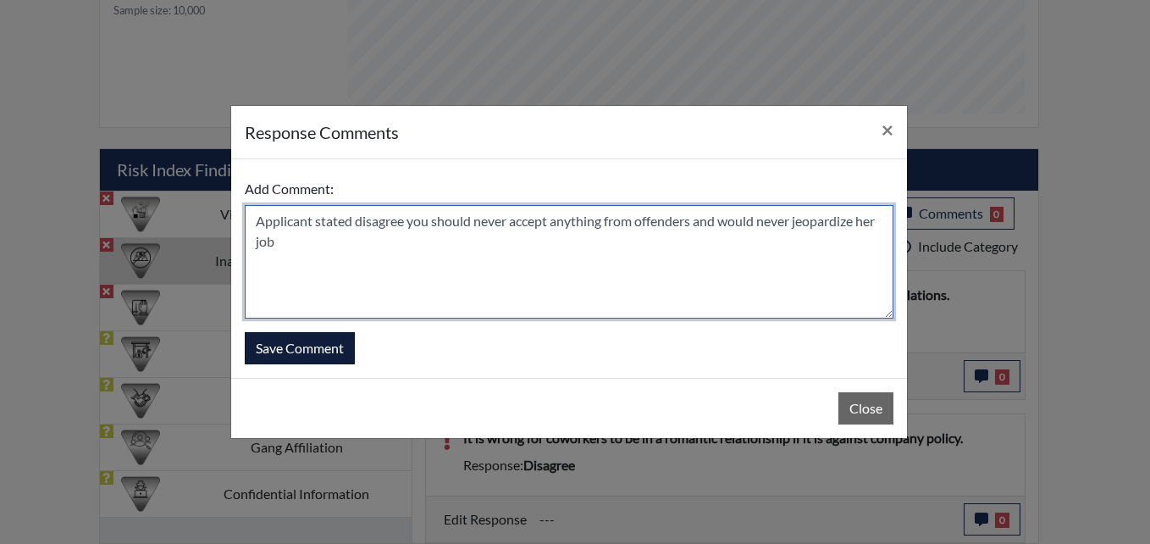
type textarea "Applicant stated disagree you should never accept anything from offenders and w…"
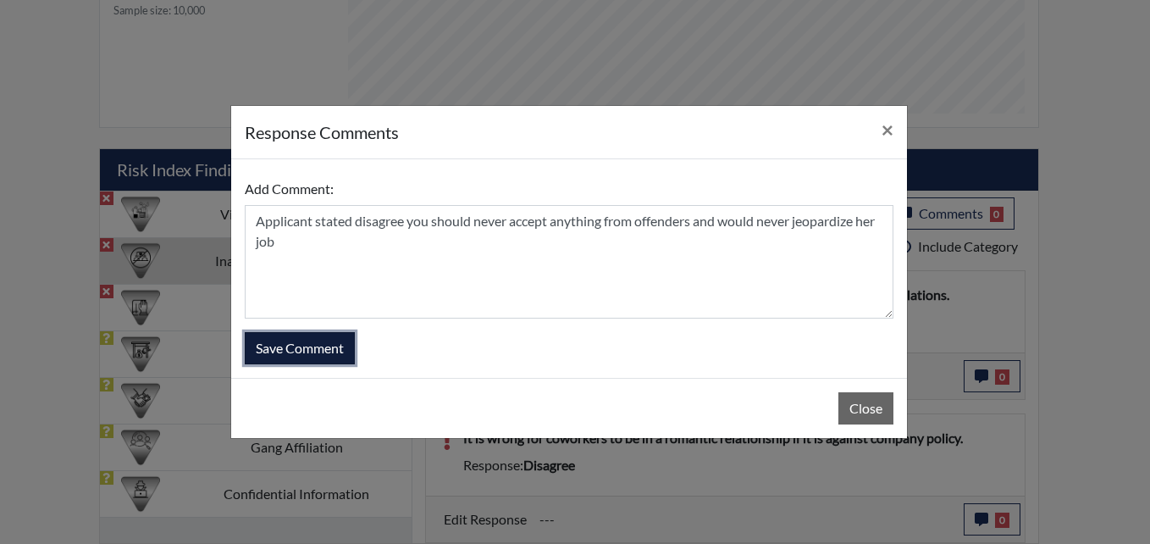
click at [318, 342] on button "Save Comment" at bounding box center [300, 348] width 110 height 32
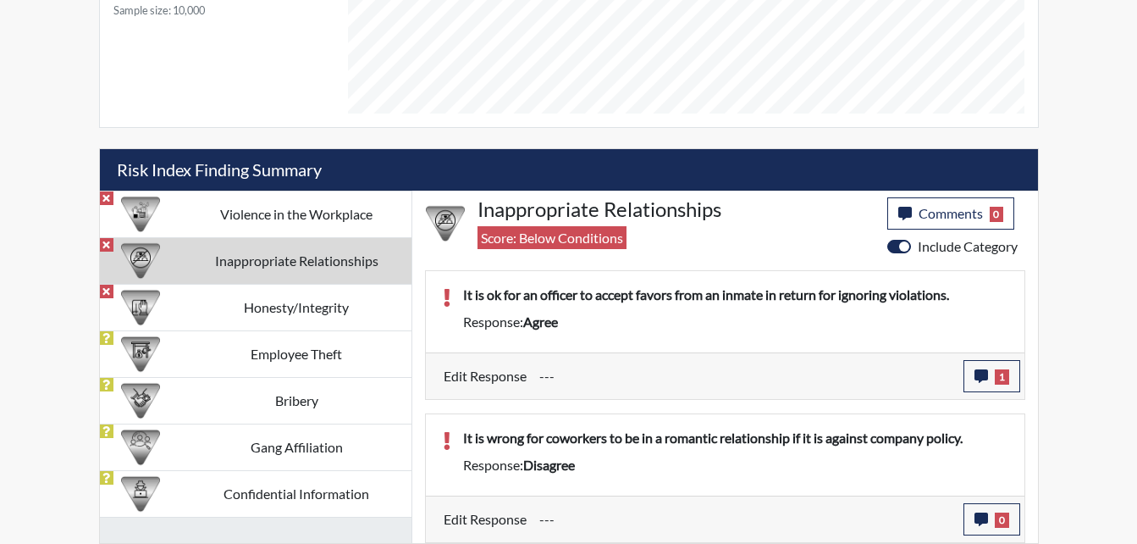
scroll to position [281, 704]
click at [991, 518] on button "0" at bounding box center [992, 519] width 57 height 32
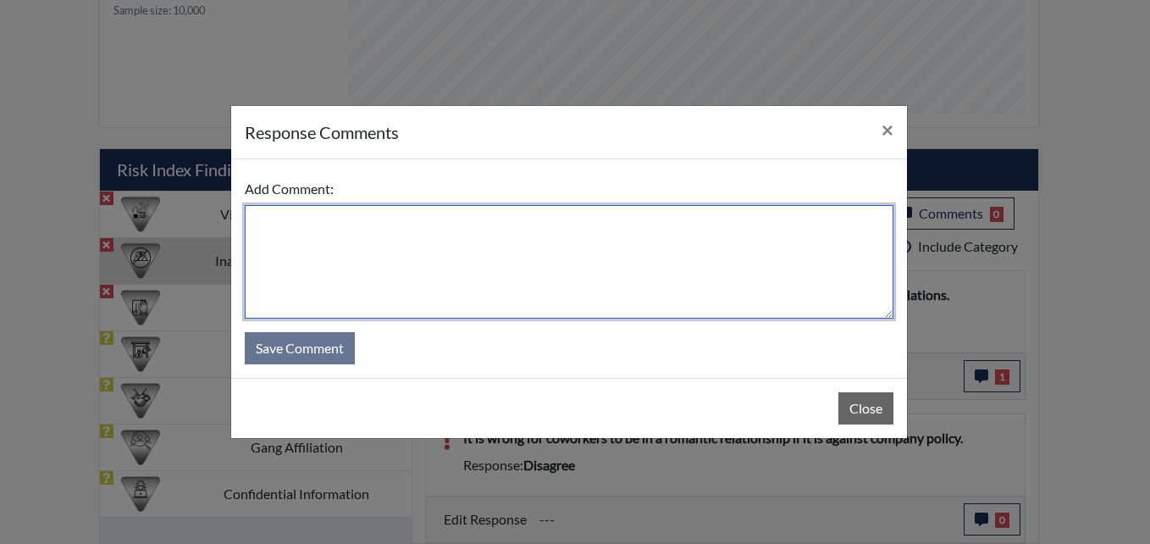
click at [433, 250] on textarea at bounding box center [569, 261] width 649 height 113
click at [447, 224] on textarea "Applicant stated agree it wrong" at bounding box center [569, 261] width 649 height 113
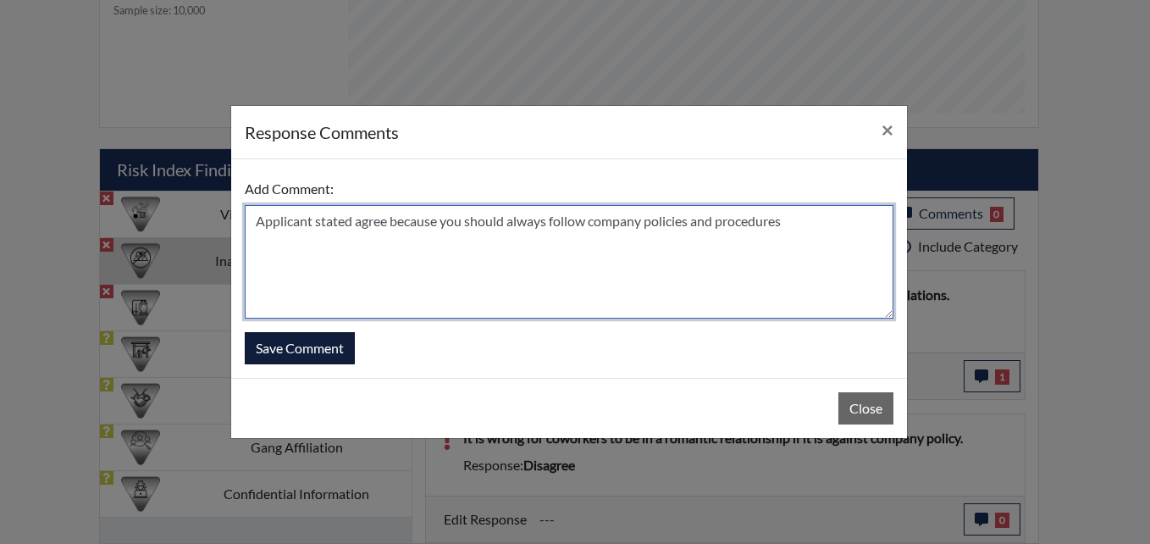
type textarea "Applicant stated agree because you should always follow company policies and pr…"
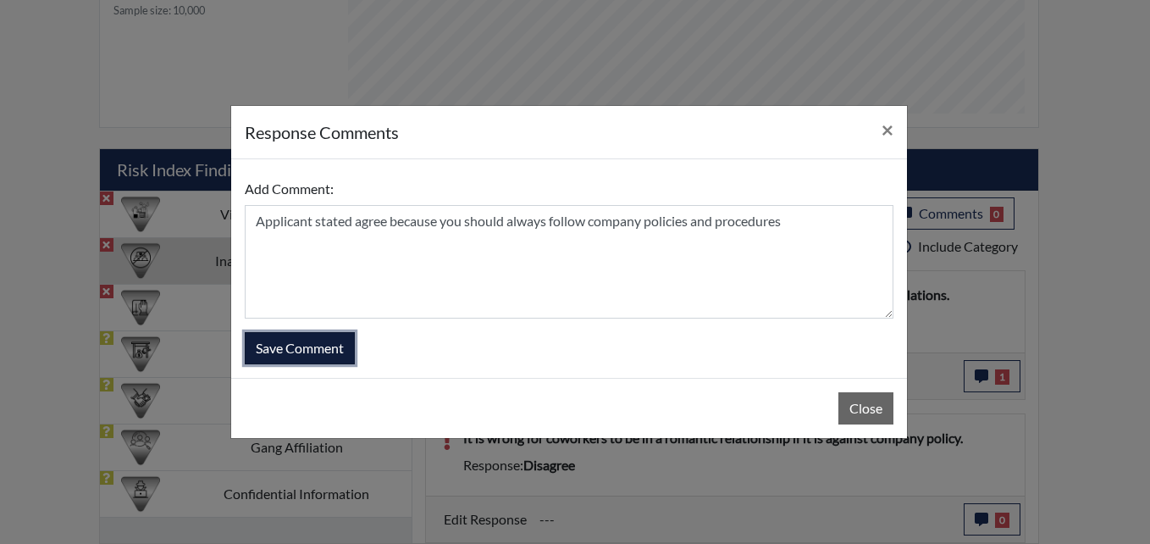
click at [339, 342] on button "Save Comment" at bounding box center [300, 348] width 110 height 32
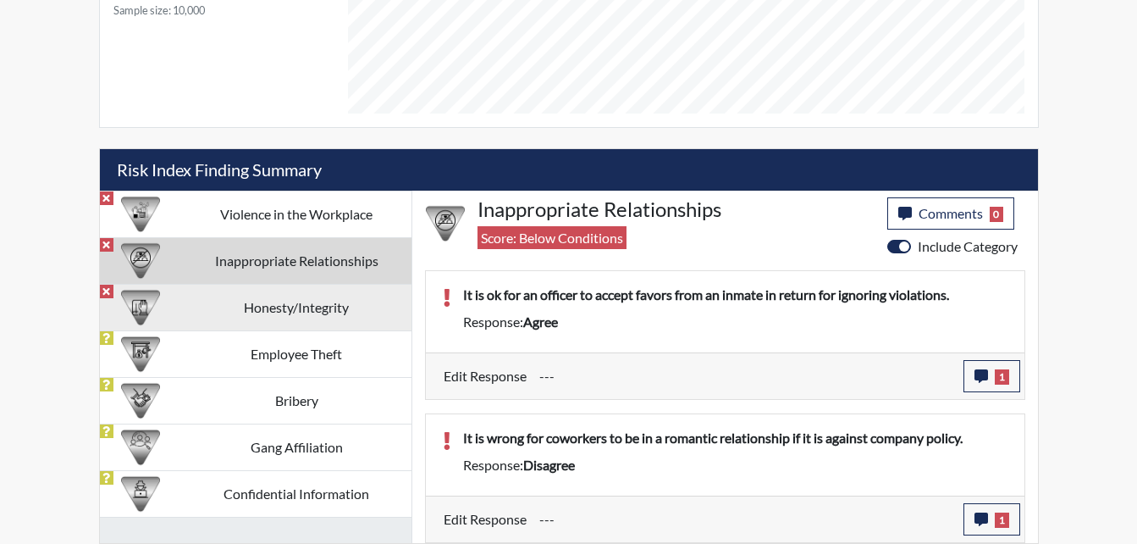
click at [359, 301] on td "Honesty/Integrity" at bounding box center [297, 307] width 230 height 47
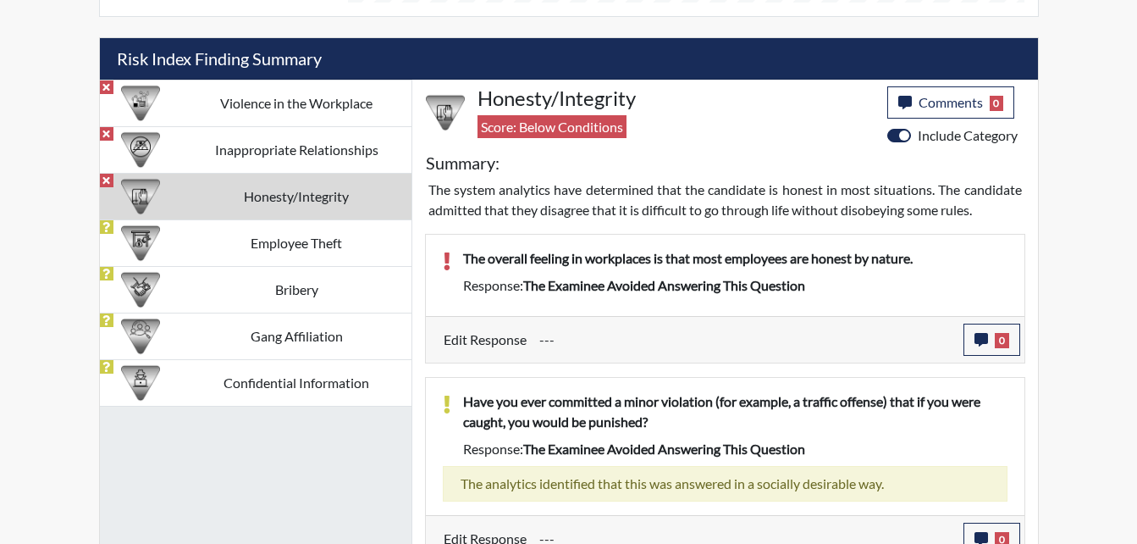
scroll to position [961, 0]
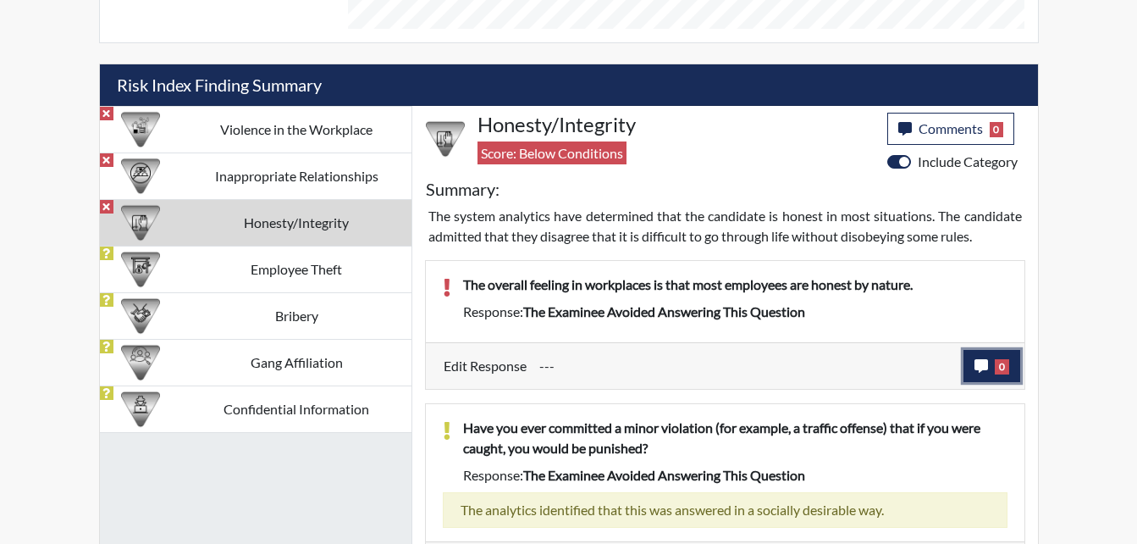
click at [977, 370] on icon "button" at bounding box center [982, 366] width 14 height 14
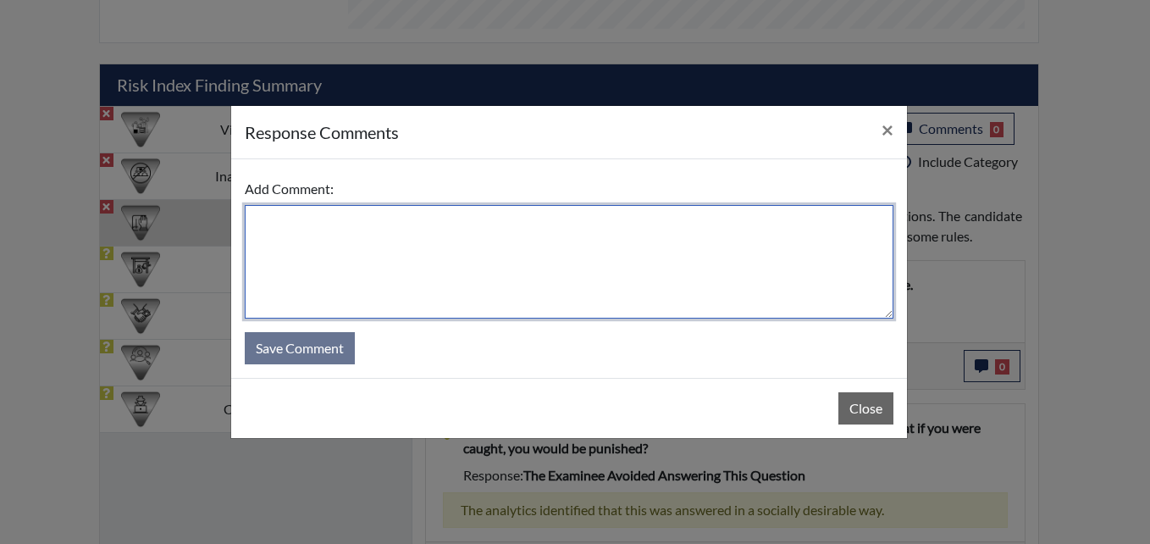
drag, startPoint x: 295, startPoint y: 221, endPoint x: 531, endPoint y: 193, distance: 237.9
click at [305, 219] on textarea at bounding box center [569, 261] width 649 height 113
click at [318, 224] on textarea "Applicants agree she believed bein" at bounding box center [569, 261] width 649 height 113
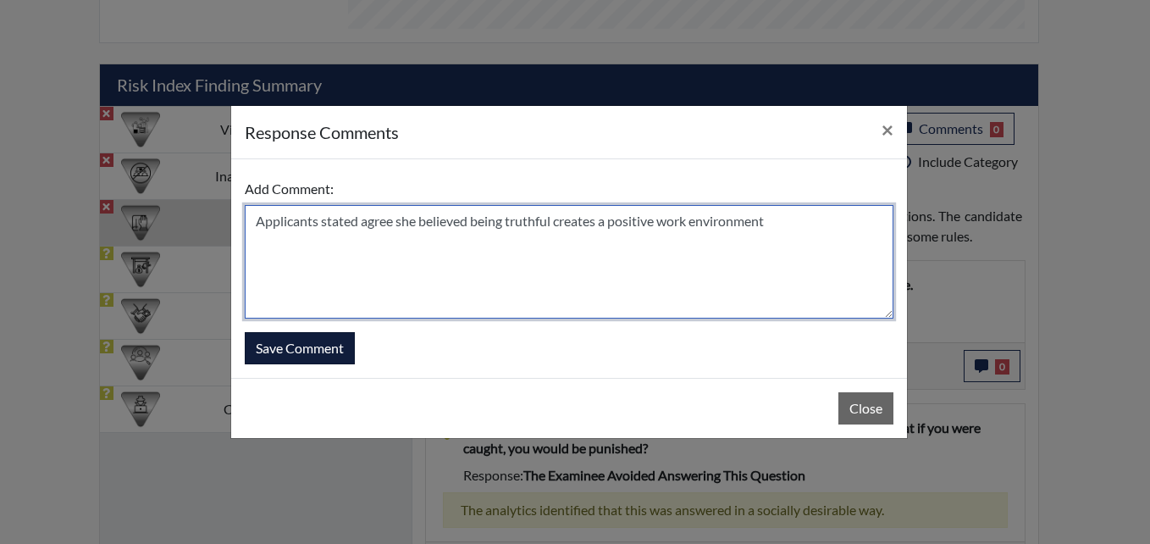
type textarea "Applicants stated agree she believed being truthful creates a positive work env…"
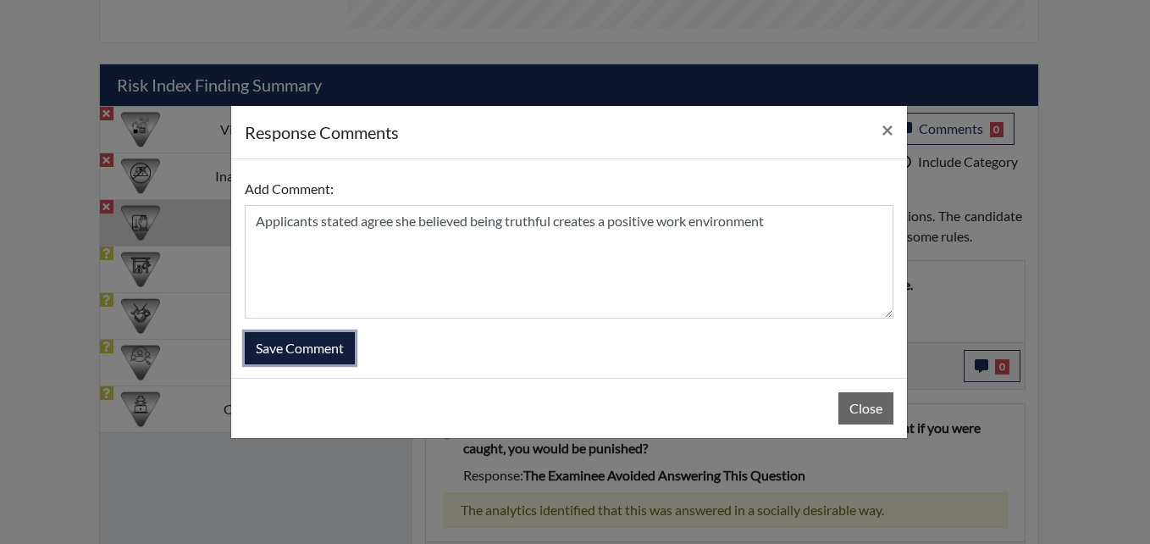
click at [268, 333] on button "Save Comment" at bounding box center [300, 348] width 110 height 32
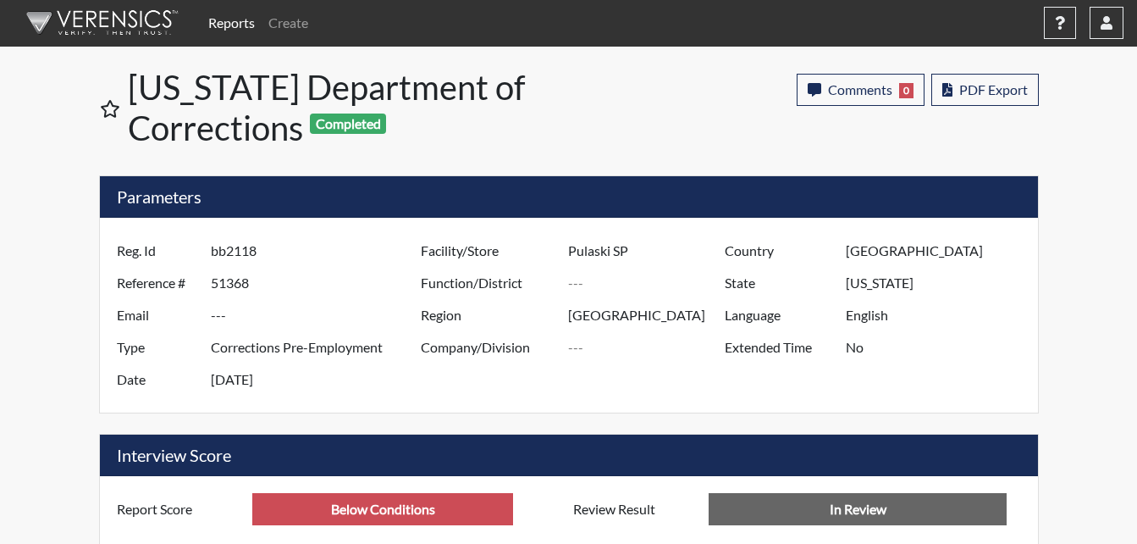
scroll to position [0, 0]
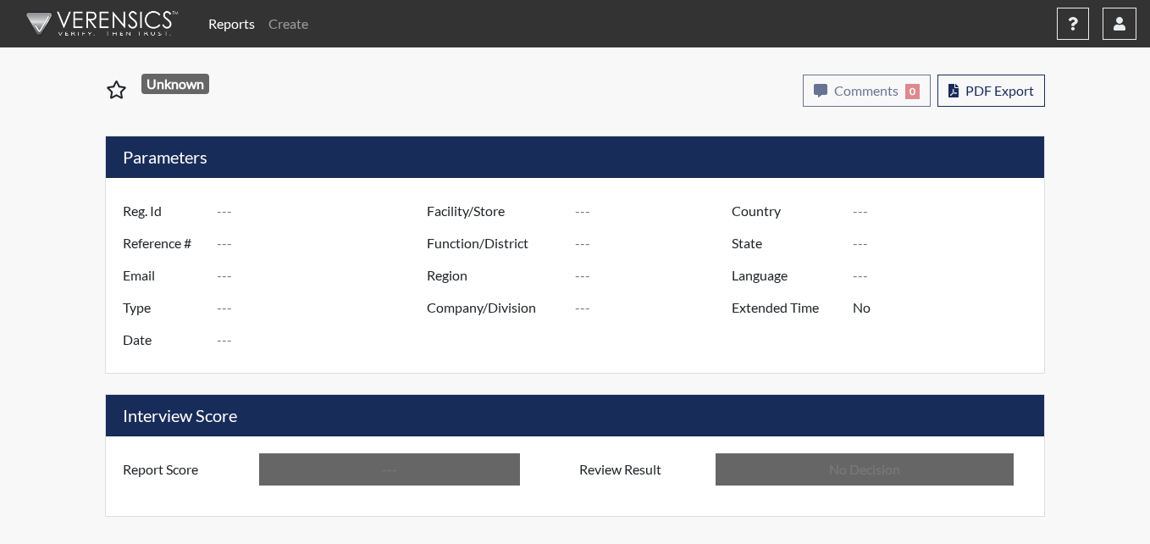
type input "ANB1441"
type input "51367"
type input "---"
type input "Corrections Pre-Employment"
type input "[DATE]"
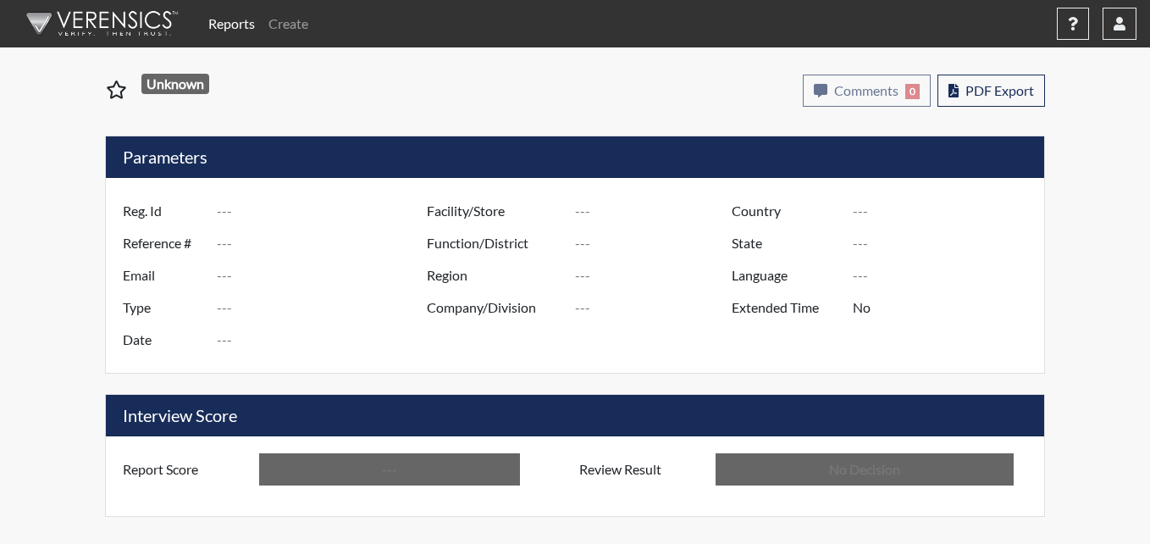
type input "Pulaski SP"
type input "[GEOGRAPHIC_DATA]"
type input "[US_STATE]"
type input "English"
type input "Below Conditions"
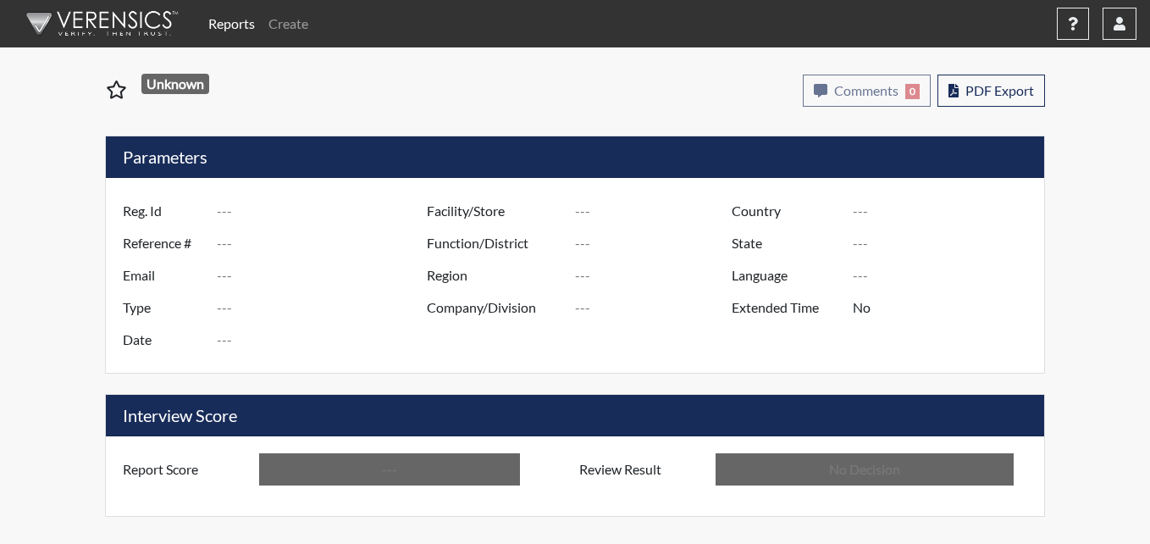
type input "In Review"
type input "TTR0032"
type input "51365"
type input "---"
type input "Corrections Pre-Employment"
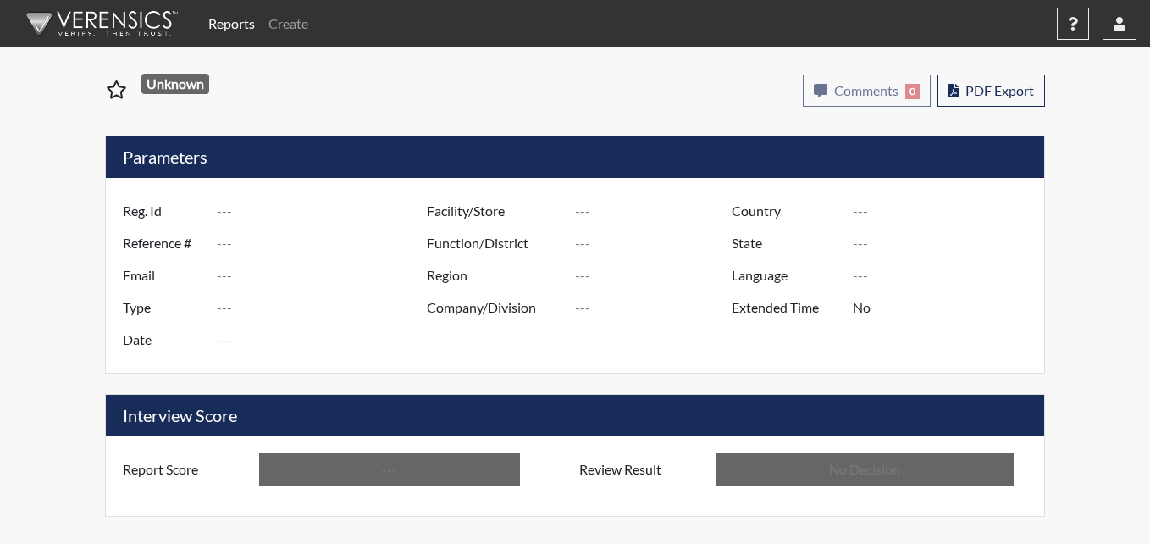
type input "[DATE]"
type input "Pulaski SP"
type input "[GEOGRAPHIC_DATA]"
type input "[US_STATE]"
type input "English"
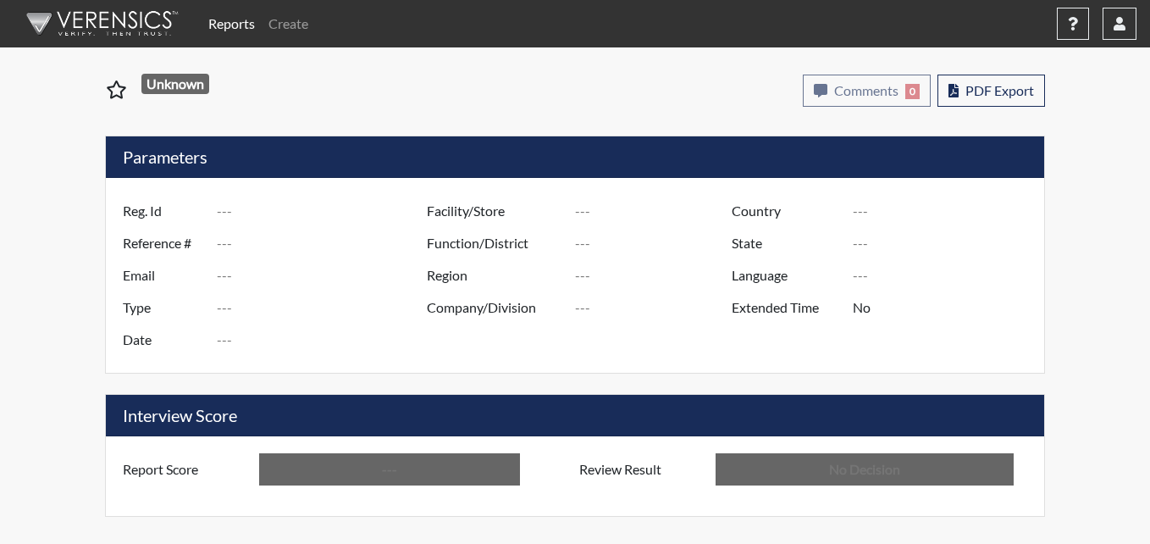
type input "Below Conditions"
type input "In Review"
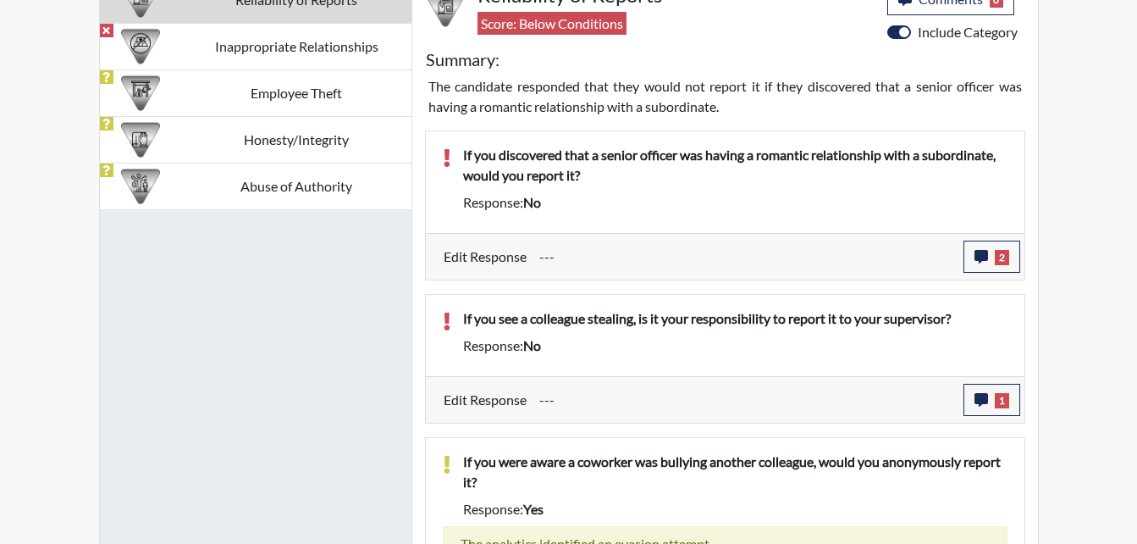
scroll to position [1101, 0]
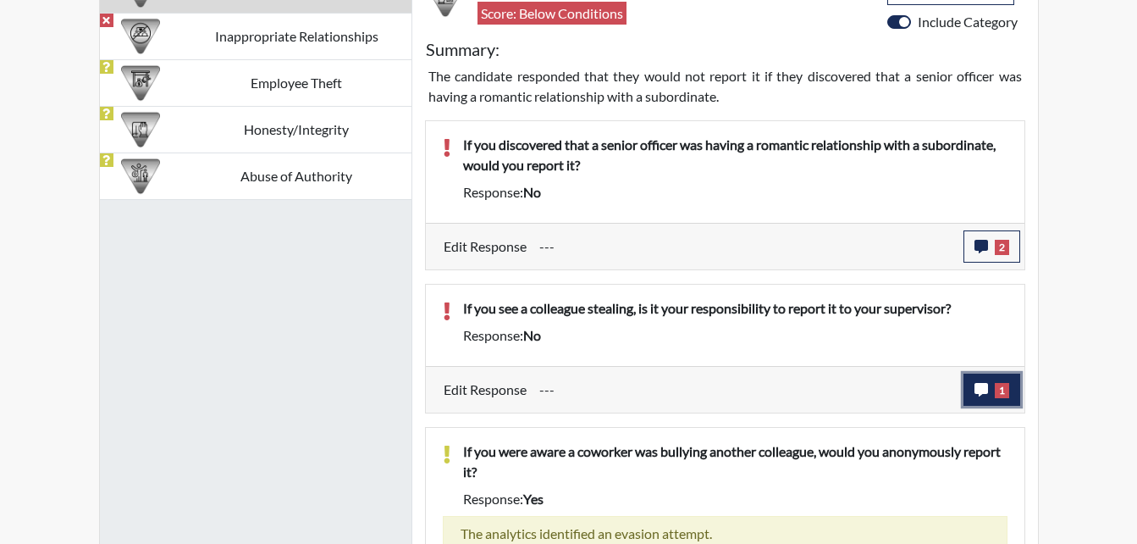
click at [980, 381] on button "1" at bounding box center [992, 390] width 57 height 32
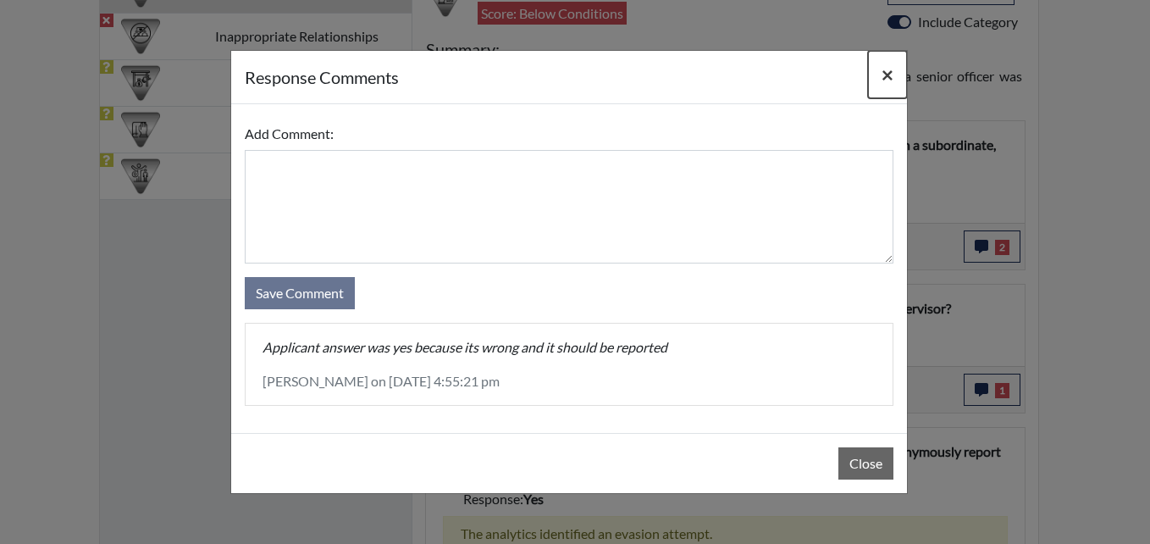
click at [885, 74] on span "×" at bounding box center [888, 74] width 12 height 25
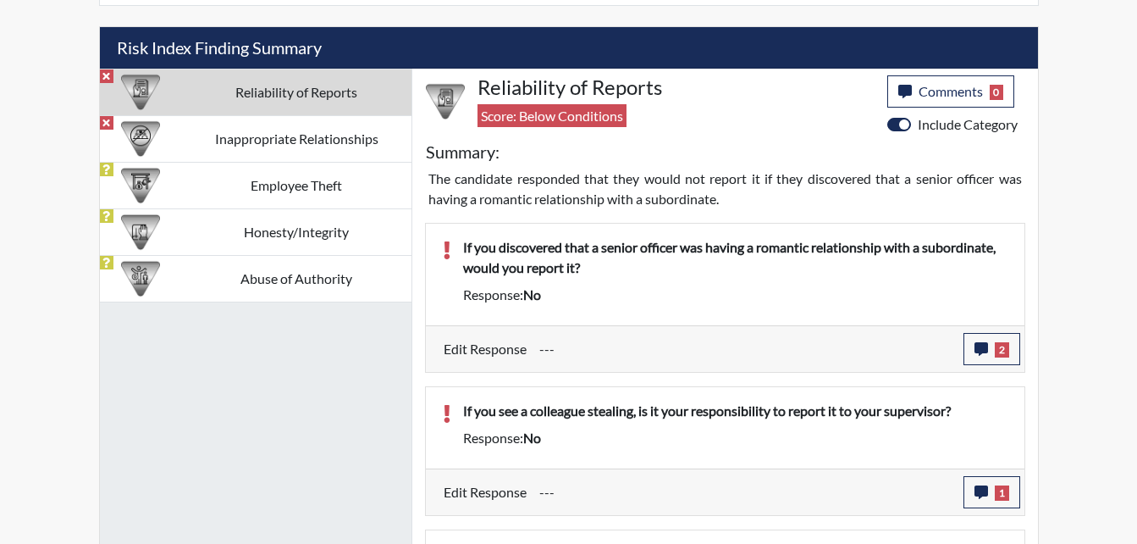
scroll to position [932, 0]
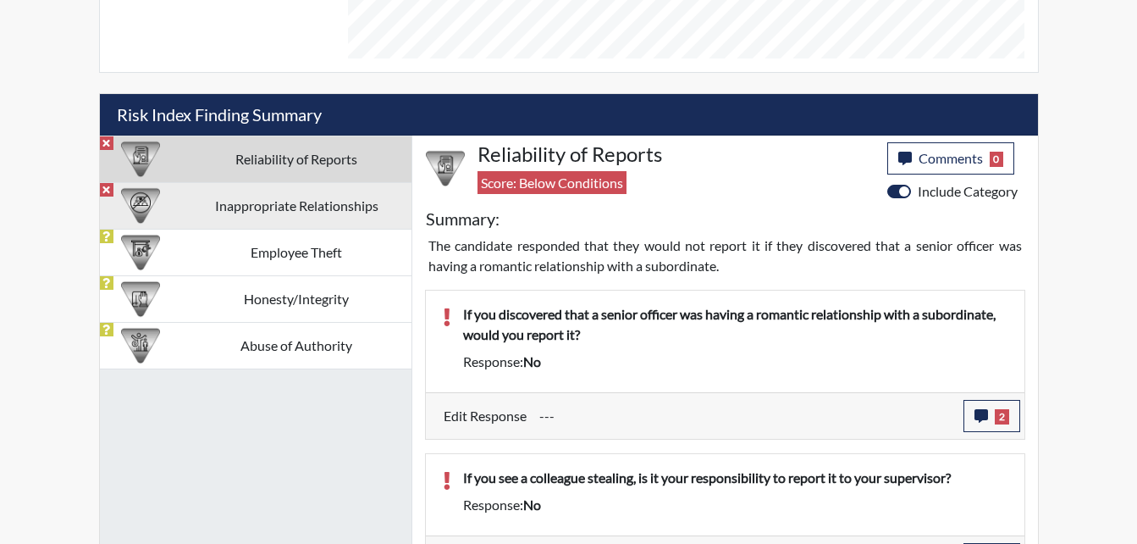
click at [283, 210] on td "Inappropriate Relationships" at bounding box center [297, 205] width 230 height 47
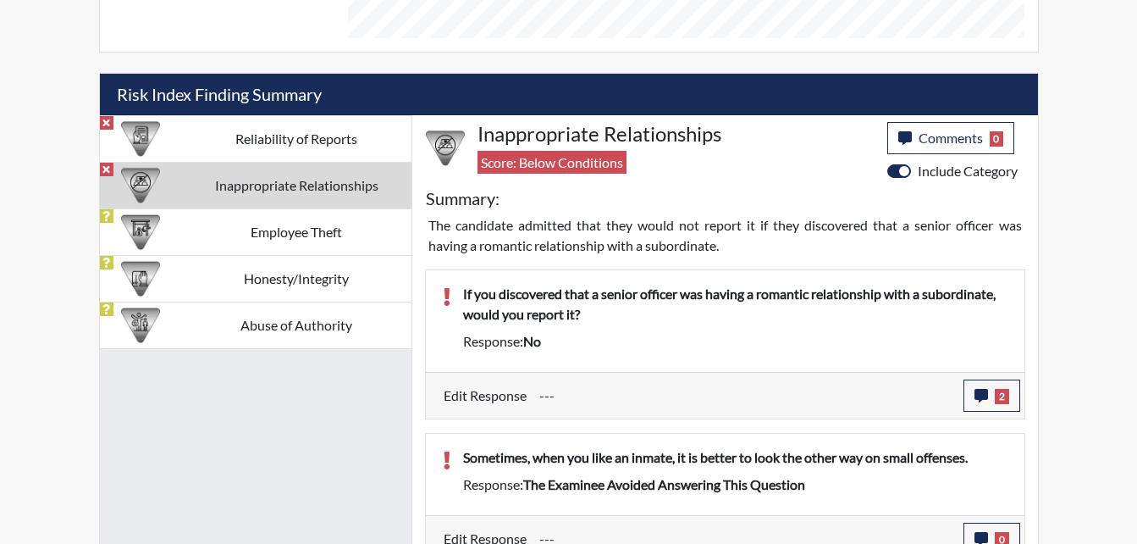
scroll to position [971, 0]
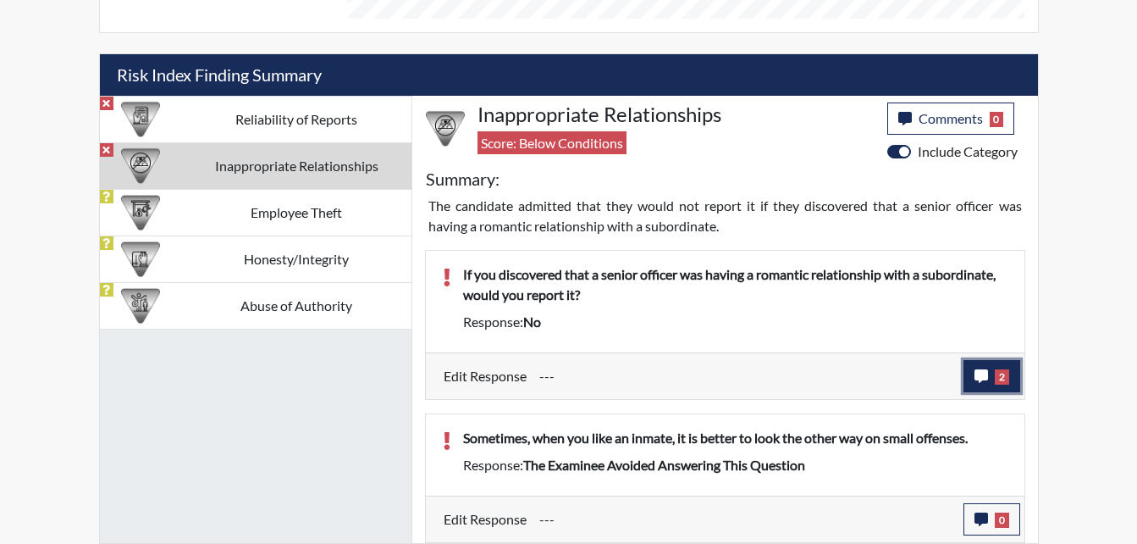
click at [1004, 391] on button "2" at bounding box center [992, 376] width 57 height 32
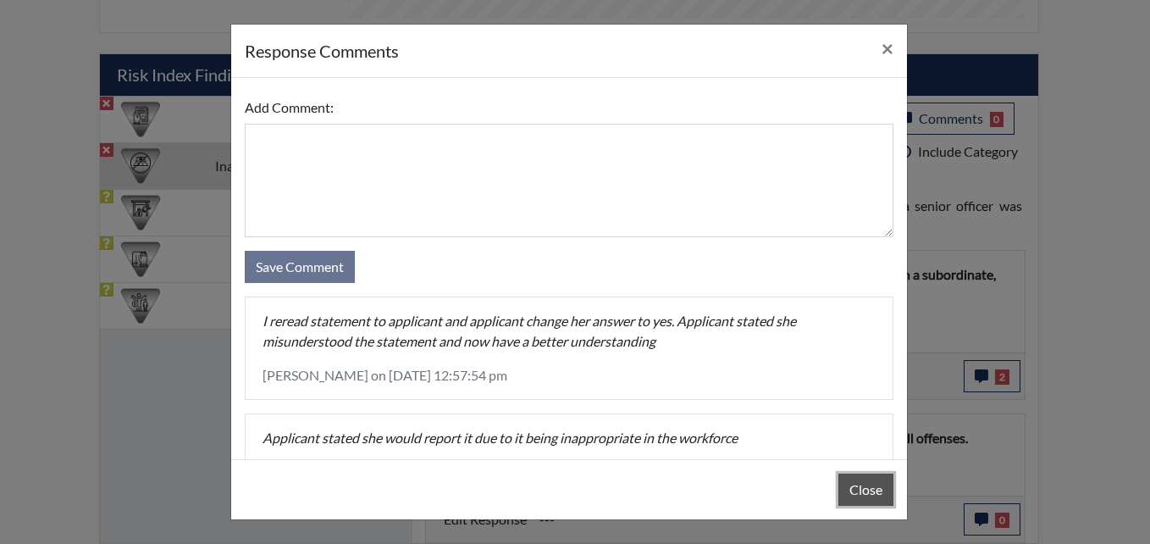
click at [880, 486] on button "Close" at bounding box center [865, 489] width 55 height 32
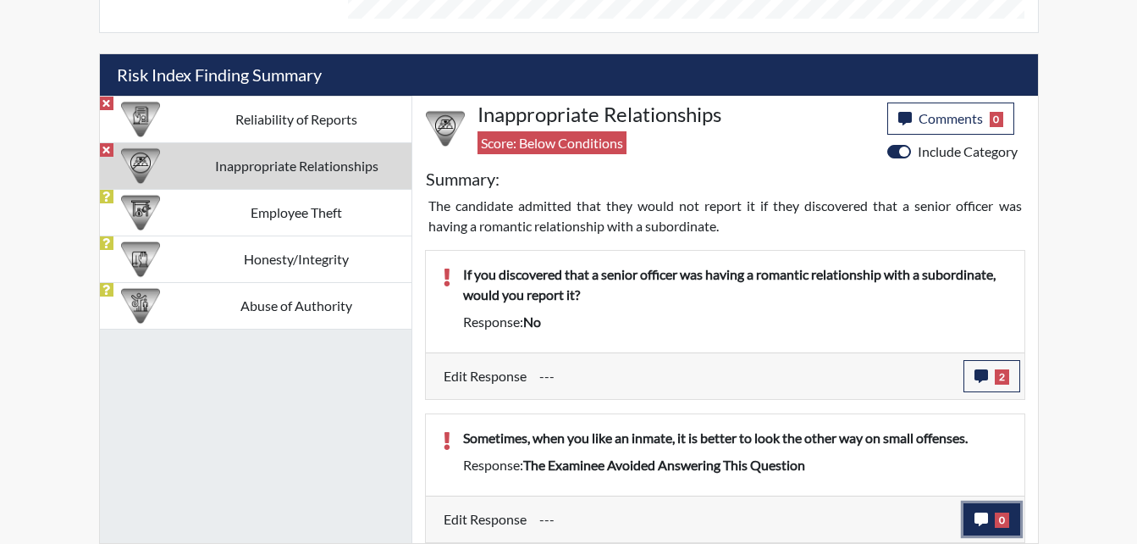
click at [989, 513] on button "0" at bounding box center [992, 519] width 57 height 32
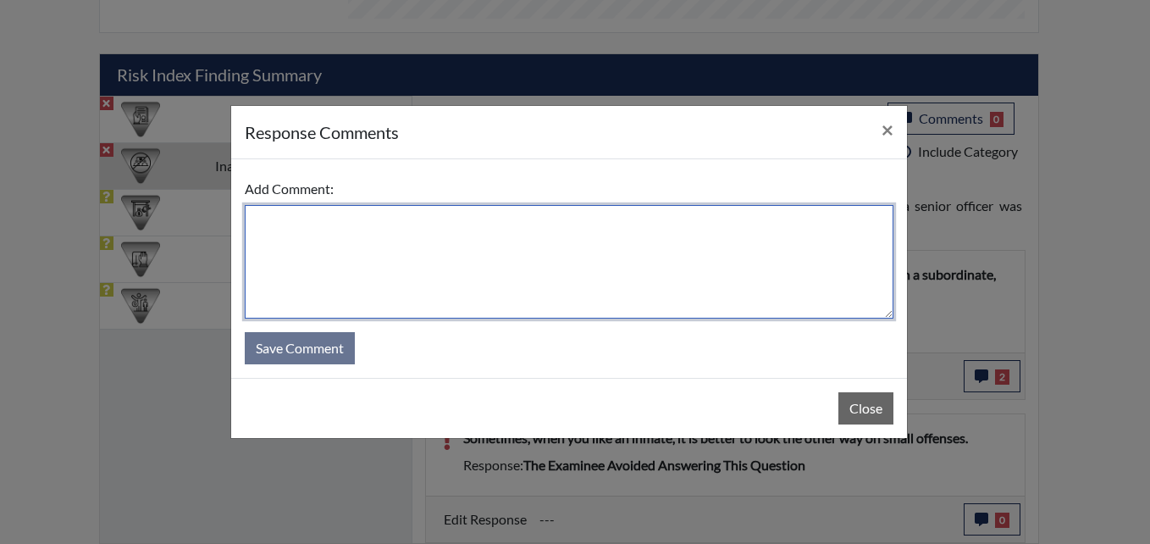
click at [462, 233] on textarea at bounding box center [569, 261] width 649 height 113
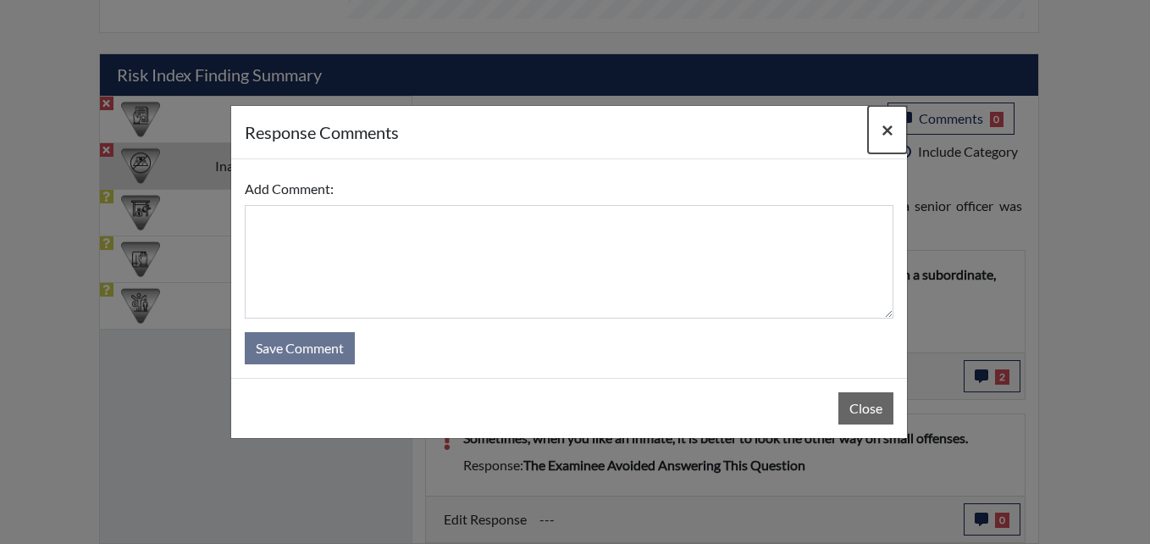
click at [888, 125] on span "×" at bounding box center [888, 129] width 12 height 25
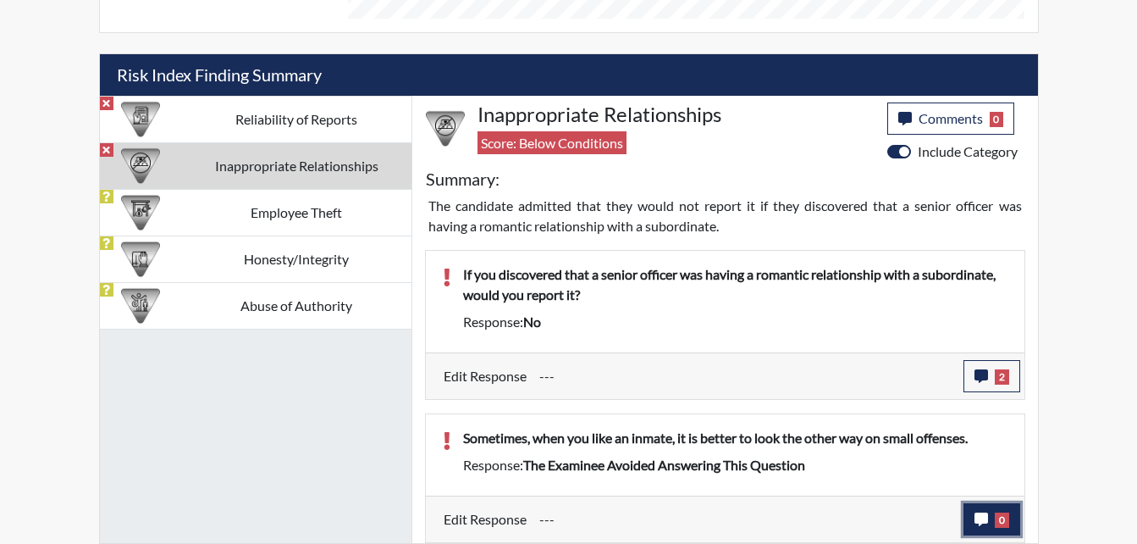
click at [985, 517] on icon "button" at bounding box center [982, 519] width 14 height 14
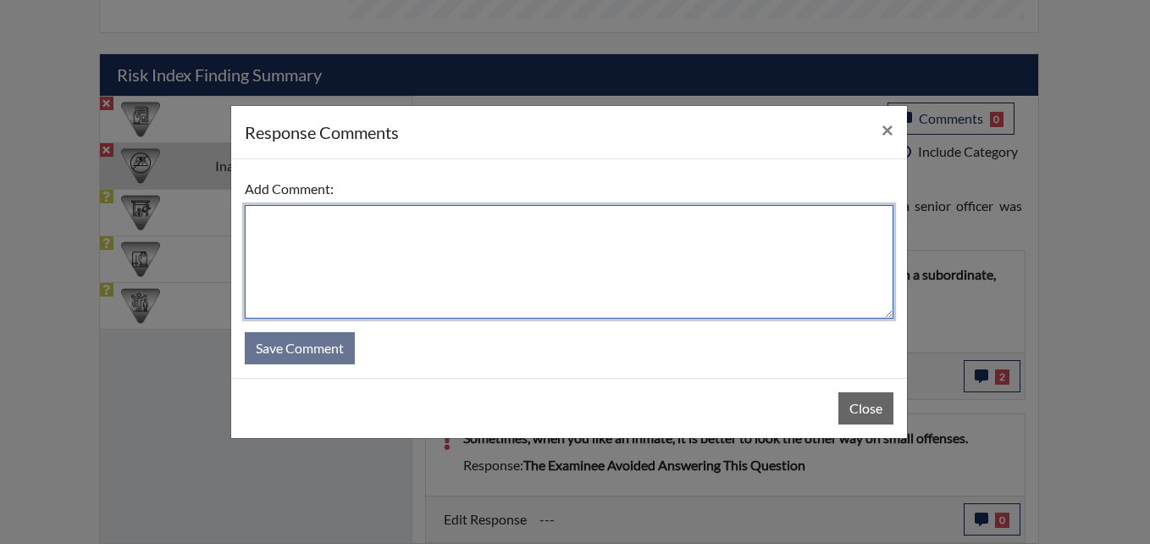
click at [418, 259] on textarea at bounding box center [569, 261] width 649 height 113
click at [452, 234] on textarea at bounding box center [569, 261] width 649 height 113
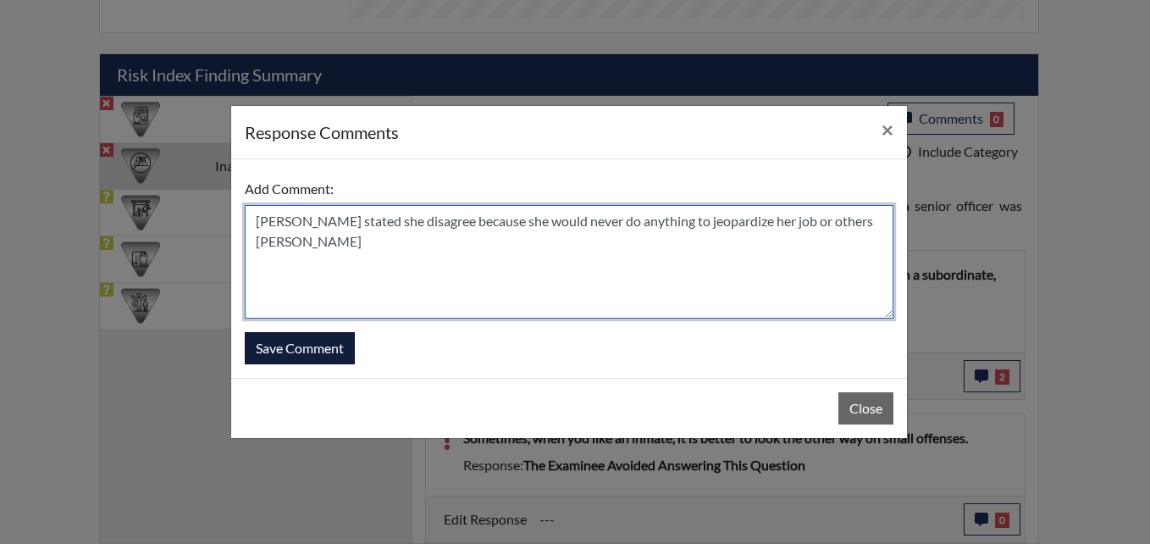
type textarea "Applicant stated she disagree because she would never do anything to jeopardize…"
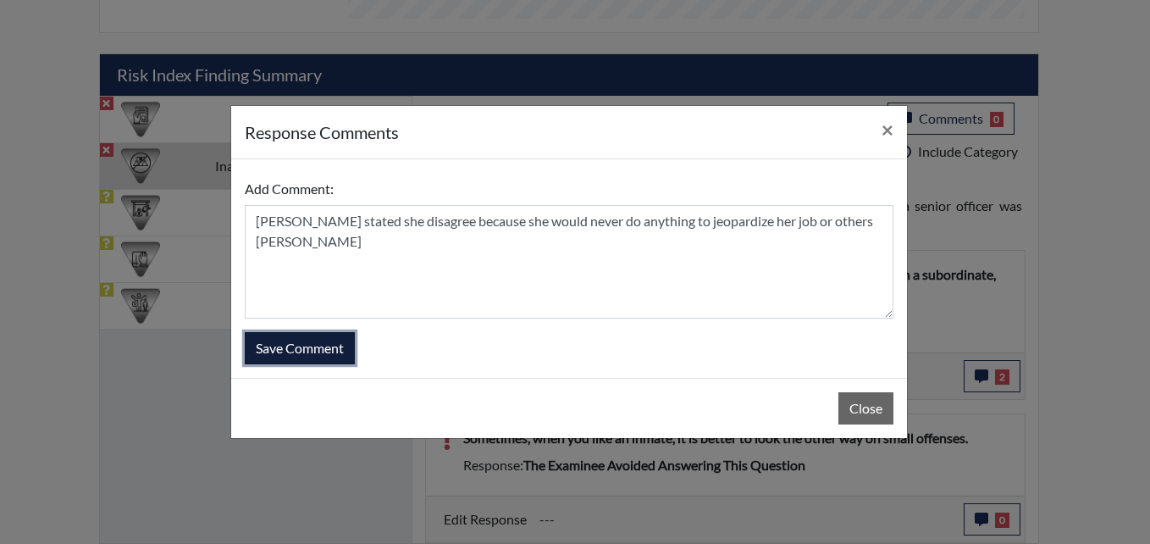
click at [321, 344] on button "Save Comment" at bounding box center [300, 348] width 110 height 32
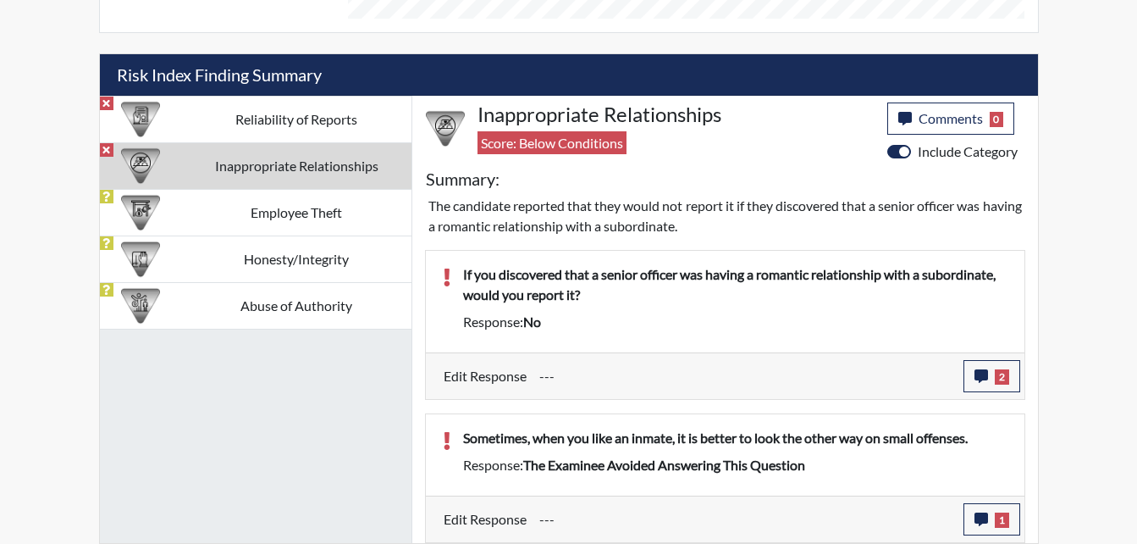
scroll to position [281, 704]
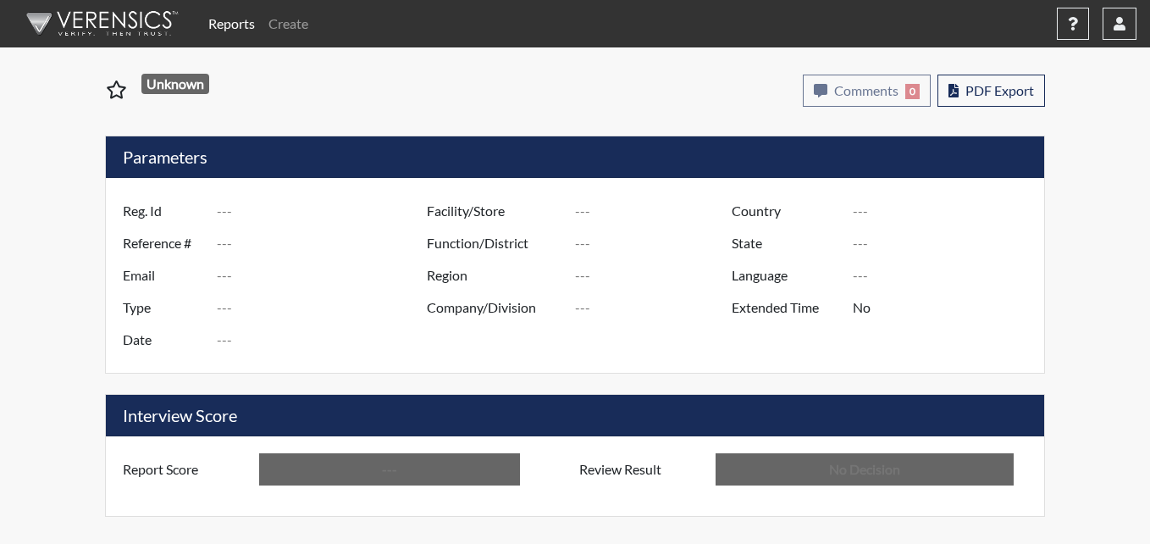
type input "db0379"
type input "51364"
type input "---"
type input "Corrections Pre-Employment"
type input "[DATE]"
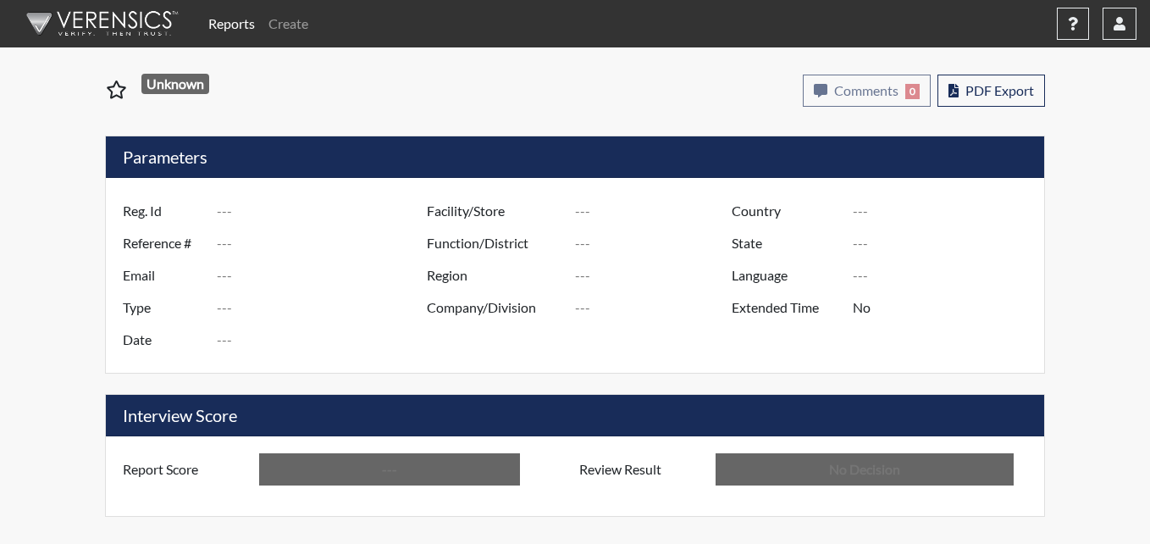
type input "Pulaski SP"
type input "[GEOGRAPHIC_DATA]"
type input "[US_STATE]"
type input "English"
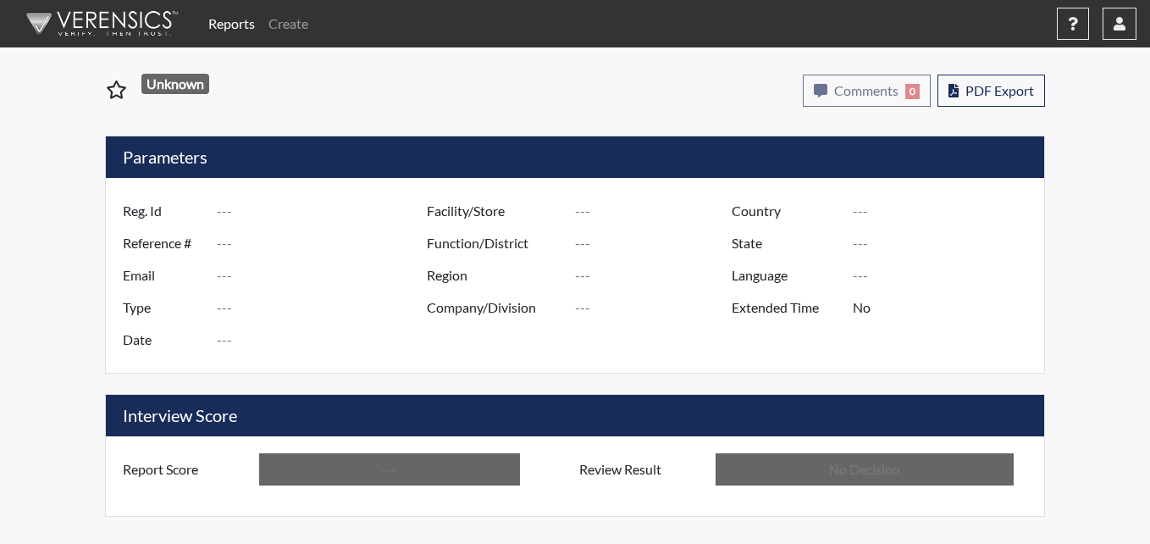
type input "Below Conditions"
type input "In Review"
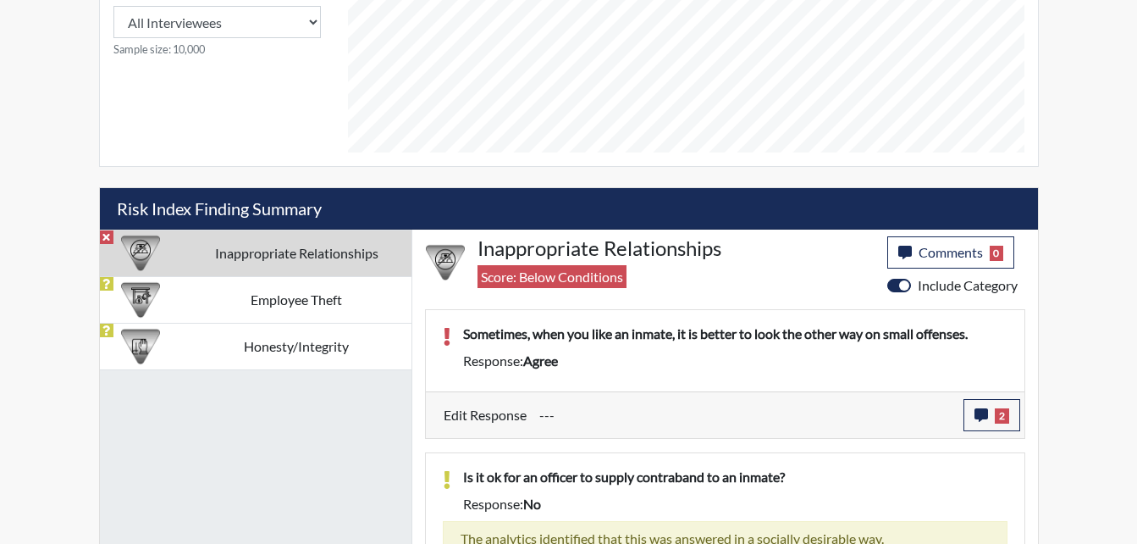
scroll to position [847, 0]
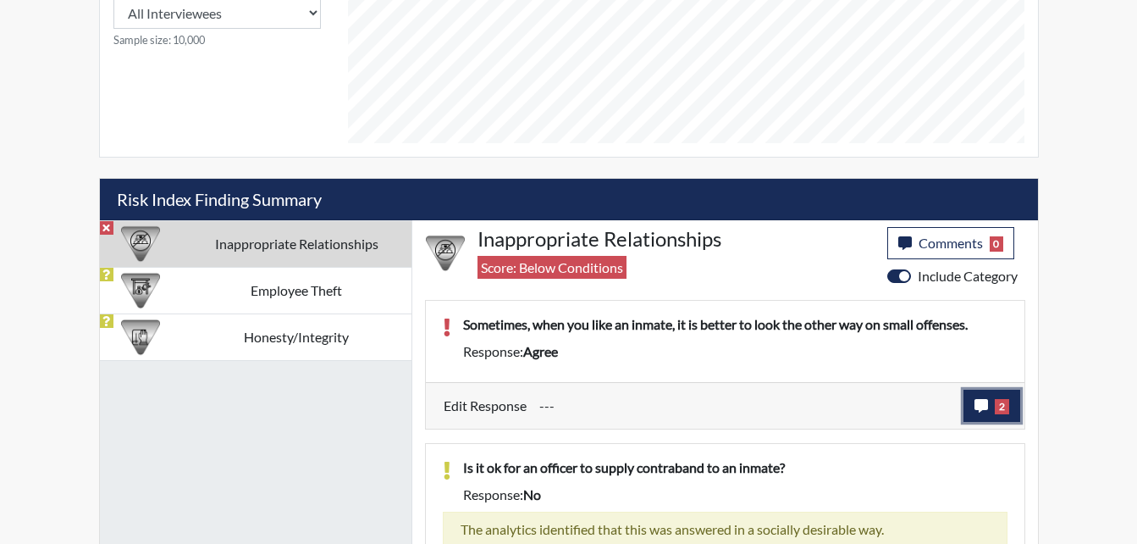
click at [1000, 410] on span "2" at bounding box center [1002, 406] width 14 height 15
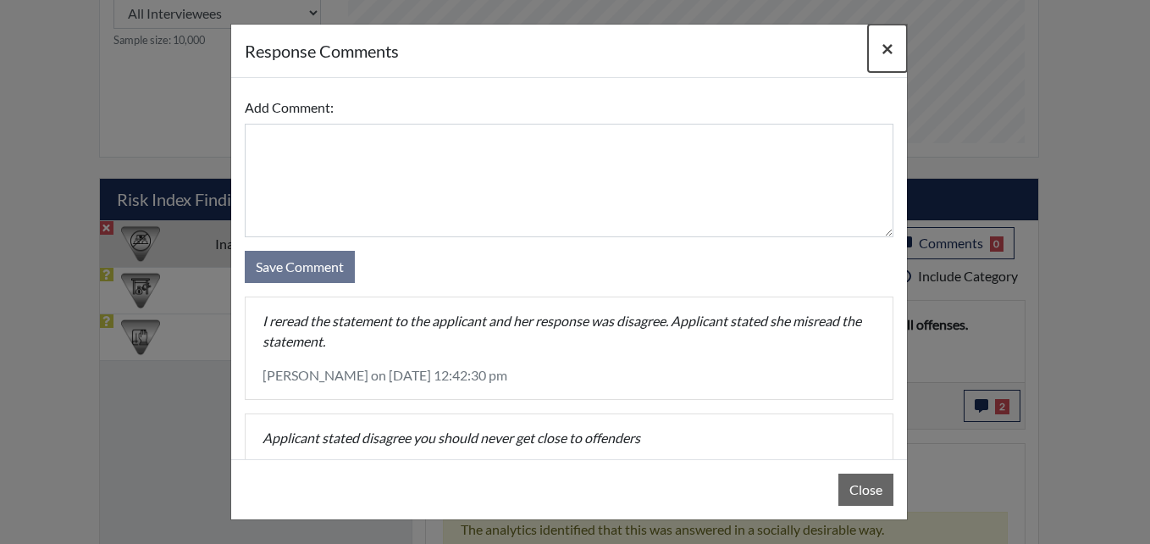
click at [889, 47] on span "×" at bounding box center [888, 48] width 12 height 25
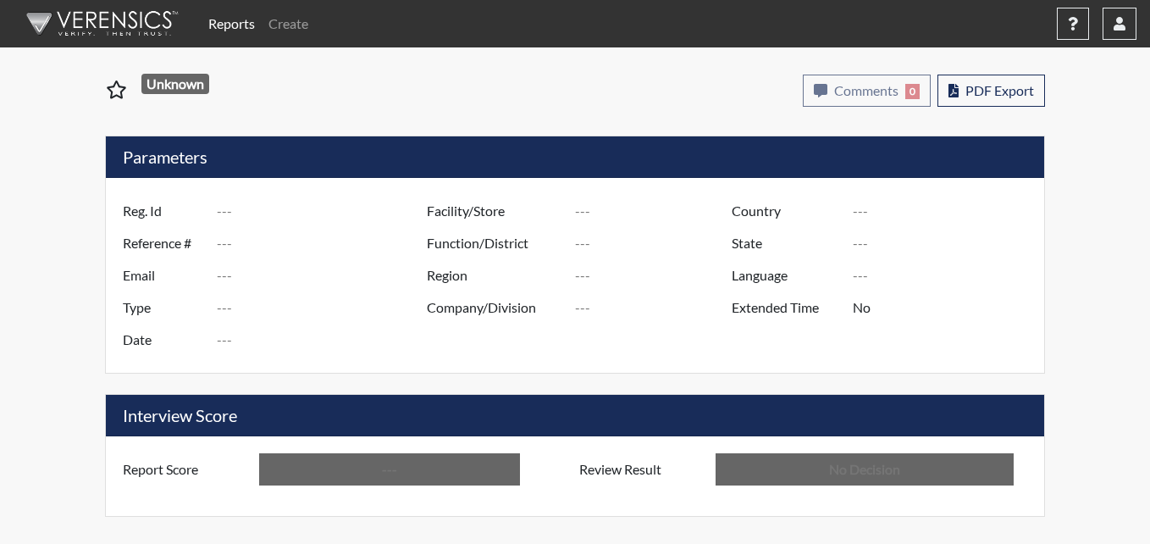
type input "ad5169"
type input "51358"
type input "---"
type input "Corrections Pre-Employment"
type input "[DATE]"
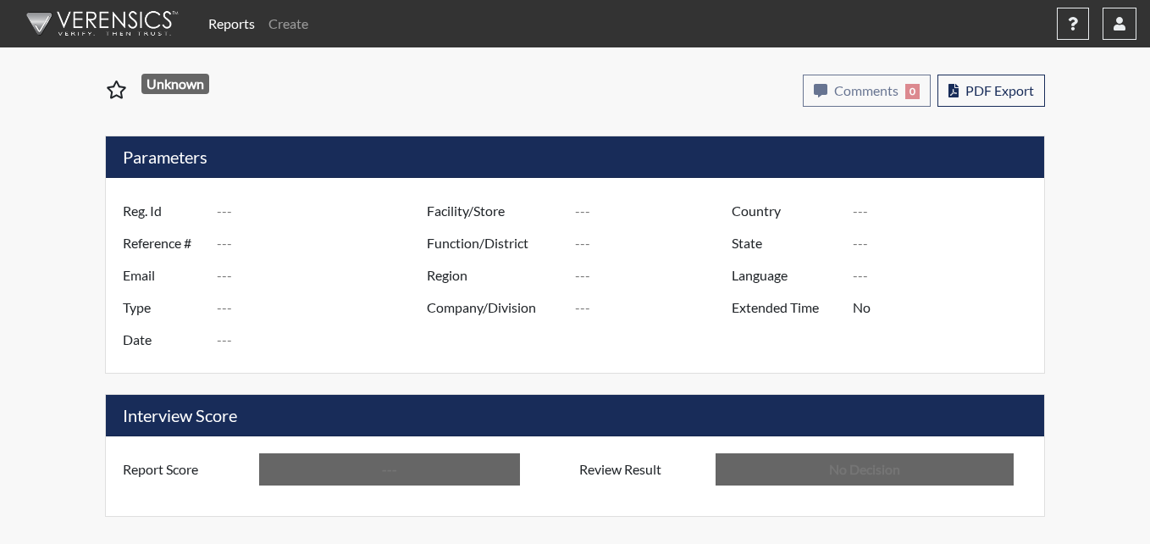
type input "Pulaski SP"
type input "[GEOGRAPHIC_DATA]"
type input "[US_STATE]"
type input "English"
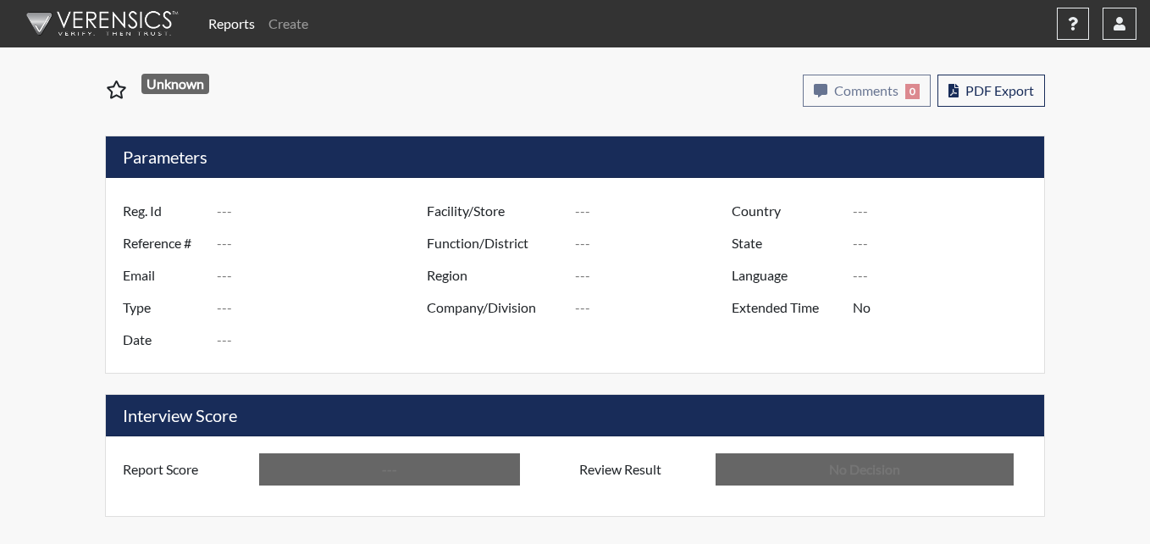
type input "Below Conditions"
type input "In Review"
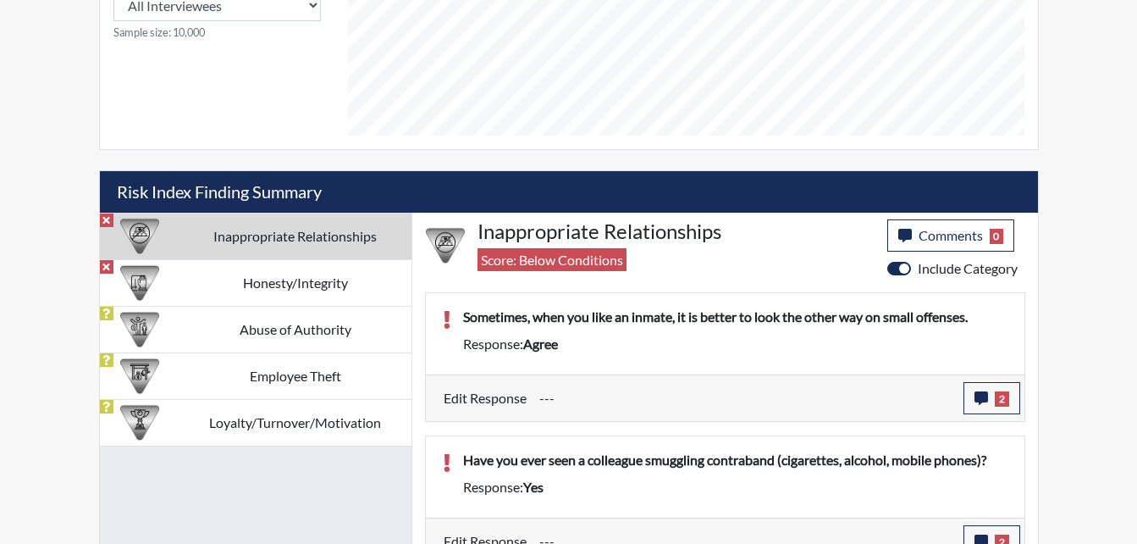
scroll to position [877, 0]
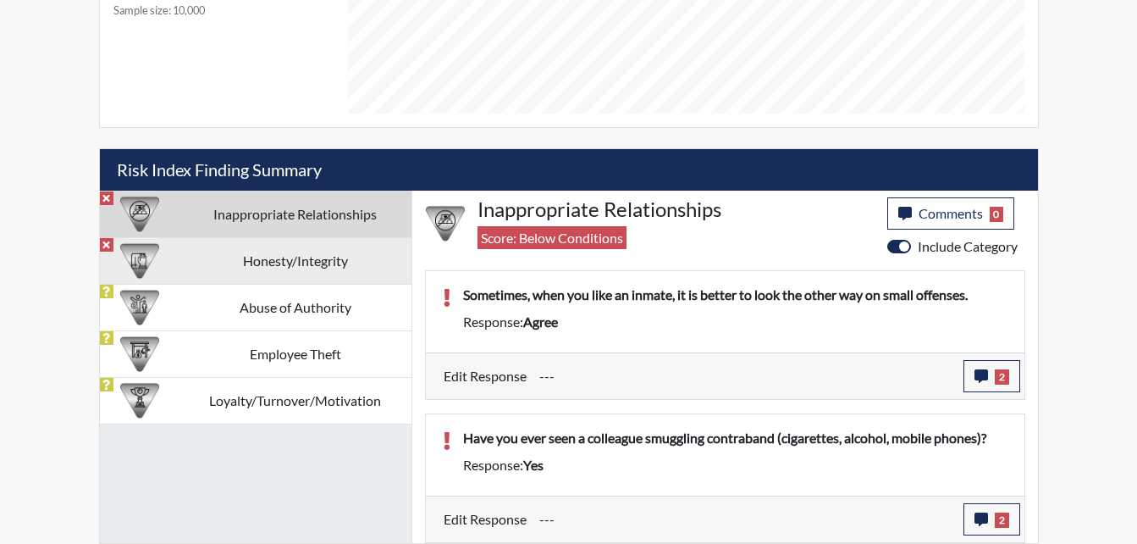
click at [338, 257] on td "Honesty/Integrity" at bounding box center [296, 260] width 232 height 47
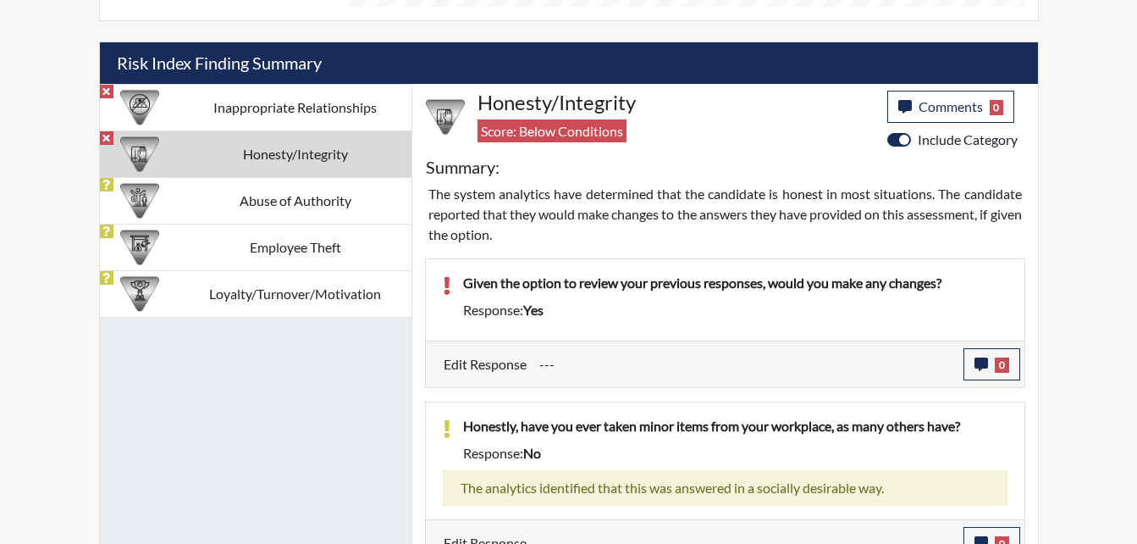
scroll to position [961, 0]
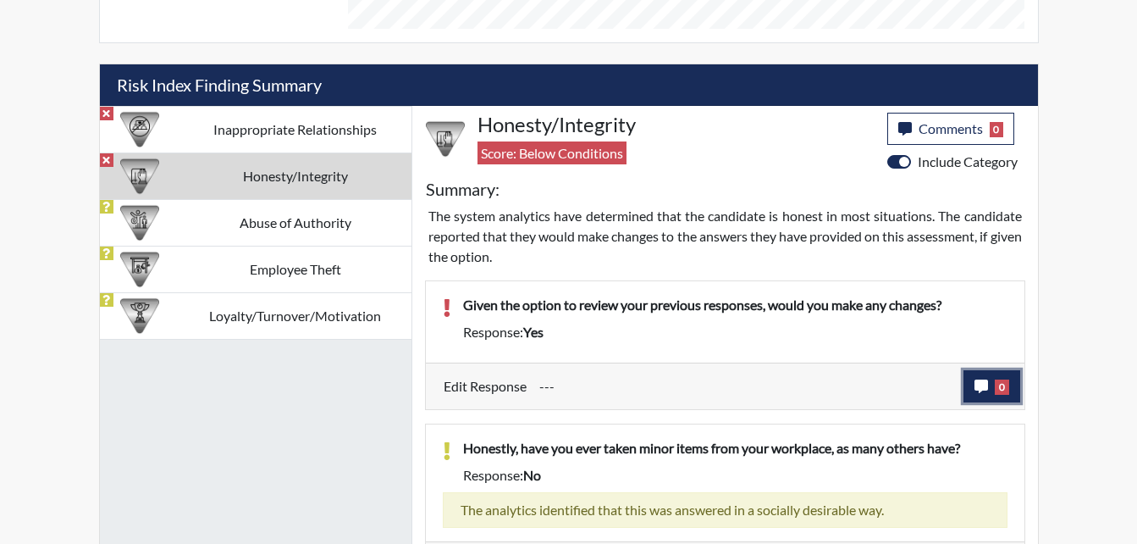
click at [991, 388] on button "0" at bounding box center [992, 386] width 57 height 32
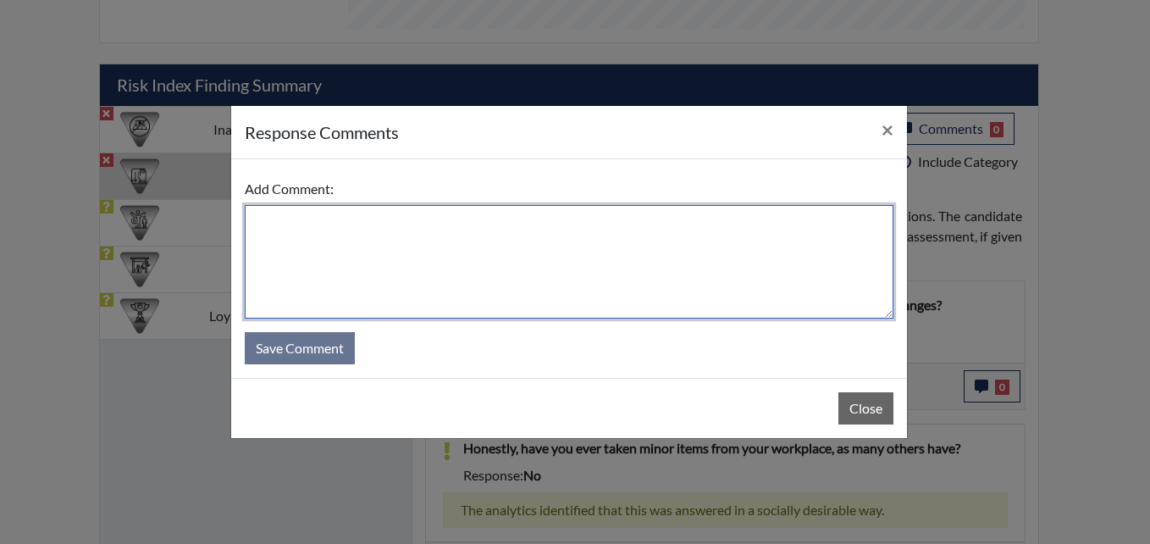
click at [336, 241] on textarea at bounding box center [569, 261] width 649 height 113
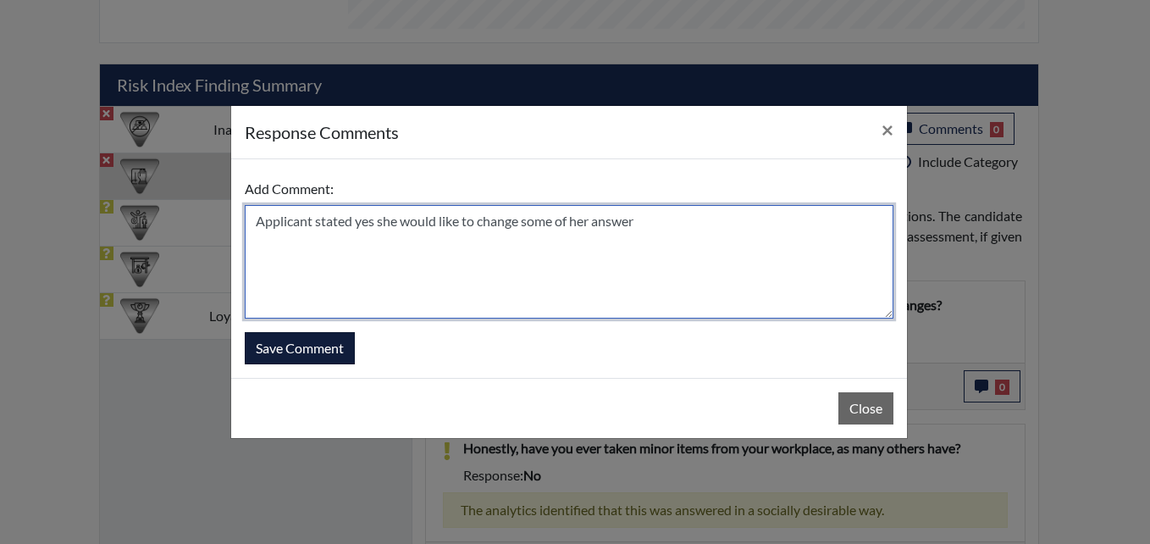
type textarea "Applicant stated yes she would like to change some of her answer"
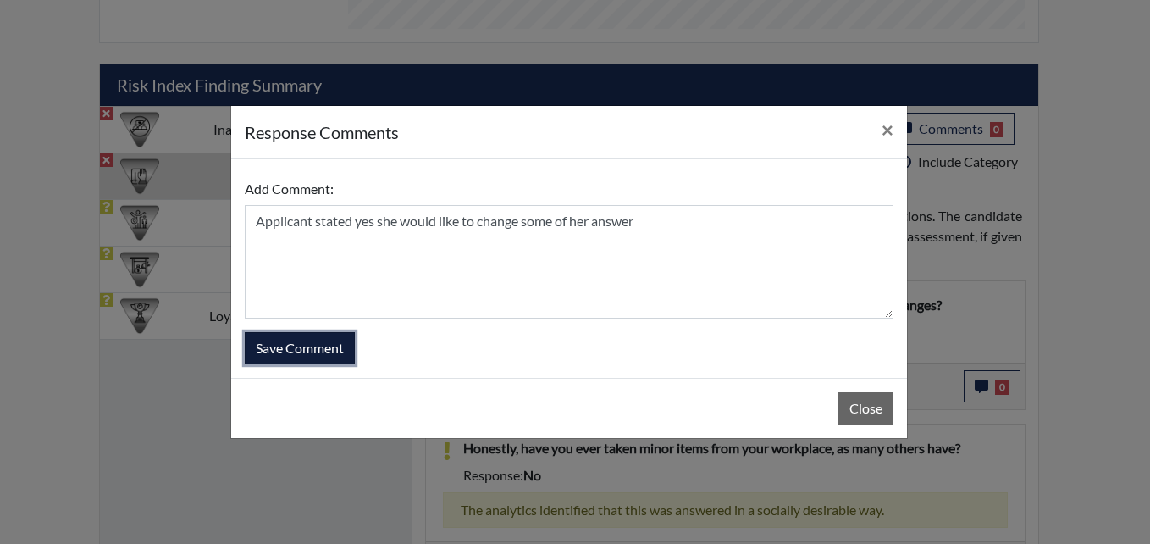
click at [289, 358] on button "Save Comment" at bounding box center [300, 348] width 110 height 32
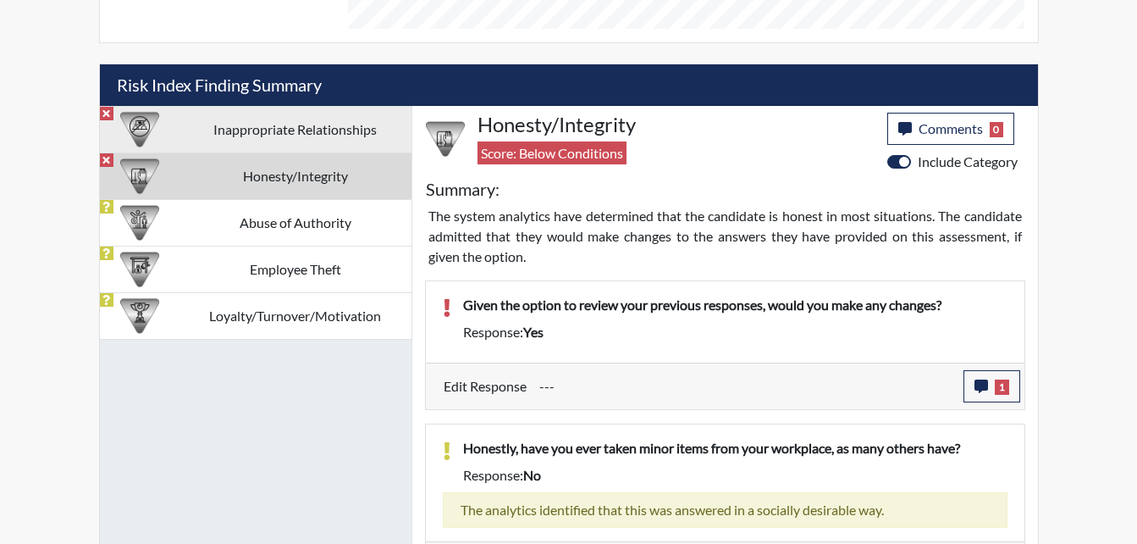
click at [353, 140] on td "Inappropriate Relationships" at bounding box center [296, 129] width 232 height 47
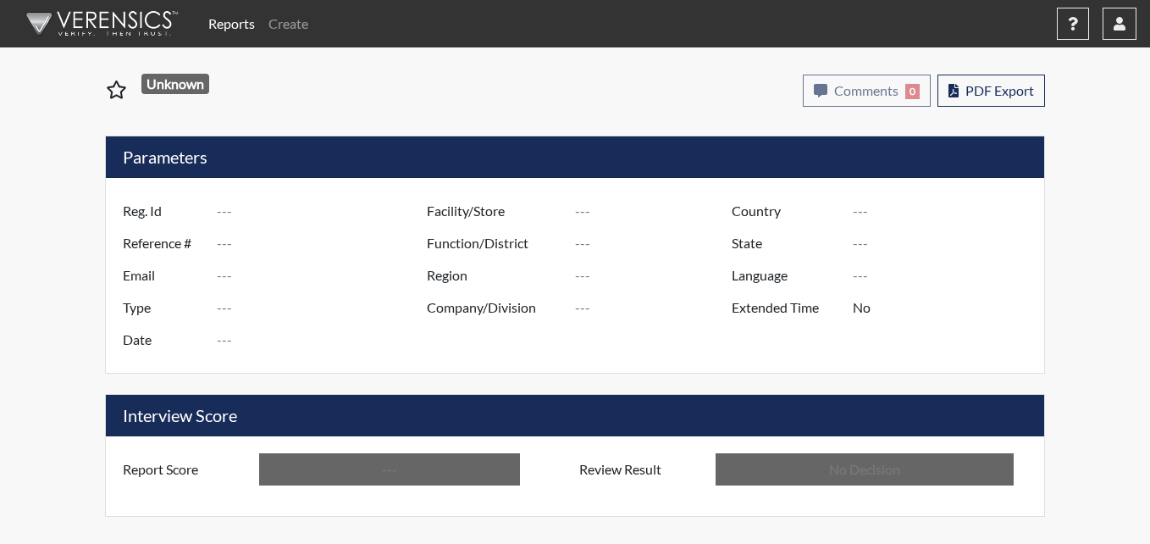
type input "bf7648"
type input "51351"
type input "---"
type input "Corrections Pre-Employment"
type input "[DATE]"
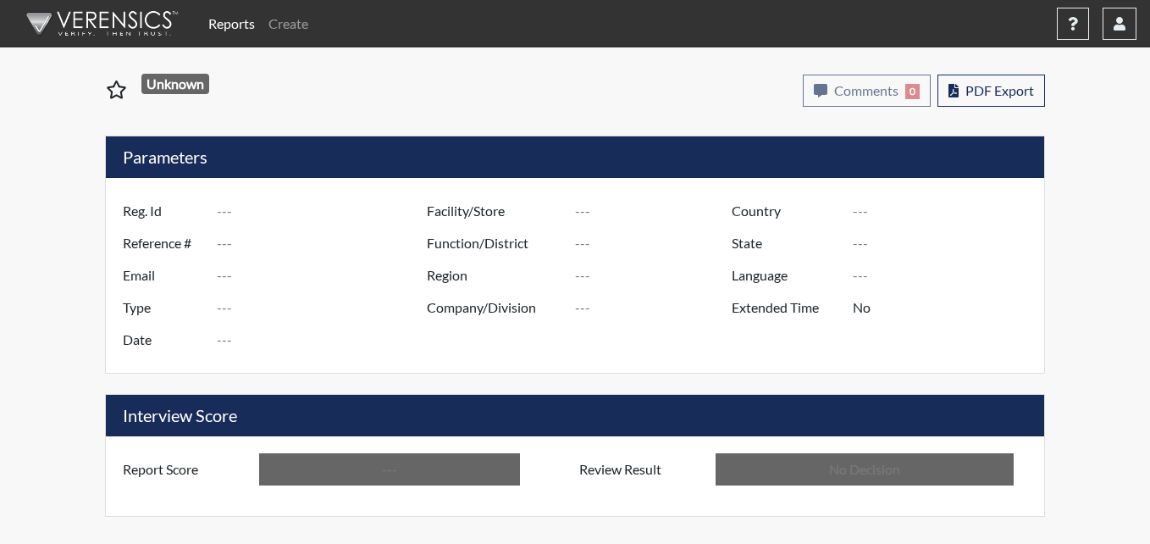
type input "Pulaski SP"
type input "[GEOGRAPHIC_DATA]"
type input "[US_STATE]"
type input "English"
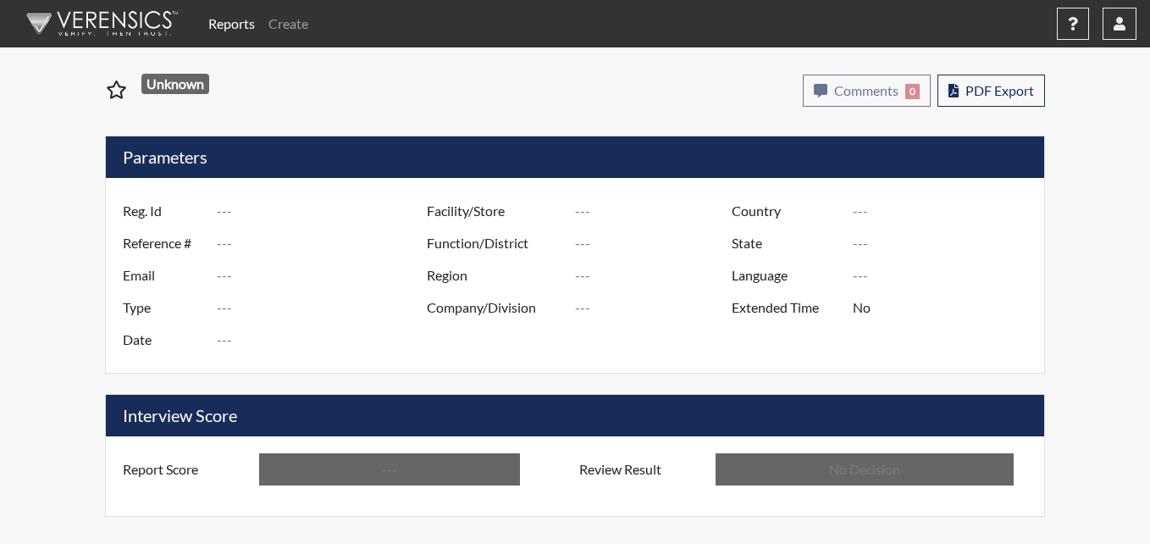
type input "Below Conditions"
type input "In Review"
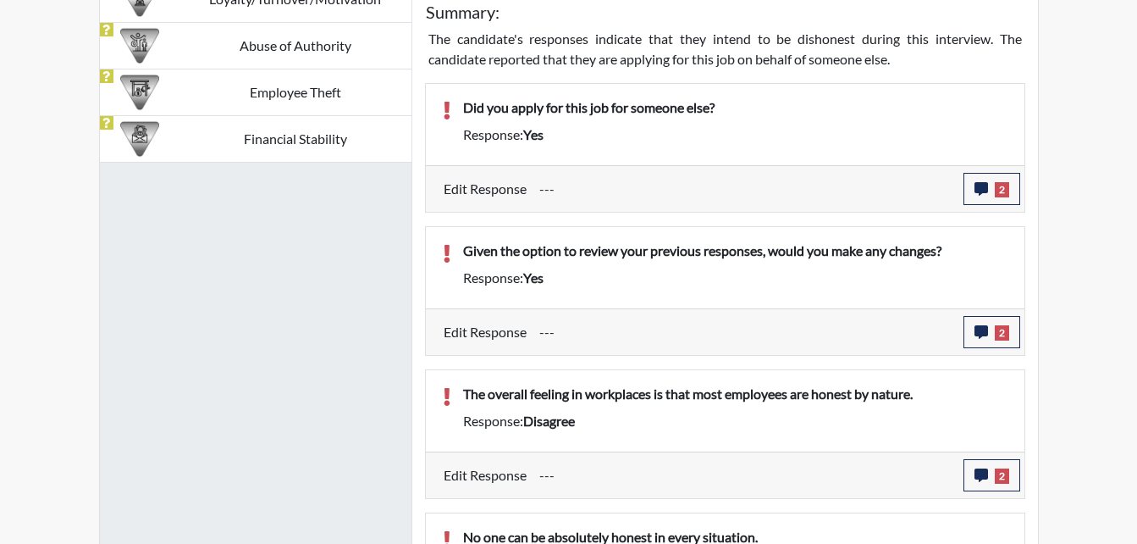
scroll to position [762, 0]
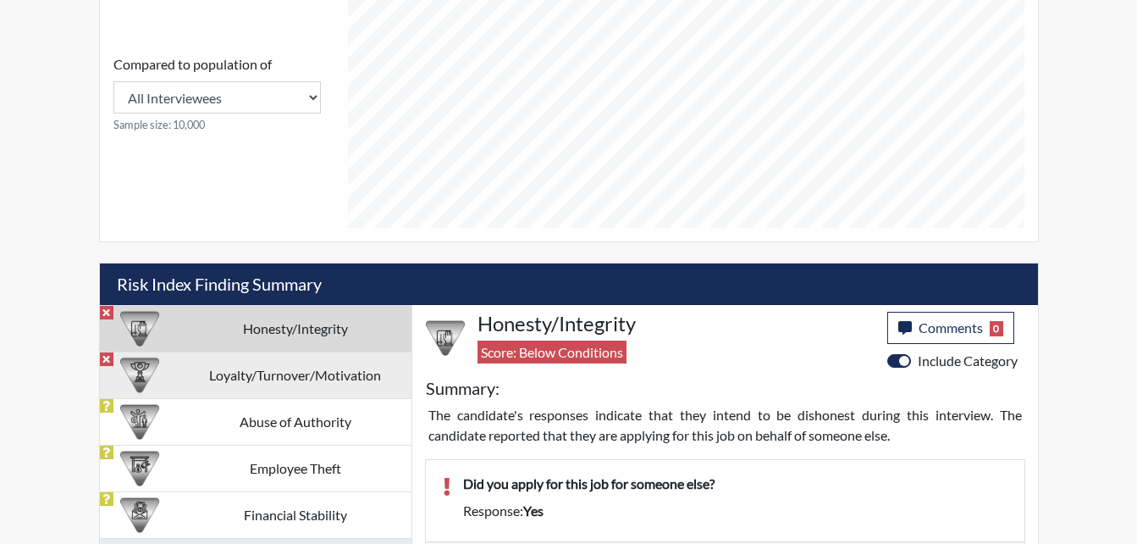
click at [191, 374] on td "Loyalty/Turnover/Motivation" at bounding box center [296, 374] width 232 height 47
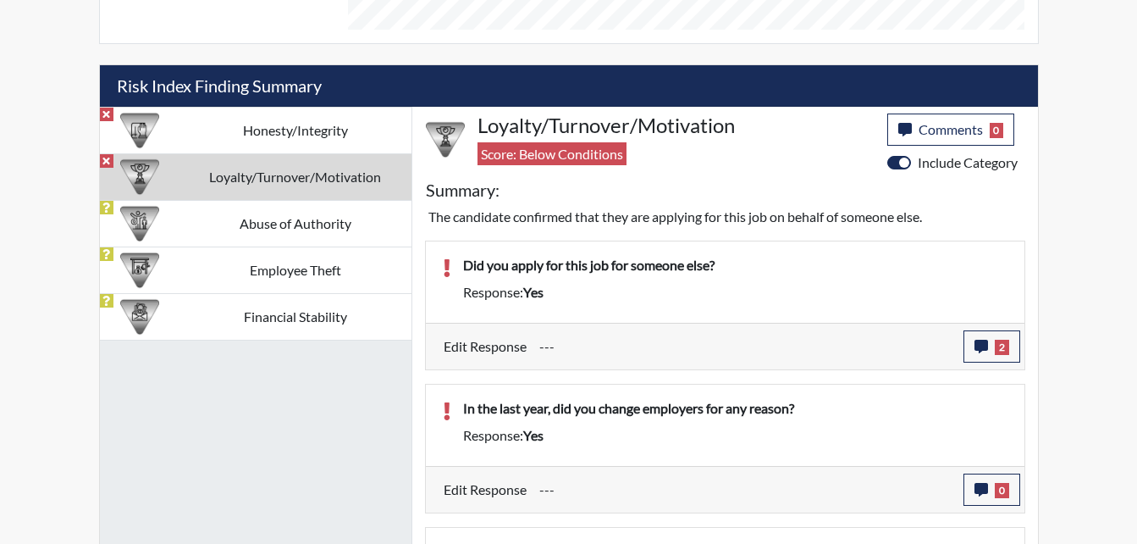
scroll to position [1016, 0]
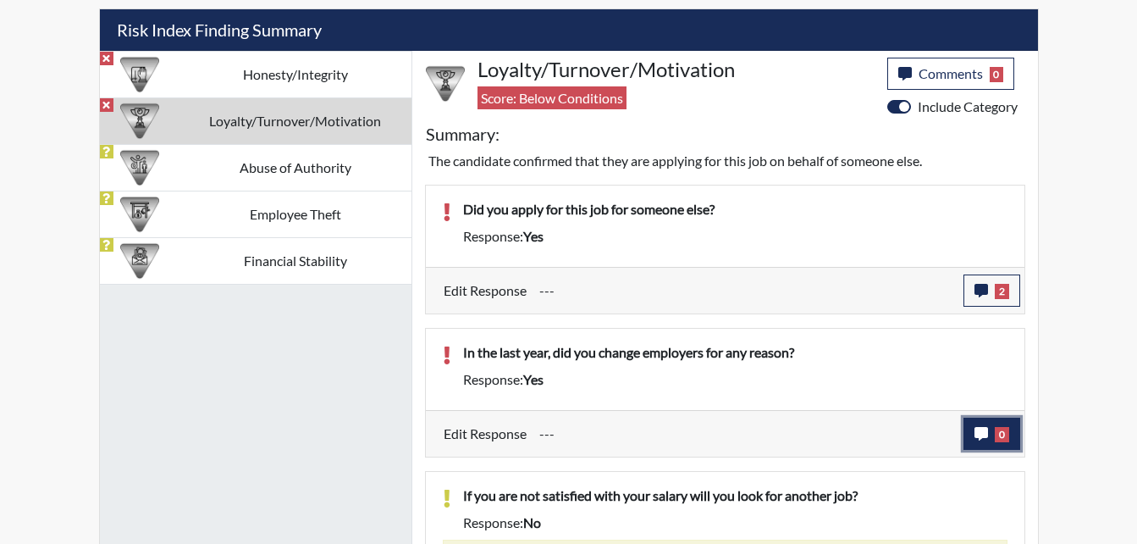
click at [986, 432] on icon "button" at bounding box center [982, 434] width 14 height 14
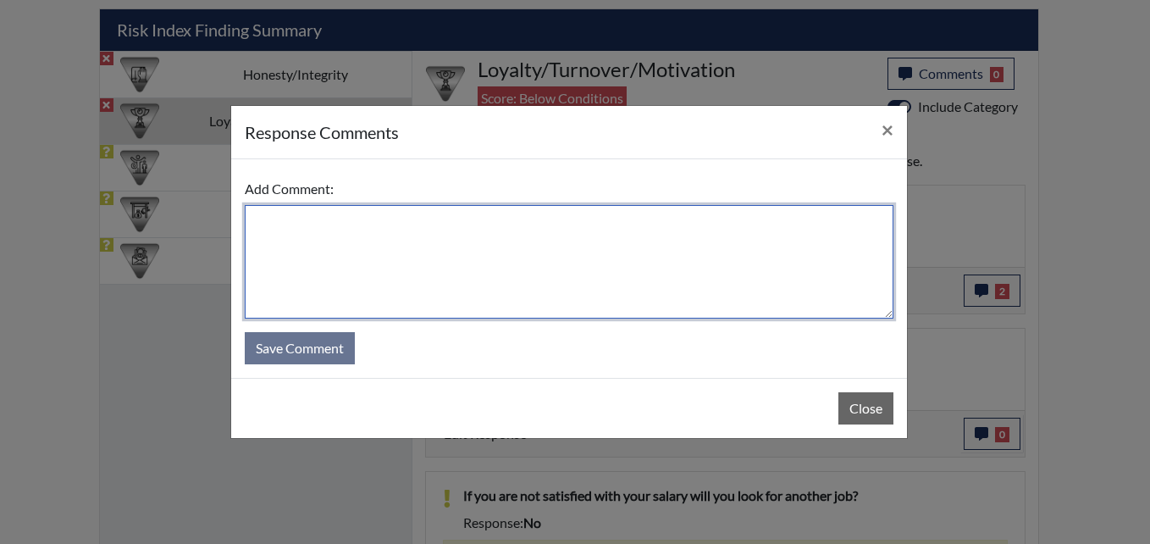
click at [523, 279] on textarea at bounding box center [569, 261] width 649 height 113
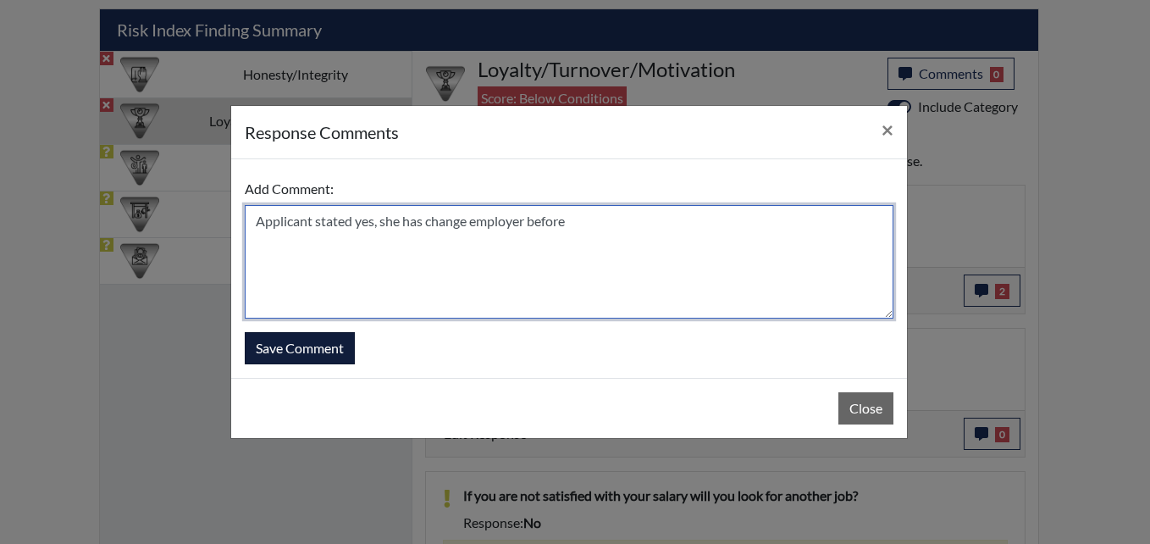
type textarea "Applicant stated yes, she has change employer before"
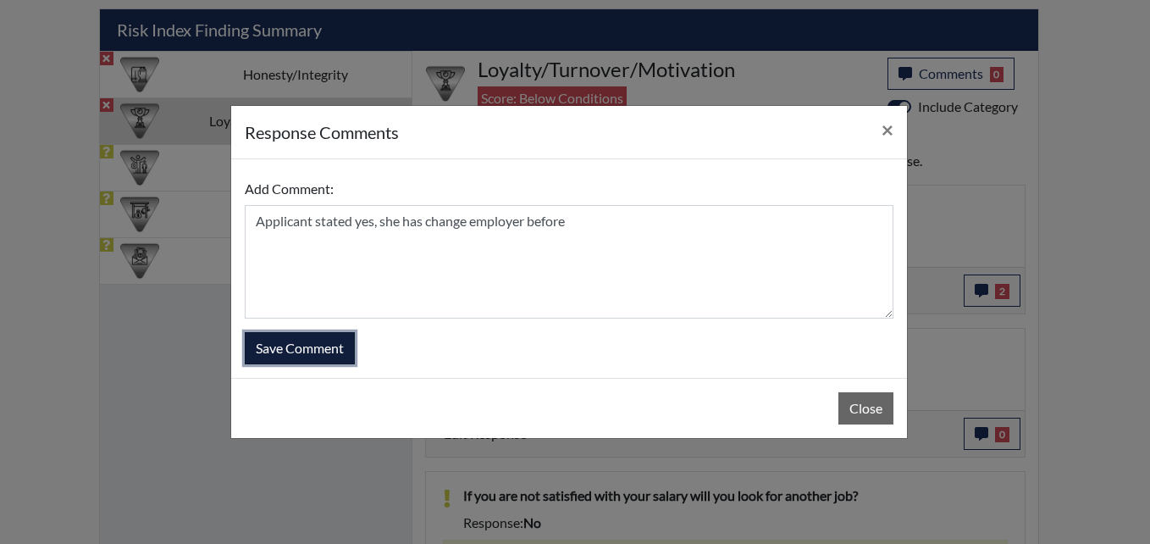
click at [301, 340] on button "Save Comment" at bounding box center [300, 348] width 110 height 32
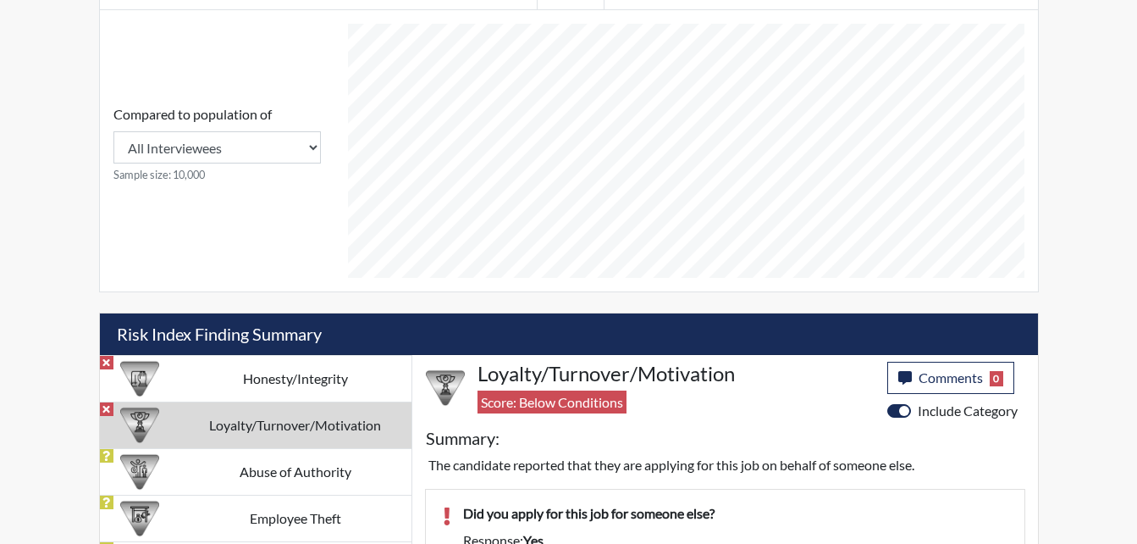
scroll to position [678, 0]
